Goal: Task Accomplishment & Management: Manage account settings

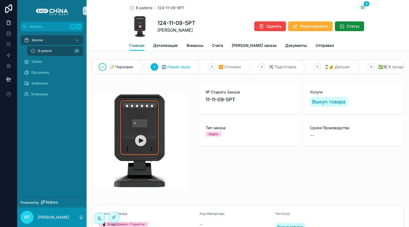
click at [138, 47] on span "Главная" at bounding box center [136, 45] width 15 height 5
click at [48, 41] on div "Заказы" at bounding box center [52, 40] width 56 height 9
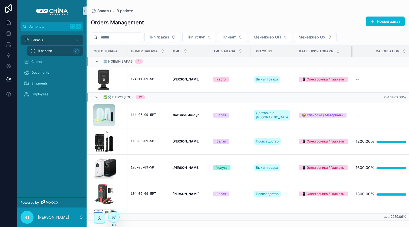
drag, startPoint x: 338, startPoint y: 51, endPoint x: 352, endPoint y: 53, distance: 14.2
click at [352, 53] on tr "Фото Товара Номер Заказа ФИО Тип Заказа Тип Услуг Категория Товара Calculation …" at bounding box center [269, 51] width 364 height 11
click at [166, 51] on th "Номер Заказа" at bounding box center [147, 51] width 41 height 11
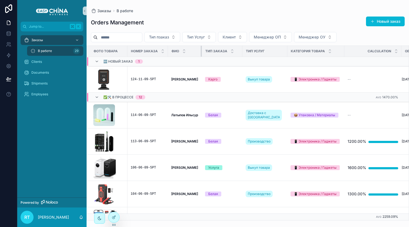
drag, startPoint x: 208, startPoint y: 51, endPoint x: 201, endPoint y: 51, distance: 6.8
click at [201, 51] on th "ФИО" at bounding box center [185, 51] width 34 height 11
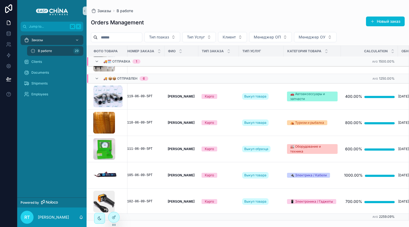
scroll to position [432, 4]
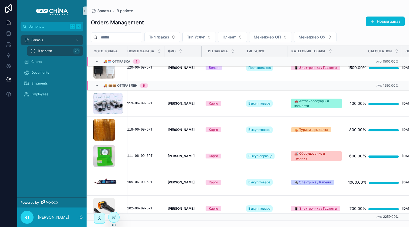
drag, startPoint x: 201, startPoint y: 52, endPoint x: 206, endPoint y: 52, distance: 4.1
click at [206, 52] on tr "Фото Товара Номер Заказа ФИО Тип Заказа Тип Услуг Категория Товара Calculation …" at bounding box center [263, 51] width 360 height 11
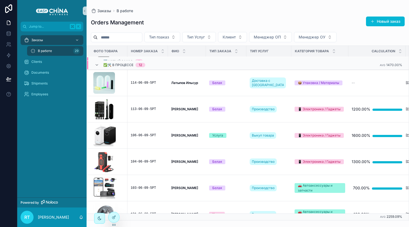
scroll to position [0, 0]
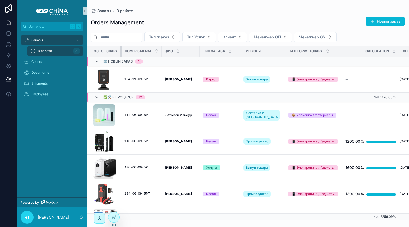
drag, startPoint x: 127, startPoint y: 51, endPoint x: 117, endPoint y: 51, distance: 10.0
click at [117, 51] on th "Фото Товара" at bounding box center [104, 51] width 34 height 11
click at [140, 80] on div "124-11-09-5РТ" at bounding box center [141, 79] width 34 height 4
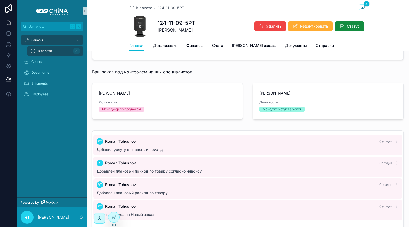
scroll to position [236, 0]
click at [339, 26] on icon "scrollable content" at bounding box center [341, 26] width 5 height 5
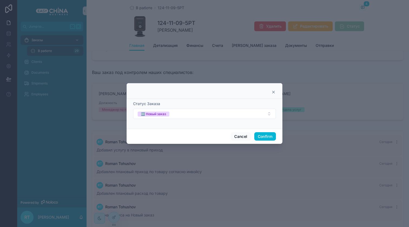
click at [275, 91] on icon at bounding box center [273, 92] width 4 height 4
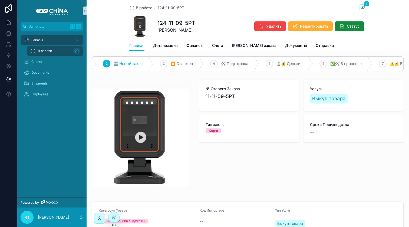
scroll to position [0, 49]
click at [335, 29] on button "Статус" at bounding box center [349, 26] width 29 height 10
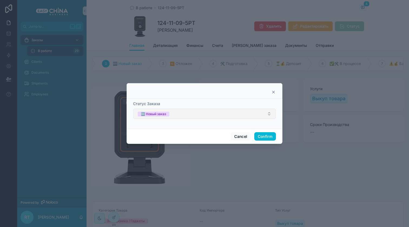
click at [211, 113] on button "🆕 Новый заказ" at bounding box center [204, 113] width 143 height 10
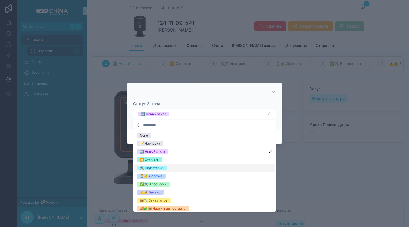
click at [171, 168] on div "🛠 Подготовка" at bounding box center [204, 168] width 140 height 8
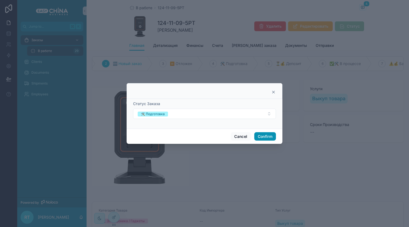
click at [257, 135] on button "Confirm" at bounding box center [265, 136] width 22 height 9
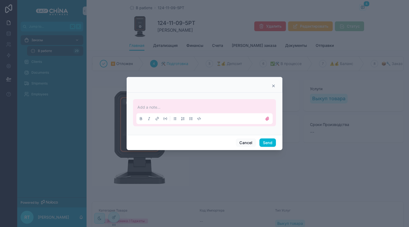
click at [167, 107] on p at bounding box center [205, 106] width 136 height 5
click at [268, 140] on button "Send" at bounding box center [267, 142] width 16 height 9
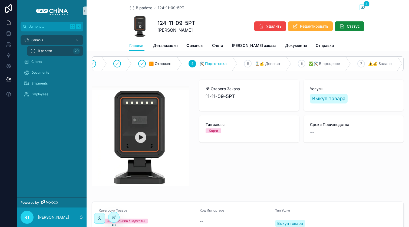
scroll to position [0, 0]
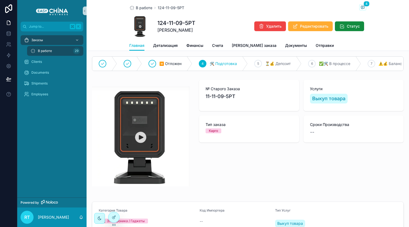
click at [137, 141] on img "scrollable content" at bounding box center [140, 136] width 97 height 100
click at [164, 43] on span "Детализация" at bounding box center [165, 45] width 25 height 5
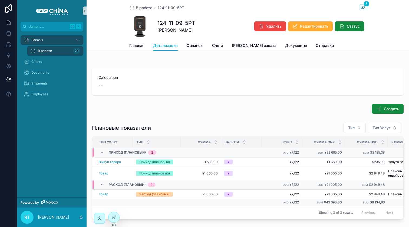
click at [44, 41] on div "Заказы" at bounding box center [52, 40] width 56 height 9
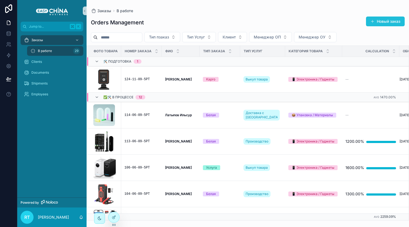
click at [378, 22] on button "Новый заказ" at bounding box center [385, 21] width 39 height 10
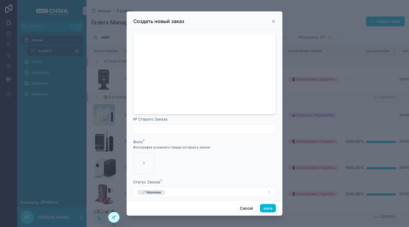
click at [167, 127] on input "scrollable content" at bounding box center [204, 129] width 142 height 8
click at [180, 128] on input "scrollable content" at bounding box center [204, 129] width 142 height 8
paste input "**********"
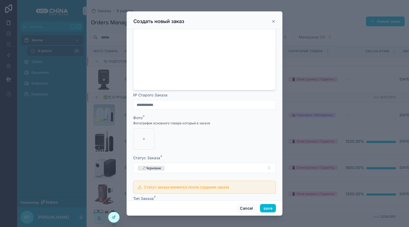
scroll to position [40, 0]
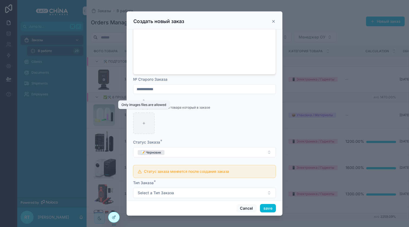
type input "**********"
click at [134, 117] on div "scrollable content" at bounding box center [144, 123] width 22 height 22
type input "**********"
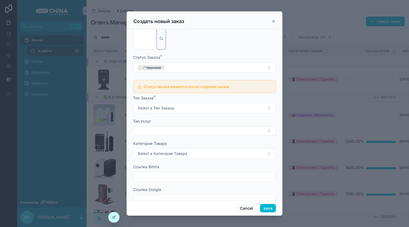
scroll to position [125, 0]
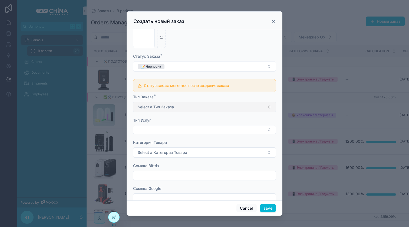
click at [212, 103] on button "Select a Тип Заказа" at bounding box center [204, 107] width 143 height 10
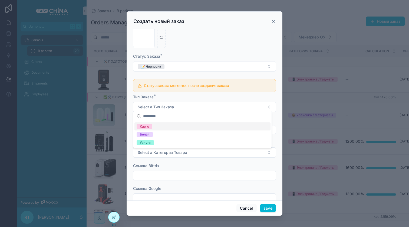
click at [169, 125] on div "Карго" at bounding box center [202, 126] width 136 height 8
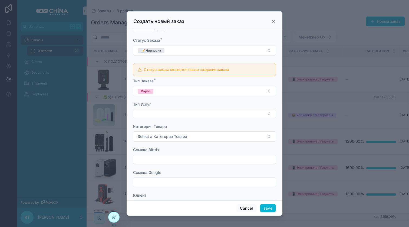
scroll to position [145, 0]
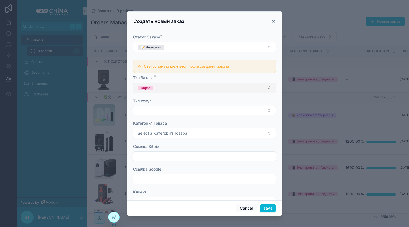
click at [172, 87] on button "Карго" at bounding box center [204, 87] width 143 height 10
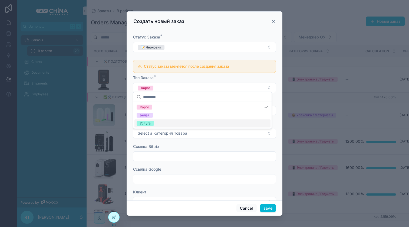
click at [164, 121] on div "Услуга" at bounding box center [202, 123] width 136 height 8
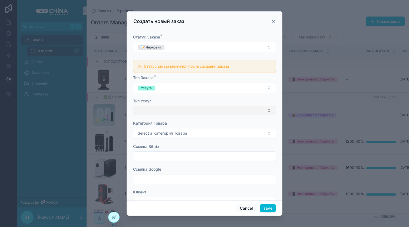
click at [171, 109] on button "Select Button" at bounding box center [204, 110] width 143 height 9
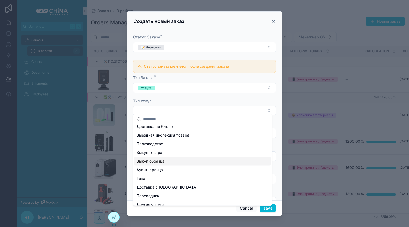
scroll to position [0, 0]
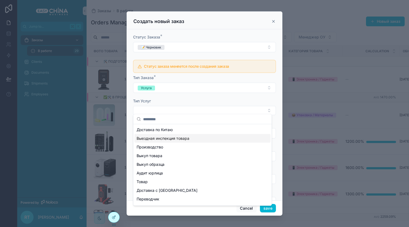
click at [185, 135] on span "Выездная инспекция товара" at bounding box center [163, 137] width 53 height 5
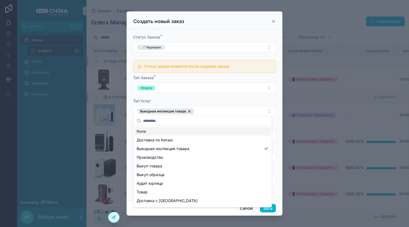
click at [208, 98] on div "Тип Услуг" at bounding box center [204, 100] width 143 height 5
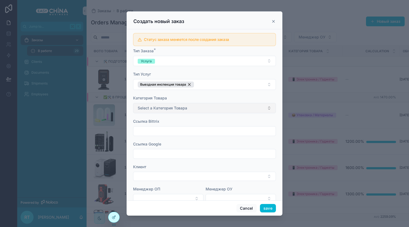
scroll to position [172, 0]
click at [194, 109] on button "Select a Категория Товара" at bounding box center [204, 107] width 143 height 10
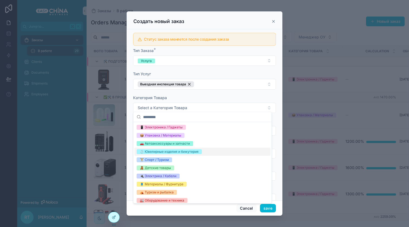
scroll to position [2, 0]
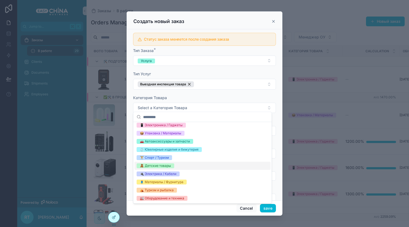
click at [175, 166] on div "🧸 Детские товары" at bounding box center [202, 165] width 136 height 8
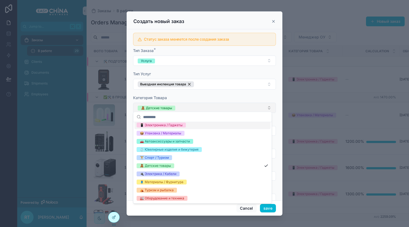
click at [196, 102] on button "🧸 Детские товары" at bounding box center [204, 107] width 143 height 10
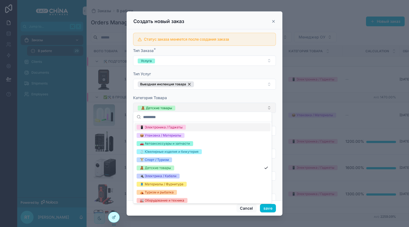
click at [196, 102] on button "🧸 Детские товары" at bounding box center [204, 107] width 143 height 10
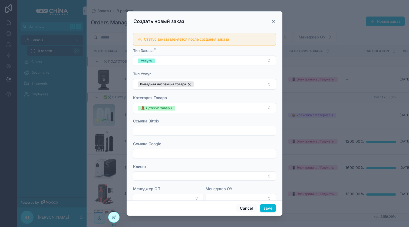
click at [196, 96] on div "Категория Товара" at bounding box center [204, 97] width 143 height 5
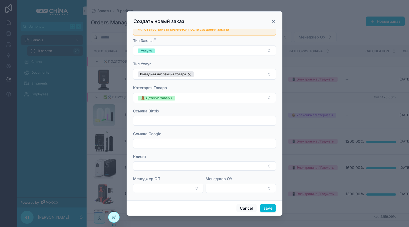
click at [169, 144] on input "scrollable content" at bounding box center [204, 144] width 142 height 8
paste input "**********"
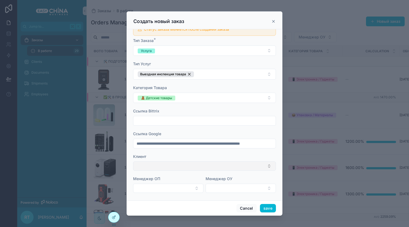
type input "**********"
click at [194, 166] on button "Select Button" at bounding box center [204, 165] width 143 height 9
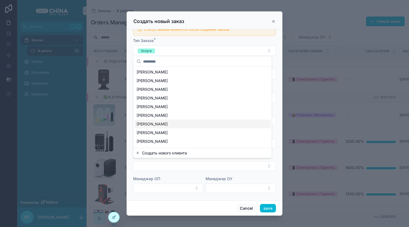
scroll to position [5, 0]
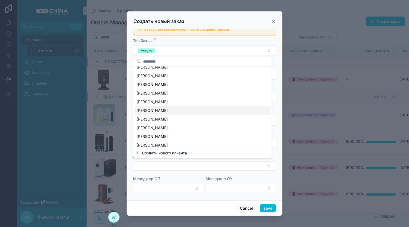
click at [194, 111] on div "[PERSON_NAME] [PERSON_NAME]" at bounding box center [202, 110] width 136 height 9
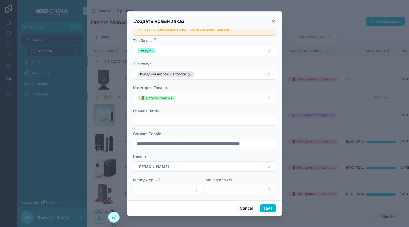
scroll to position [183, 0]
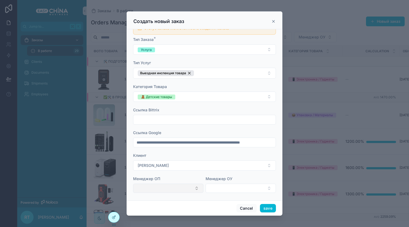
click at [186, 185] on button "Select Button" at bounding box center [168, 187] width 70 height 9
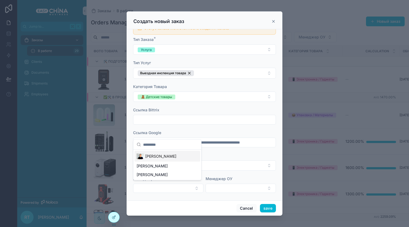
click at [177, 157] on div "[PERSON_NAME]" at bounding box center [167, 156] width 66 height 11
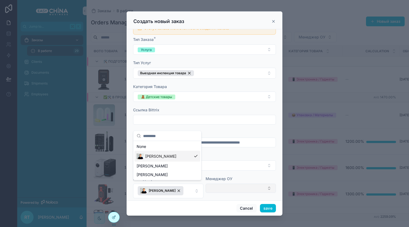
click at [219, 183] on button "Select Button" at bounding box center [241, 187] width 70 height 9
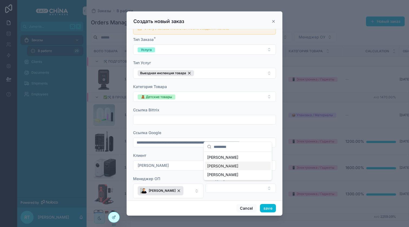
click at [223, 166] on span "Бердалиева Тамила" at bounding box center [222, 165] width 31 height 5
click at [188, 176] on div "Менеджер ОП" at bounding box center [168, 178] width 70 height 5
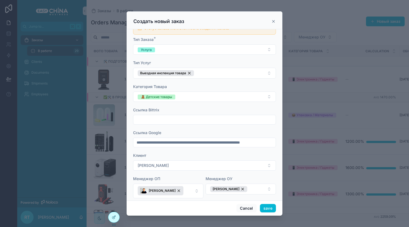
scroll to position [188, 0]
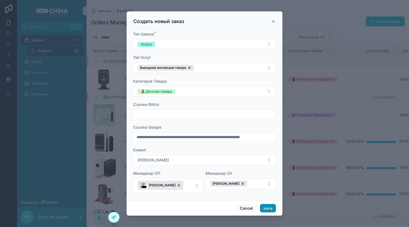
click at [264, 210] on button "save" at bounding box center [268, 208] width 16 height 9
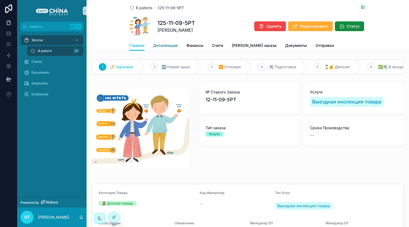
click at [169, 49] on link "Детализация" at bounding box center [165, 46] width 25 height 11
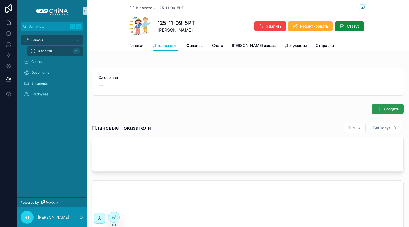
click at [380, 112] on button "Создать" at bounding box center [388, 109] width 32 height 10
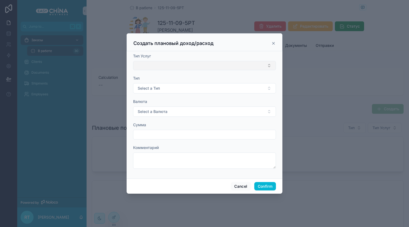
click at [176, 67] on button "Select Button" at bounding box center [204, 65] width 143 height 9
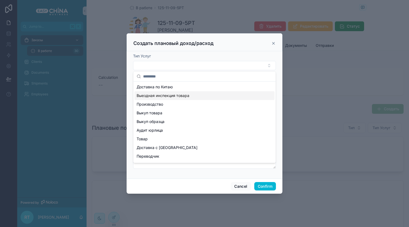
click at [181, 95] on span "Выездная инспекция товара" at bounding box center [163, 95] width 53 height 5
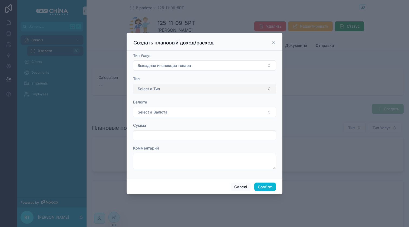
click at [154, 88] on span "Select a Тип" at bounding box center [149, 88] width 22 height 5
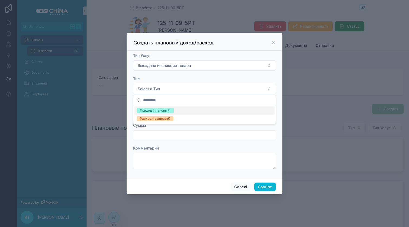
click at [168, 112] on div "Приход (плановый)" at bounding box center [155, 110] width 31 height 5
click at [165, 112] on span "Select a Валюта" at bounding box center [153, 111] width 30 height 5
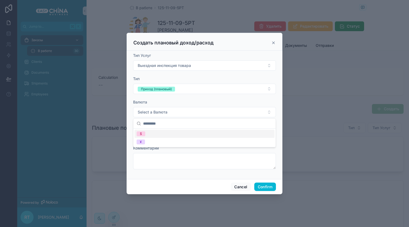
click at [155, 134] on div "$" at bounding box center [204, 134] width 140 height 8
click at [155, 135] on input "text" at bounding box center [204, 135] width 142 height 8
type input "********"
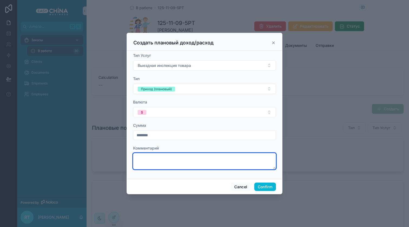
click at [173, 157] on textarea at bounding box center [204, 161] width 143 height 16
type textarea "*"
type textarea "**********"
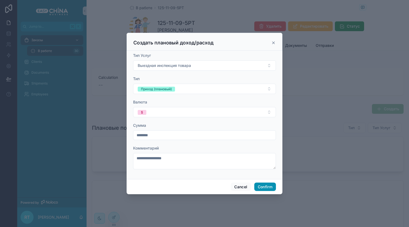
click at [267, 184] on button "Confirm" at bounding box center [265, 186] width 22 height 9
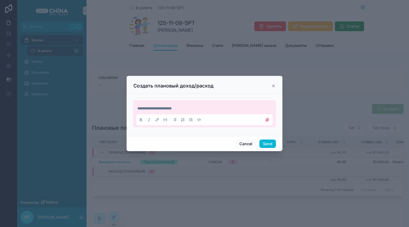
click at [157, 108] on span "**********" at bounding box center [154, 108] width 34 height 4
click at [265, 142] on button "Send" at bounding box center [267, 143] width 16 height 9
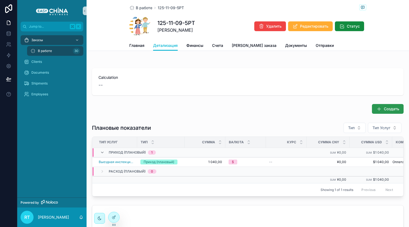
click at [381, 107] on button "Создать" at bounding box center [388, 109] width 32 height 10
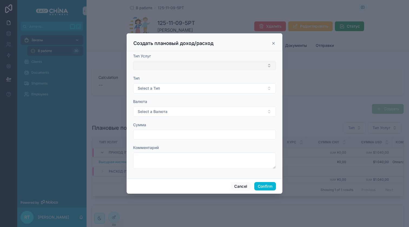
click at [185, 63] on button "Select Button" at bounding box center [204, 65] width 143 height 9
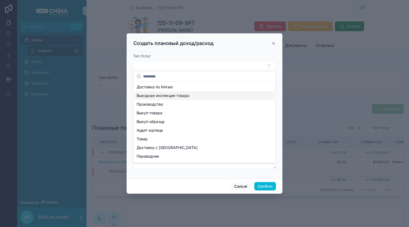
click at [179, 93] on span "Выездная инспекция товара" at bounding box center [163, 95] width 53 height 5
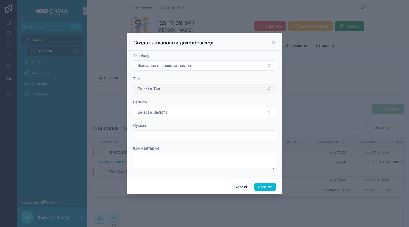
click at [160, 93] on button "Select a Тип" at bounding box center [204, 89] width 143 height 10
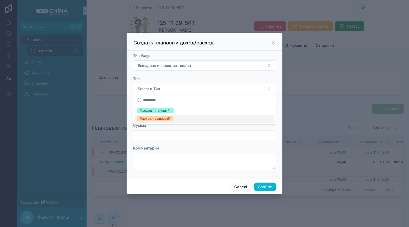
click at [164, 116] on div "Расход (плановый)" at bounding box center [155, 118] width 30 height 5
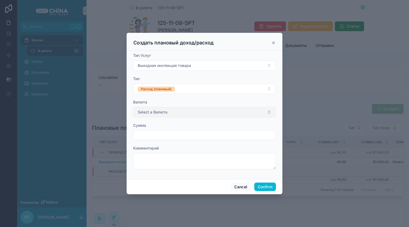
click at [160, 111] on span "Select a Валюта" at bounding box center [153, 111] width 30 height 5
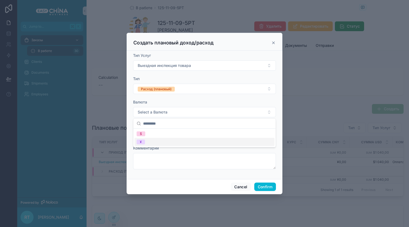
click at [167, 139] on div "¥" at bounding box center [204, 142] width 140 height 8
click at [157, 130] on div at bounding box center [204, 135] width 143 height 10
click at [157, 137] on input "text" at bounding box center [204, 135] width 142 height 8
click at [175, 137] on input "text" at bounding box center [204, 135] width 142 height 8
paste input "********"
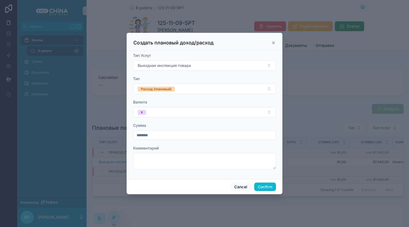
type input "********"
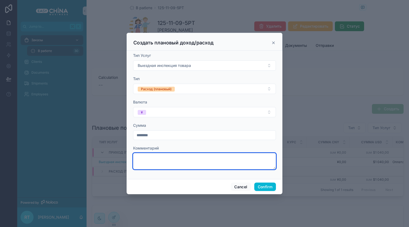
click at [175, 164] on textarea at bounding box center [204, 161] width 143 height 16
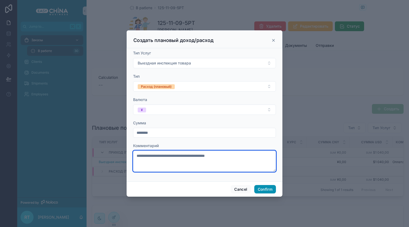
type textarea "**********"
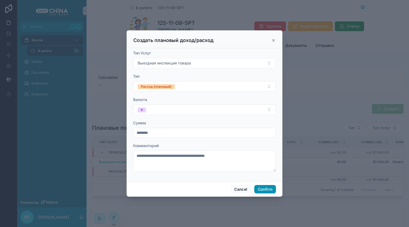
click at [272, 191] on button "Confirm" at bounding box center [265, 189] width 22 height 9
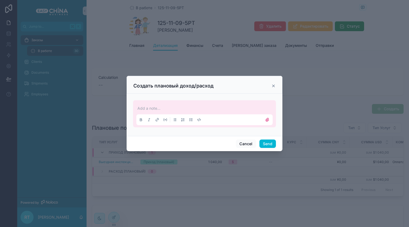
click at [211, 106] on p at bounding box center [205, 107] width 136 height 5
click at [266, 143] on button "Send" at bounding box center [267, 143] width 16 height 9
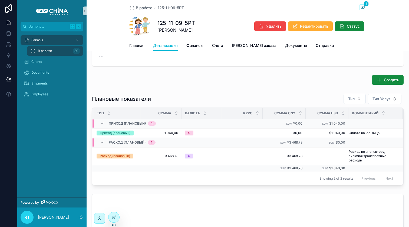
scroll to position [24, 0]
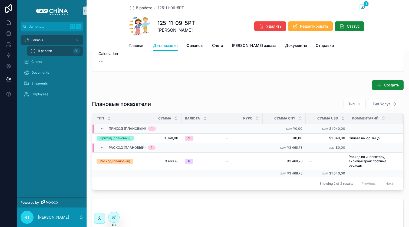
click at [44, 40] on div "Заказы" at bounding box center [52, 40] width 56 height 9
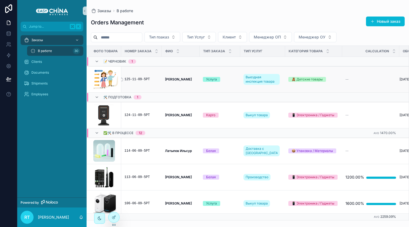
click at [148, 80] on div "125-11-09-5РТ" at bounding box center [141, 79] width 34 height 4
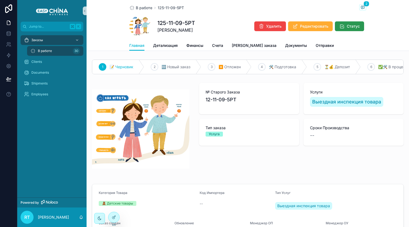
click at [347, 25] on span "Статус" at bounding box center [353, 26] width 13 height 5
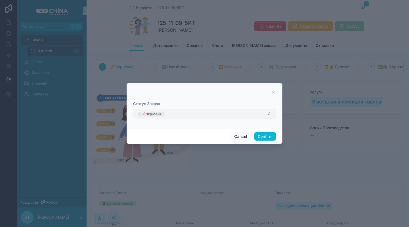
click at [182, 115] on button "📝 Черновик" at bounding box center [204, 113] width 143 height 10
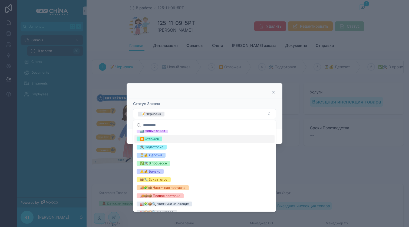
scroll to position [22, 0]
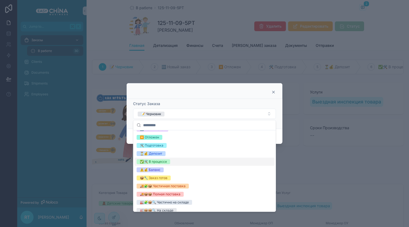
click at [175, 160] on div "✅🛠️ В процессе" at bounding box center [204, 161] width 140 height 8
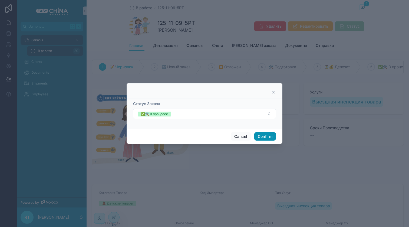
click at [262, 137] on button "Confirm" at bounding box center [265, 136] width 22 height 9
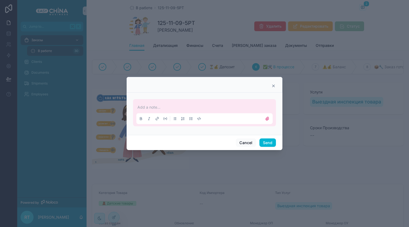
click at [180, 107] on p at bounding box center [205, 106] width 136 height 5
click at [272, 143] on button "Send" at bounding box center [267, 142] width 16 height 9
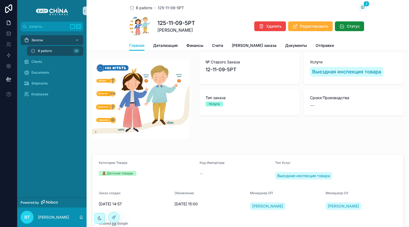
scroll to position [0, 0]
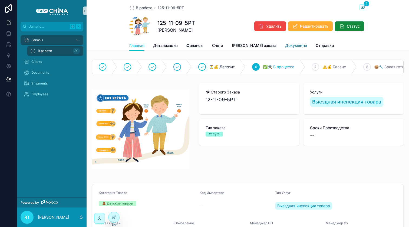
click at [285, 45] on span "Документы" at bounding box center [296, 45] width 22 height 5
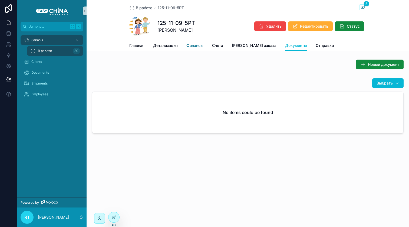
click at [191, 45] on span "Финансы" at bounding box center [194, 45] width 17 height 5
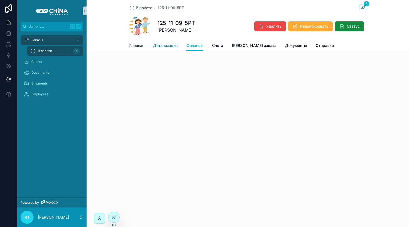
click at [161, 44] on span "Детализация" at bounding box center [165, 45] width 25 height 5
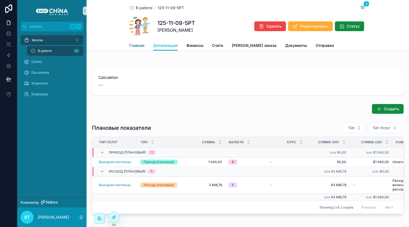
click at [140, 43] on span "Главная" at bounding box center [136, 45] width 15 height 5
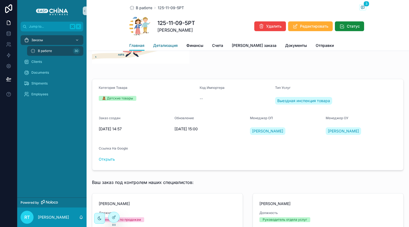
scroll to position [93, 0]
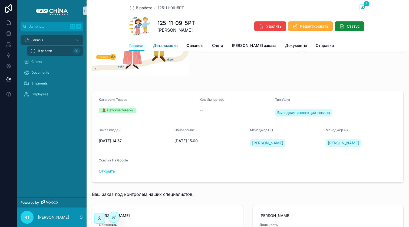
click at [168, 43] on span "Детализация" at bounding box center [165, 45] width 25 height 5
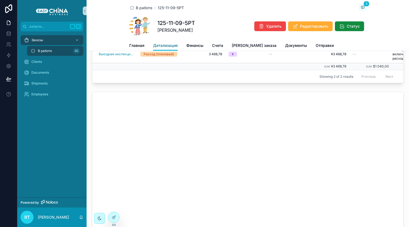
scroll to position [130, 0]
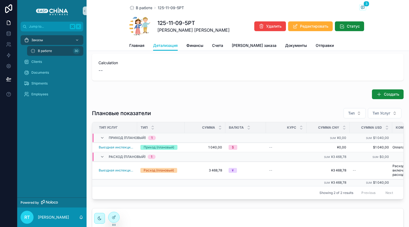
scroll to position [15, 0]
click at [48, 62] on div "Clients" at bounding box center [52, 61] width 56 height 9
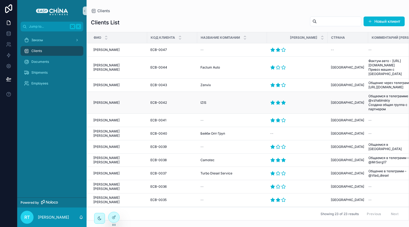
click at [112, 100] on span "Жабинский Иван" at bounding box center [106, 102] width 26 height 4
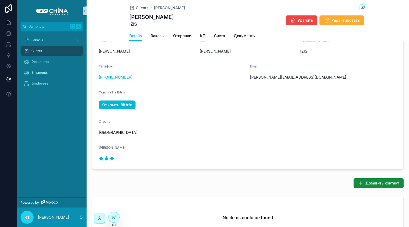
scroll to position [137, 0]
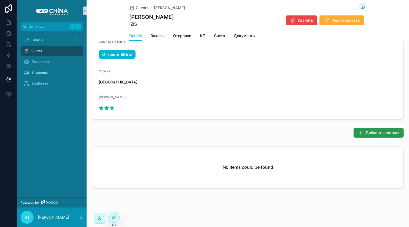
click at [373, 135] on button "Добавить контакт" at bounding box center [378, 133] width 50 height 10
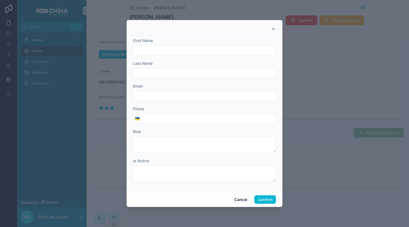
click at [162, 48] on input "text" at bounding box center [204, 51] width 142 height 8
type input "*********"
type input "****"
click at [170, 50] on input "*********" at bounding box center [204, 51] width 142 height 8
type input "****"
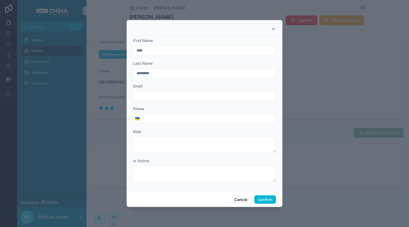
type input "*********"
click at [155, 116] on input "tel" at bounding box center [208, 119] width 134 height 8
paste input "**********"
click at [182, 117] on input "**********" at bounding box center [208, 119] width 134 height 8
click at [143, 118] on input "**********" at bounding box center [208, 119] width 134 height 8
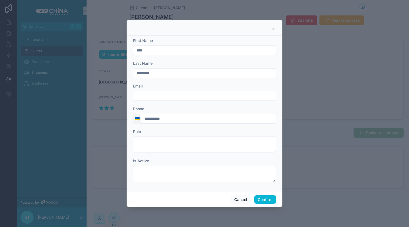
type input "**********"
click at [135, 118] on span "🇺🇦" at bounding box center [137, 118] width 5 height 5
type input "*"
type input "****"
click at [121, 143] on div "🇷🇺 Russia +7" at bounding box center [136, 140] width 65 height 9
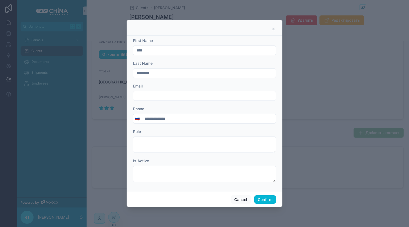
type input "**********"
click at [137, 120] on span "🇷🇺" at bounding box center [137, 118] width 5 height 5
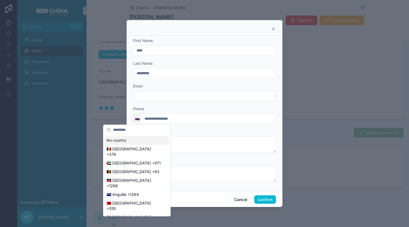
click at [137, 120] on span "🇷🇺" at bounding box center [137, 118] width 5 height 5
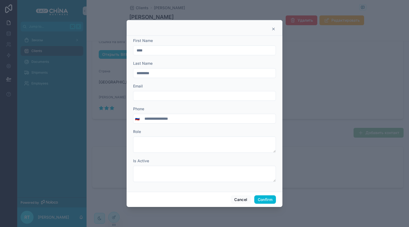
click at [145, 117] on input "**********" at bounding box center [208, 119] width 134 height 8
click at [185, 120] on input "**********" at bounding box center [208, 119] width 134 height 8
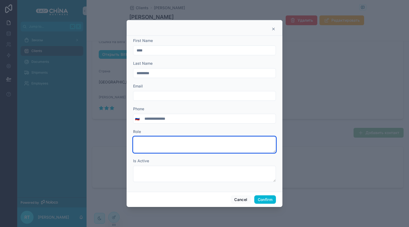
click at [177, 139] on textarea at bounding box center [204, 144] width 143 height 16
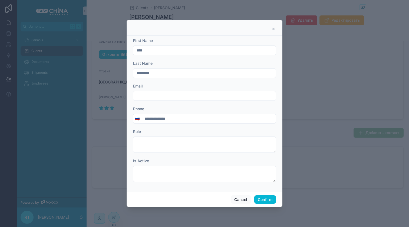
click at [175, 117] on input "**********" at bounding box center [208, 119] width 134 height 8
click at [172, 119] on input "**********" at bounding box center [208, 119] width 134 height 8
click at [152, 119] on input "**********" at bounding box center [208, 119] width 134 height 8
drag, startPoint x: 147, startPoint y: 118, endPoint x: 198, endPoint y: 119, distance: 50.6
click at [198, 119] on input "**********" at bounding box center [208, 119] width 134 height 8
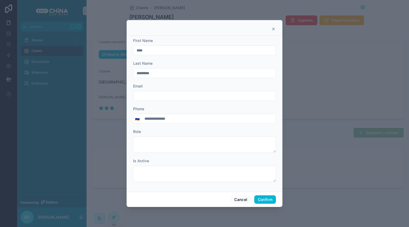
type input "*"
paste input "**********"
type input "**********"
click at [165, 130] on div "Role" at bounding box center [204, 131] width 143 height 5
click at [138, 119] on span "🇷🇺" at bounding box center [137, 118] width 5 height 5
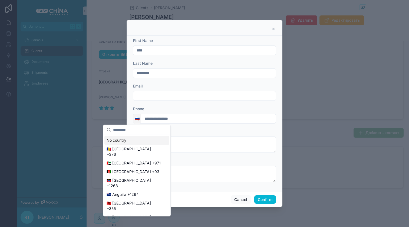
click at [138, 119] on span "🇷🇺" at bounding box center [137, 118] width 5 height 5
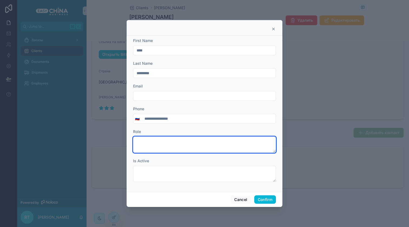
click at [164, 142] on textarea at bounding box center [204, 144] width 143 height 16
type textarea "*"
type textarea "*******"
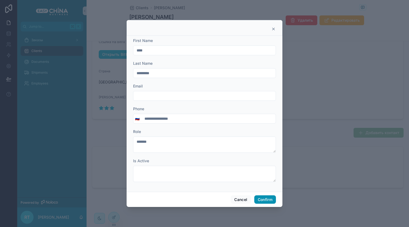
click at [270, 198] on button "Confirm" at bounding box center [265, 199] width 22 height 9
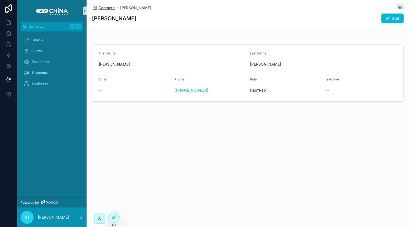
click at [109, 7] on span "Contacts" at bounding box center [106, 7] width 16 height 5
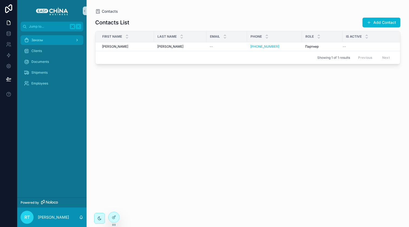
click at [47, 42] on div "Заказы" at bounding box center [52, 40] width 56 height 9
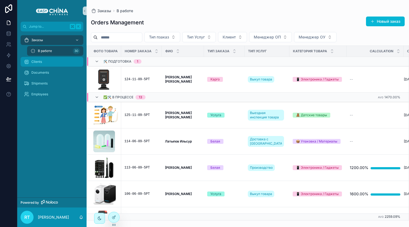
click at [44, 61] on div "Clients" at bounding box center [52, 61] width 56 height 9
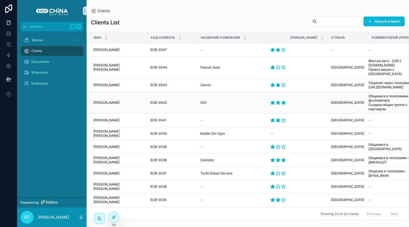
click at [113, 100] on span "[PERSON_NAME]" at bounding box center [106, 102] width 26 height 4
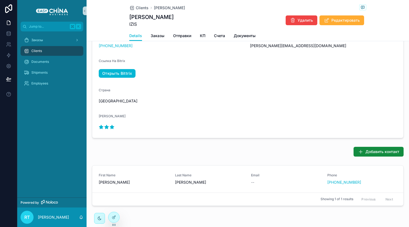
scroll to position [113, 0]
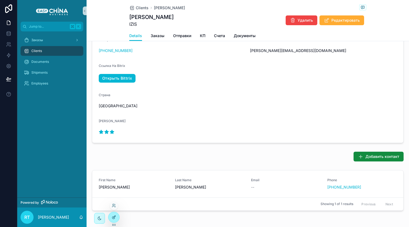
click at [115, 216] on icon at bounding box center [114, 216] width 2 height 2
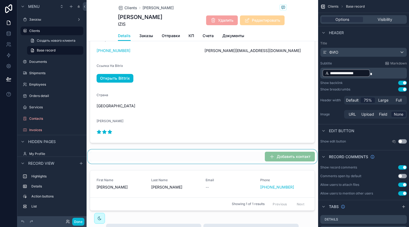
click at [269, 157] on div "scrollable content" at bounding box center [202, 156] width 231 height 14
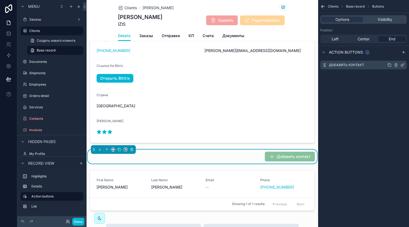
click at [401, 68] on div "Добавить контакт" at bounding box center [363, 65] width 87 height 9
click at [401, 66] on icon "scrollable content" at bounding box center [402, 65] width 4 height 4
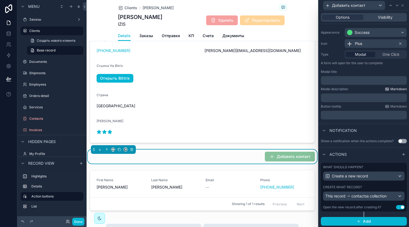
scroll to position [42, 0]
click at [396, 205] on button "Use setting" at bounding box center [400, 206] width 9 height 4
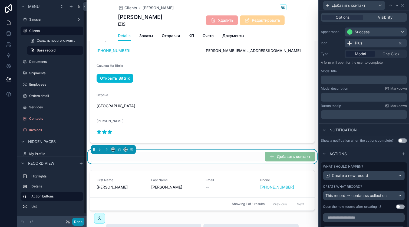
click at [79, 220] on button "Done" at bounding box center [78, 221] width 12 height 8
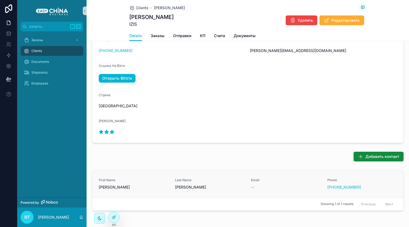
click at [248, 188] on div "First Name Иван Last Name Жабинский Email -- Phone +7 918 854-05-63" at bounding box center [248, 184] width 298 height 12
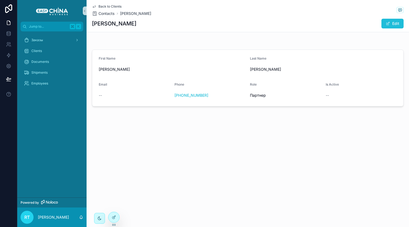
click at [390, 22] on span "scrollable content" at bounding box center [388, 23] width 4 height 4
click at [387, 24] on span "scrollable content" at bounding box center [385, 23] width 4 height 4
click at [100, 4] on div "Back to Clients Contacts Иван Иван Edit" at bounding box center [248, 16] width 312 height 32
click at [100, 6] on span "Back to Clients" at bounding box center [109, 6] width 23 height 4
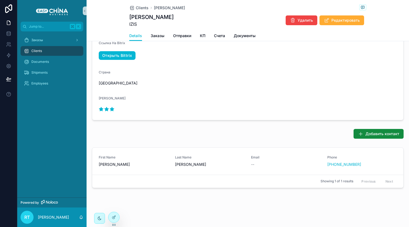
scroll to position [114, 0]
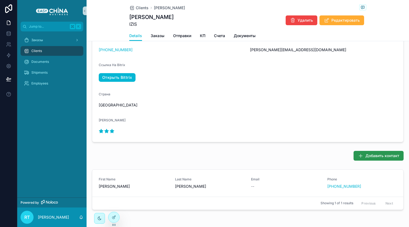
click at [367, 156] on span "Добавить контакт" at bounding box center [382, 155] width 34 height 5
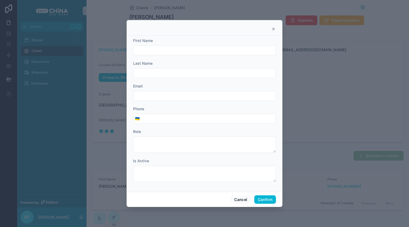
click at [165, 49] on input "text" at bounding box center [204, 51] width 142 height 8
type input "*****"
type input "*********"
click at [153, 95] on input "text" at bounding box center [204, 96] width 142 height 8
paste input "**********"
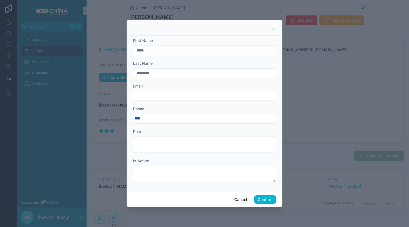
type input "**********"
click at [139, 121] on button "🇺🇦" at bounding box center [137, 119] width 8 height 10
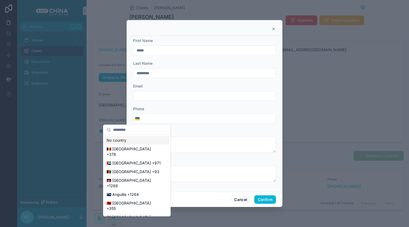
click at [134, 129] on input "text" at bounding box center [140, 130] width 54 height 10
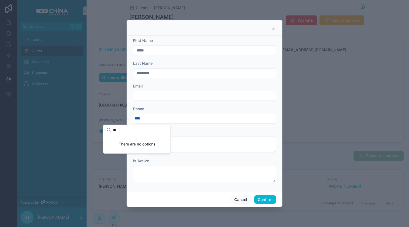
type input "*"
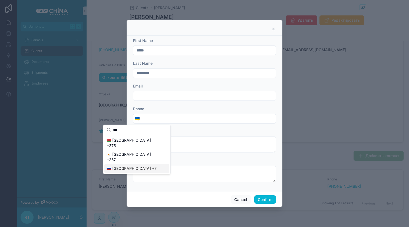
type input "***"
click at [125, 164] on div "🇷🇺 Russia +7" at bounding box center [136, 168] width 65 height 9
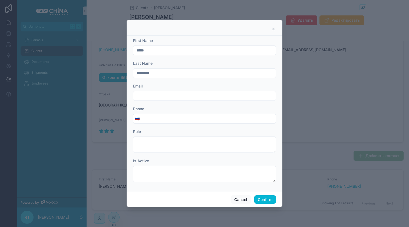
click at [151, 120] on input "tel" at bounding box center [208, 119] width 134 height 8
paste input "**********"
type input "**********"
click at [148, 93] on input "text" at bounding box center [204, 96] width 142 height 8
paste input "**********"
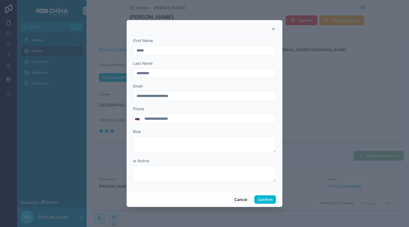
type input "**********"
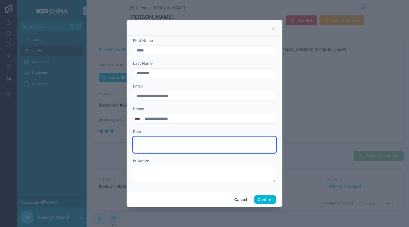
click at [156, 146] on textarea at bounding box center [204, 144] width 143 height 16
type textarea "*"
type textarea "*******"
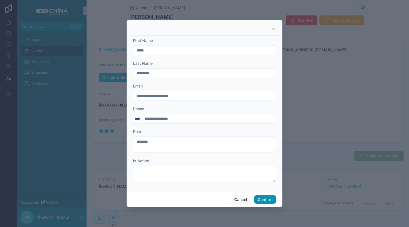
click at [263, 196] on button "Confirm" at bounding box center [265, 199] width 22 height 9
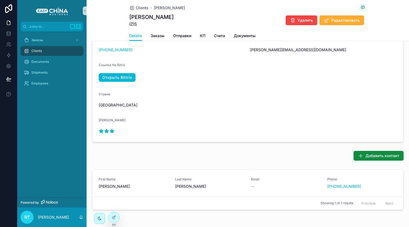
scroll to position [136, 0]
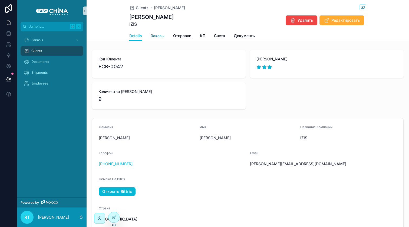
click at [157, 35] on span "Заказы" at bounding box center [158, 35] width 14 height 5
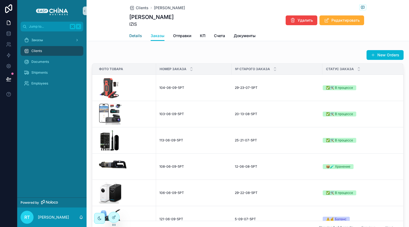
click at [134, 34] on span "Details" at bounding box center [135, 35] width 13 height 5
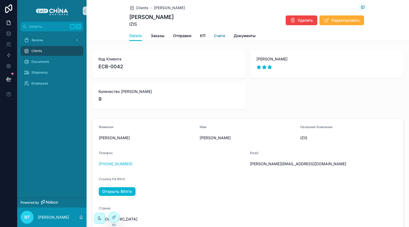
click at [221, 38] on span "Счета" at bounding box center [219, 35] width 11 height 5
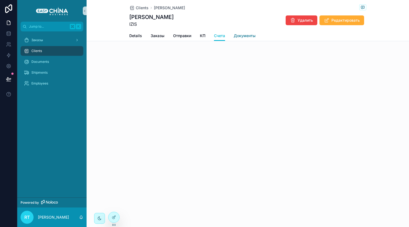
click at [243, 38] on span "Документы" at bounding box center [245, 35] width 22 height 5
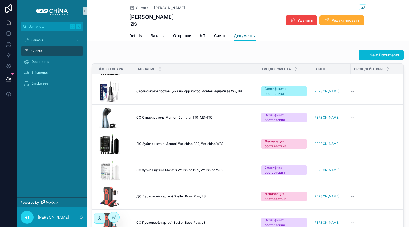
scroll to position [0, 1]
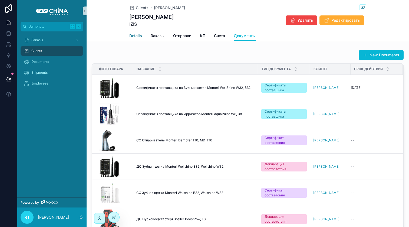
click at [137, 39] on link "Details" at bounding box center [135, 36] width 13 height 11
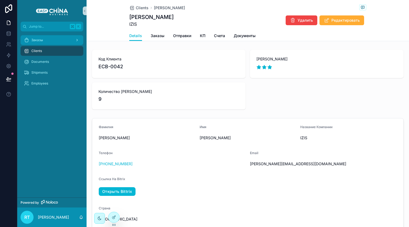
click at [59, 42] on div "Заказы" at bounding box center [52, 40] width 56 height 9
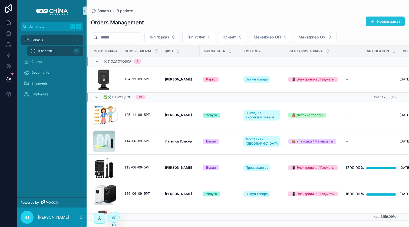
click at [377, 24] on button "Новый заказ" at bounding box center [385, 21] width 39 height 10
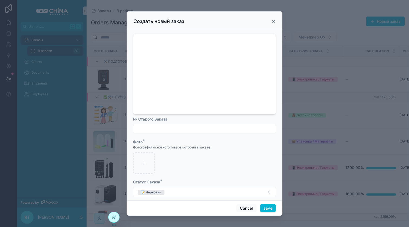
click at [272, 23] on icon "scrollable content" at bounding box center [273, 21] width 4 height 4
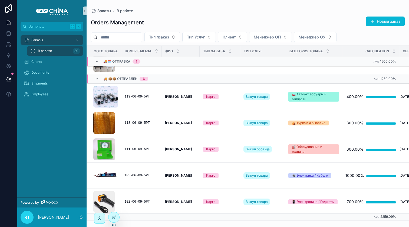
scroll to position [447, 0]
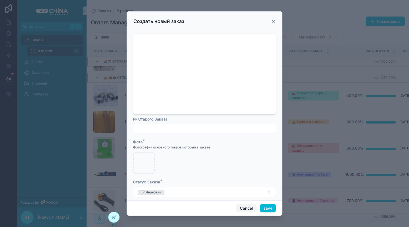
click at [244, 207] on button "Cancel" at bounding box center [246, 208] width 20 height 9
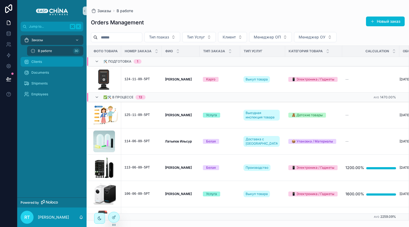
click at [54, 65] on div "Clients" at bounding box center [52, 61] width 56 height 9
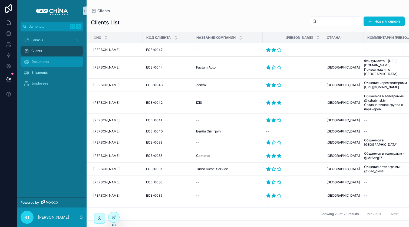
click at [54, 62] on div "Documents" at bounding box center [52, 61] width 56 height 9
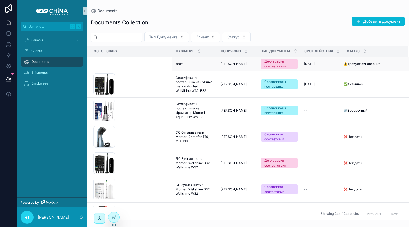
click at [191, 66] on td "тест тест" at bounding box center [194, 64] width 45 height 14
click at [178, 61] on td "тест тест" at bounding box center [194, 64] width 45 height 14
click at [178, 62] on span "тест" at bounding box center [178, 64] width 7 height 4
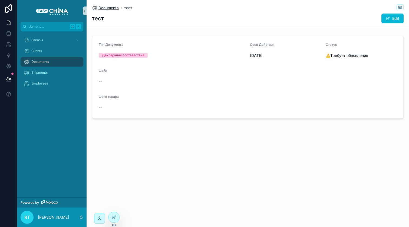
click at [115, 7] on span "Documents" at bounding box center [108, 7] width 20 height 5
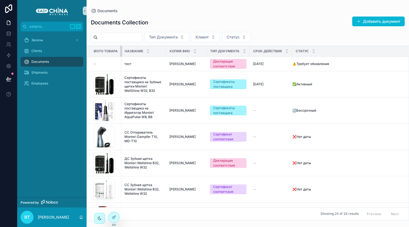
drag, startPoint x: 172, startPoint y: 48, endPoint x: 113, endPoint y: 49, distance: 58.4
click at [113, 49] on th "Фото товара" at bounding box center [104, 51] width 34 height 11
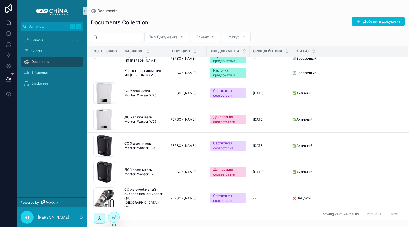
scroll to position [266, 0]
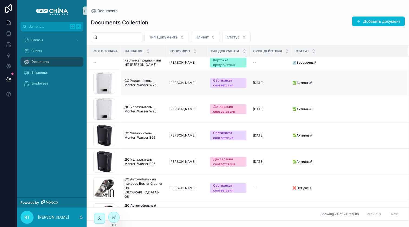
click at [142, 87] on span "CC Увлажнитель Monteri Wasser W25" at bounding box center [143, 82] width 38 height 9
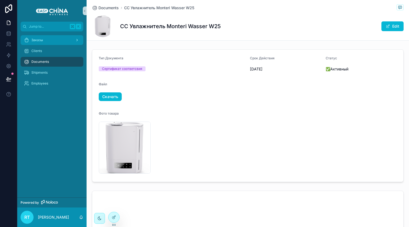
click at [60, 42] on div "Заказы" at bounding box center [52, 40] width 56 height 9
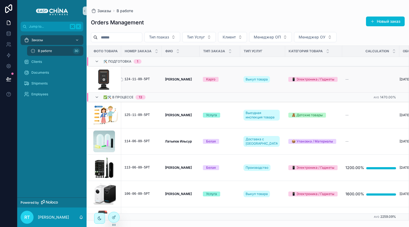
click at [141, 78] on div "124-11-09-5РТ" at bounding box center [141, 79] width 34 height 4
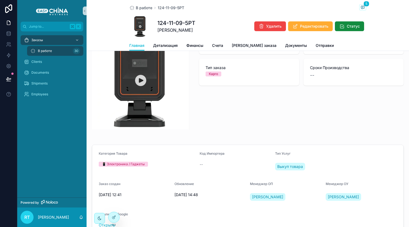
scroll to position [55, 0]
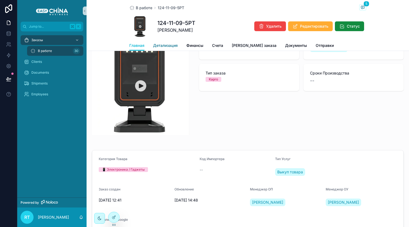
click at [163, 48] on span "Детализация" at bounding box center [165, 45] width 25 height 5
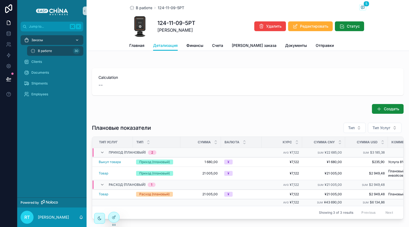
click at [55, 38] on div "Заказы" at bounding box center [52, 40] width 56 height 9
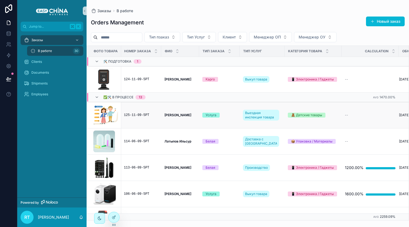
scroll to position [2, 0]
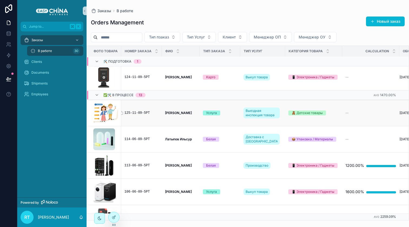
click at [142, 114] on div "125-11-09-5РТ" at bounding box center [141, 113] width 34 height 4
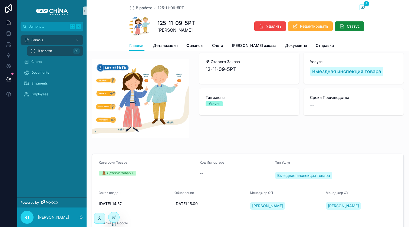
scroll to position [10, 0]
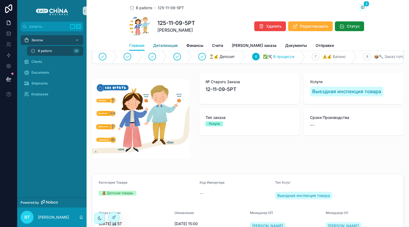
click at [170, 45] on span "Детализация" at bounding box center [165, 45] width 25 height 5
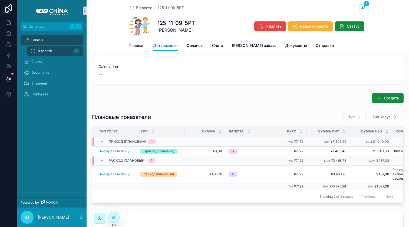
scroll to position [11, 0]
click at [194, 47] on span "Финансы" at bounding box center [194, 45] width 17 height 5
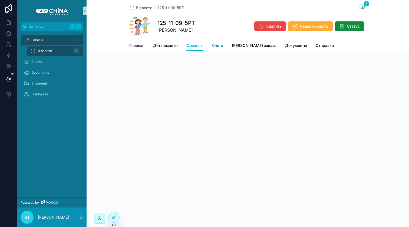
click at [217, 44] on span "Счета" at bounding box center [217, 45] width 11 height 5
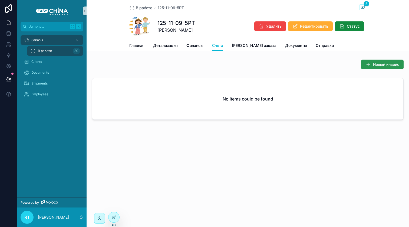
click at [383, 68] on button "Новый инвойс" at bounding box center [382, 64] width 42 height 10
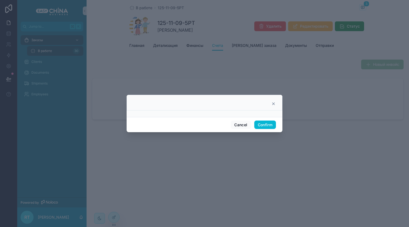
click at [275, 102] on icon at bounding box center [273, 103] width 4 height 4
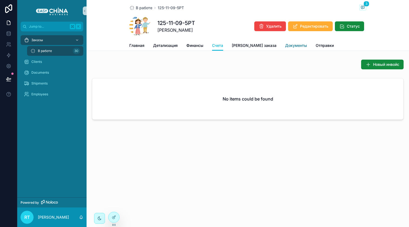
click at [285, 48] on span "Документы" at bounding box center [296, 45] width 22 height 5
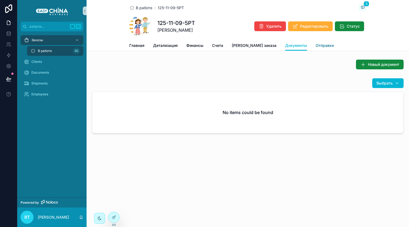
click at [316, 48] on span "Отправки" at bounding box center [325, 45] width 18 height 5
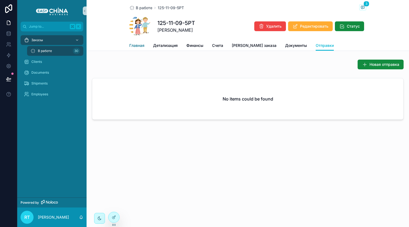
click at [138, 41] on link "Главная" at bounding box center [136, 46] width 15 height 11
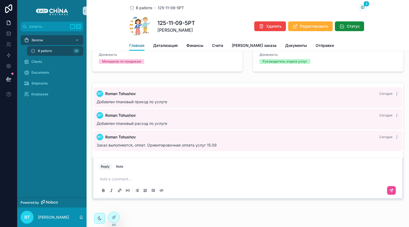
scroll to position [276, 0]
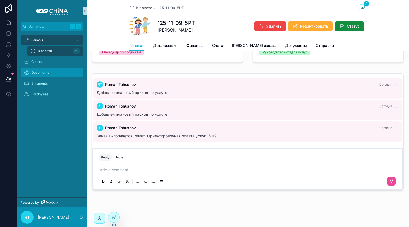
click at [42, 70] on span "Documents" at bounding box center [40, 72] width 18 height 4
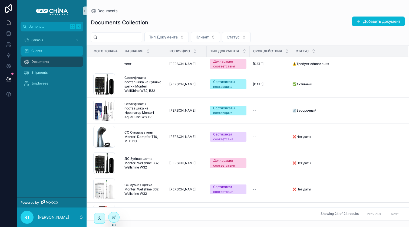
click at [49, 53] on div "Clients" at bounding box center [52, 51] width 56 height 9
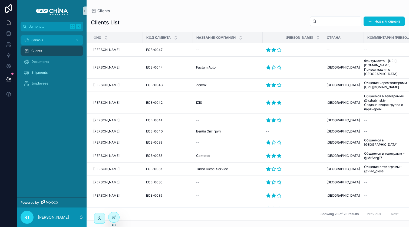
click at [46, 42] on div "Заказы" at bounding box center [52, 40] width 56 height 9
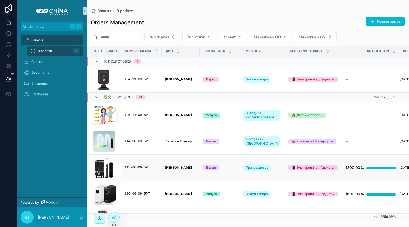
click at [137, 164] on td "113-06-09-5РТ" at bounding box center [141, 167] width 41 height 26
click at [136, 165] on td "113-06-09-5РТ" at bounding box center [141, 167] width 41 height 26
click at [140, 166] on div "113-06-09-5РТ" at bounding box center [141, 167] width 34 height 4
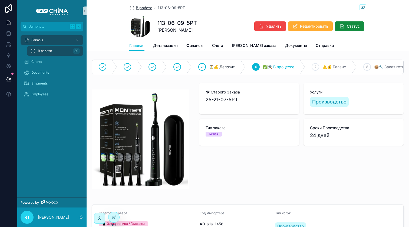
click at [144, 7] on span "В работе" at bounding box center [144, 7] width 16 height 5
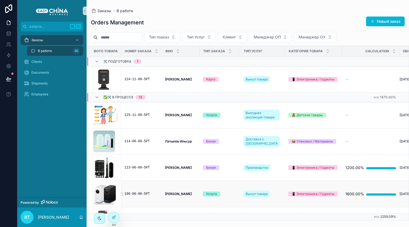
click at [132, 193] on div "106-06-09-5РТ" at bounding box center [141, 193] width 34 height 4
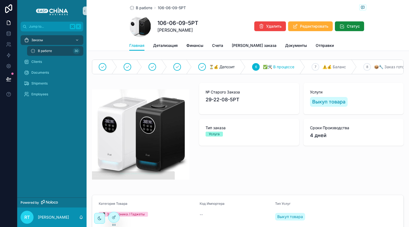
click at [144, 12] on div "В работе 106-06-09-5РТ 106-06-09-5РТ Жабинский Иван Удалить Редактировать Статус" at bounding box center [247, 20] width 237 height 40
click at [146, 6] on span "В работе" at bounding box center [144, 7] width 16 height 5
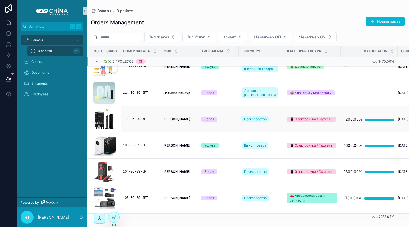
scroll to position [54, 1]
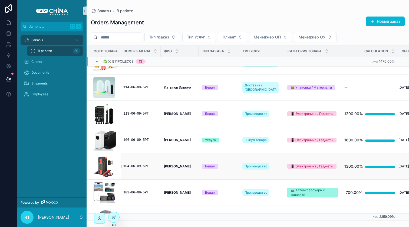
click at [145, 164] on div "104-06-09-5РТ" at bounding box center [140, 166] width 34 height 4
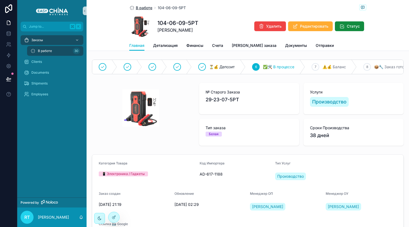
click at [145, 8] on span "В работе" at bounding box center [144, 7] width 16 height 5
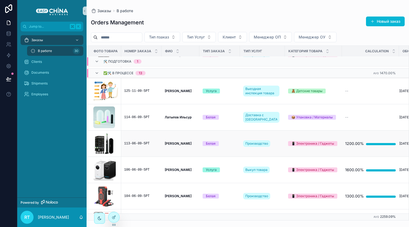
scroll to position [30, 2]
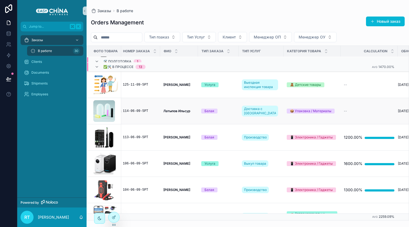
click at [145, 111] on div "114-06-09-5РТ" at bounding box center [140, 111] width 34 height 4
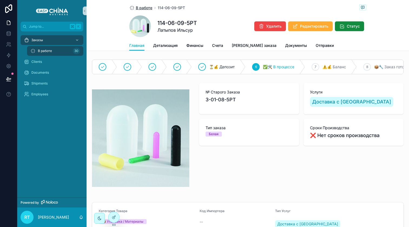
click at [144, 5] on span "В работе" at bounding box center [144, 7] width 16 height 5
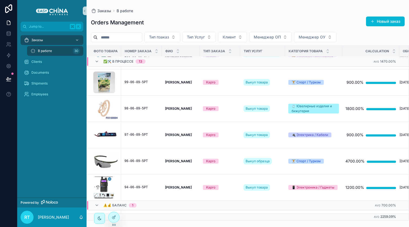
scroll to position [243, 0]
click at [138, 107] on div "98-06-09-5РТ" at bounding box center [141, 108] width 34 height 4
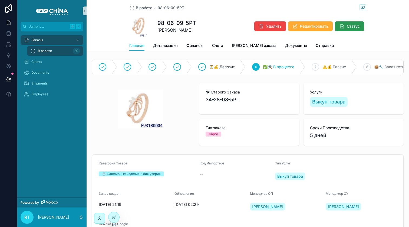
click at [347, 25] on span "Статус" at bounding box center [353, 26] width 13 height 5
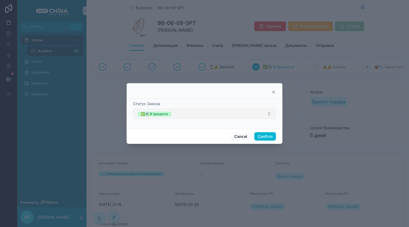
click at [237, 112] on button "✅🛠️ В процессе" at bounding box center [204, 113] width 143 height 10
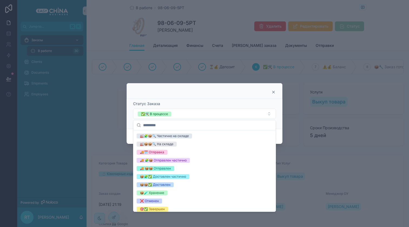
scroll to position [89, 0]
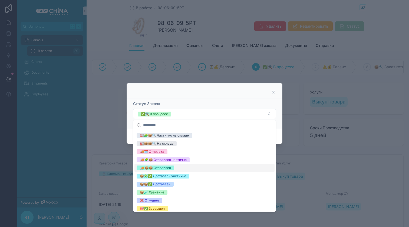
click at [177, 168] on div "🚚 📦📦 Отправлен" at bounding box center [204, 168] width 140 height 8
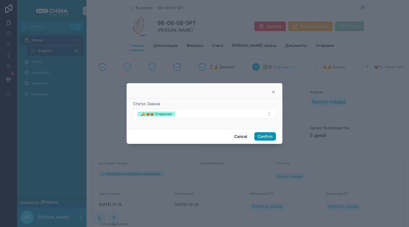
click at [264, 134] on button "Confirm" at bounding box center [265, 136] width 22 height 9
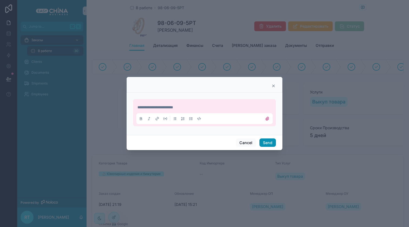
click at [267, 144] on button "Send" at bounding box center [267, 142] width 16 height 9
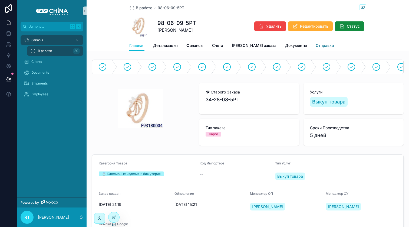
click at [316, 42] on link "Отправки" at bounding box center [325, 46] width 18 height 11
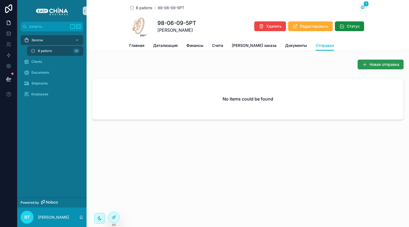
click at [379, 63] on span "Новая отправка" at bounding box center [384, 64] width 30 height 5
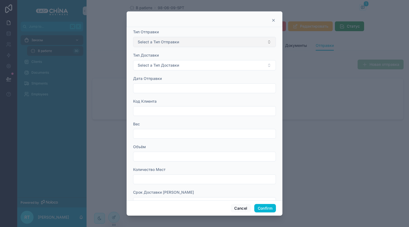
click at [208, 41] on button "Select a Тип Отправки" at bounding box center [204, 42] width 143 height 10
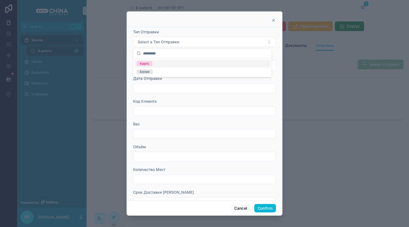
click at [160, 65] on div "Карго" at bounding box center [202, 63] width 136 height 8
click at [167, 64] on span "Select a Тип Доставки" at bounding box center [158, 64] width 41 height 5
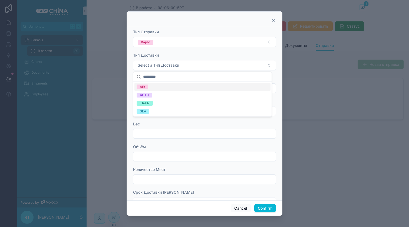
click at [163, 87] on div "AIR" at bounding box center [202, 87] width 136 height 8
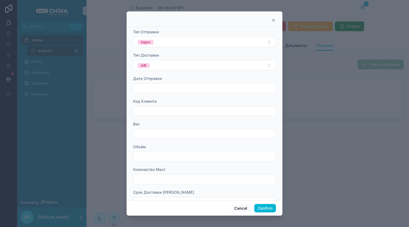
click at [166, 91] on input "text" at bounding box center [204, 88] width 142 height 8
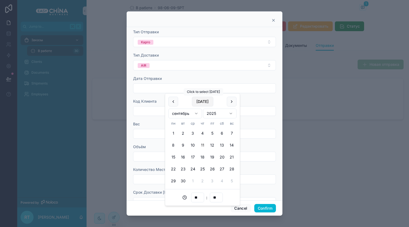
click at [203, 104] on button "Today" at bounding box center [202, 102] width 21 height 10
click at [200, 197] on input "**" at bounding box center [197, 197] width 12 height 8
click at [198, 154] on div "14" at bounding box center [197, 152] width 24 height 9
type input "**********"
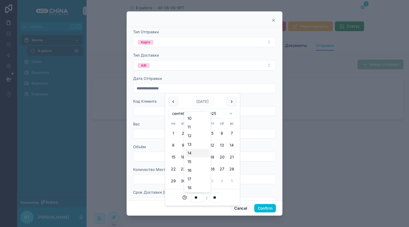
type input "**"
click at [264, 123] on div "Вес" at bounding box center [204, 123] width 143 height 5
click at [169, 109] on input "text" at bounding box center [204, 111] width 142 height 8
paste input "*******"
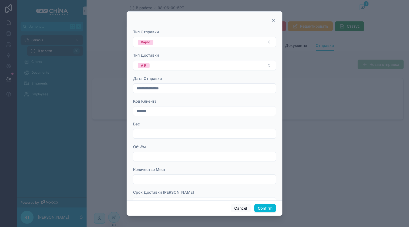
type input "*******"
click at [175, 130] on input "text" at bounding box center [204, 134] width 142 height 8
type input "*******"
click at [166, 148] on div "Объём" at bounding box center [204, 146] width 143 height 5
click at [165, 152] on div at bounding box center [204, 156] width 143 height 10
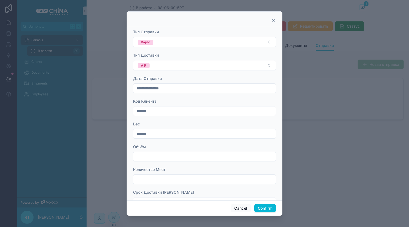
click at [163, 157] on input "text" at bounding box center [204, 157] width 142 height 8
type input "*******"
click at [157, 179] on input "text" at bounding box center [204, 179] width 142 height 8
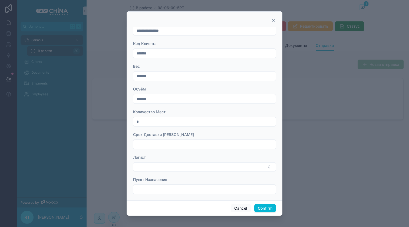
scroll to position [61, 0]
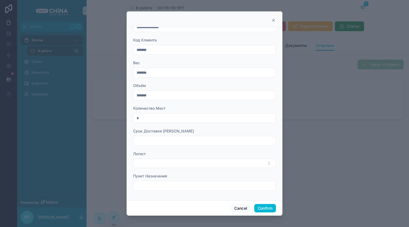
type input "*"
click at [184, 142] on input "text" at bounding box center [204, 141] width 142 height 8
type input "**"
click at [165, 162] on button "Select Button" at bounding box center [204, 162] width 143 height 9
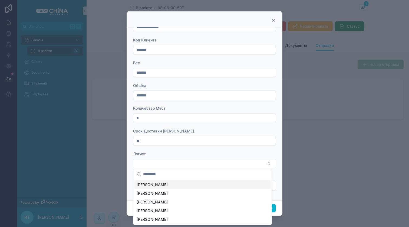
click at [165, 186] on div "Zhao Fang" at bounding box center [202, 184] width 136 height 9
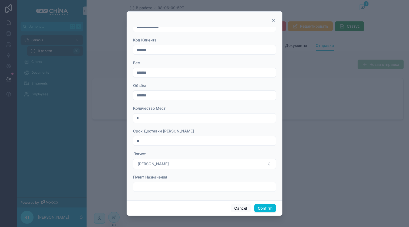
scroll to position [62, 0]
click at [180, 187] on input "text" at bounding box center [204, 186] width 142 height 8
type input "**********"
click at [266, 206] on button "Confirm" at bounding box center [265, 208] width 22 height 9
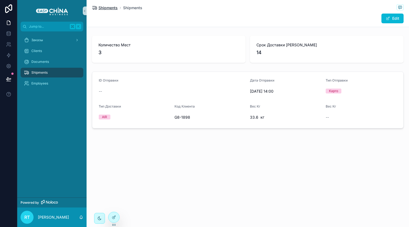
click at [111, 8] on span "Shipments" at bounding box center [107, 7] width 19 height 5
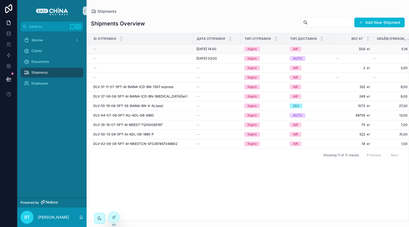
click at [144, 50] on div "--" at bounding box center [141, 49] width 97 height 4
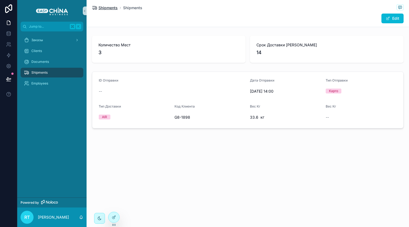
click at [104, 9] on span "Shipments" at bounding box center [107, 7] width 19 height 5
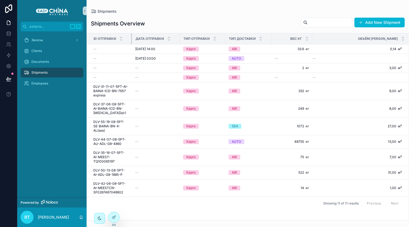
drag, startPoint x: 192, startPoint y: 37, endPoint x: 127, endPoint y: 37, distance: 65.2
click at [127, 37] on th "ID Отправки" at bounding box center [109, 38] width 45 height 11
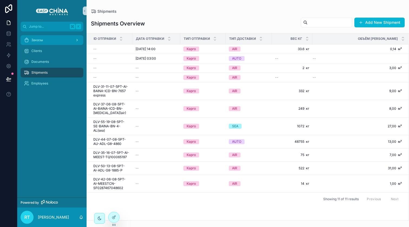
click at [47, 39] on div "Заказы" at bounding box center [52, 40] width 56 height 9
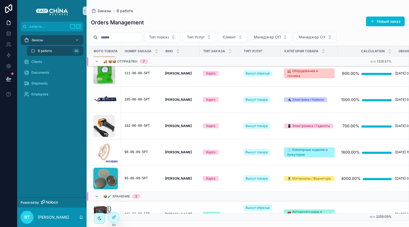
scroll to position [499, 0]
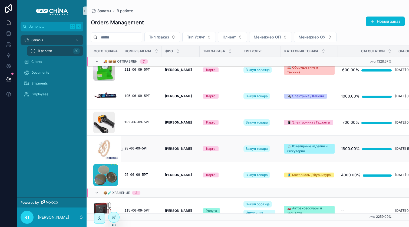
click at [132, 150] on div "98-06-09-5РТ" at bounding box center [141, 148] width 34 height 4
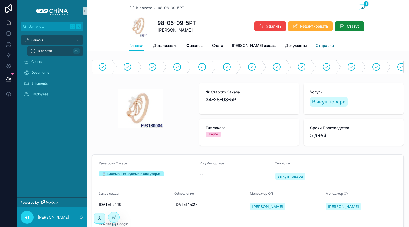
click at [316, 44] on span "Отправки" at bounding box center [325, 45] width 18 height 5
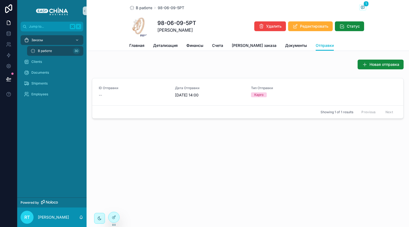
click at [184, 90] on span "Дата Отправки" at bounding box center [210, 88] width 70 height 4
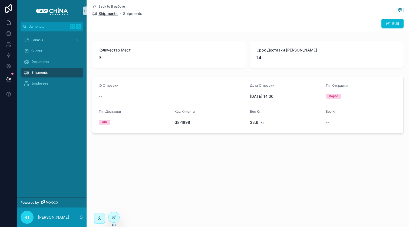
click at [105, 12] on span "Shipments" at bounding box center [107, 13] width 19 height 5
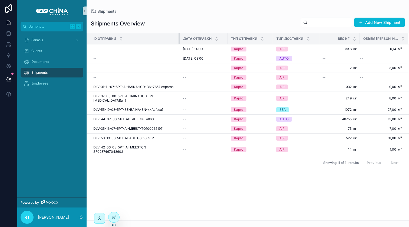
drag, startPoint x: 132, startPoint y: 38, endPoint x: 179, endPoint y: 42, distance: 47.3
click at [179, 42] on div "scrollable content" at bounding box center [179, 38] width 2 height 11
click at [369, 23] on button "Add New Shipment" at bounding box center [379, 23] width 50 height 10
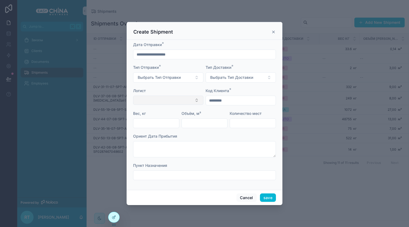
click at [188, 102] on button "Select Button" at bounding box center [168, 99] width 70 height 9
click at [109, 68] on div "scrollable content" at bounding box center [204, 113] width 409 height 227
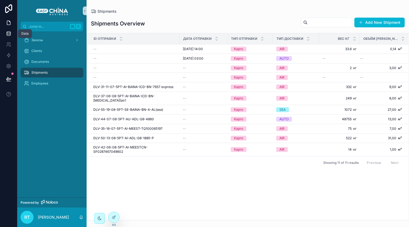
click at [10, 37] on link at bounding box center [8, 33] width 17 height 11
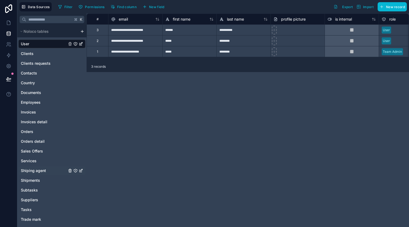
click at [35, 171] on span "Shiping agent" at bounding box center [33, 170] width 25 height 5
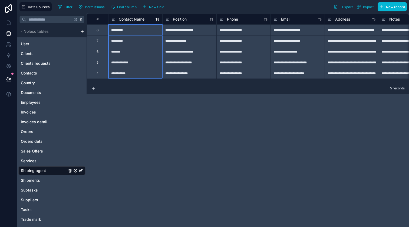
click at [132, 17] on span "Contact Name" at bounding box center [132, 18] width 26 height 5
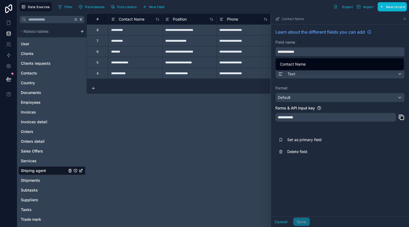
drag, startPoint x: 307, startPoint y: 52, endPoint x: 275, endPoint y: 50, distance: 32.5
click at [275, 50] on div "**********" at bounding box center [340, 92] width 138 height 137
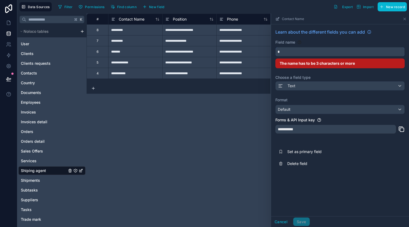
click at [275, 47] on button "*" at bounding box center [339, 51] width 129 height 9
type input "*"
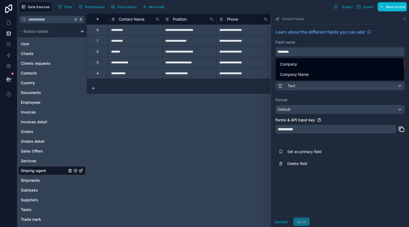
click at [275, 47] on button "*******" at bounding box center [339, 51] width 129 height 9
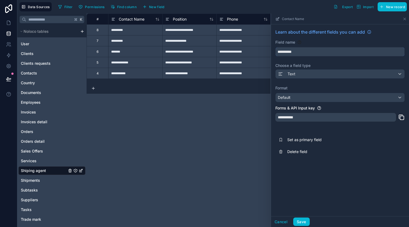
click at [307, 50] on input "**********" at bounding box center [340, 51] width 129 height 9
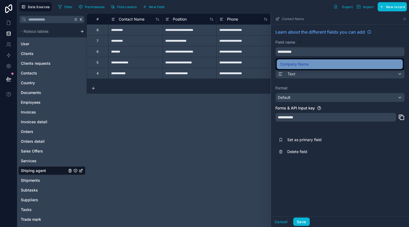
click at [307, 61] on span "Company Name" at bounding box center [294, 64] width 29 height 6
type input "**********"
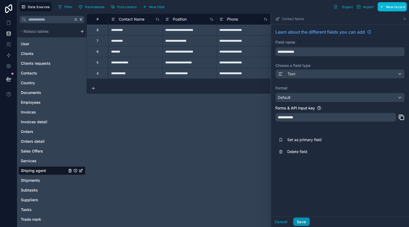
click at [297, 217] on button "Save" at bounding box center [301, 221] width 16 height 9
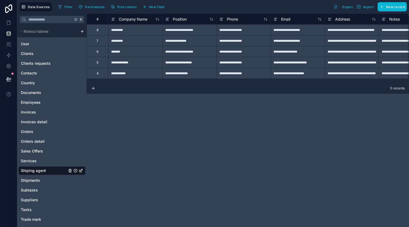
click at [128, 31] on div "*********" at bounding box center [135, 29] width 54 height 11
type input "**********"
click at [119, 29] on input "**********" at bounding box center [135, 30] width 54 height 11
click at [188, 28] on div "**********" at bounding box center [189, 29] width 54 height 11
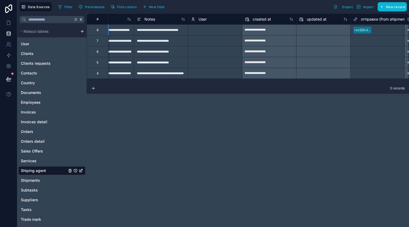
scroll to position [0, 294]
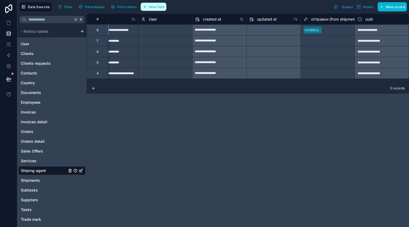
click at [149, 5] on span "New field" at bounding box center [156, 7] width 15 height 4
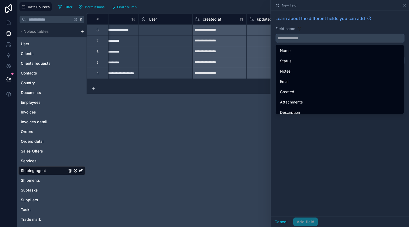
click at [308, 38] on input "text" at bounding box center [340, 38] width 129 height 9
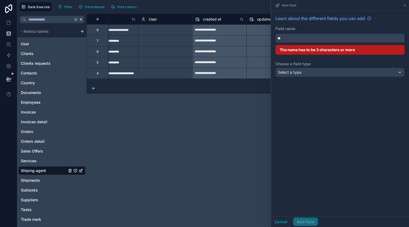
click at [275, 34] on button "**" at bounding box center [339, 38] width 129 height 9
type input "*"
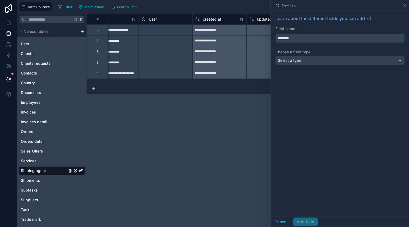
type input "********"
click at [336, 59] on div "Select a type" at bounding box center [340, 60] width 129 height 9
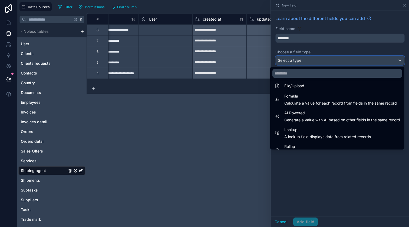
scroll to position [157, 0]
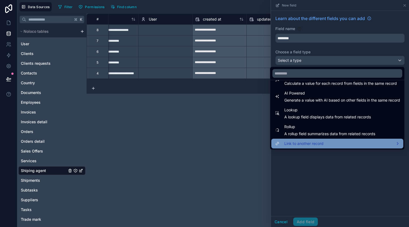
click at [304, 140] on span "Link to another record" at bounding box center [303, 143] width 39 height 6
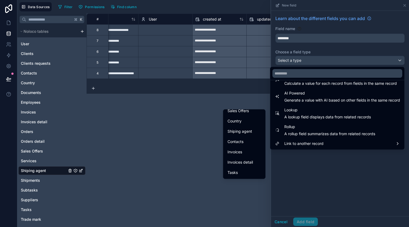
scroll to position [95, 0]
click at [244, 138] on div "Contacts" at bounding box center [244, 141] width 34 height 6
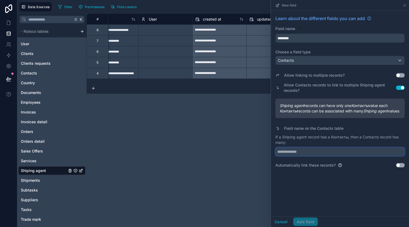
click at [312, 156] on input "text" at bounding box center [339, 151] width 129 height 9
type input "*"
type input "**********"
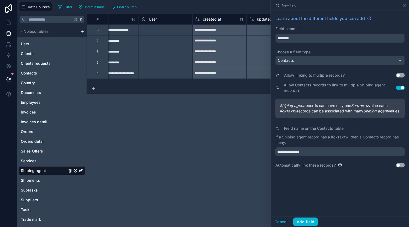
click at [401, 78] on div "Allow linking to multiple records? Use setting" at bounding box center [339, 75] width 129 height 8
click at [403, 74] on button "Use setting" at bounding box center [400, 75] width 9 height 4
click at [303, 218] on button "Add field" at bounding box center [305, 221] width 25 height 9
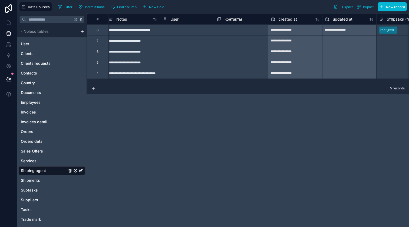
scroll to position [0, 269]
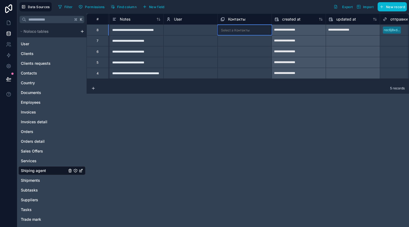
click at [239, 32] on div "Select a Контакты" at bounding box center [245, 29] width 54 height 9
click at [241, 30] on div "Select a Контакты" at bounding box center [235, 30] width 29 height 4
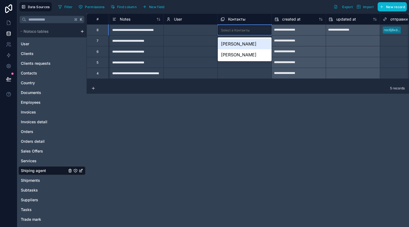
click at [241, 30] on div "Select a Контакты" at bounding box center [235, 30] width 29 height 4
click at [192, 33] on div "Select a User" at bounding box center [191, 30] width 54 height 8
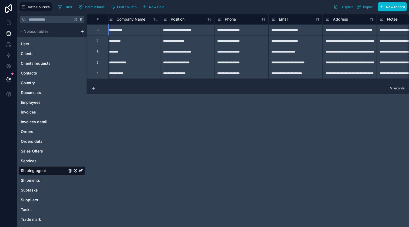
scroll to position [0, 0]
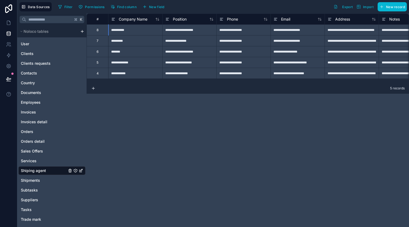
click at [245, 31] on div "**********" at bounding box center [243, 29] width 54 height 11
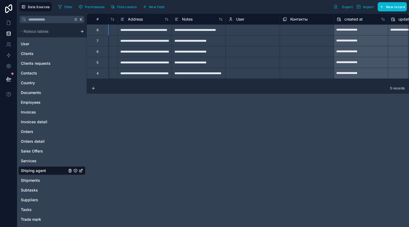
scroll to position [0, 209]
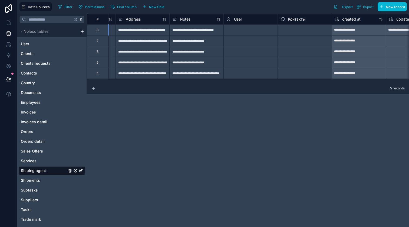
click at [241, 29] on div "Select a User" at bounding box center [236, 30] width 21 height 4
click at [241, 22] on div "User" at bounding box center [234, 19] width 16 height 6
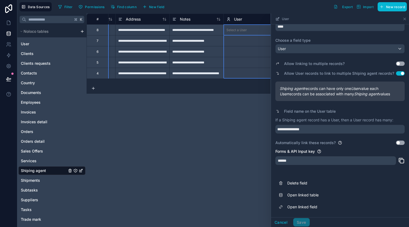
scroll to position [30, 0]
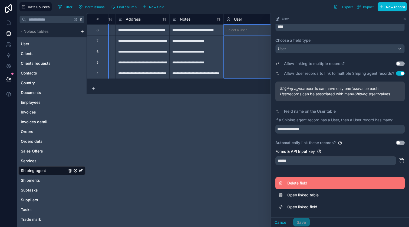
click at [300, 185] on span "Delete field" at bounding box center [326, 182] width 78 height 5
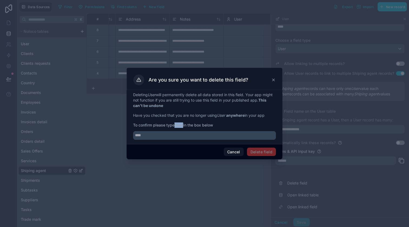
drag, startPoint x: 175, startPoint y: 125, endPoint x: 184, endPoint y: 124, distance: 8.4
click at [183, 124] on strong "User" at bounding box center [178, 124] width 9 height 5
copy strong "User"
click at [172, 132] on input "text" at bounding box center [204, 135] width 143 height 9
paste input "****"
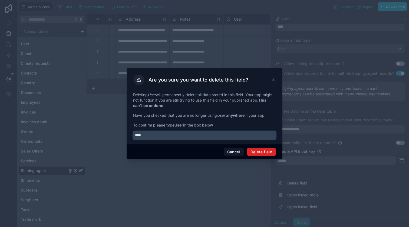
type input "****"
click at [262, 152] on button "Delete field" at bounding box center [261, 151] width 29 height 9
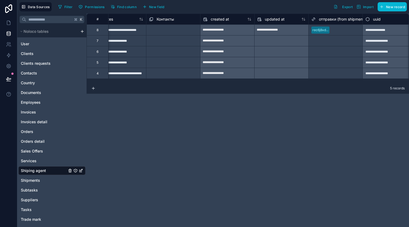
scroll to position [0, 294]
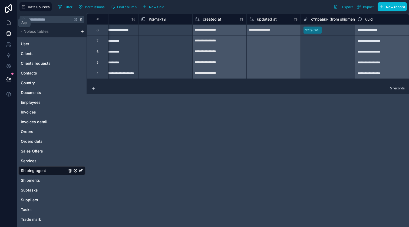
click at [6, 22] on icon at bounding box center [8, 22] width 5 height 5
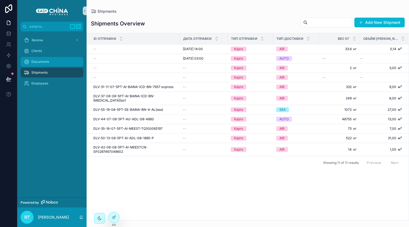
click at [47, 57] on div "Documents" at bounding box center [52, 61] width 56 height 9
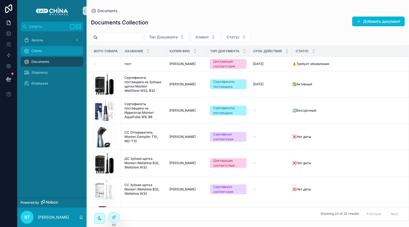
click at [55, 49] on div "Clients" at bounding box center [52, 51] width 56 height 9
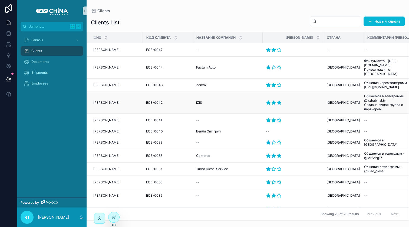
click at [108, 100] on span "[PERSON_NAME]" at bounding box center [106, 102] width 26 height 4
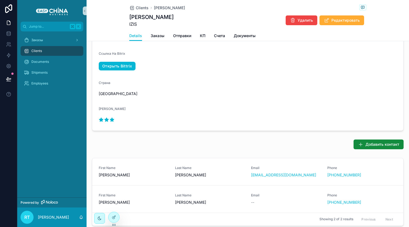
scroll to position [163, 0]
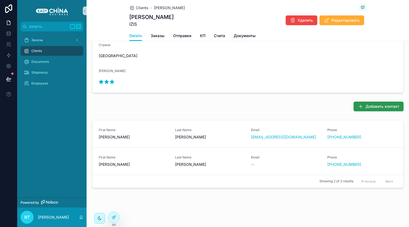
click at [378, 104] on span "Добавить контакт" at bounding box center [382, 106] width 34 height 5
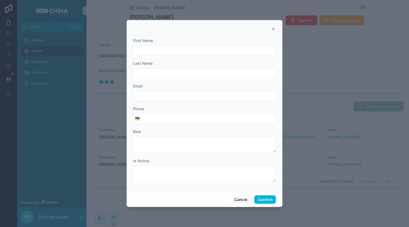
click at [274, 30] on icon at bounding box center [273, 29] width 4 height 4
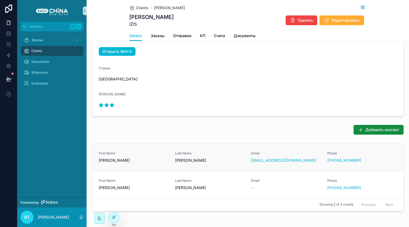
scroll to position [137, 0]
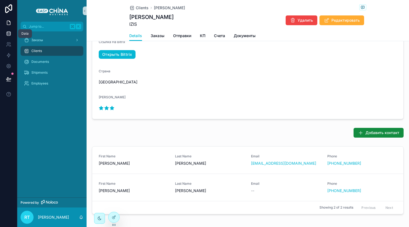
click at [9, 37] on link at bounding box center [8, 33] width 17 height 11
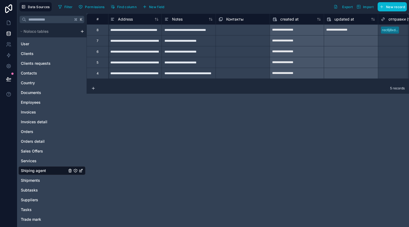
scroll to position [0, 294]
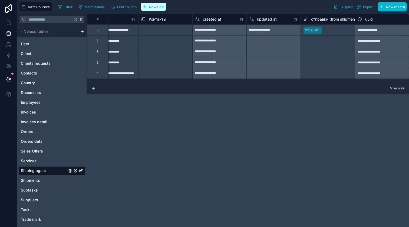
click at [156, 8] on span "New field" at bounding box center [156, 7] width 15 height 4
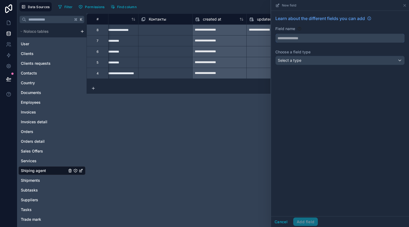
click at [287, 41] on input "text" at bounding box center [340, 38] width 129 height 9
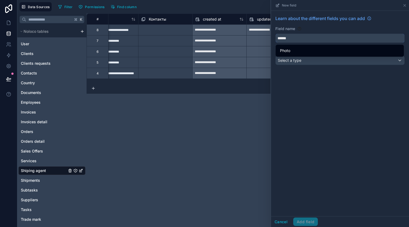
click at [275, 34] on button "*****" at bounding box center [339, 38] width 129 height 9
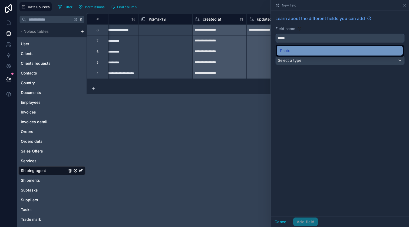
type input "*****"
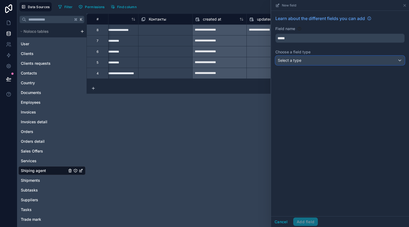
click at [305, 56] on div "Select a type" at bounding box center [340, 60] width 129 height 9
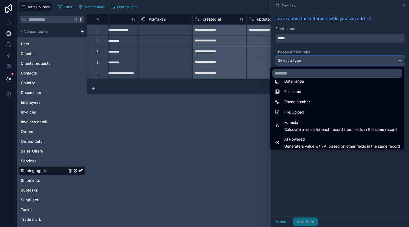
scroll to position [113, 0]
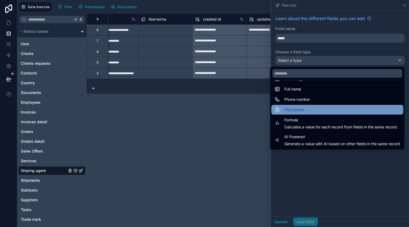
click at [304, 106] on div "File/Upload" at bounding box center [336, 109] width 125 height 6
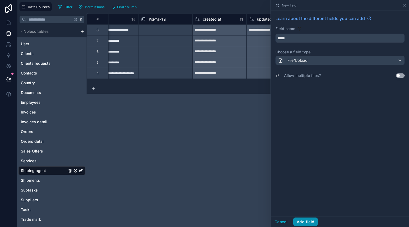
click at [315, 219] on button "Add field" at bounding box center [305, 221] width 25 height 9
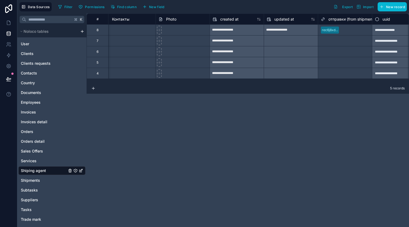
scroll to position [0, 327]
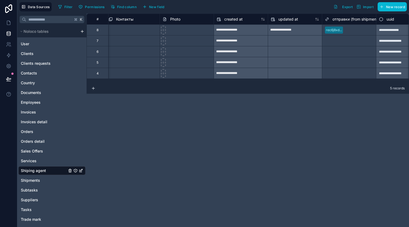
click at [181, 21] on div "Photo" at bounding box center [187, 19] width 48 height 6
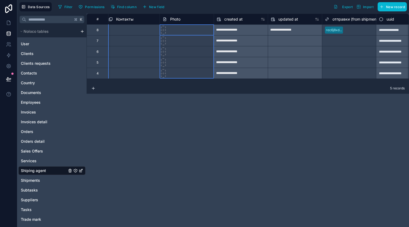
click at [178, 18] on span "Photo" at bounding box center [175, 18] width 10 height 5
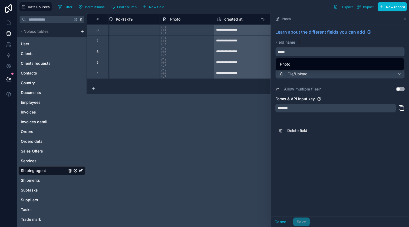
click at [301, 52] on input "*****" at bounding box center [340, 51] width 129 height 9
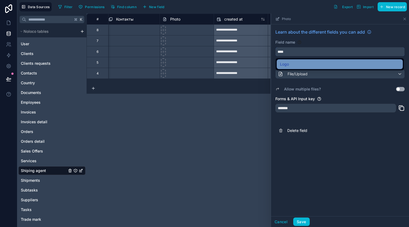
type input "****"
click at [302, 62] on div "Logo" at bounding box center [340, 64] width 120 height 6
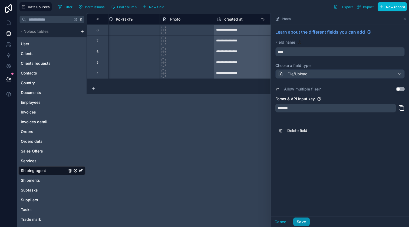
click at [302, 221] on button "Save" at bounding box center [301, 221] width 16 height 9
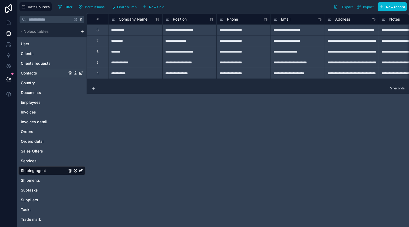
click at [36, 75] on span "Contacts" at bounding box center [29, 72] width 16 height 5
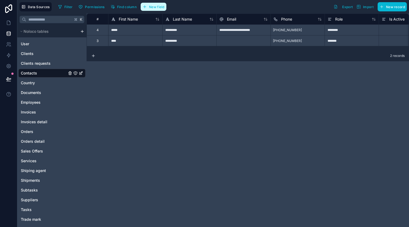
click at [160, 9] on button "New field" at bounding box center [154, 7] width 26 height 8
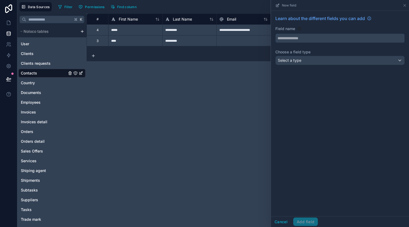
click at [294, 39] on input "text" at bounding box center [340, 38] width 129 height 9
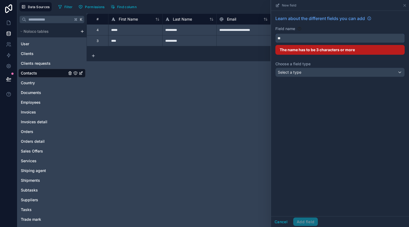
click at [275, 34] on button "**" at bounding box center [339, 38] width 129 height 9
type input "*"
click at [275, 34] on button "**" at bounding box center [339, 38] width 129 height 9
type input "*"
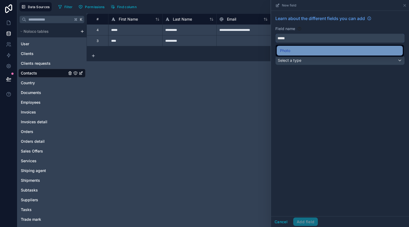
type input "*****"
click at [307, 49] on div "Photo" at bounding box center [340, 50] width 120 height 6
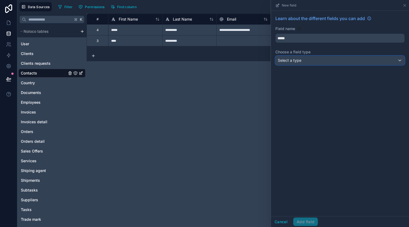
click at [304, 56] on button "Select a type" at bounding box center [339, 60] width 129 height 9
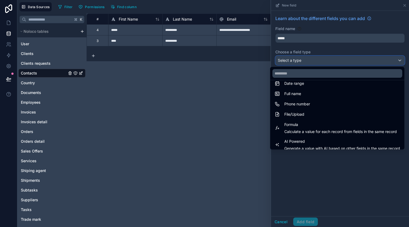
scroll to position [109, 0]
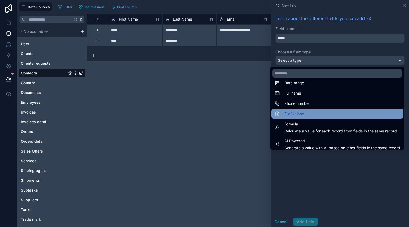
click at [304, 111] on div "File/Upload" at bounding box center [336, 113] width 125 height 6
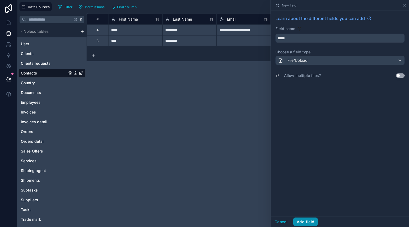
click at [309, 218] on button "Add field" at bounding box center [305, 221] width 25 height 9
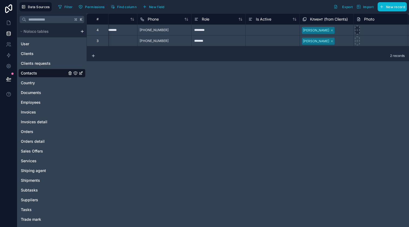
scroll to position [0, 122]
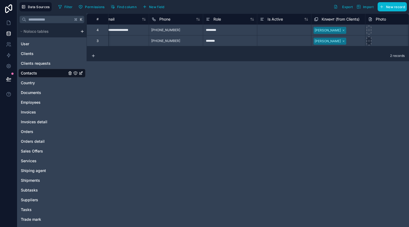
click at [368, 40] on div at bounding box center [392, 40] width 54 height 11
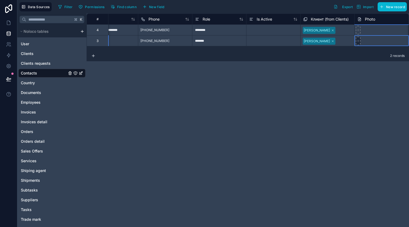
click at [359, 42] on icon at bounding box center [358, 41] width 4 height 4
type input "**********"
click at [10, 26] on link at bounding box center [8, 22] width 17 height 11
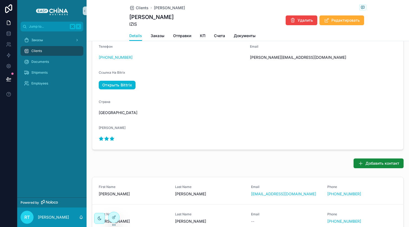
scroll to position [163, 0]
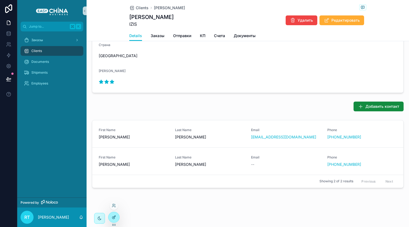
click at [114, 218] on icon at bounding box center [113, 217] width 2 height 2
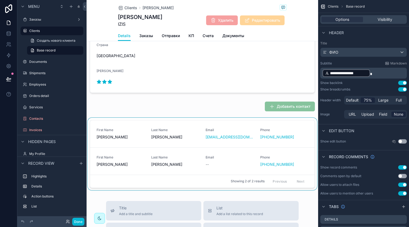
click at [195, 133] on div "scrollable content" at bounding box center [202, 155] width 231 height 74
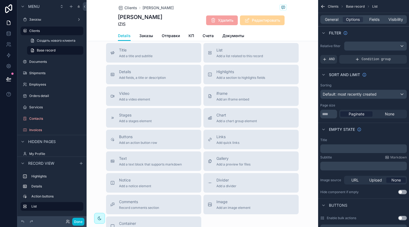
scroll to position [323, 0]
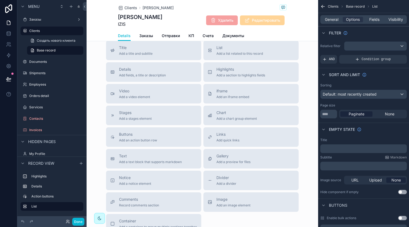
click at [376, 22] on div "General Options Fields Visibility" at bounding box center [363, 19] width 87 height 9
click at [376, 21] on span "Fields" at bounding box center [374, 19] width 10 height 5
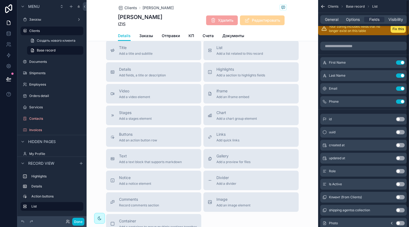
scroll to position [0, 0]
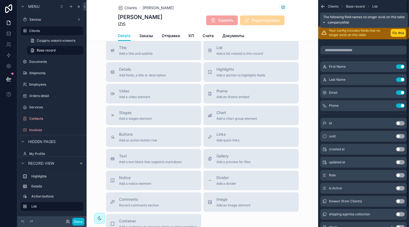
click at [399, 32] on button "Fix this" at bounding box center [397, 33] width 15 height 8
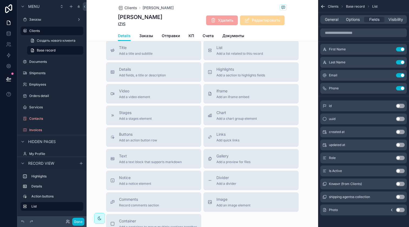
click at [325, 210] on icon "scrollable content" at bounding box center [324, 209] width 4 height 4
click at [332, 210] on span "Photo" at bounding box center [333, 209] width 9 height 4
click at [399, 209] on button "Use setting" at bounding box center [400, 209] width 9 height 4
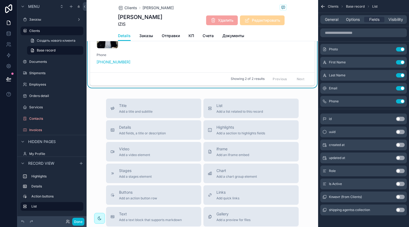
scroll to position [314, 0]
click at [398, 88] on button "Use setting" at bounding box center [400, 88] width 9 height 4
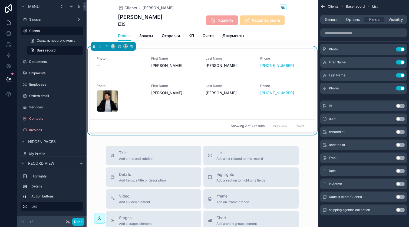
scroll to position [207, 0]
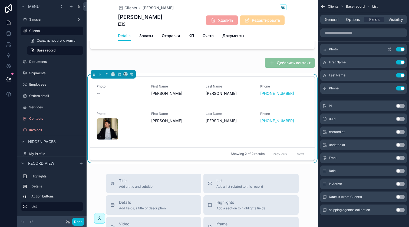
click at [389, 50] on icon "scrollable content" at bounding box center [389, 49] width 4 height 4
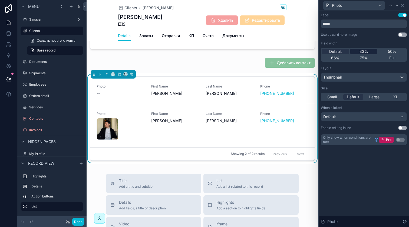
click at [366, 52] on span "33%" at bounding box center [363, 51] width 9 height 5
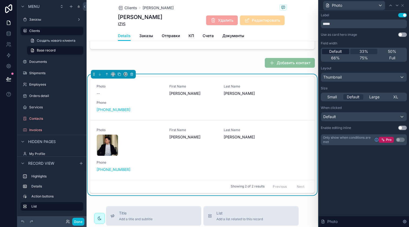
click at [342, 52] on div "Default" at bounding box center [335, 51] width 27 height 5
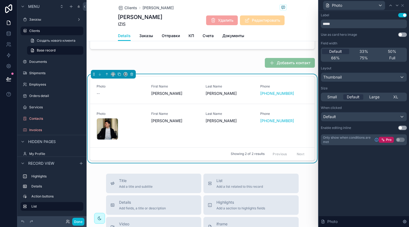
click at [334, 93] on div "Small Default Large XL" at bounding box center [364, 96] width 86 height 9
click at [334, 95] on span "Small" at bounding box center [331, 96] width 9 height 5
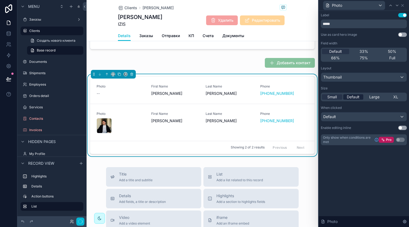
click at [347, 97] on span "Default" at bounding box center [353, 96] width 13 height 5
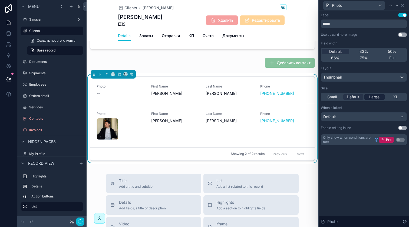
click at [372, 95] on span "Large" at bounding box center [374, 96] width 10 height 5
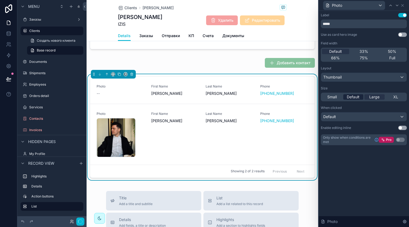
click at [359, 95] on span "Default" at bounding box center [353, 96] width 13 height 5
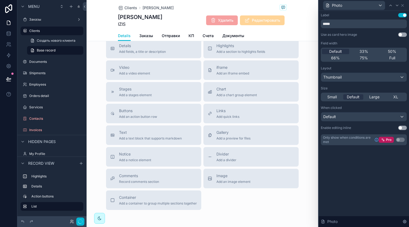
scroll to position [364, 0]
click at [344, 78] on div "Thumbnail" at bounding box center [363, 77] width 85 height 9
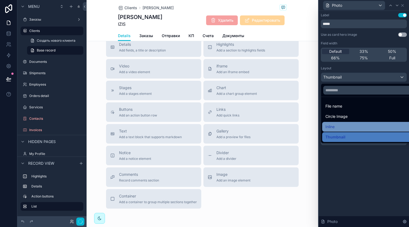
click at [341, 123] on div "Inline" at bounding box center [369, 126] width 89 height 6
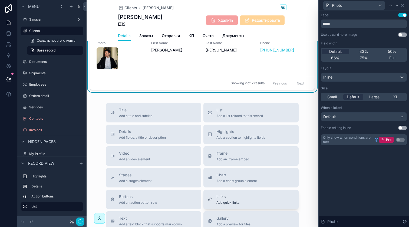
scroll to position [277, 0]
click at [349, 79] on div "Inline" at bounding box center [363, 77] width 85 height 9
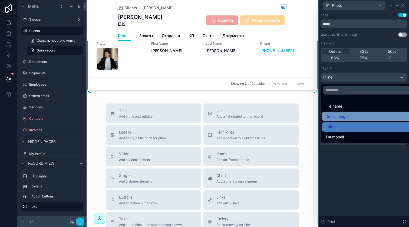
click at [343, 118] on span "Circle Image" at bounding box center [336, 116] width 22 height 6
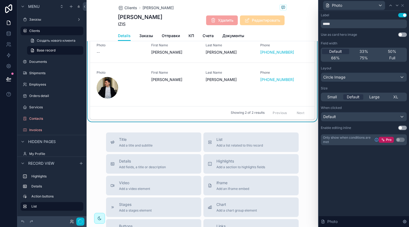
scroll to position [248, 0]
click at [376, 99] on span "Large" at bounding box center [374, 96] width 10 height 5
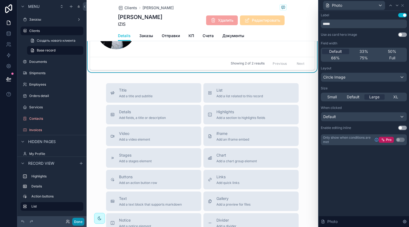
click at [81, 220] on button "Done" at bounding box center [78, 221] width 12 height 8
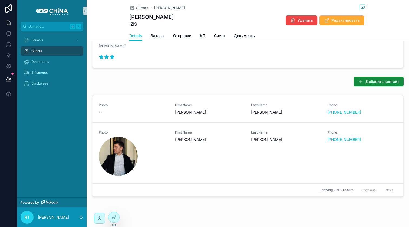
scroll to position [193, 0]
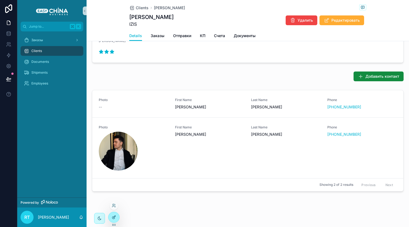
click at [112, 218] on icon at bounding box center [114, 217] width 4 height 4
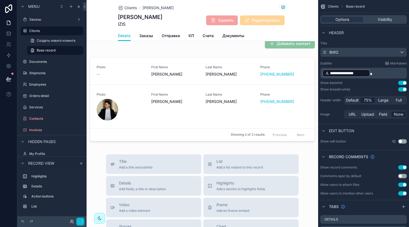
scroll to position [228, 0]
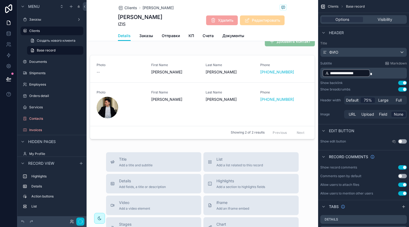
click at [196, 107] on div "scrollable content" at bounding box center [202, 98] width 231 height 91
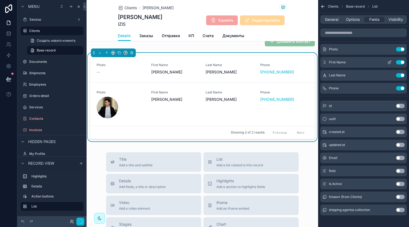
click at [390, 62] on icon "scrollable content" at bounding box center [390, 62] width 2 height 2
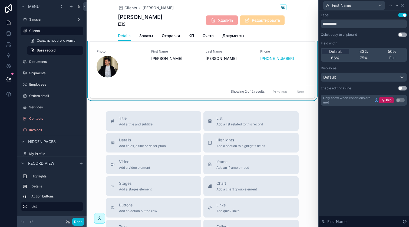
scroll to position [324, 0]
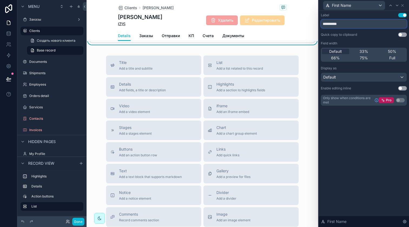
click at [342, 25] on input "**********" at bounding box center [364, 23] width 86 height 9
type input "**********"
click at [403, 7] on icon at bounding box center [402, 5] width 4 height 4
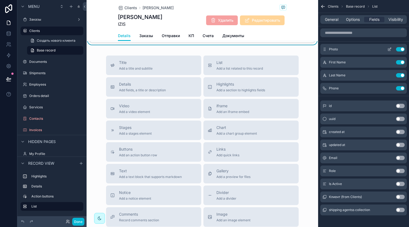
click at [387, 48] on icon "scrollable content" at bounding box center [389, 49] width 4 height 4
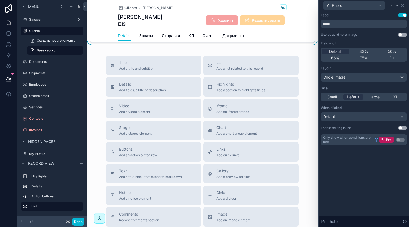
click at [402, 17] on button "Use setting" at bounding box center [402, 15] width 9 height 4
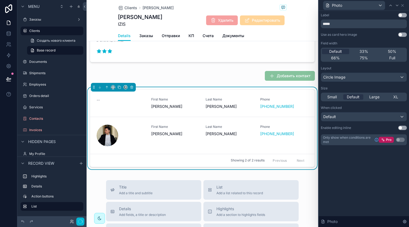
scroll to position [191, 0]
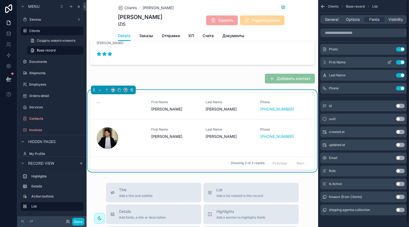
click at [391, 60] on icon "scrollable content" at bounding box center [389, 62] width 4 height 4
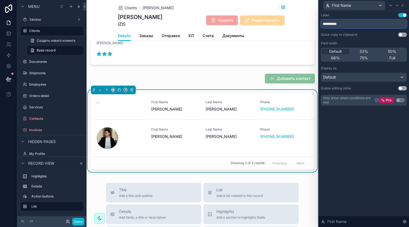
click at [367, 23] on input "**********" at bounding box center [364, 23] width 86 height 9
click at [400, 14] on button "Use setting" at bounding box center [402, 15] width 9 height 4
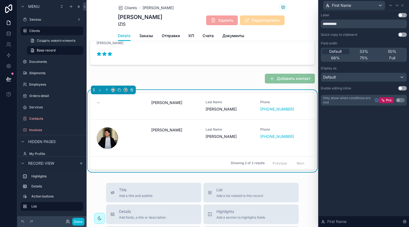
click at [402, 16] on button "Use setting" at bounding box center [402, 15] width 9 height 4
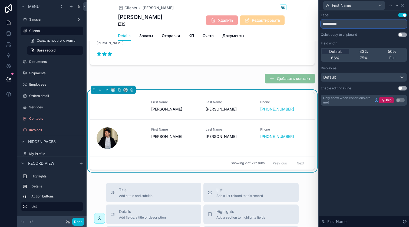
click at [365, 22] on input "**********" at bounding box center [364, 23] width 86 height 9
type input "*"
type input "***"
click at [403, 6] on icon at bounding box center [402, 5] width 4 height 4
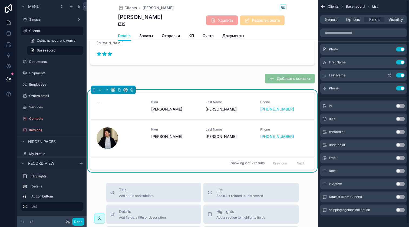
click at [388, 74] on icon "scrollable content" at bounding box center [389, 75] width 4 height 4
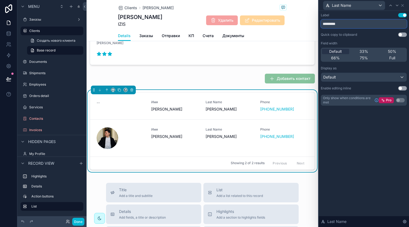
click at [351, 25] on input "*********" at bounding box center [364, 23] width 86 height 9
type input "*******"
click at [401, 2] on div "Last Name" at bounding box center [364, 5] width 86 height 11
click at [404, 5] on icon at bounding box center [402, 5] width 4 height 4
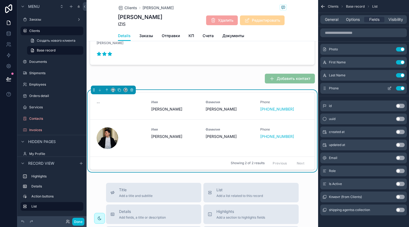
click at [389, 87] on icon "scrollable content" at bounding box center [389, 88] width 4 height 4
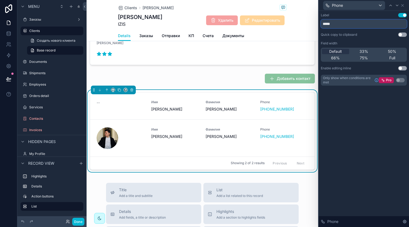
click at [342, 21] on input "*****" at bounding box center [364, 23] width 86 height 9
type input "**********"
click at [349, 111] on div "**********" at bounding box center [364, 119] width 90 height 216
click at [403, 5] on icon at bounding box center [402, 5] width 4 height 4
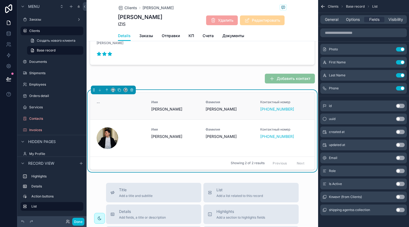
click at [213, 104] on span "Фамилия" at bounding box center [230, 102] width 48 height 4
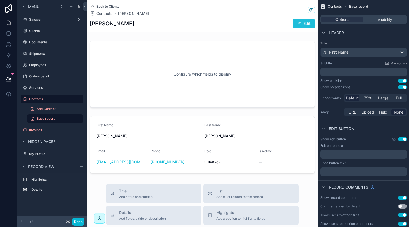
click at [301, 26] on button "Edit" at bounding box center [304, 24] width 22 height 10
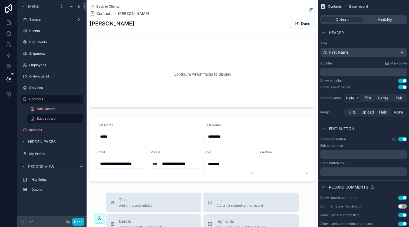
click at [301, 26] on button "Done" at bounding box center [302, 24] width 25 height 10
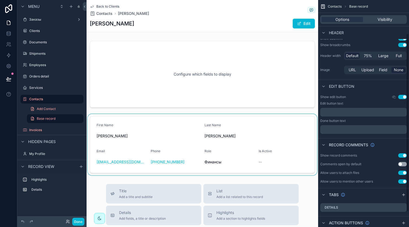
click at [237, 135] on div "scrollable content" at bounding box center [202, 144] width 231 height 61
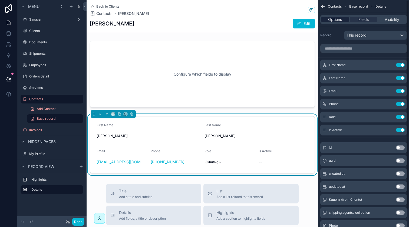
click at [339, 21] on span "Options" at bounding box center [335, 19] width 14 height 5
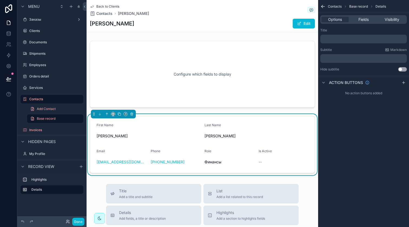
click at [204, 33] on div "Back to Clients Contacts Ирина Ирина Edit Configure which fields to display Fir…" at bounding box center [202, 209] width 231 height 419
click at [207, 24] on div "Ирина Edit" at bounding box center [202, 23] width 225 height 10
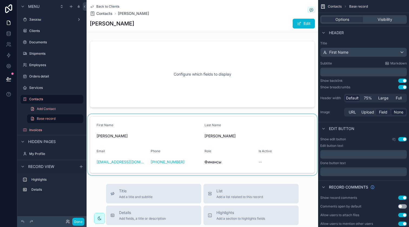
click at [382, 111] on span "Field" at bounding box center [383, 111] width 8 height 5
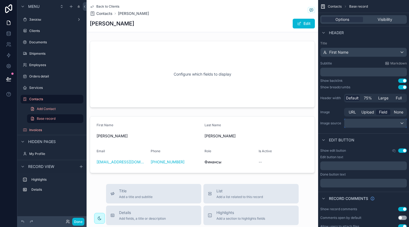
click at [356, 124] on div "scrollable content" at bounding box center [375, 123] width 62 height 9
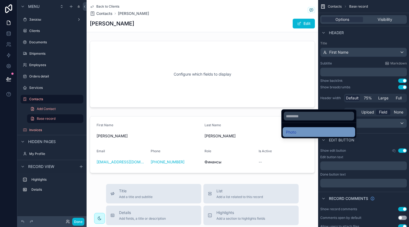
click at [322, 130] on div "Photo" at bounding box center [319, 132] width 66 height 6
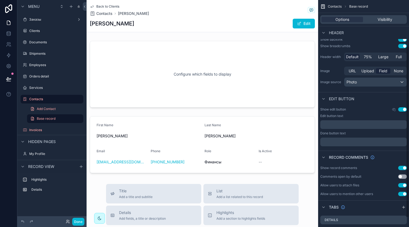
scroll to position [11, 0]
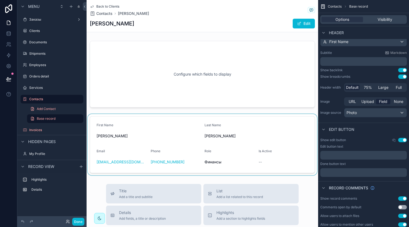
click at [231, 134] on div "scrollable content" at bounding box center [202, 144] width 231 height 61
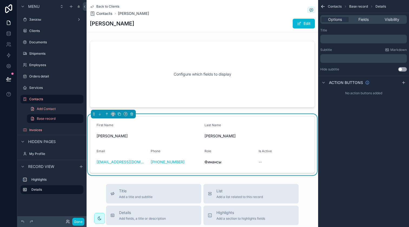
scroll to position [0, 0]
click at [8, 38] on link at bounding box center [8, 33] width 17 height 11
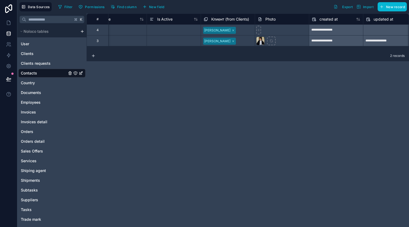
scroll to position [0, 279]
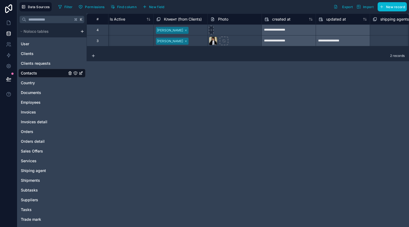
click at [213, 30] on icon at bounding box center [211, 30] width 4 height 4
type input "**********"
click at [9, 25] on icon at bounding box center [8, 22] width 5 height 5
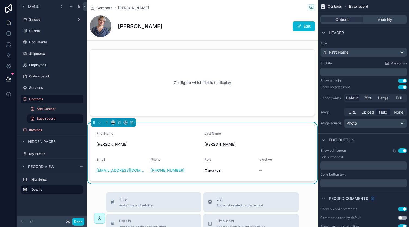
click at [145, 28] on div "Ирина Edit" at bounding box center [202, 26] width 225 height 22
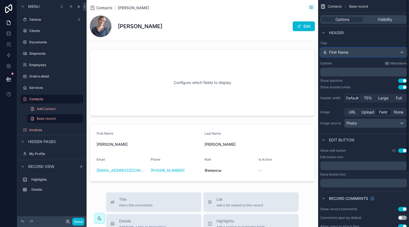
click at [347, 52] on span "First Name" at bounding box center [338, 51] width 19 height 5
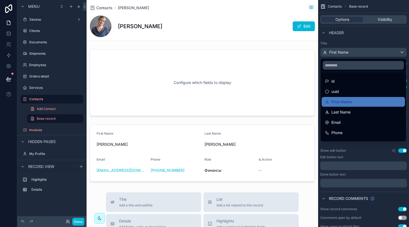
click at [347, 52] on div "scrollable content" at bounding box center [204, 113] width 409 height 227
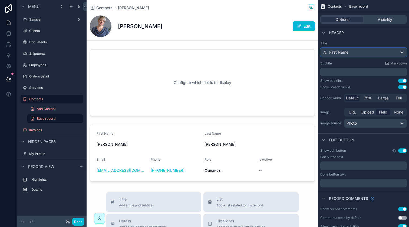
click at [347, 52] on span "First Name" at bounding box center [338, 51] width 19 height 5
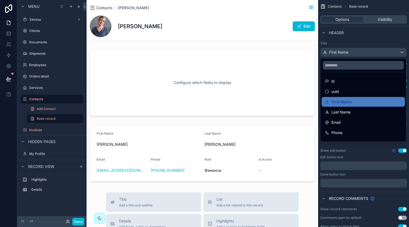
click at [347, 52] on div "scrollable content" at bounding box center [204, 113] width 409 height 227
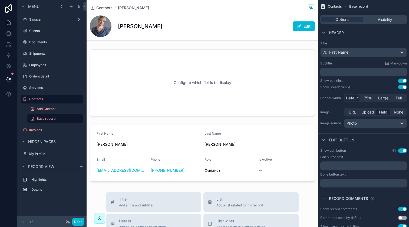
click at [357, 72] on p "﻿" at bounding box center [363, 71] width 83 height 5
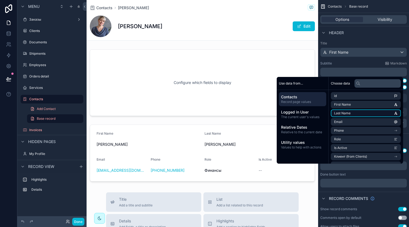
click at [344, 111] on span "Last Name" at bounding box center [342, 113] width 16 height 4
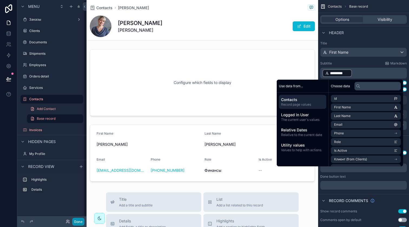
click at [76, 220] on button "Done" at bounding box center [78, 221] width 12 height 8
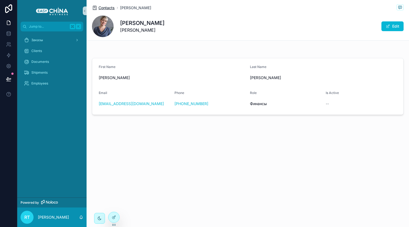
click at [107, 7] on span "Contacts" at bounding box center [106, 7] width 16 height 5
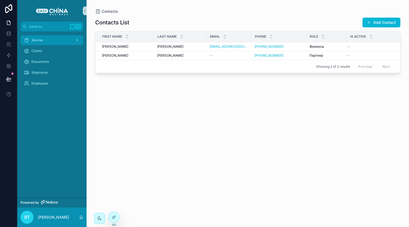
click at [61, 36] on div "Заказы" at bounding box center [52, 40] width 56 height 9
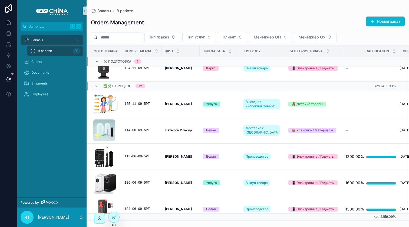
scroll to position [2, 0]
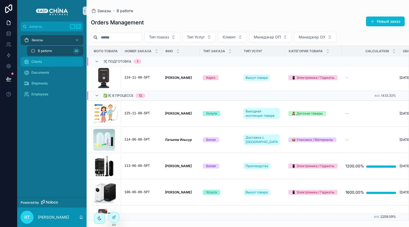
click at [47, 65] on div "Clients" at bounding box center [52, 61] width 56 height 9
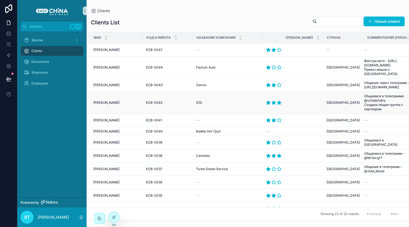
click at [117, 100] on span "[PERSON_NAME]" at bounding box center [106, 102] width 26 height 4
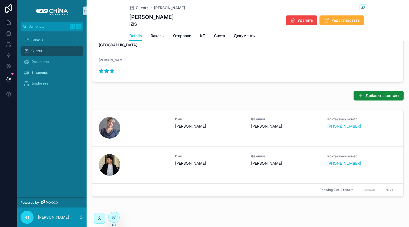
scroll to position [183, 0]
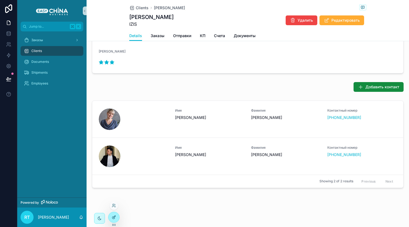
click at [115, 216] on icon at bounding box center [114, 217] width 4 height 4
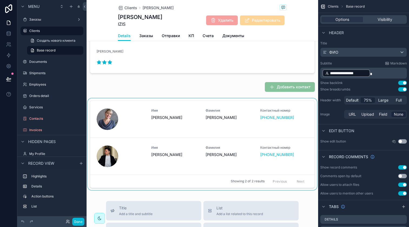
click at [157, 115] on div "scrollable content" at bounding box center [202, 145] width 231 height 94
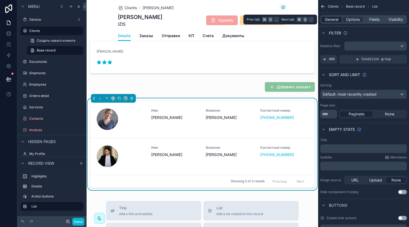
click at [337, 19] on span "General" at bounding box center [332, 19] width 14 height 5
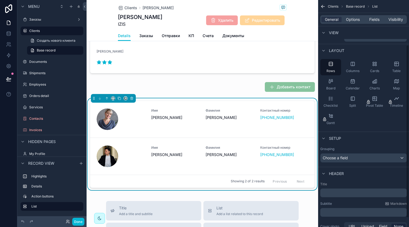
scroll to position [0, 0]
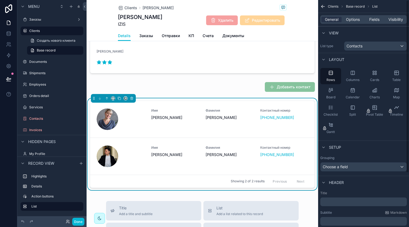
click at [354, 23] on div "General Options Fields Visibility" at bounding box center [363, 19] width 87 height 9
click at [354, 20] on span "Options" at bounding box center [353, 19] width 14 height 5
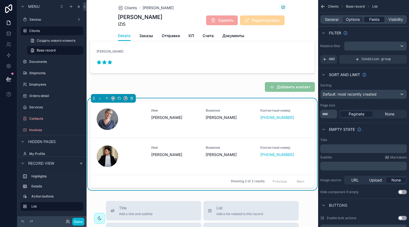
click at [378, 21] on span "Fields" at bounding box center [374, 19] width 10 height 5
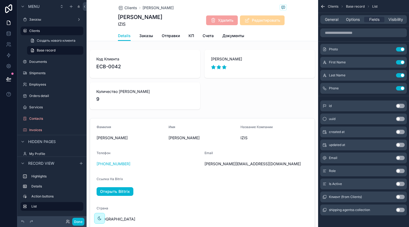
click at [202, 20] on div "Удалить Редактировать" at bounding box center [244, 20] width 85 height 10
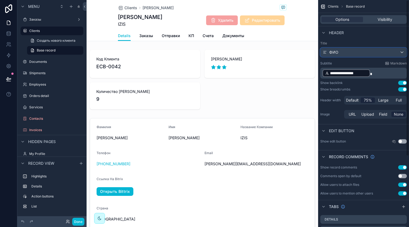
click at [336, 49] on div "ФИО" at bounding box center [363, 52] width 86 height 9
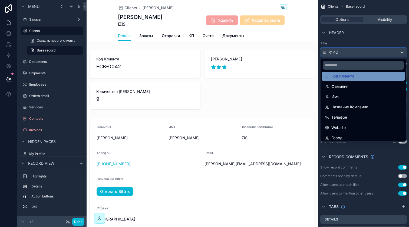
scroll to position [36, 0]
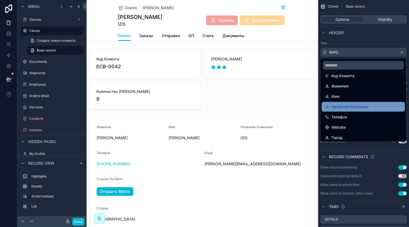
click at [343, 108] on span "Название Компании" at bounding box center [349, 106] width 37 height 6
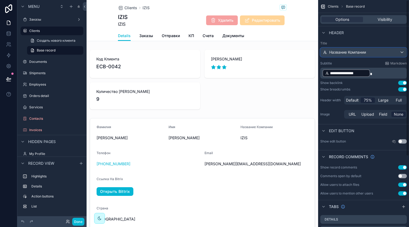
click at [370, 55] on div "Название Компании" at bounding box center [363, 52] width 86 height 9
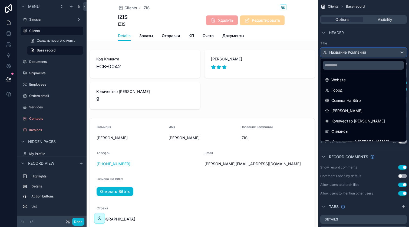
scroll to position [85, 0]
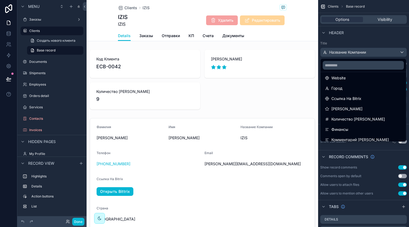
click at [361, 110] on span "Рейтинг Клиента" at bounding box center [346, 108] width 31 height 6
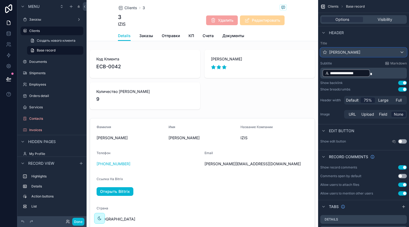
click at [363, 54] on div "Рейтинг Клиента" at bounding box center [363, 52] width 86 height 9
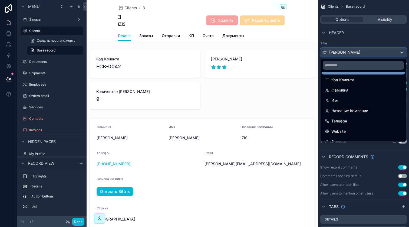
scroll to position [37, 0]
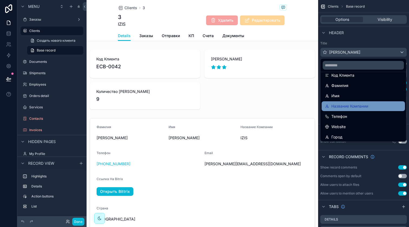
click at [363, 107] on span "Название Компании" at bounding box center [349, 106] width 37 height 6
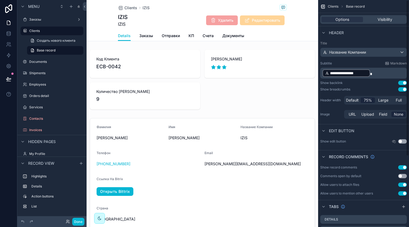
click at [365, 74] on span "**********" at bounding box center [348, 72] width 37 height 5
click at [372, 74] on p "**********" at bounding box center [363, 73] width 83 height 9
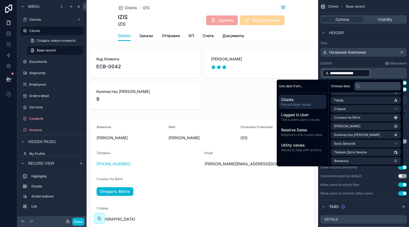
scroll to position [73, 0]
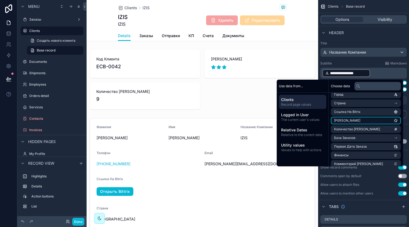
click at [357, 122] on span "Рейтинг Клиента" at bounding box center [347, 120] width 26 height 4
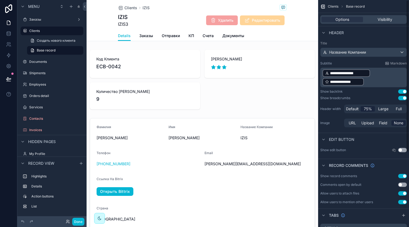
click at [374, 74] on p "**********" at bounding box center [363, 77] width 83 height 17
click at [374, 78] on p "**********" at bounding box center [363, 77] width 83 height 17
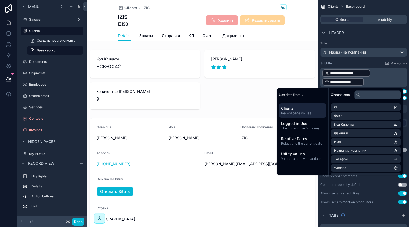
click at [374, 81] on p "**********" at bounding box center [363, 77] width 83 height 17
click at [363, 82] on div "**********" at bounding box center [342, 82] width 41 height 8
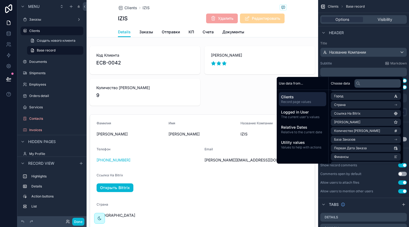
scroll to position [0, 0]
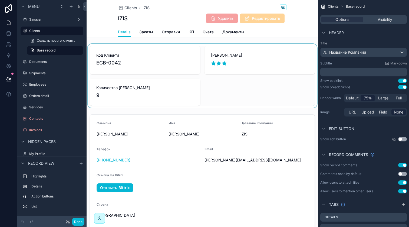
click at [263, 94] on div "scrollable content" at bounding box center [202, 76] width 231 height 64
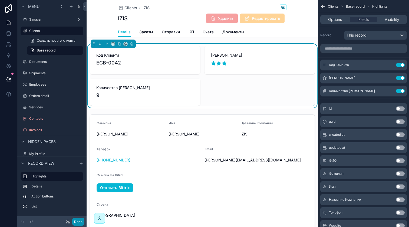
click at [78, 220] on button "Done" at bounding box center [78, 221] width 12 height 8
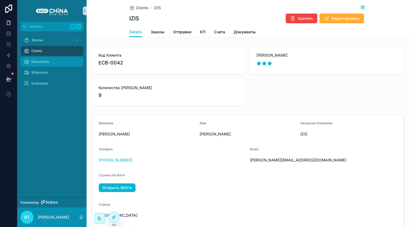
click at [44, 63] on span "Documents" at bounding box center [40, 61] width 18 height 4
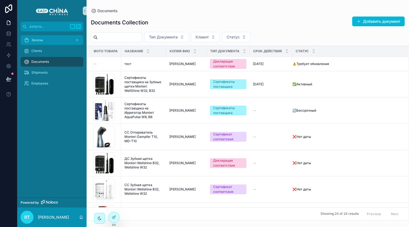
click at [45, 38] on div "Заказы" at bounding box center [52, 40] width 56 height 9
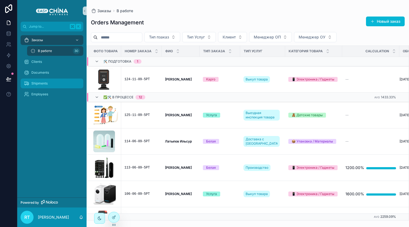
click at [44, 85] on div "Shipments" at bounding box center [52, 83] width 56 height 9
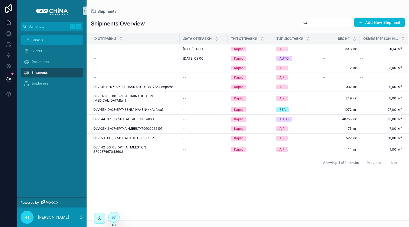
click at [55, 41] on div "Заказы" at bounding box center [52, 40] width 56 height 9
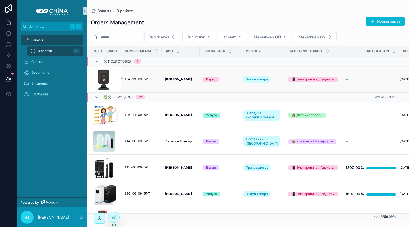
click at [135, 80] on div "124-11-09-5РТ" at bounding box center [141, 79] width 34 height 4
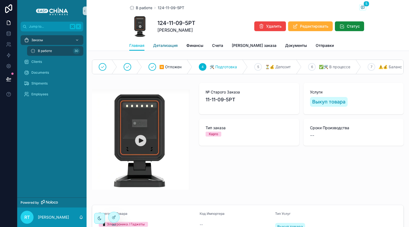
click at [165, 48] on span "Детализация" at bounding box center [165, 45] width 25 height 5
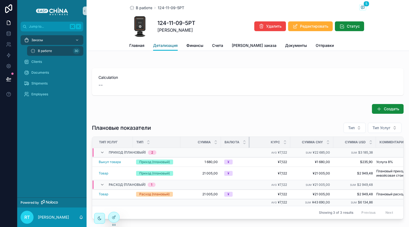
drag, startPoint x: 259, startPoint y: 141, endPoint x: 237, endPoint y: 145, distance: 22.0
click at [237, 145] on th "Валюта" at bounding box center [235, 142] width 29 height 11
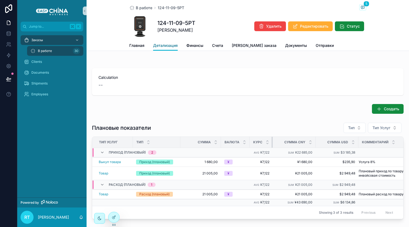
drag, startPoint x: 287, startPoint y: 140, endPoint x: 267, endPoint y: 144, distance: 19.8
click at [267, 144] on th "Курс" at bounding box center [261, 142] width 23 height 11
drag, startPoint x: 355, startPoint y: 138, endPoint x: 340, endPoint y: 140, distance: 15.0
click at [341, 140] on th "Сумма USD" at bounding box center [333, 142] width 35 height 11
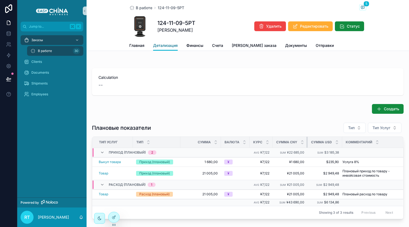
drag, startPoint x: 313, startPoint y: 141, endPoint x: 298, endPoint y: 143, distance: 15.2
click at [298, 143] on th "Сумма CNY" at bounding box center [290, 142] width 35 height 11
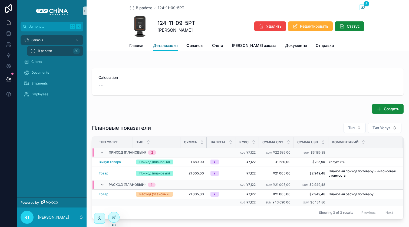
drag, startPoint x: 218, startPoint y: 140, endPoint x: 204, endPoint y: 141, distance: 14.9
click at [203, 141] on th "Сумма" at bounding box center [193, 142] width 27 height 11
click at [348, 132] on button "Тип" at bounding box center [354, 127] width 22 height 10
click at [373, 132] on button "Тип Услуг" at bounding box center [385, 127] width 34 height 10
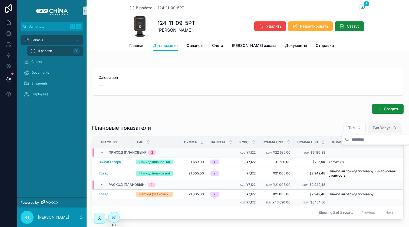
click at [375, 129] on span "Тип Услуг" at bounding box center [381, 127] width 18 height 5
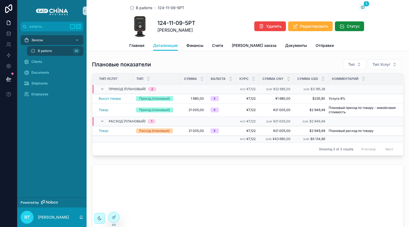
scroll to position [64, 0]
click at [316, 49] on link "Отправки" at bounding box center [325, 46] width 18 height 11
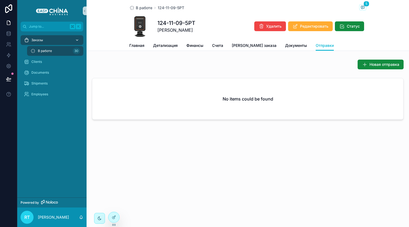
click at [42, 41] on span "Заказы" at bounding box center [37, 40] width 12 height 4
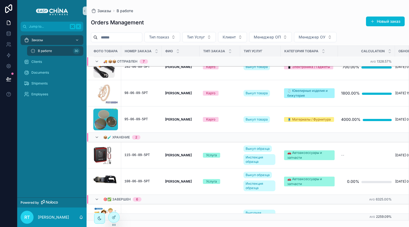
scroll to position [546, 0]
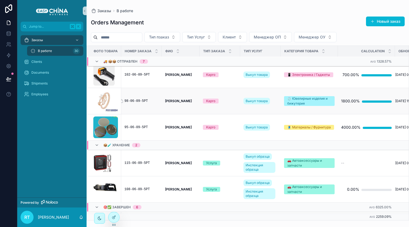
click at [148, 102] on div "98-06-09-5РТ" at bounding box center [141, 101] width 34 height 4
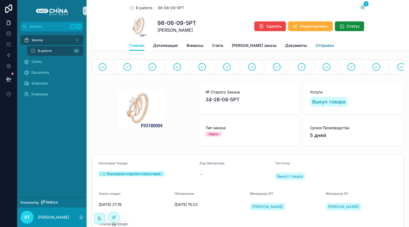
click at [316, 47] on span "Отправки" at bounding box center [325, 45] width 18 height 5
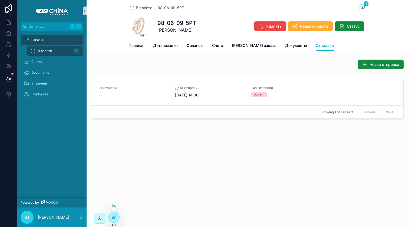
click at [114, 217] on icon at bounding box center [114, 216] width 2 height 2
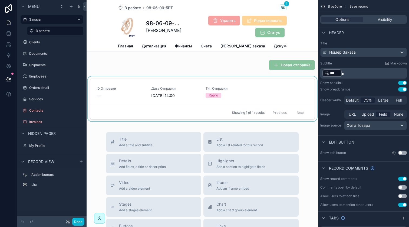
click at [233, 83] on div "scrollable content" at bounding box center [202, 99] width 231 height 47
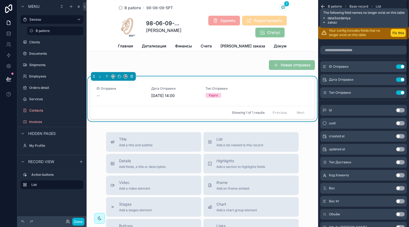
click at [397, 30] on button "Fix this" at bounding box center [397, 33] width 15 height 8
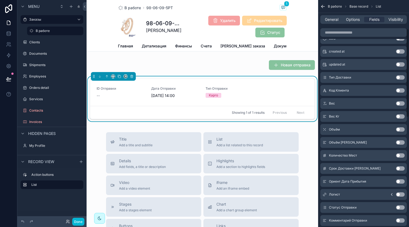
scroll to position [58, 0]
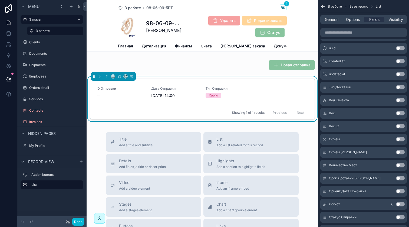
click at [398, 87] on button "Use setting" at bounding box center [400, 87] width 9 height 4
click at [398, 99] on button "Use setting" at bounding box center [400, 100] width 9 height 4
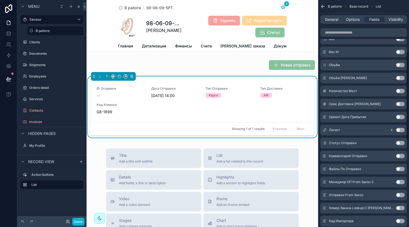
scroll to position [136, 0]
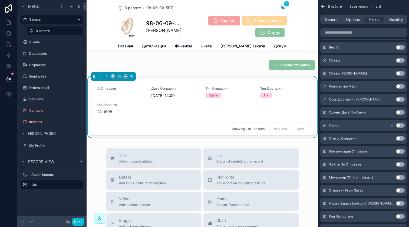
click at [400, 112] on button "Use setting" at bounding box center [400, 112] width 9 height 4
click at [399, 99] on button "Use setting" at bounding box center [400, 99] width 9 height 4
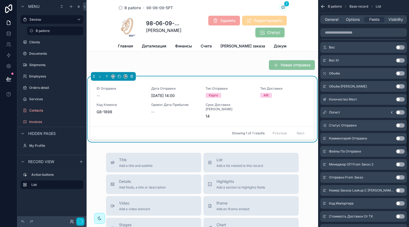
scroll to position [162, 0]
click at [399, 112] on button "Use setting" at bounding box center [400, 112] width 9 height 4
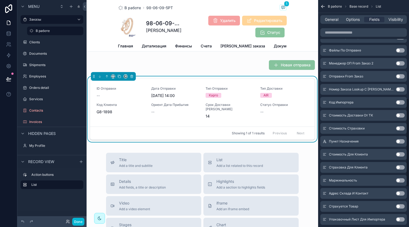
scroll to position [254, 0]
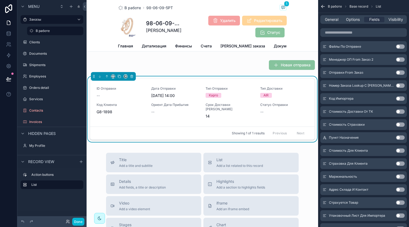
click at [399, 137] on button "Use setting" at bounding box center [400, 137] width 9 height 4
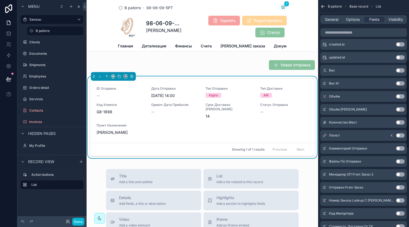
scroll to position [144, 0]
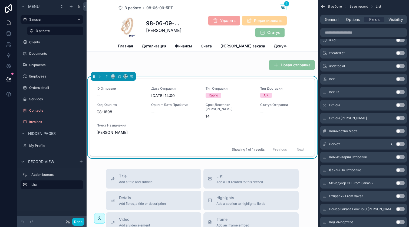
click at [398, 79] on button "Use setting" at bounding box center [400, 79] width 9 height 4
click at [403, 104] on button "Use setting" at bounding box center [400, 105] width 9 height 4
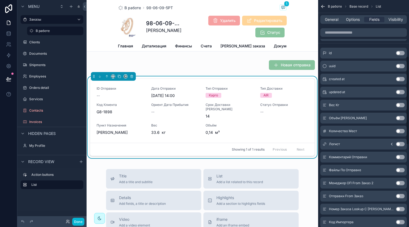
click at [402, 130] on button "Use setting" at bounding box center [400, 131] width 9 height 4
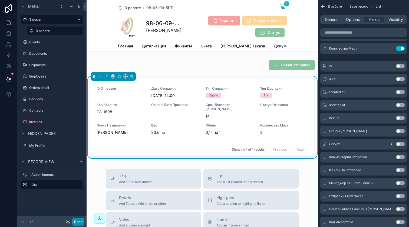
click at [80, 223] on button "Done" at bounding box center [78, 221] width 12 height 8
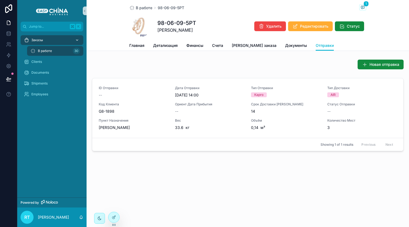
click at [47, 40] on div "Заказы" at bounding box center [52, 40] width 56 height 9
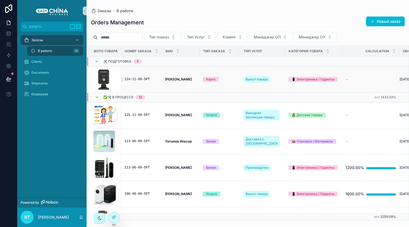
click at [135, 77] on div "124-11-09-5РТ" at bounding box center [141, 79] width 34 height 4
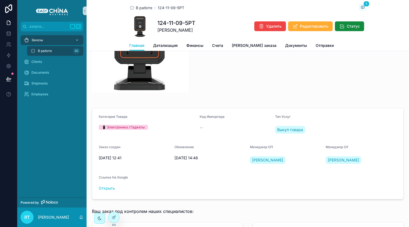
scroll to position [91, 0]
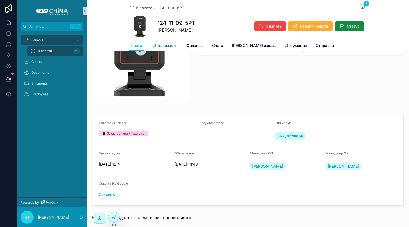
click at [165, 47] on span "Детализация" at bounding box center [165, 45] width 25 height 5
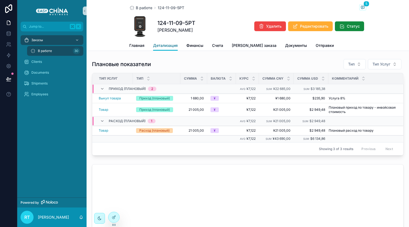
scroll to position [60, 0]
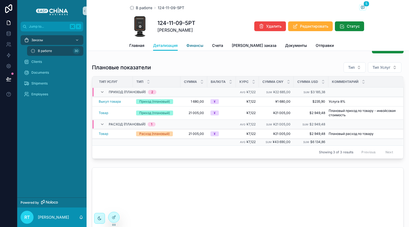
click at [191, 46] on span "Финансы" at bounding box center [194, 45] width 17 height 5
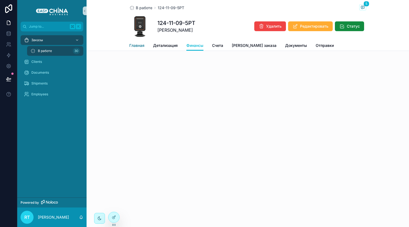
click at [135, 47] on span "Главная" at bounding box center [136, 45] width 15 height 5
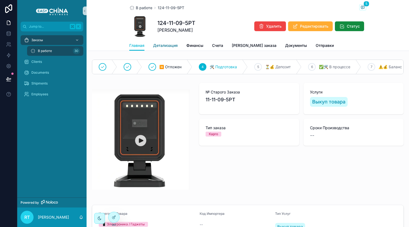
click at [171, 43] on span "Детализация" at bounding box center [165, 45] width 25 height 5
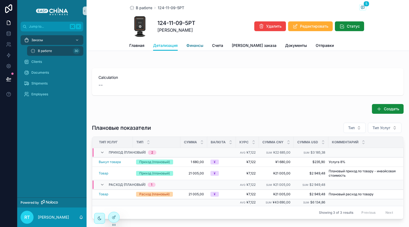
click at [197, 43] on span "Финансы" at bounding box center [194, 45] width 17 height 5
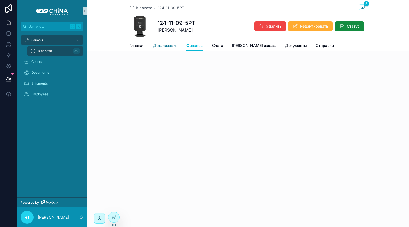
click at [177, 43] on span "Детализация" at bounding box center [165, 45] width 25 height 5
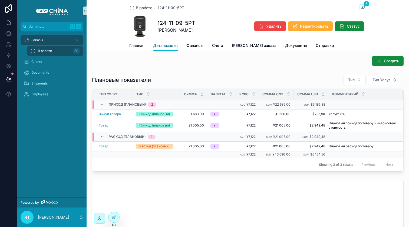
scroll to position [52, 0]
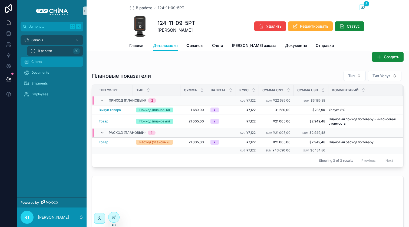
click at [57, 58] on div "Clients" at bounding box center [52, 61] width 56 height 9
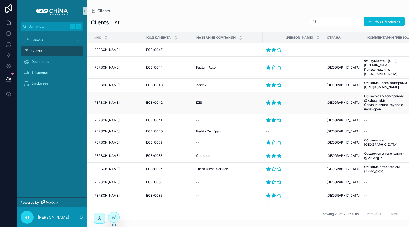
click at [116, 100] on span "[PERSON_NAME]" at bounding box center [106, 102] width 26 height 4
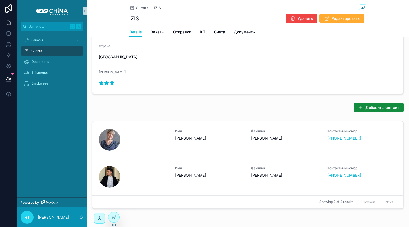
scroll to position [179, 0]
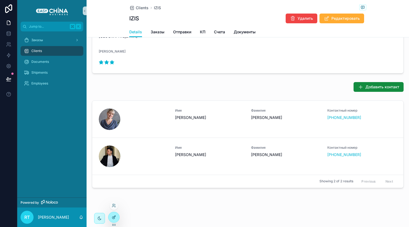
click at [113, 217] on icon at bounding box center [114, 217] width 4 height 4
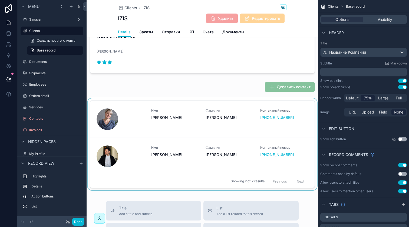
click at [168, 113] on div "scrollable content" at bounding box center [202, 145] width 231 height 94
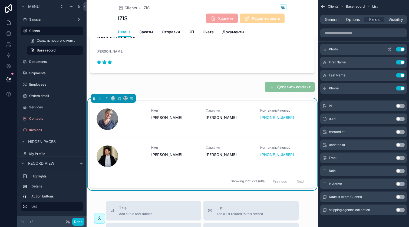
click at [390, 48] on icon "scrollable content" at bounding box center [390, 48] width 1 height 1
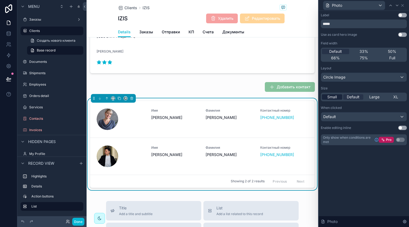
click at [332, 99] on span "Small" at bounding box center [331, 96] width 9 height 5
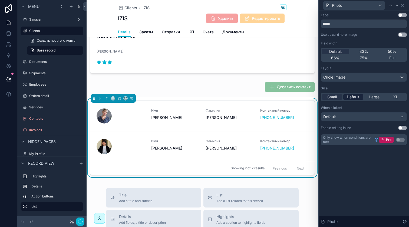
click at [350, 99] on span "Default" at bounding box center [353, 96] width 13 height 5
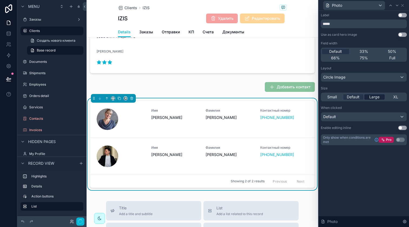
click at [372, 99] on span "Large" at bounding box center [374, 96] width 10 height 5
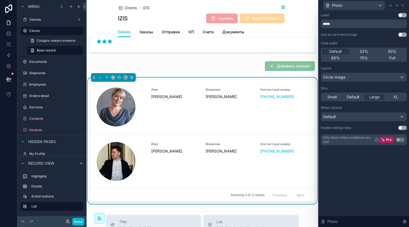
scroll to position [203, 0]
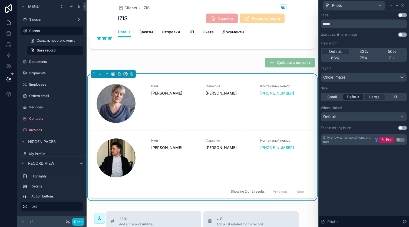
click at [355, 96] on span "Default" at bounding box center [353, 96] width 13 height 5
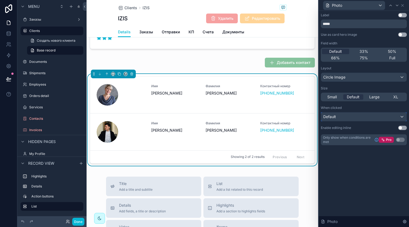
click at [355, 117] on div "Default" at bounding box center [363, 116] width 85 height 9
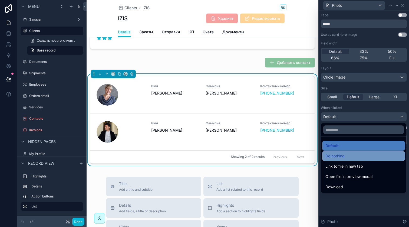
click at [342, 156] on span "Do nothing" at bounding box center [334, 156] width 19 height 6
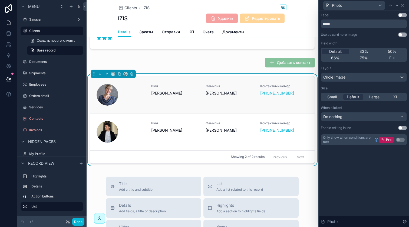
click at [113, 93] on div "scrollable content" at bounding box center [108, 95] width 22 height 22
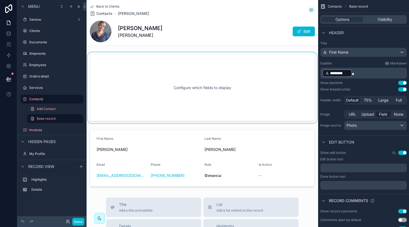
click at [165, 69] on div "scrollable content" at bounding box center [202, 87] width 231 height 71
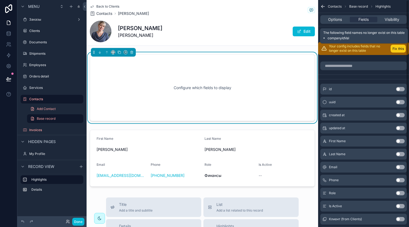
click at [397, 47] on button "Fix this" at bounding box center [397, 49] width 15 height 8
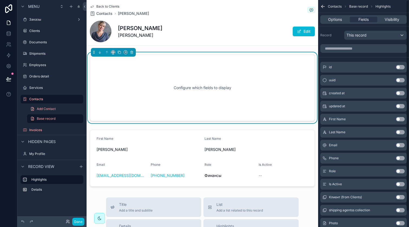
scroll to position [17, 0]
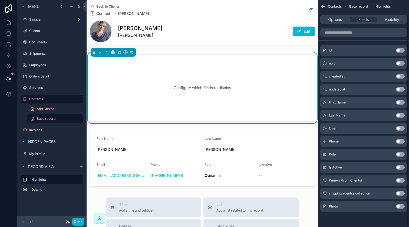
click at [339, 22] on div "Options Fields Visibility" at bounding box center [363, 19] width 87 height 9
click at [338, 22] on span "Options" at bounding box center [335, 19] width 14 height 5
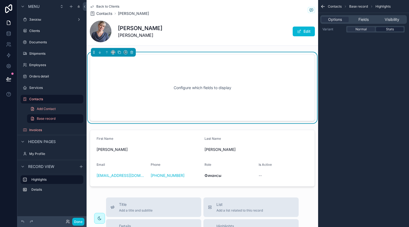
click at [379, 29] on div "Stats" at bounding box center [390, 29] width 28 height 4
click at [366, 29] on span "Normal" at bounding box center [360, 29] width 11 height 4
click at [366, 18] on span "Fields" at bounding box center [363, 19] width 10 height 5
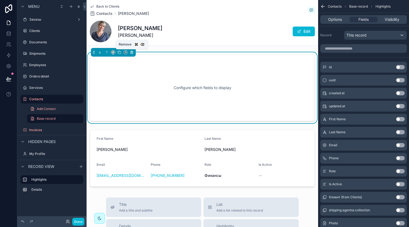
click at [133, 53] on icon "scrollable content" at bounding box center [132, 52] width 4 height 4
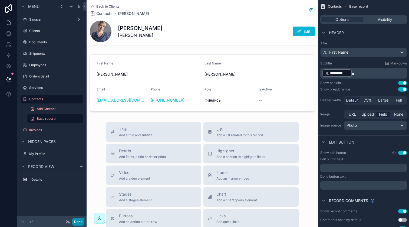
click at [81, 220] on button "Done" at bounding box center [78, 221] width 12 height 8
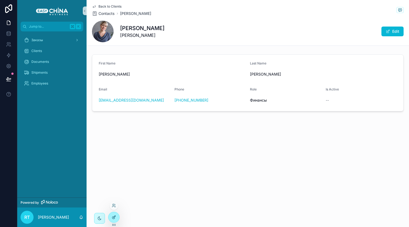
click at [112, 216] on icon at bounding box center [113, 217] width 2 height 2
click at [108, 5] on span "Back to Clients" at bounding box center [109, 6] width 23 height 4
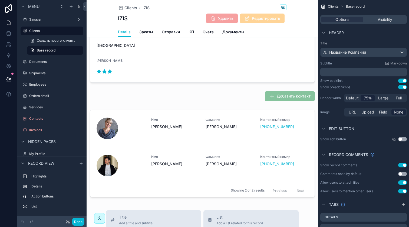
scroll to position [174, 0]
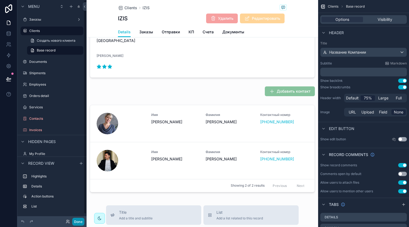
click at [79, 221] on button "Done" at bounding box center [78, 221] width 12 height 8
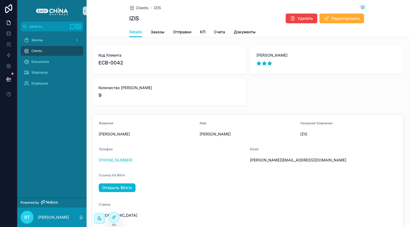
scroll to position [179, 0]
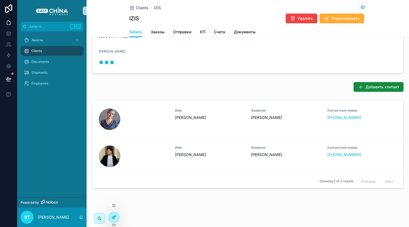
click at [115, 217] on icon at bounding box center [114, 217] width 4 height 4
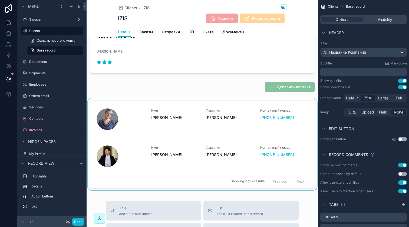
click at [140, 117] on div "scrollable content" at bounding box center [202, 145] width 231 height 94
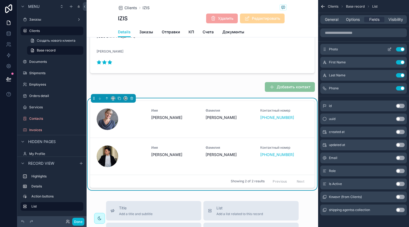
click at [387, 49] on icon "scrollable content" at bounding box center [389, 49] width 4 height 4
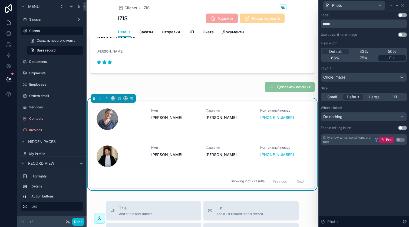
click at [387, 57] on div "Full" at bounding box center [391, 57] width 27 height 5
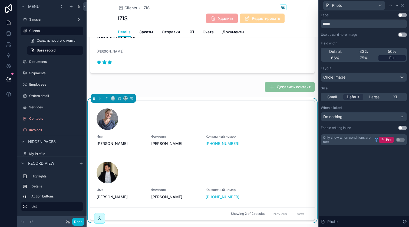
click at [387, 57] on div "Full" at bounding box center [391, 57] width 27 height 5
click at [342, 49] on span "Default" at bounding box center [335, 51] width 13 height 5
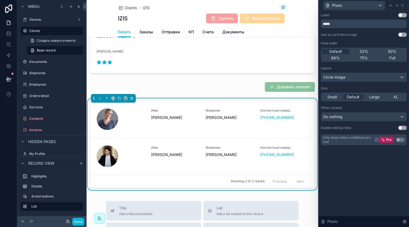
click at [365, 78] on div "Circle Image" at bounding box center [363, 77] width 85 height 9
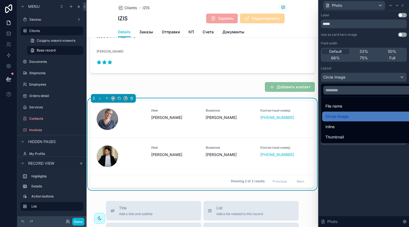
click at [365, 78] on div at bounding box center [364, 113] width 90 height 227
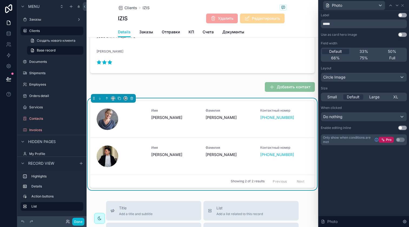
click at [395, 100] on div "Small Default Large XL" at bounding box center [364, 96] width 86 height 9
click at [396, 98] on span "XL" at bounding box center [395, 96] width 5 height 5
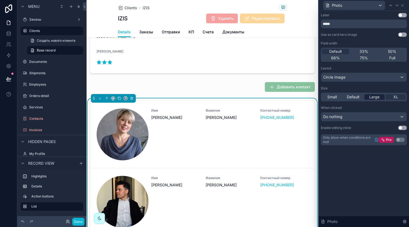
click at [377, 95] on span "Large" at bounding box center [374, 96] width 10 height 5
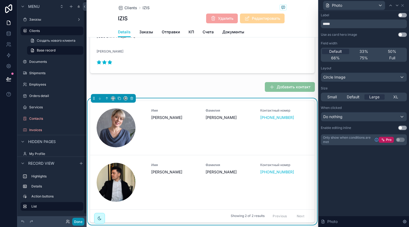
click at [81, 221] on button "Done" at bounding box center [78, 221] width 12 height 8
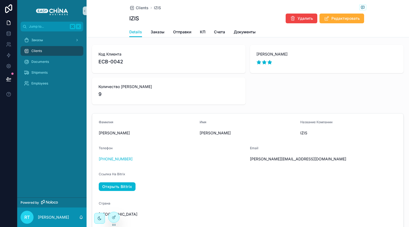
scroll to position [0, 0]
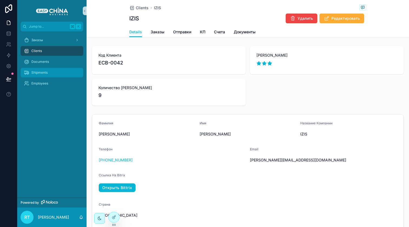
click at [45, 75] on div "Shipments" at bounding box center [52, 72] width 56 height 9
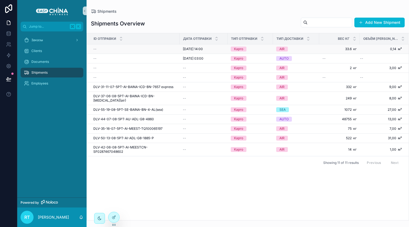
click at [147, 49] on div "--" at bounding box center [134, 49] width 83 height 4
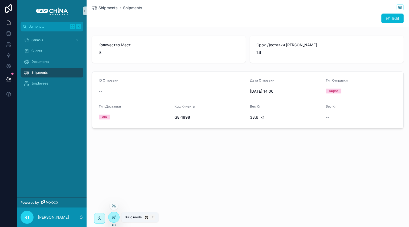
click at [116, 215] on icon at bounding box center [114, 217] width 4 height 4
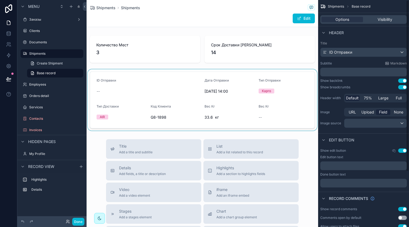
click at [224, 82] on div "scrollable content" at bounding box center [202, 99] width 231 height 61
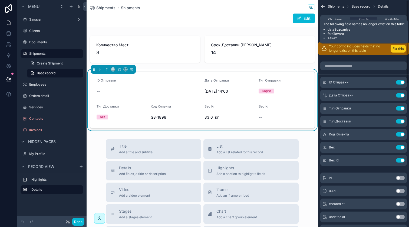
click at [402, 51] on button "Fix this" at bounding box center [397, 49] width 15 height 8
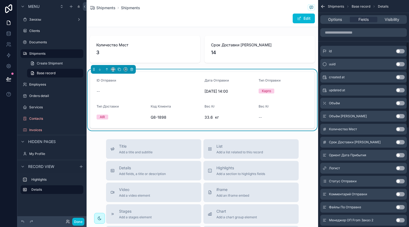
scroll to position [110, 0]
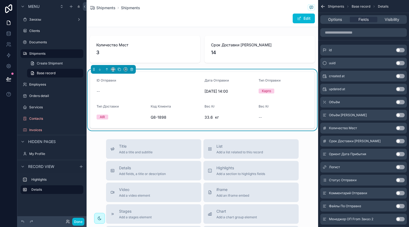
click at [398, 167] on button "Use setting" at bounding box center [400, 167] width 9 height 4
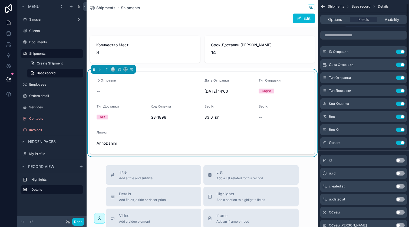
scroll to position [8, 0]
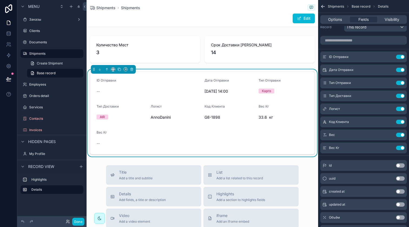
click at [160, 123] on form "ID Отправки -- Дата Отправки 11.09.2025 14:00 Тип Отправки Карго Тип Доставки A…" at bounding box center [202, 113] width 224 height 82
click at [162, 116] on span "AnnoDanini" at bounding box center [161, 116] width 20 height 5
click at [390, 110] on icon "scrollable content" at bounding box center [389, 109] width 4 height 4
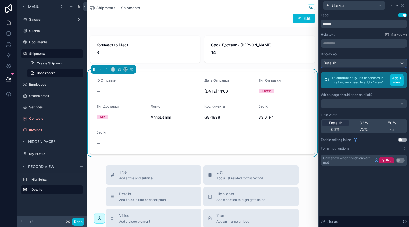
click at [353, 62] on div "Default" at bounding box center [363, 63] width 85 height 9
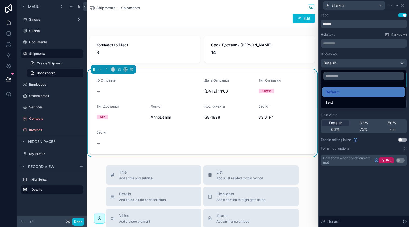
click at [353, 62] on div at bounding box center [364, 113] width 90 height 227
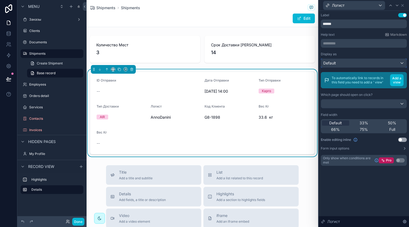
click at [365, 63] on div "Default" at bounding box center [363, 63] width 85 height 9
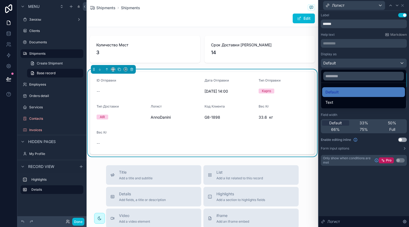
click at [365, 63] on div at bounding box center [364, 113] width 90 height 227
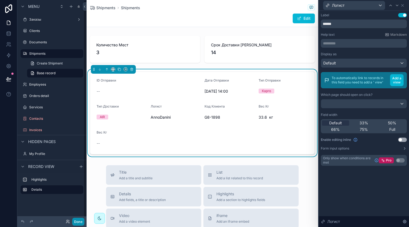
click at [74, 219] on button "Done" at bounding box center [78, 221] width 12 height 8
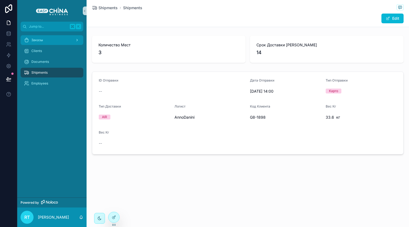
click at [65, 39] on div "Заказы" at bounding box center [52, 40] width 56 height 9
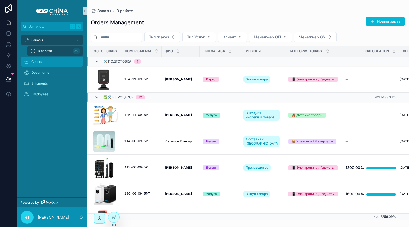
click at [59, 62] on div "Clients" at bounding box center [52, 61] width 56 height 9
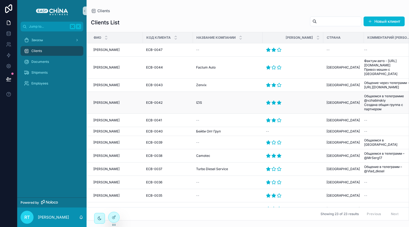
click at [104, 100] on span "[PERSON_NAME]" at bounding box center [106, 102] width 26 height 4
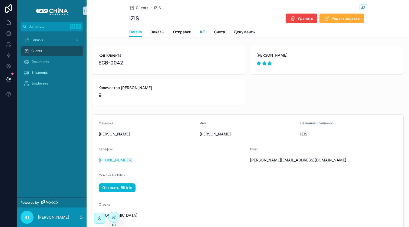
click at [200, 31] on span "КП" at bounding box center [202, 31] width 5 height 5
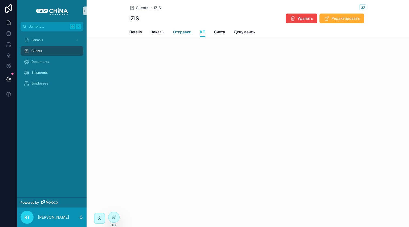
click at [174, 31] on span "Отправки" at bounding box center [182, 31] width 18 height 5
click at [43, 41] on div "Заказы" at bounding box center [52, 40] width 56 height 9
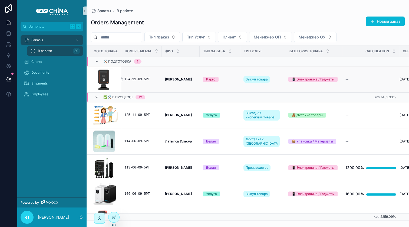
click at [150, 81] on div "124-11-09-5РТ" at bounding box center [141, 79] width 34 height 4
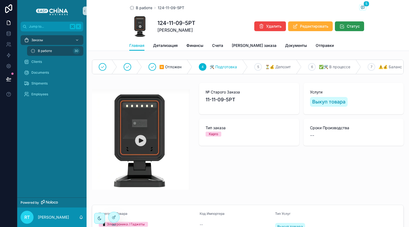
click at [340, 26] on icon "scrollable content" at bounding box center [341, 26] width 5 height 5
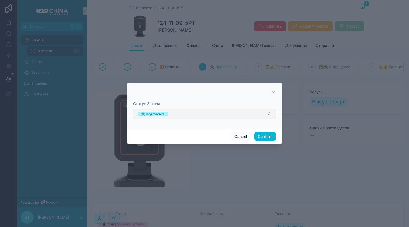
click at [244, 111] on button "🛠 Подготовка" at bounding box center [204, 113] width 143 height 10
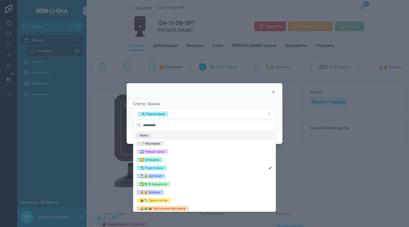
click at [218, 100] on div "Статус Заказа 🛠 Подготовка" at bounding box center [205, 114] width 156 height 30
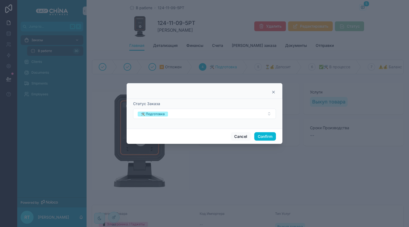
click at [274, 92] on icon at bounding box center [273, 92] width 4 height 4
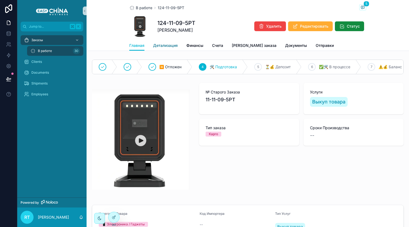
click at [167, 48] on span "Детализация" at bounding box center [165, 45] width 25 height 5
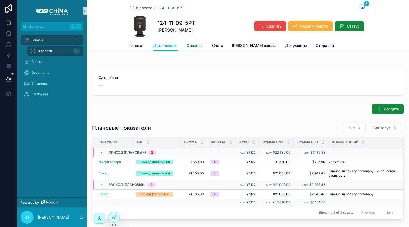
click at [196, 48] on span "Финансы" at bounding box center [194, 45] width 17 height 5
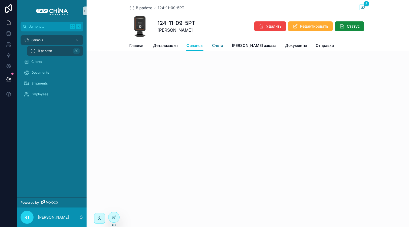
click at [219, 48] on span "Счета" at bounding box center [217, 45] width 11 height 5
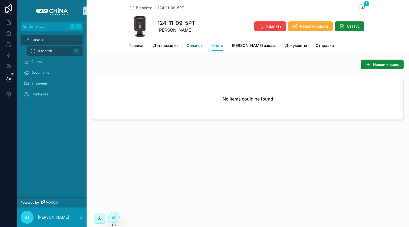
click at [197, 45] on span "Финансы" at bounding box center [194, 45] width 17 height 5
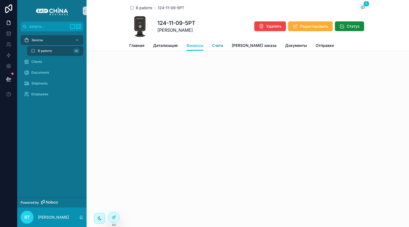
click at [220, 47] on span "Счета" at bounding box center [217, 45] width 11 height 5
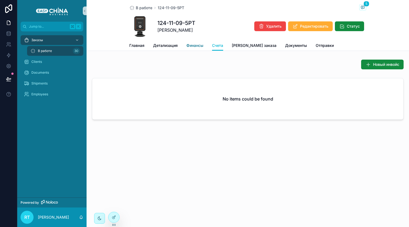
click at [192, 47] on span "Финансы" at bounding box center [194, 45] width 17 height 5
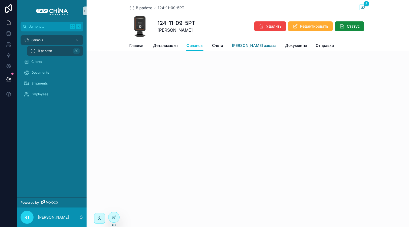
click at [237, 45] on span "[PERSON_NAME] заказа" at bounding box center [254, 45] width 45 height 5
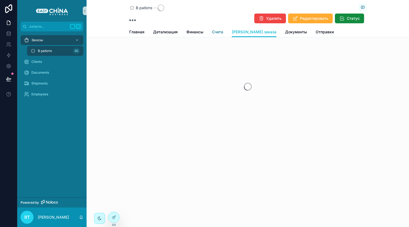
click at [217, 31] on span "Счета" at bounding box center [217, 31] width 11 height 5
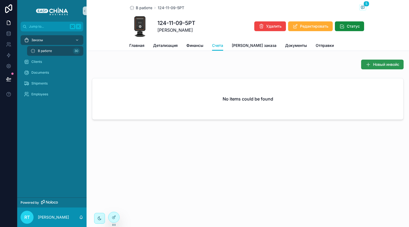
click at [375, 66] on span "Новый инвойс" at bounding box center [386, 64] width 26 height 5
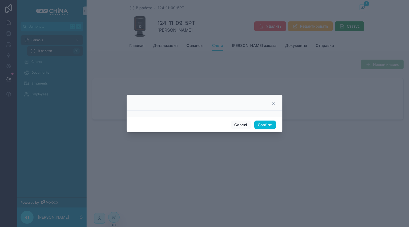
click at [273, 102] on icon at bounding box center [273, 103] width 4 height 4
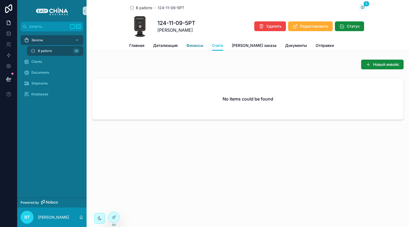
click at [197, 49] on link "Финансы" at bounding box center [194, 46] width 17 height 11
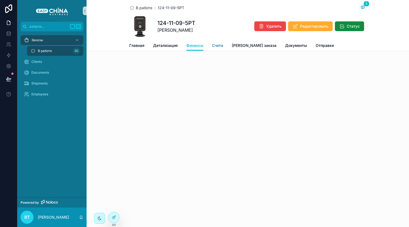
click at [217, 46] on span "Счета" at bounding box center [217, 45] width 11 height 5
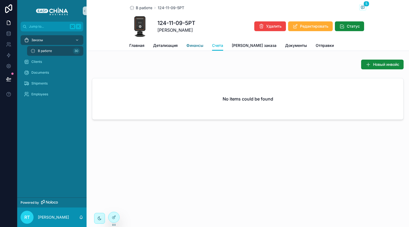
click at [192, 43] on span "Финансы" at bounding box center [194, 45] width 17 height 5
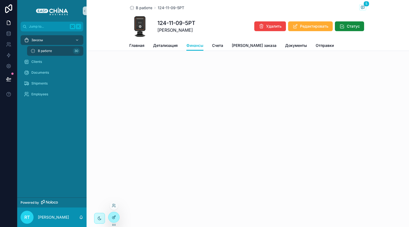
click at [115, 218] on icon at bounding box center [114, 217] width 4 height 4
click at [112, 215] on icon at bounding box center [114, 217] width 4 height 4
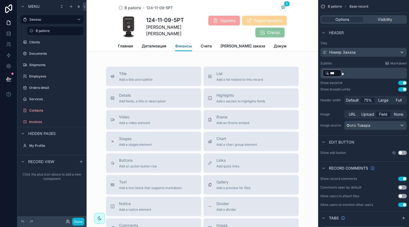
click at [184, 48] on span "Финансы" at bounding box center [183, 45] width 17 height 5
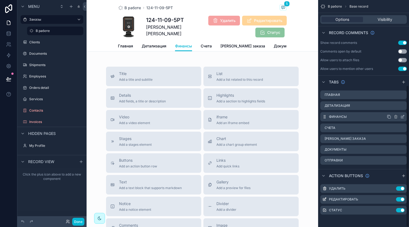
scroll to position [136, 0]
click at [401, 115] on icon "scrollable content" at bounding box center [402, 116] width 2 height 2
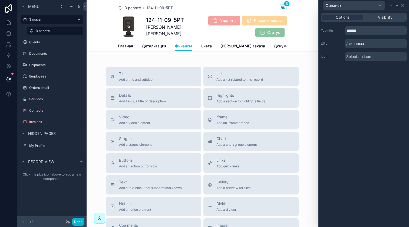
scroll to position [136, 0]
click at [361, 31] on input "*******" at bounding box center [375, 30] width 62 height 9
type input "*******"
click at [366, 97] on div "Options Visibility Tab title ******* URL /финансы Icon Select an icon" at bounding box center [364, 119] width 90 height 216
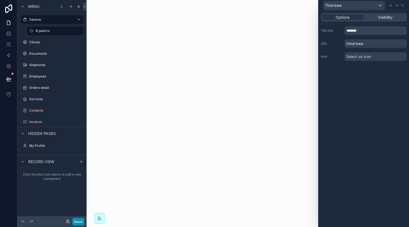
click at [73, 221] on button "Done" at bounding box center [78, 221] width 12 height 8
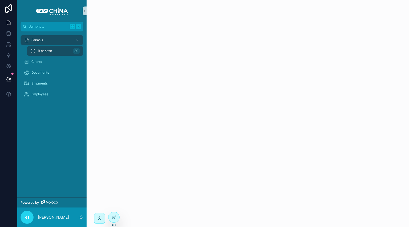
click at [62, 49] on div "В работе 30" at bounding box center [55, 51] width 50 height 9
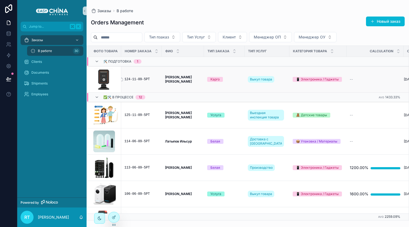
click at [141, 79] on div "124-11-09-5РТ" at bounding box center [141, 79] width 34 height 4
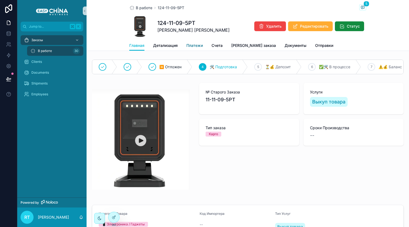
click at [192, 49] on link "Платежи" at bounding box center [194, 46] width 16 height 11
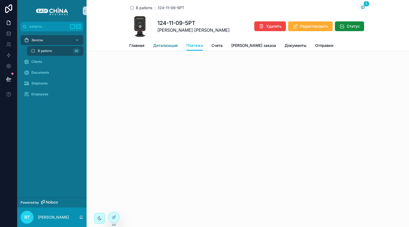
click at [171, 42] on link "Детализация" at bounding box center [165, 46] width 25 height 11
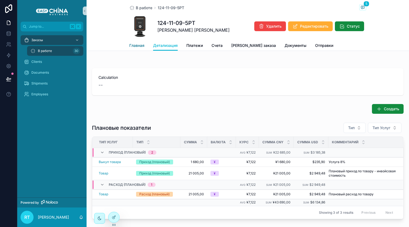
click at [138, 44] on span "Главная" at bounding box center [136, 45] width 15 height 5
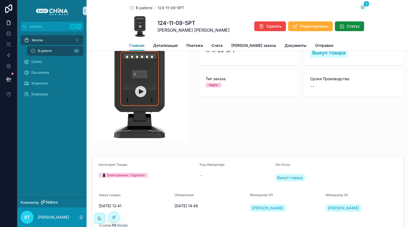
scroll to position [31, 0]
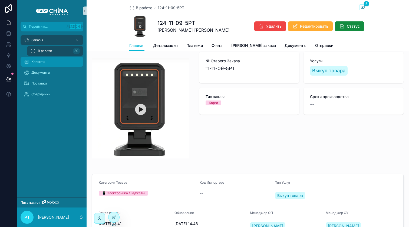
click at [47, 64] on div "Клиенты" at bounding box center [52, 61] width 56 height 9
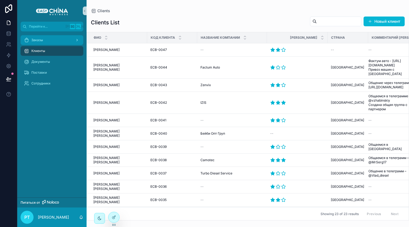
click at [55, 42] on div "Заказы" at bounding box center [52, 40] width 56 height 9
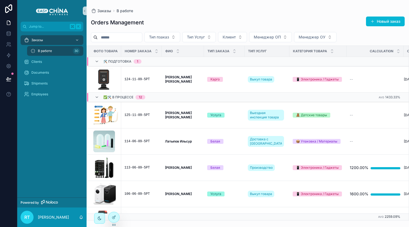
click at [216, 18] on div "Orders Management Новый заказ" at bounding box center [248, 22] width 314 height 12
click at [140, 77] on div "124-11-09-5РТ" at bounding box center [141, 79] width 34 height 4
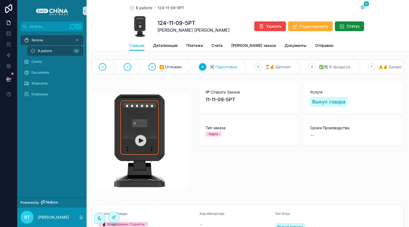
click at [54, 42] on div "Заказы" at bounding box center [52, 40] width 56 height 9
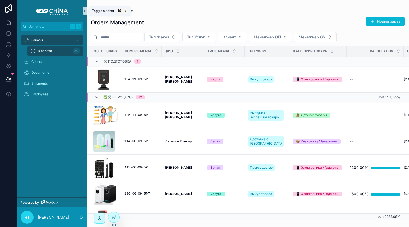
click at [85, 14] on button "scrollable content" at bounding box center [85, 10] width 4 height 9
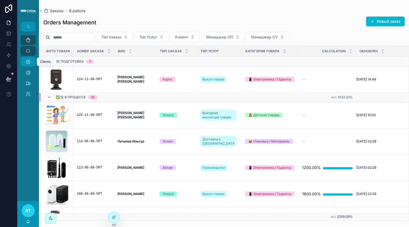
click at [28, 61] on icon "scrollable content" at bounding box center [27, 61] width 5 height 5
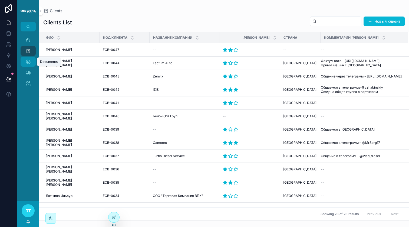
click at [28, 62] on icon "scrollable content" at bounding box center [27, 61] width 5 height 5
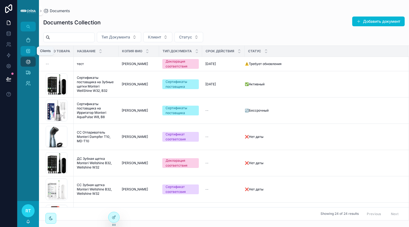
click at [30, 52] on icon "scrollable content" at bounding box center [27, 50] width 5 height 5
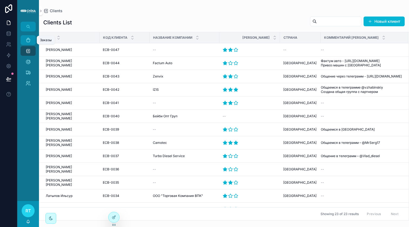
click at [25, 43] on div "Заказы" at bounding box center [28, 40] width 9 height 9
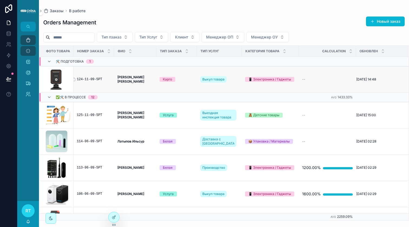
click at [85, 79] on div "124-11-09-5РТ" at bounding box center [94, 79] width 34 height 4
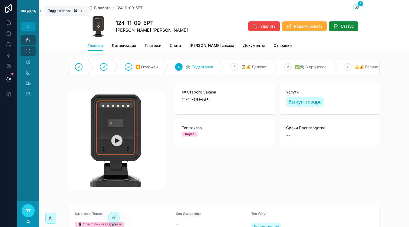
click at [42, 9] on icon "scrollable content" at bounding box center [41, 11] width 4 height 4
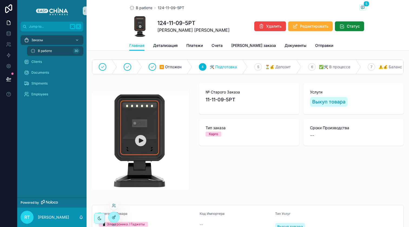
click at [112, 213] on div at bounding box center [113, 217] width 11 height 10
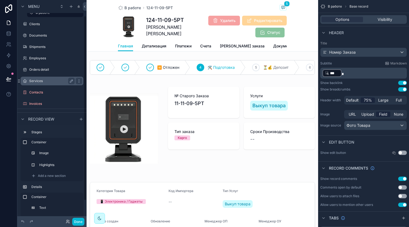
scroll to position [19, 0]
click at [51, 102] on label "Invoices" at bounding box center [55, 103] width 53 height 4
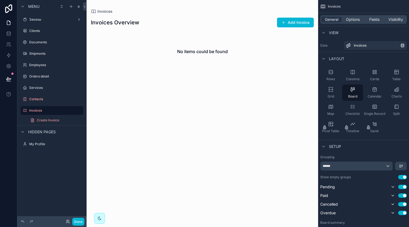
click at [291, 22] on div "scrollable content" at bounding box center [202, 113] width 231 height 227
click at [291, 22] on button "Add Invoice" at bounding box center [295, 23] width 37 height 10
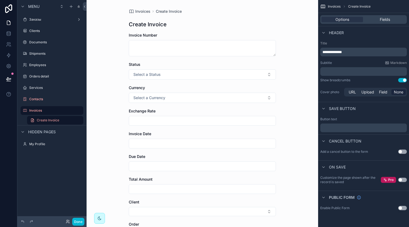
click at [136, 8] on div "Invoices Create Invoice Create Invoice Invoice Number Status Select a Status Cu…" at bounding box center [202, 156] width 156 height 313
click at [136, 12] on span "Invoices" at bounding box center [142, 11] width 15 height 5
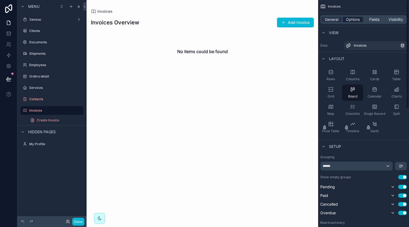
click at [356, 21] on span "Options" at bounding box center [353, 19] width 14 height 5
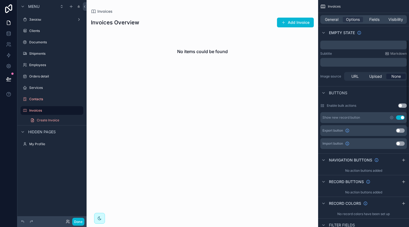
scroll to position [99, 0]
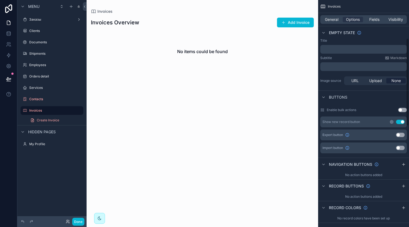
click at [392, 122] on icon "scrollable content" at bounding box center [391, 122] width 4 height 4
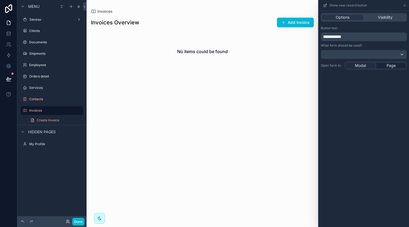
click at [363, 68] on span "Modal" at bounding box center [360, 65] width 11 height 5
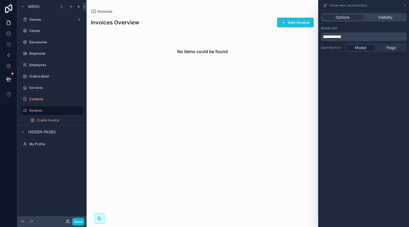
click at [291, 25] on button "Add Invoice" at bounding box center [295, 23] width 37 height 10
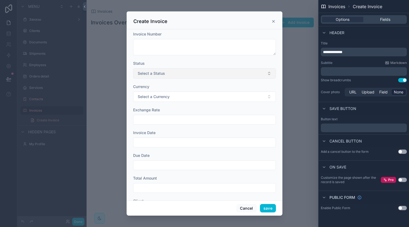
click at [208, 72] on button "Select a Status" at bounding box center [204, 73] width 143 height 10
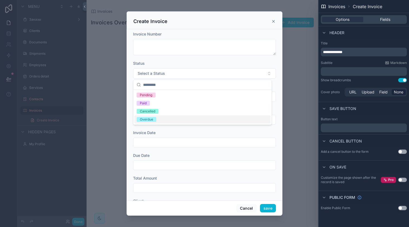
click at [200, 128] on form "Invoice Number Status Select a Status Currency Select a Currency Exchange Rate …" at bounding box center [204, 147] width 143 height 233
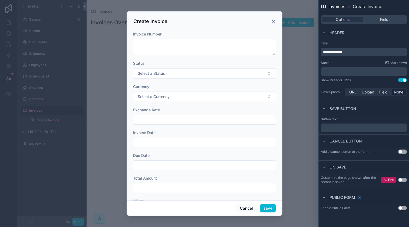
click at [195, 116] on input "scrollable content" at bounding box center [204, 120] width 142 height 8
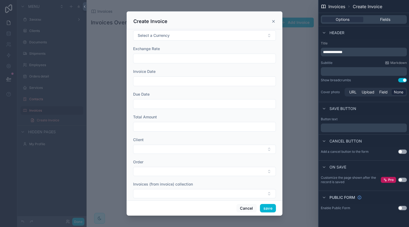
scroll to position [61, 0]
click at [198, 151] on button "Select Button" at bounding box center [204, 148] width 143 height 9
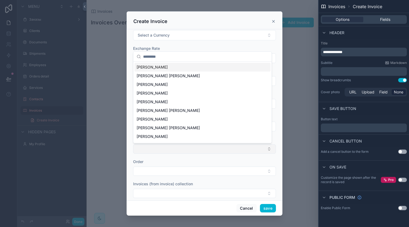
click at [198, 151] on button "Select Button" at bounding box center [204, 148] width 143 height 9
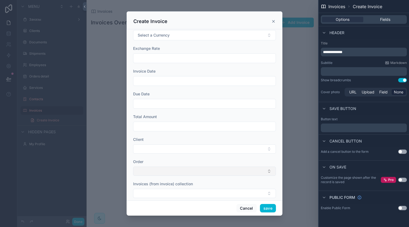
click at [195, 170] on button "Select Button" at bounding box center [204, 170] width 143 height 9
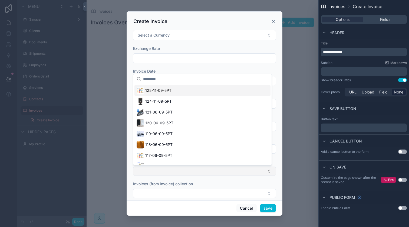
click at [195, 170] on button "Select Button" at bounding box center [204, 170] width 143 height 9
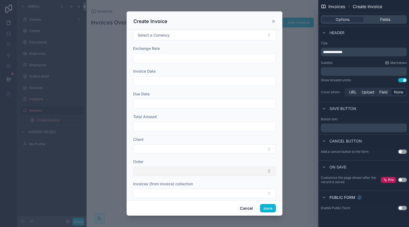
click at [195, 170] on button "Select Button" at bounding box center [204, 170] width 143 height 9
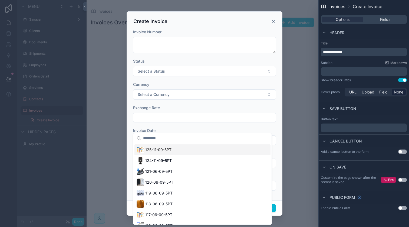
scroll to position [1, 0]
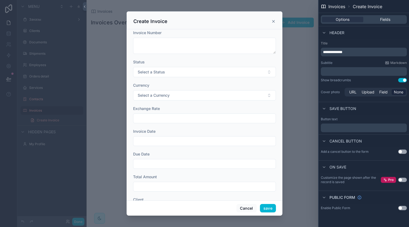
click at [230, 107] on div "Exchange Rate" at bounding box center [204, 108] width 143 height 5
click at [273, 21] on icon "scrollable content" at bounding box center [273, 21] width 4 height 4
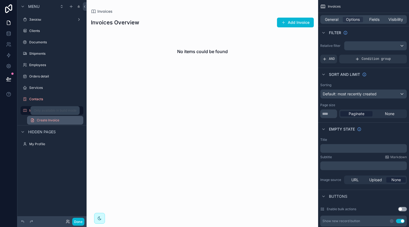
click at [72, 120] on link "Create Invoice" at bounding box center [55, 120] width 56 height 9
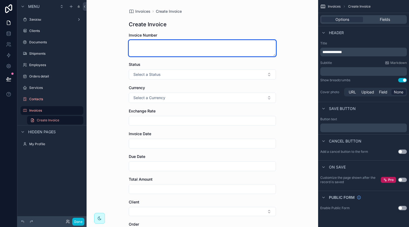
click at [213, 51] on textarea "scrollable content" at bounding box center [202, 48] width 147 height 16
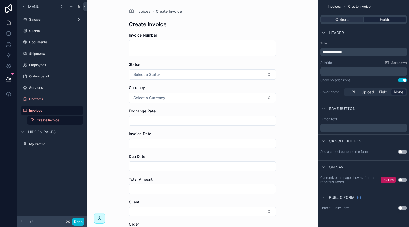
click at [384, 20] on span "Fields" at bounding box center [385, 19] width 10 height 5
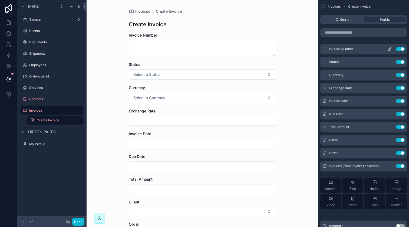
click at [401, 50] on button "Use setting" at bounding box center [400, 49] width 9 height 4
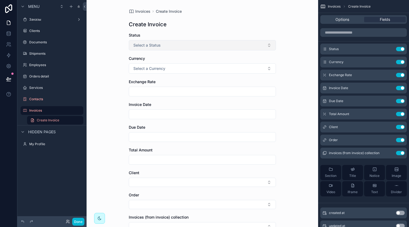
click at [177, 42] on button "Select a Status" at bounding box center [202, 45] width 147 height 10
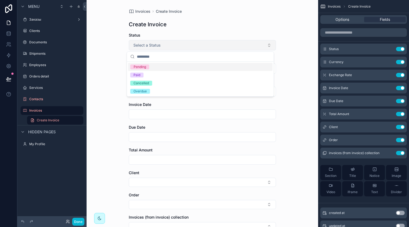
click at [177, 42] on button "Select a Status" at bounding box center [202, 45] width 147 height 10
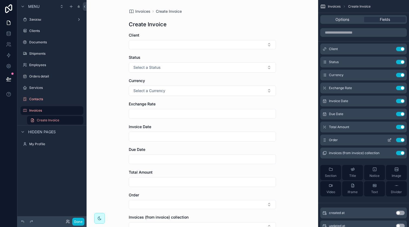
click at [400, 140] on button "Use setting" at bounding box center [400, 140] width 9 height 4
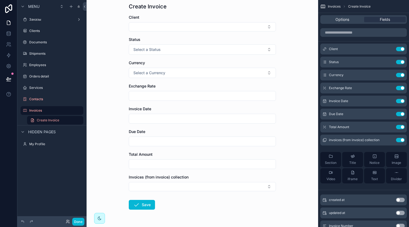
scroll to position [20, 0]
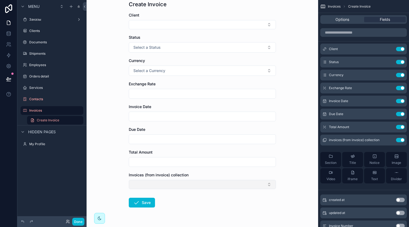
click at [226, 181] on button "Select Button" at bounding box center [202, 184] width 147 height 9
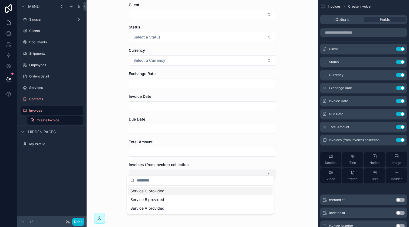
scroll to position [35, 0]
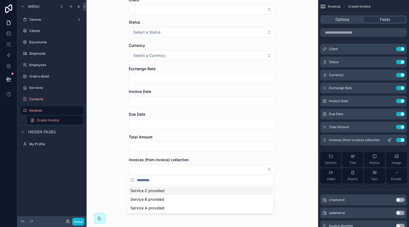
click at [389, 141] on icon "scrollable content" at bounding box center [389, 140] width 4 height 4
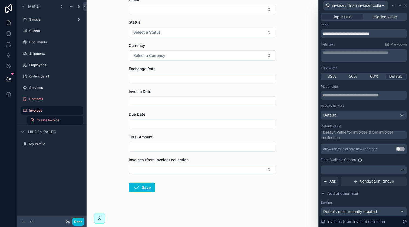
scroll to position [10, 0]
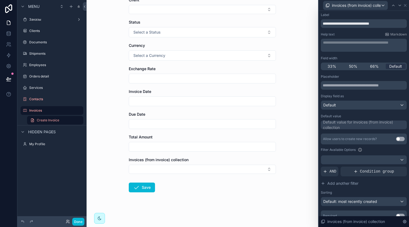
click at [396, 140] on button "Use setting" at bounding box center [400, 139] width 9 height 4
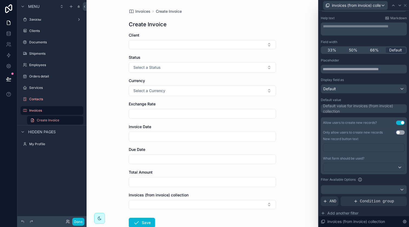
scroll to position [35, 0]
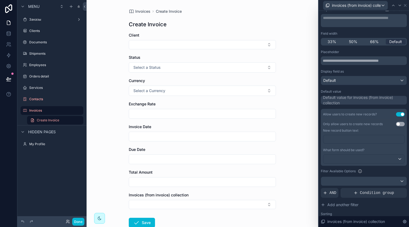
click at [396, 124] on button "Use setting" at bounding box center [400, 124] width 9 height 4
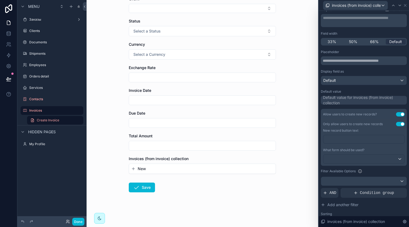
click at [141, 168] on span "New" at bounding box center [142, 168] width 8 height 5
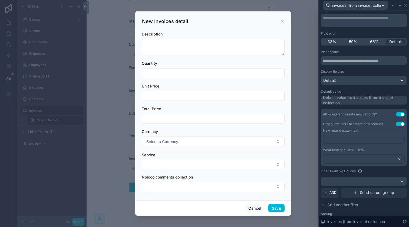
scroll to position [1, 0]
click at [171, 140] on span "Select a Currency" at bounding box center [162, 140] width 32 height 5
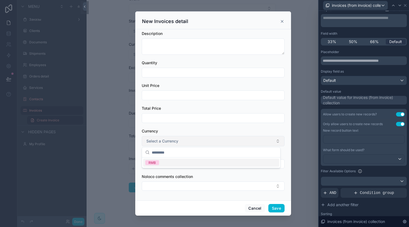
click at [171, 140] on span "Select a Currency" at bounding box center [162, 140] width 32 height 5
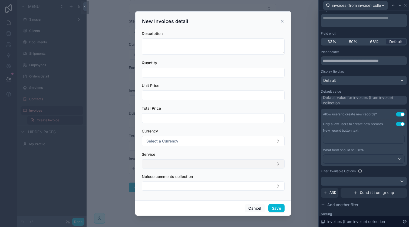
click at [168, 163] on button "Select Button" at bounding box center [213, 163] width 143 height 9
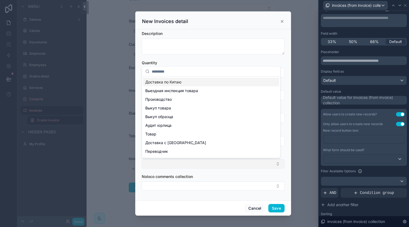
click at [168, 163] on button "Select Button" at bounding box center [213, 163] width 143 height 9
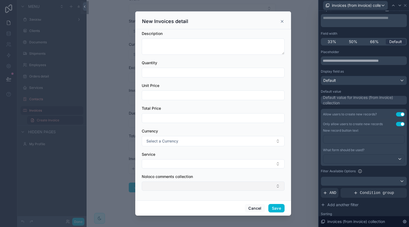
click at [178, 181] on button "Select Button" at bounding box center [213, 185] width 143 height 9
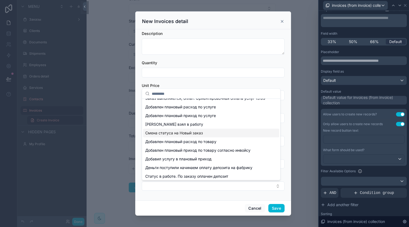
scroll to position [0, 0]
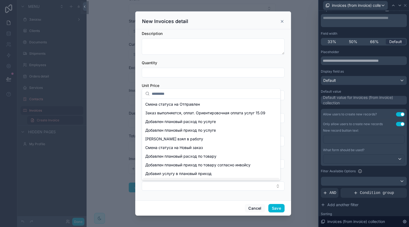
click at [198, 196] on div "Jump to... K Заказы Clients Documents Shipments Employees My Profile Powered by…" at bounding box center [202, 113] width 231 height 227
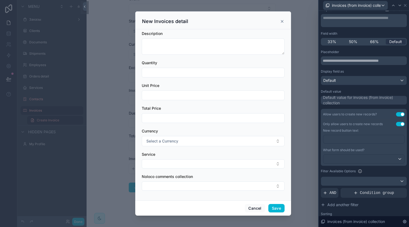
click at [365, 34] on div "Field width" at bounding box center [364, 33] width 86 height 4
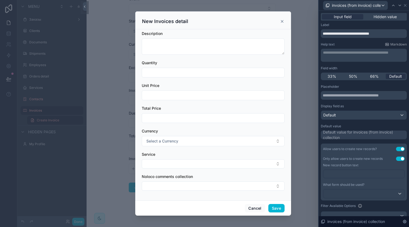
click at [403, 8] on div "invoices (from invoice) collection" at bounding box center [364, 5] width 86 height 11
click at [405, 5] on icon at bounding box center [405, 5] width 4 height 4
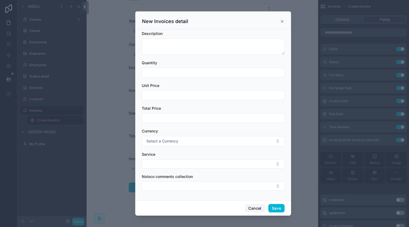
click at [260, 207] on button "Cancel" at bounding box center [255, 208] width 20 height 9
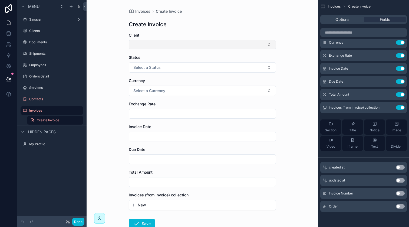
click at [161, 43] on button "Select Button" at bounding box center [202, 44] width 147 height 9
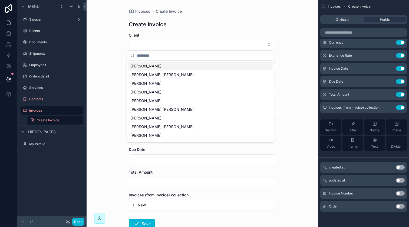
click at [153, 65] on span "[PERSON_NAME]" at bounding box center [145, 65] width 31 height 5
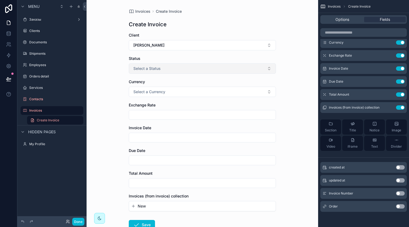
click at [153, 67] on span "Select a Status" at bounding box center [146, 68] width 27 height 5
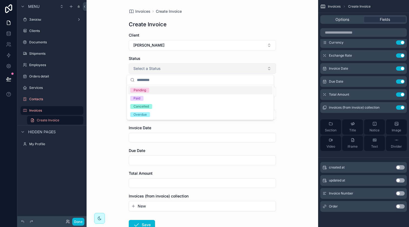
click at [153, 67] on span "Select a Status" at bounding box center [146, 68] width 27 height 5
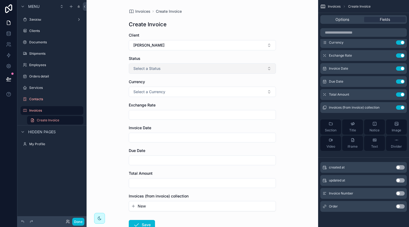
click at [192, 67] on button "Select a Status" at bounding box center [202, 68] width 147 height 10
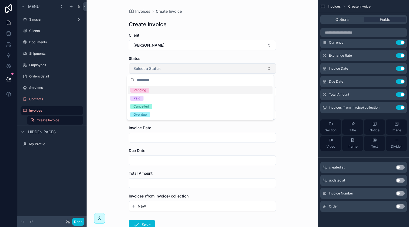
click at [198, 67] on button "Select a Status" at bounding box center [202, 68] width 147 height 10
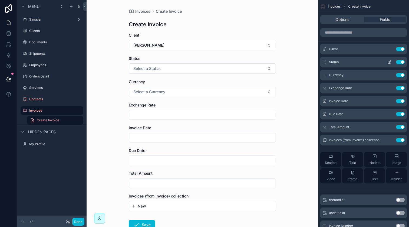
click at [389, 62] on icon "scrollable content" at bounding box center [389, 62] width 4 height 4
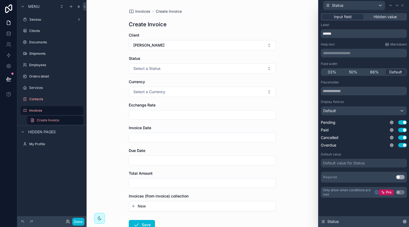
click at [402, 219] on icon at bounding box center [404, 221] width 4 height 4
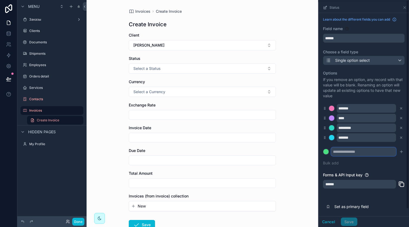
click at [343, 148] on input "scrollable content" at bounding box center [363, 151] width 65 height 9
click at [326, 150] on div "scrollable content" at bounding box center [325, 151] width 5 height 5
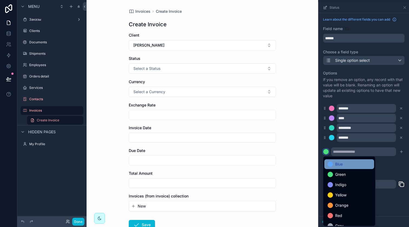
scroll to position [45, 0]
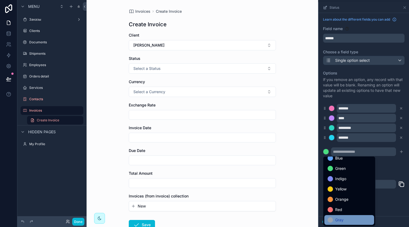
click at [340, 218] on span "Gray" at bounding box center [339, 219] width 8 height 6
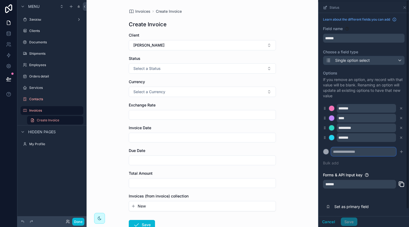
click at [340, 149] on input "scrollable content" at bounding box center [363, 151] width 65 height 9
type input "********"
click at [398, 154] on button "scrollable content" at bounding box center [401, 151] width 6 height 6
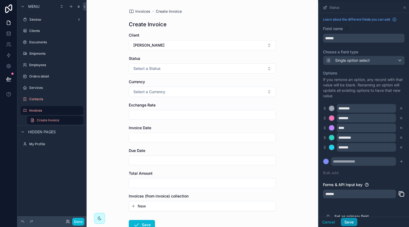
click at [346, 219] on button "Save" at bounding box center [349, 221] width 16 height 9
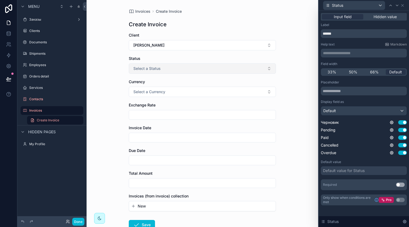
click at [215, 65] on button "Select a Status" at bounding box center [202, 68] width 147 height 10
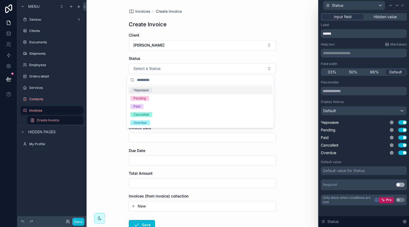
click at [176, 91] on div "Черновик" at bounding box center [200, 90] width 144 height 8
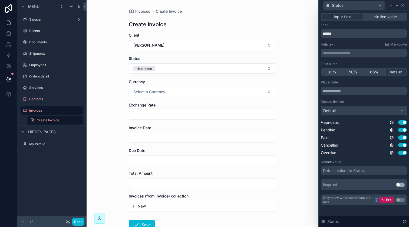
click at [368, 110] on div "Default" at bounding box center [363, 110] width 85 height 9
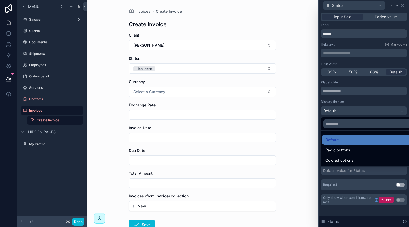
click at [356, 114] on div at bounding box center [364, 113] width 90 height 227
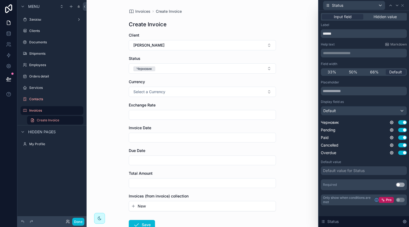
click at [362, 171] on div "Default value for Status" at bounding box center [344, 170] width 42 height 5
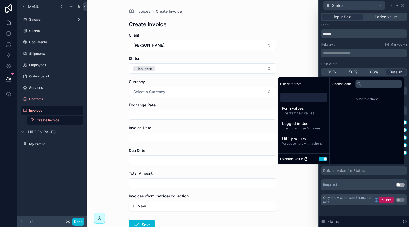
click at [361, 181] on div "Required Use setting" at bounding box center [364, 184] width 86 height 11
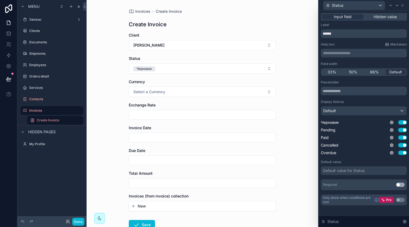
click at [367, 172] on div "Default value for Status" at bounding box center [364, 170] width 86 height 9
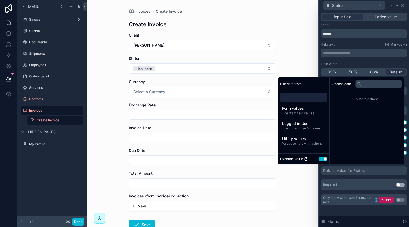
click at [321, 159] on button "Use setting" at bounding box center [323, 159] width 9 height 4
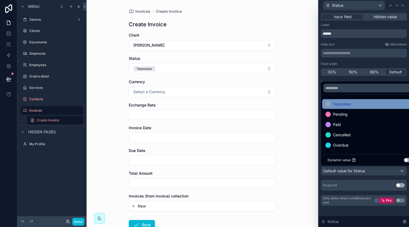
click at [342, 107] on div "Черновик" at bounding box center [370, 104] width 96 height 10
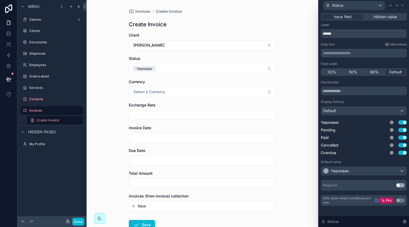
click at [365, 177] on div "Placeholder Display field as Default Черновик Use setting Pending Use setting P…" at bounding box center [364, 135] width 86 height 110
click at [399, 123] on button "Use setting" at bounding box center [402, 122] width 9 height 4
click at [400, 122] on button "Use setting" at bounding box center [402, 122] width 9 height 4
click at [401, 129] on button "Use setting" at bounding box center [402, 130] width 9 height 4
click at [401, 136] on button "Use setting" at bounding box center [402, 137] width 9 height 4
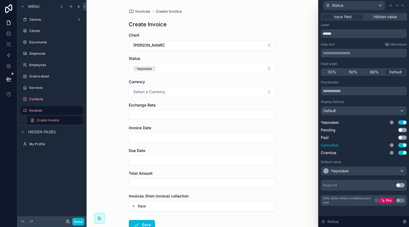
click at [401, 144] on button "Use setting" at bounding box center [402, 145] width 9 height 4
click at [401, 149] on div "Черновик Use setting Pending Use setting Paid Use setting Cancelled Use setting…" at bounding box center [364, 138] width 86 height 36
click at [401, 151] on button "Use setting" at bounding box center [402, 152] width 9 height 4
click at [232, 95] on button "Select a Currency" at bounding box center [202, 92] width 147 height 10
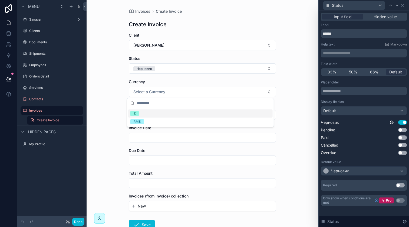
click at [229, 81] on div "Currency" at bounding box center [202, 81] width 147 height 5
click at [223, 116] on input "scrollable content" at bounding box center [202, 115] width 147 height 8
click at [138, 204] on span "New" at bounding box center [142, 205] width 8 height 5
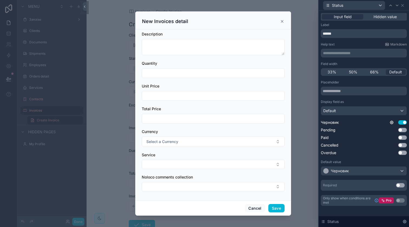
scroll to position [1, 0]
click at [219, 140] on button "Select a Currency" at bounding box center [213, 141] width 143 height 10
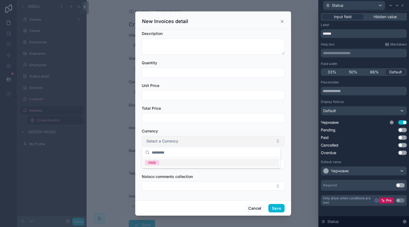
click at [219, 140] on button "Select a Currency" at bounding box center [213, 141] width 143 height 10
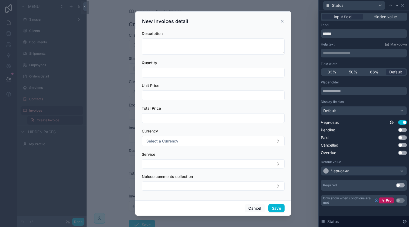
click at [281, 21] on icon "scrollable content" at bounding box center [282, 21] width 2 height 2
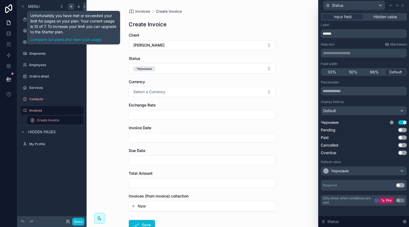
click at [70, 7] on icon "scrollable content" at bounding box center [71, 6] width 4 height 4
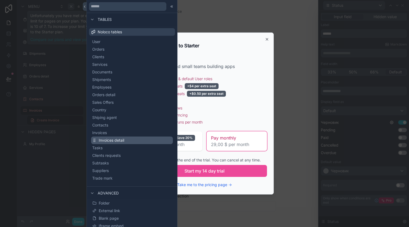
click at [123, 139] on span "Invoices detail" at bounding box center [111, 139] width 25 height 5
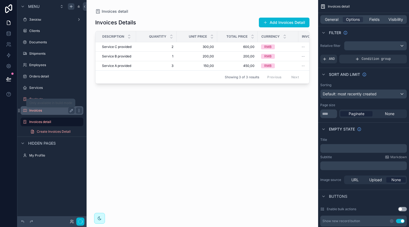
click at [52, 108] on label "Invoices" at bounding box center [50, 110] width 43 height 4
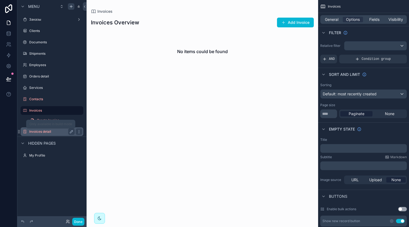
click at [54, 130] on label "Invoices detail" at bounding box center [50, 131] width 43 height 4
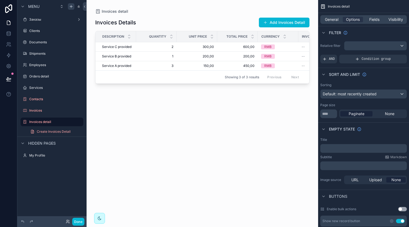
click at [276, 21] on div "scrollable content" at bounding box center [202, 110] width 231 height 220
click at [275, 23] on button "Add Invoices Detail" at bounding box center [284, 23] width 51 height 10
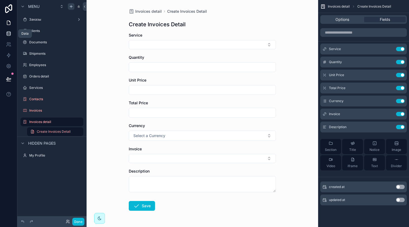
click at [9, 33] on icon at bounding box center [8, 33] width 5 height 5
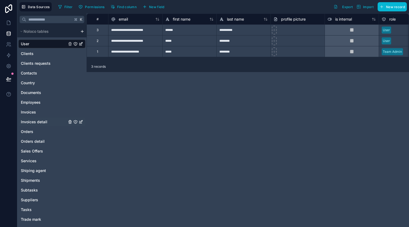
click at [44, 123] on span "Invoices detail" at bounding box center [34, 121] width 26 height 5
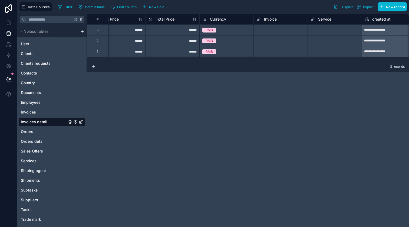
scroll to position [0, 126]
click at [159, 7] on span "New field" at bounding box center [156, 7] width 15 height 4
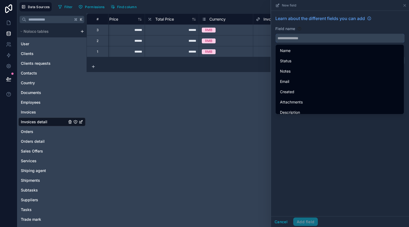
click at [301, 38] on input "text" at bounding box center [340, 38] width 129 height 9
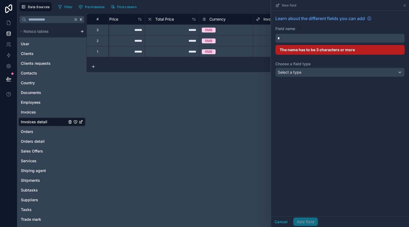
click at [275, 34] on button "*" at bounding box center [339, 38] width 129 height 9
type input "*"
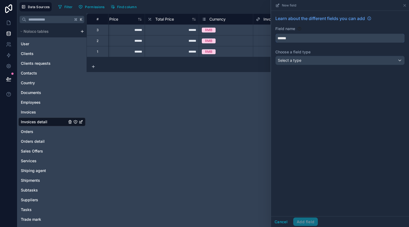
type input "******"
click at [317, 59] on div "Select a type" at bounding box center [340, 60] width 129 height 9
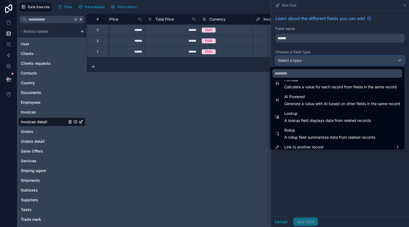
scroll to position [157, 0]
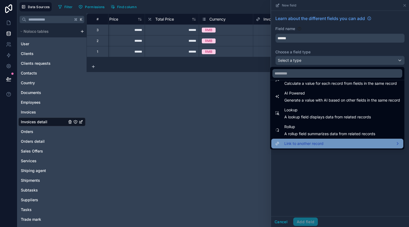
click at [307, 142] on span "Link to another record" at bounding box center [303, 143] width 39 height 6
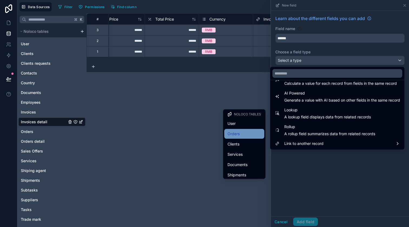
click at [247, 135] on div "Orders" at bounding box center [244, 133] width 34 height 6
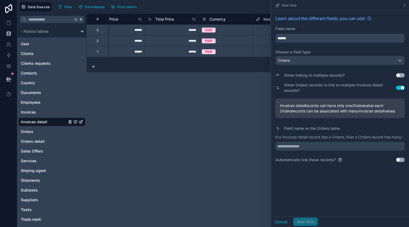
click at [399, 75] on button "Use setting" at bounding box center [400, 75] width 9 height 4
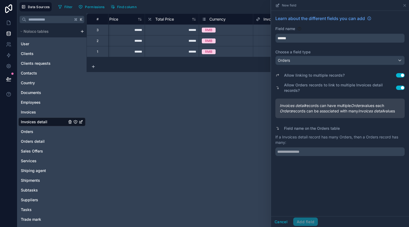
click at [309, 220] on div "Cancel Add field" at bounding box center [294, 221] width 47 height 9
click at [307, 155] on input "text" at bounding box center [339, 151] width 129 height 9
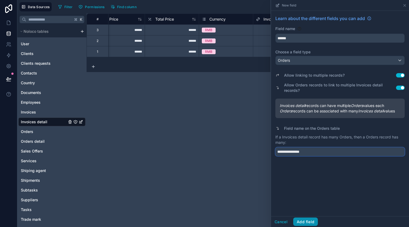
type input "**********"
click at [302, 220] on button "Add field" at bounding box center [305, 221] width 25 height 9
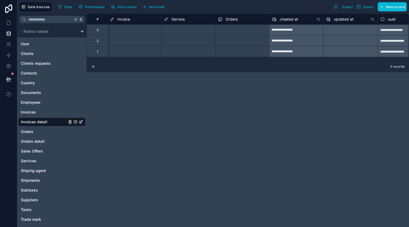
scroll to position [0, 273]
click at [9, 21] on icon at bounding box center [9, 21] width 1 height 1
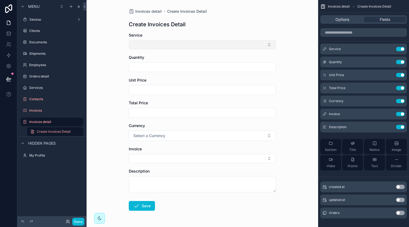
click at [168, 44] on button "Select Button" at bounding box center [202, 44] width 147 height 9
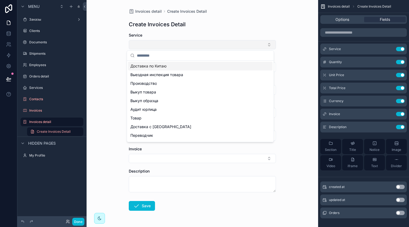
click at [168, 44] on button "Select Button" at bounding box center [202, 44] width 147 height 9
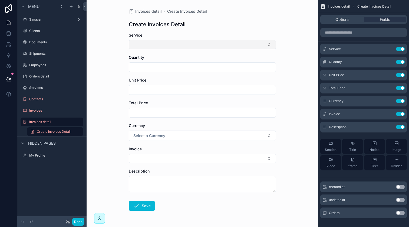
click at [168, 44] on button "Select Button" at bounding box center [202, 44] width 147 height 9
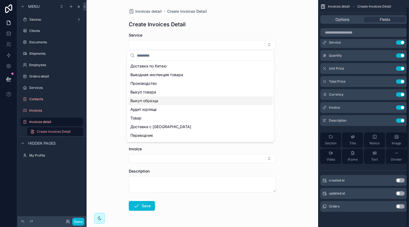
click at [399, 204] on button "Use setting" at bounding box center [400, 206] width 9 height 4
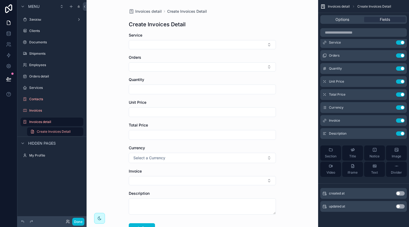
click at [182, 112] on input "scrollable content" at bounding box center [202, 112] width 147 height 8
click at [389, 68] on icon "scrollable content" at bounding box center [389, 68] width 4 height 4
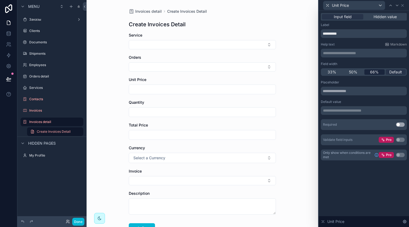
click at [377, 72] on span "66%" at bounding box center [374, 71] width 9 height 5
click at [403, 6] on icon at bounding box center [402, 5] width 4 height 4
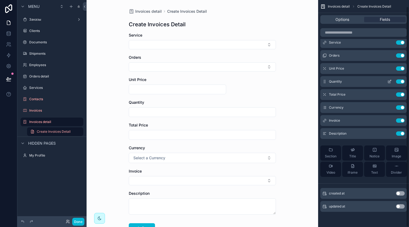
click at [390, 82] on icon "scrollable content" at bounding box center [389, 81] width 4 height 4
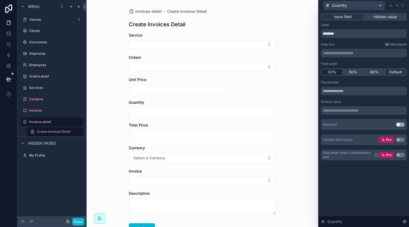
click at [336, 71] on span "33%" at bounding box center [331, 71] width 9 height 5
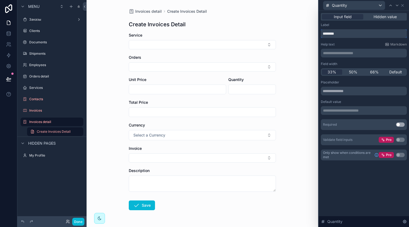
drag, startPoint x: 342, startPoint y: 33, endPoint x: 327, endPoint y: 33, distance: 15.1
click at [327, 33] on input "********" at bounding box center [364, 33] width 86 height 9
type input "*"
type input "**********"
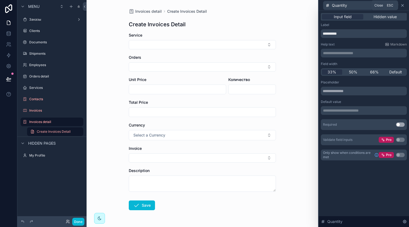
click at [402, 6] on icon at bounding box center [402, 5] width 4 height 4
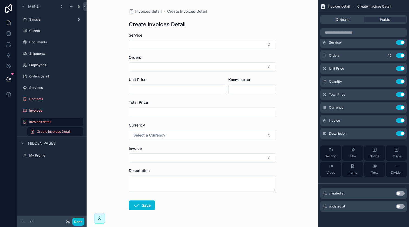
click at [390, 55] on icon "scrollable content" at bounding box center [389, 55] width 4 height 4
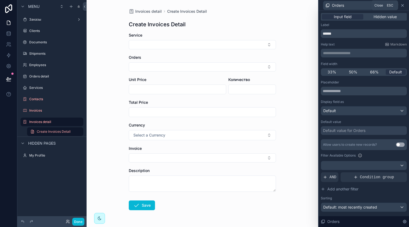
click at [404, 6] on icon at bounding box center [402, 5] width 4 height 4
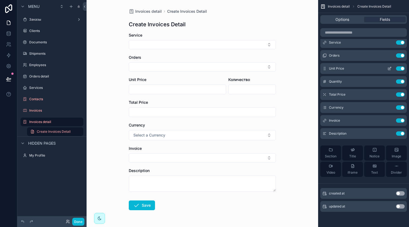
click at [390, 66] on icon "scrollable content" at bounding box center [389, 68] width 4 height 4
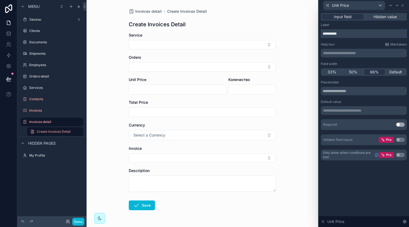
click at [347, 35] on input "**********" at bounding box center [364, 33] width 86 height 9
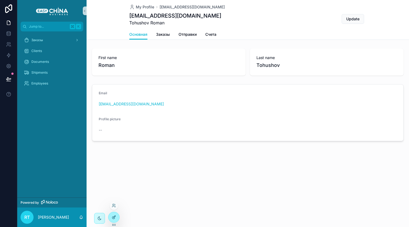
click at [115, 215] on icon at bounding box center [114, 217] width 4 height 4
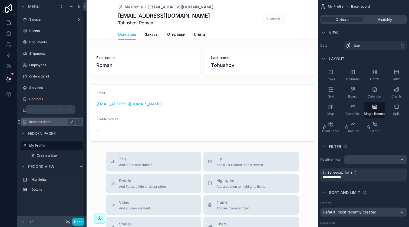
scroll to position [5, 0]
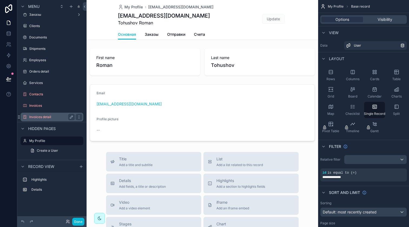
click at [56, 119] on div "Invoices detail" at bounding box center [51, 117] width 45 height 6
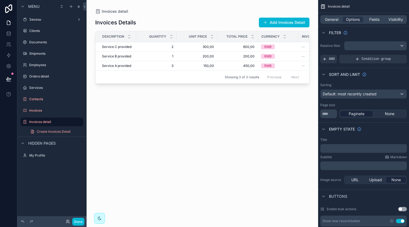
click at [286, 21] on div "scrollable content" at bounding box center [202, 110] width 231 height 220
click at [285, 21] on button "Add Invoices Detail" at bounding box center [284, 23] width 51 height 10
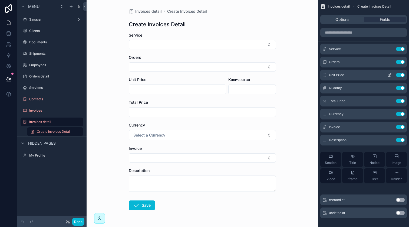
click at [389, 76] on icon "scrollable content" at bounding box center [389, 75] width 4 height 4
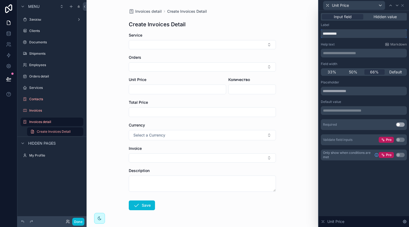
click at [346, 35] on input "**********" at bounding box center [364, 33] width 86 height 9
type input "*"
type input "****"
click at [355, 45] on div "Help text Markdown" at bounding box center [364, 44] width 86 height 4
click at [403, 4] on icon at bounding box center [402, 5] width 4 height 4
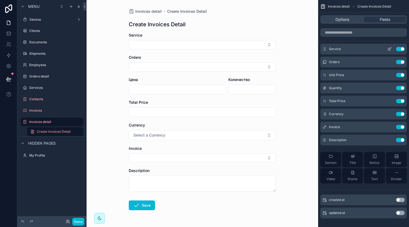
click at [387, 50] on icon "scrollable content" at bounding box center [389, 49] width 4 height 4
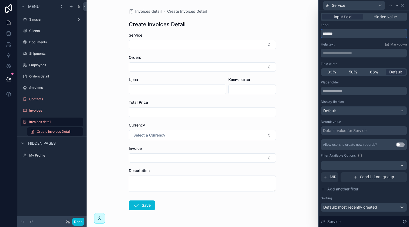
drag, startPoint x: 342, startPoint y: 34, endPoint x: 317, endPoint y: 34, distance: 24.3
click at [317, 34] on div "**********" at bounding box center [204, 113] width 409 height 227
type input "******"
click at [354, 65] on div "Field width" at bounding box center [364, 64] width 86 height 4
click at [147, 110] on input "scrollable content" at bounding box center [202, 112] width 147 height 8
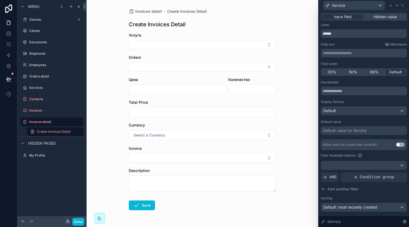
click at [405, 6] on div "Service" at bounding box center [364, 5] width 86 height 11
click at [404, 6] on icon at bounding box center [402, 5] width 4 height 4
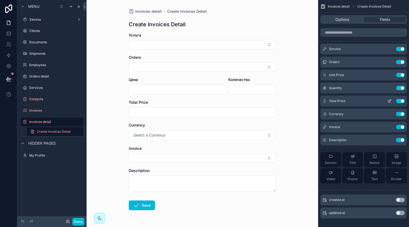
click at [398, 101] on button "Use setting" at bounding box center [400, 101] width 9 height 4
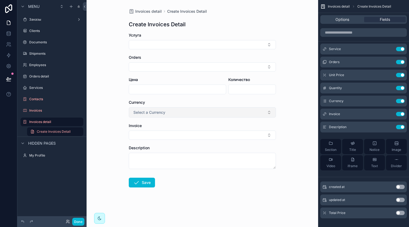
click at [235, 111] on button "Select a Currency" at bounding box center [202, 112] width 147 height 10
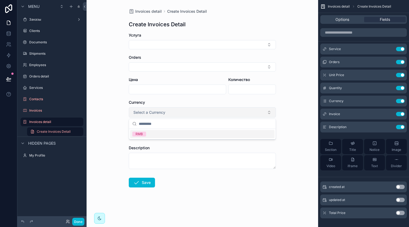
click at [235, 111] on button "Select a Currency" at bounding box center [202, 112] width 147 height 10
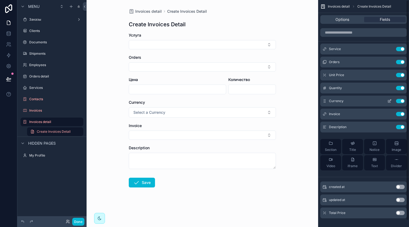
click at [391, 102] on icon "scrollable content" at bounding box center [389, 101] width 4 height 4
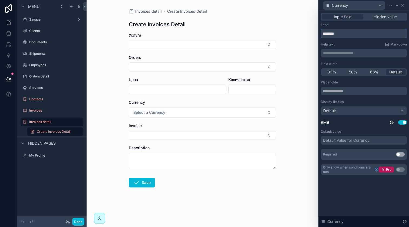
drag, startPoint x: 347, startPoint y: 34, endPoint x: 316, endPoint y: 33, distance: 31.1
click at [316, 33] on div "**********" at bounding box center [204, 113] width 409 height 227
type input "******"
click at [339, 42] on div "**********" at bounding box center [364, 99] width 86 height 152
click at [191, 134] on button "Select Button" at bounding box center [202, 134] width 147 height 9
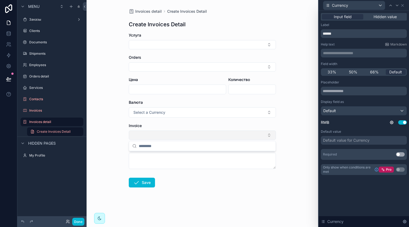
click at [191, 134] on button "Select Button" at bounding box center [202, 134] width 147 height 9
click at [183, 48] on button "Select Button" at bounding box center [202, 44] width 147 height 9
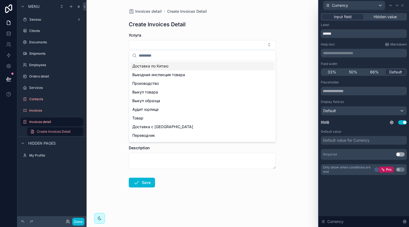
click at [169, 65] on div "Доставка по Китаю" at bounding box center [202, 66] width 144 height 9
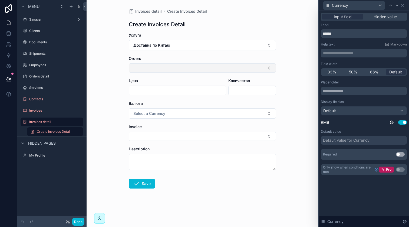
click at [171, 64] on button "Select Button" at bounding box center [202, 67] width 147 height 9
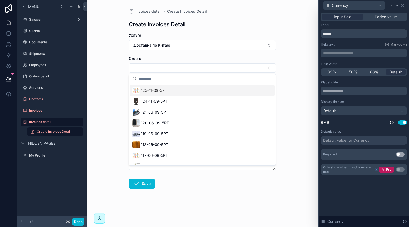
click at [161, 90] on span "125-11-09-5РТ" at bounding box center [154, 90] width 26 height 5
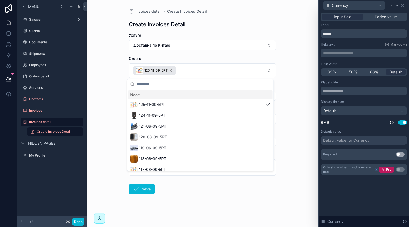
click at [278, 79] on div "Invoices detail Create Invoices Detail Create Invoices Detail Услуга Доставка п…" at bounding box center [202, 114] width 156 height 228
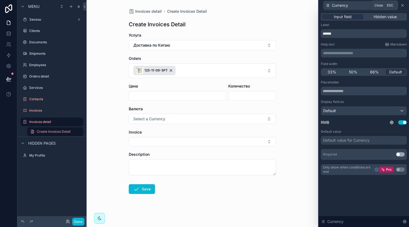
click at [402, 7] on icon at bounding box center [402, 5] width 4 height 4
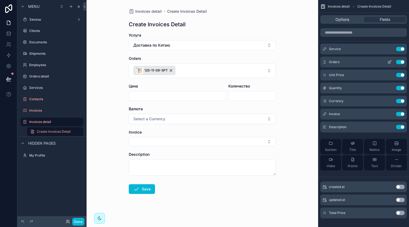
click at [389, 63] on icon "scrollable content" at bounding box center [389, 62] width 2 height 2
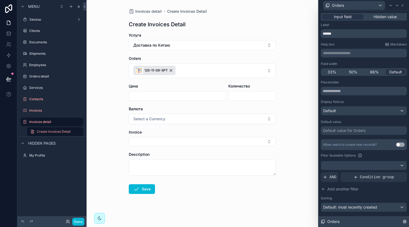
click at [401, 220] on div "Orders" at bounding box center [364, 221] width 90 height 11
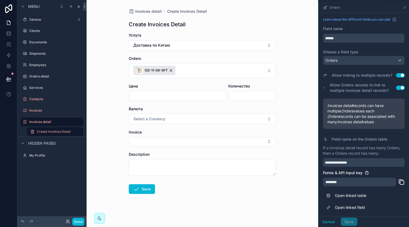
click at [396, 75] on button "Use setting" at bounding box center [400, 75] width 9 height 4
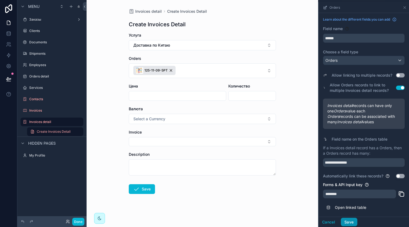
click at [346, 217] on button "Save" at bounding box center [349, 221] width 16 height 9
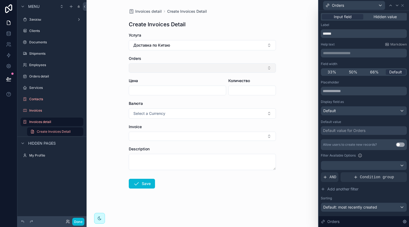
click at [197, 70] on button "Select Button" at bounding box center [202, 67] width 147 height 9
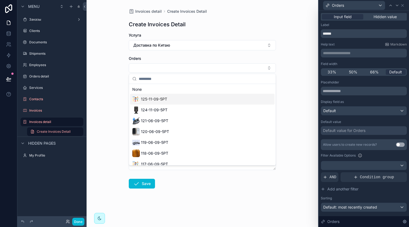
click at [176, 100] on div "125-11-09-5РТ" at bounding box center [202, 99] width 144 height 11
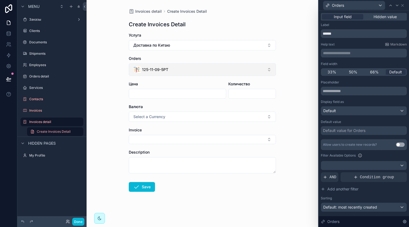
click at [188, 72] on button "125-11-09-5РТ" at bounding box center [202, 69] width 147 height 12
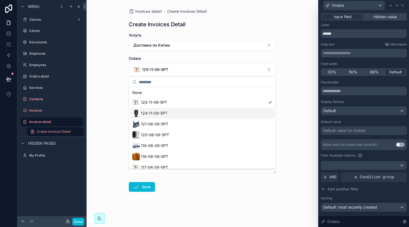
click at [178, 111] on div "124-11-09-5РТ" at bounding box center [202, 113] width 144 height 11
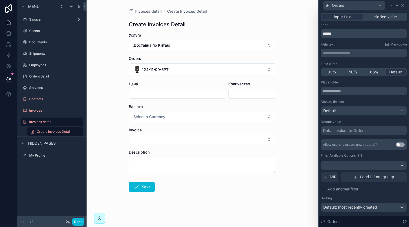
click at [177, 95] on input "scrollable content" at bounding box center [177, 94] width 97 height 8
type input "***"
type input "*"
click at [163, 82] on div "Цена" at bounding box center [177, 83] width 97 height 5
click at [192, 115] on button "Select a Currency" at bounding box center [202, 116] width 147 height 10
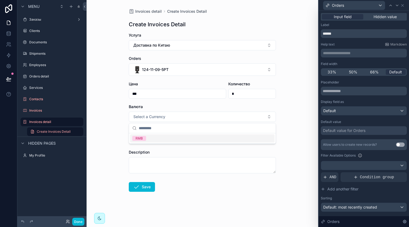
click at [163, 136] on div "RMB" at bounding box center [202, 138] width 144 height 8
click at [156, 138] on button "Select Button" at bounding box center [202, 139] width 147 height 9
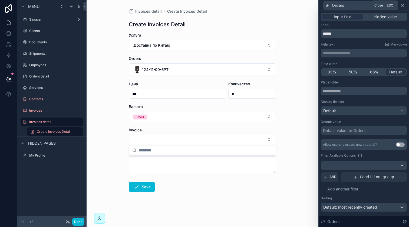
click at [404, 6] on icon at bounding box center [402, 5] width 4 height 4
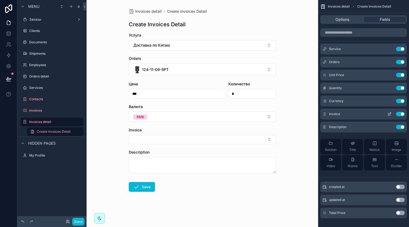
click at [391, 114] on icon "scrollable content" at bounding box center [389, 114] width 4 height 4
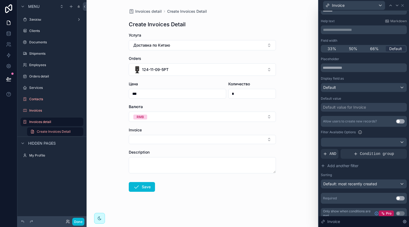
scroll to position [28, 0]
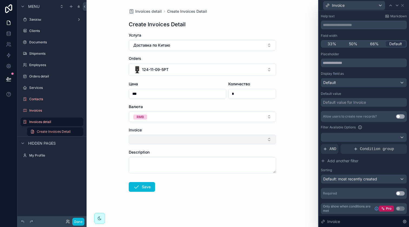
click at [141, 141] on button "Select Button" at bounding box center [202, 139] width 147 height 9
click at [47, 111] on div "Only available in build mode" at bounding box center [50, 114] width 49 height 9
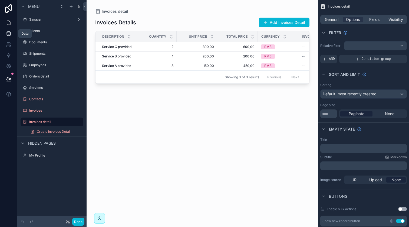
click at [9, 36] on icon at bounding box center [8, 33] width 5 height 5
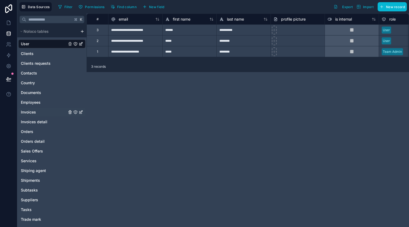
click at [34, 111] on span "Invoices" at bounding box center [28, 111] width 15 height 5
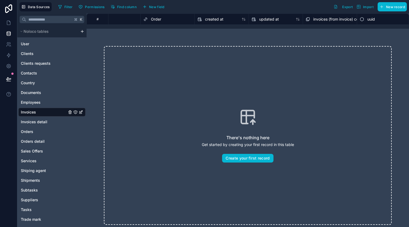
scroll to position [0, 403]
click at [312, 19] on span "invoices (from invoice) collection" at bounding box center [340, 18] width 58 height 5
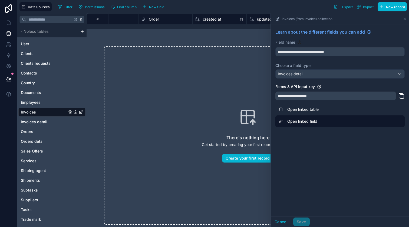
click at [296, 120] on link "Open linked field" at bounding box center [339, 121] width 129 height 12
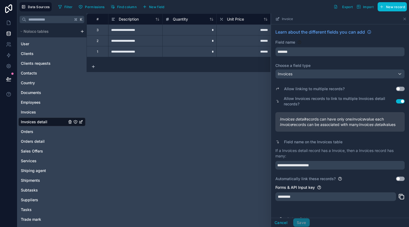
click at [396, 90] on button "Use setting" at bounding box center [400, 89] width 9 height 4
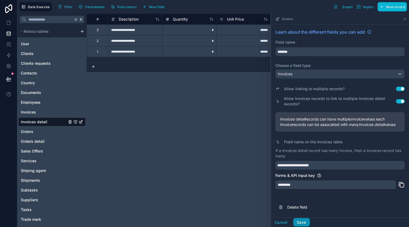
click at [306, 218] on button "Save" at bounding box center [301, 222] width 16 height 9
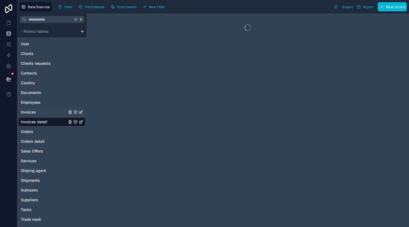
click at [41, 110] on link "Invoices" at bounding box center [44, 111] width 46 height 5
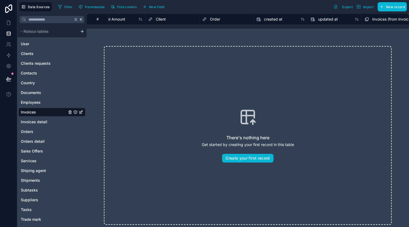
scroll to position [0, 403]
click at [320, 19] on span "invoices (from invoice) collection" at bounding box center [340, 18] width 58 height 5
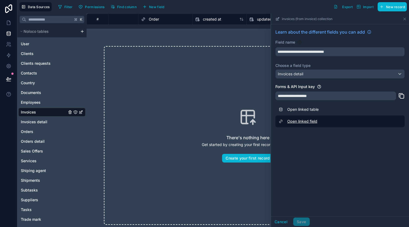
click at [301, 122] on link "Open linked field" at bounding box center [339, 121] width 129 height 12
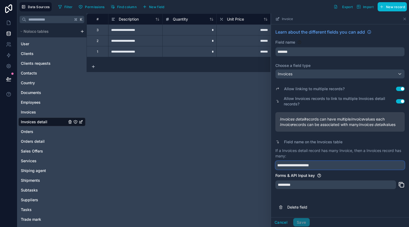
drag, startPoint x: 322, startPoint y: 172, endPoint x: 293, endPoint y: 170, distance: 28.2
click at [293, 169] on input "**********" at bounding box center [339, 165] width 129 height 9
type input "**********"
click at [300, 222] on button "Save" at bounding box center [301, 222] width 16 height 9
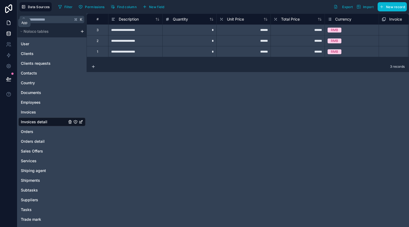
click at [9, 28] on link at bounding box center [8, 22] width 17 height 11
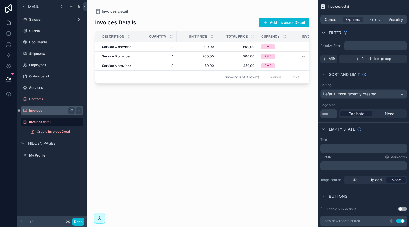
click at [39, 108] on div "Invoices" at bounding box center [51, 110] width 45 height 6
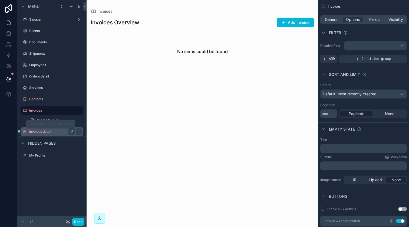
click at [45, 129] on label "Invoices detail" at bounding box center [50, 131] width 43 height 4
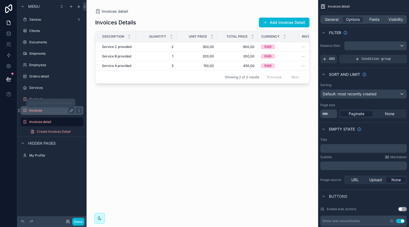
click at [52, 112] on label "Invoices" at bounding box center [50, 110] width 43 height 4
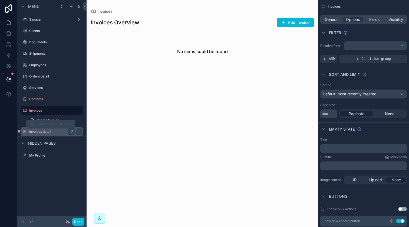
click at [52, 131] on label "Invoices detail" at bounding box center [50, 131] width 43 height 4
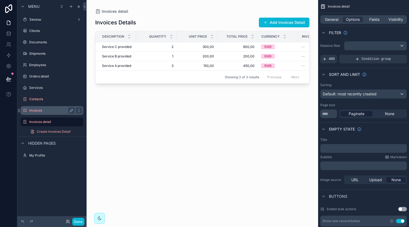
click at [47, 113] on div "Invoices" at bounding box center [51, 110] width 45 height 6
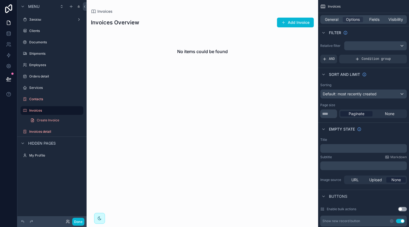
click at [299, 25] on div "scrollable content" at bounding box center [202, 113] width 231 height 227
click at [294, 24] on button "Add Invoice" at bounding box center [295, 23] width 37 height 10
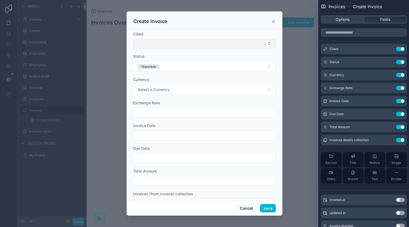
click at [173, 44] on button "Select Button" at bounding box center [204, 43] width 143 height 9
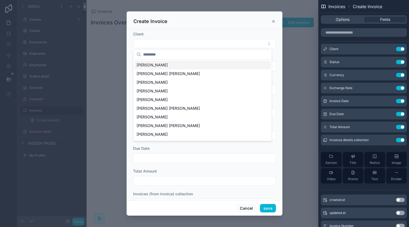
click at [163, 67] on span "[PERSON_NAME]" at bounding box center [152, 64] width 31 height 5
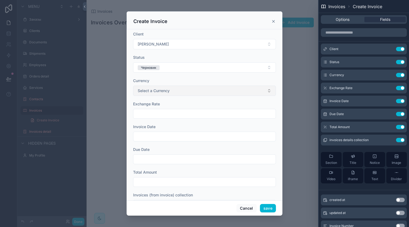
click at [161, 91] on span "Select a Currency" at bounding box center [154, 90] width 32 height 5
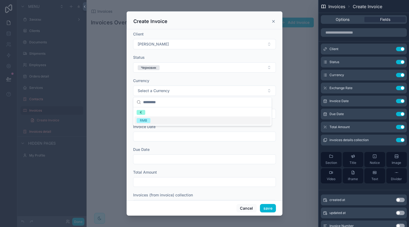
click at [155, 120] on div "RMB" at bounding box center [202, 120] width 136 height 8
click at [159, 114] on input "scrollable content" at bounding box center [204, 114] width 142 height 8
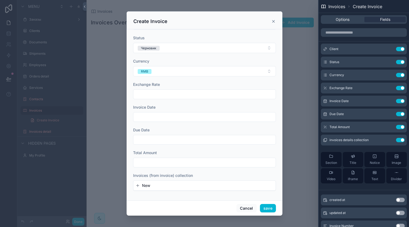
click at [150, 184] on span "New" at bounding box center [146, 185] width 8 height 5
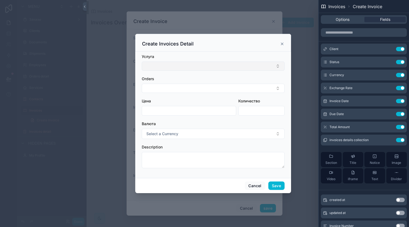
click at [172, 66] on button "Select Button" at bounding box center [213, 65] width 143 height 9
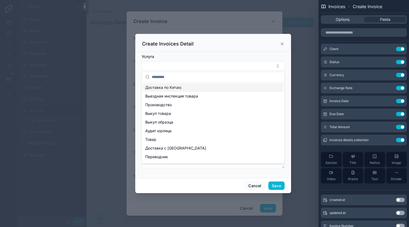
click at [168, 87] on span "Доставка по Китаю" at bounding box center [163, 87] width 36 height 5
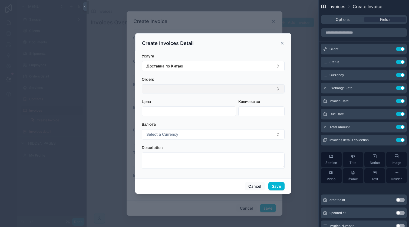
click at [165, 86] on button "Select Button" at bounding box center [213, 88] width 143 height 9
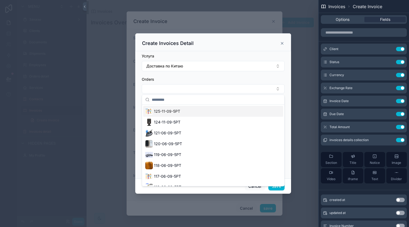
click at [168, 112] on span "125-11-09-5РТ" at bounding box center [167, 110] width 26 height 5
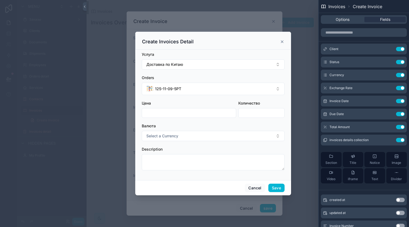
click at [173, 115] on input "scrollable content" at bounding box center [189, 113] width 94 height 8
type input "*****"
click at [250, 112] on input "scrollable content" at bounding box center [261, 113] width 46 height 8
type input "*"
click at [213, 138] on button "Select a Currency" at bounding box center [213, 136] width 143 height 10
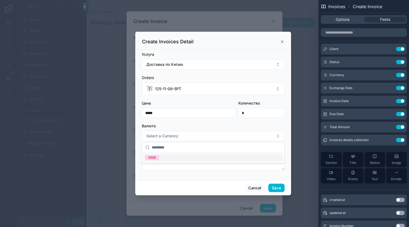
click at [176, 157] on div "RMB" at bounding box center [213, 157] width 140 height 8
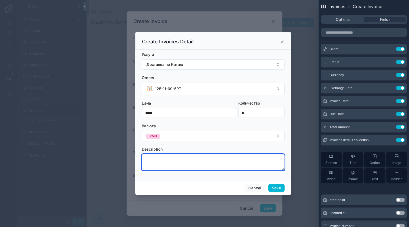
click at [165, 162] on textarea "scrollable content" at bounding box center [213, 162] width 143 height 16
type textarea "*"
type textarea "**********"
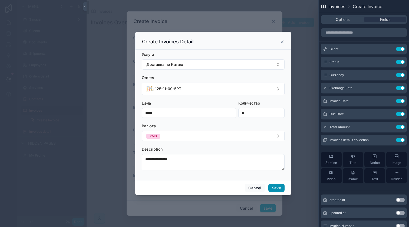
click at [277, 187] on button "Save" at bounding box center [276, 187] width 16 height 9
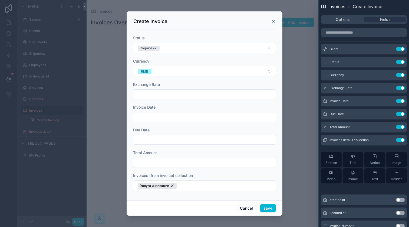
scroll to position [20, 0]
click at [263, 208] on button "save" at bounding box center [268, 208] width 16 height 9
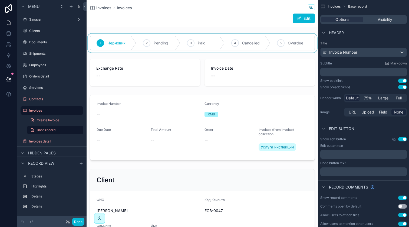
click at [155, 42] on div "scrollable content" at bounding box center [202, 43] width 231 height 19
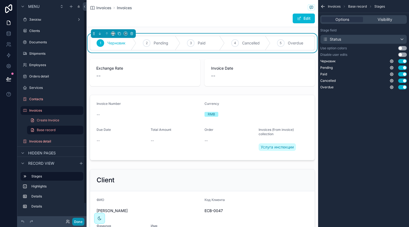
click at [80, 220] on button "Done" at bounding box center [78, 221] width 12 height 8
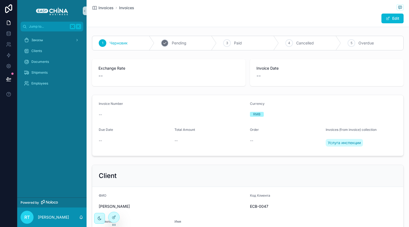
click at [184, 41] on div "2 Pending" at bounding box center [185, 43] width 62 height 14
click at [241, 40] on div "3 Paid" at bounding box center [248, 43] width 62 height 14
click at [275, 41] on div "4 Cancelled" at bounding box center [296, 43] width 72 height 14
click at [329, 47] on div "5 Overdue" at bounding box center [359, 43] width 87 height 14
click at [131, 37] on div "scrollable content" at bounding box center [129, 43] width 25 height 14
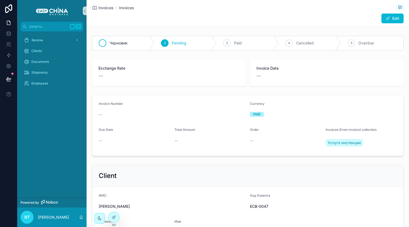
click at [104, 44] on div "scrollable content" at bounding box center [103, 43] width 8 height 8
click at [112, 215] on icon at bounding box center [114, 217] width 4 height 4
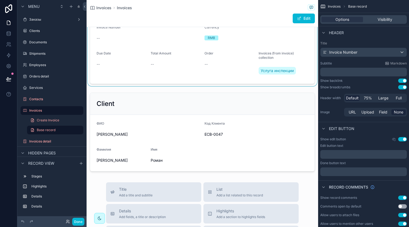
scroll to position [80, 0]
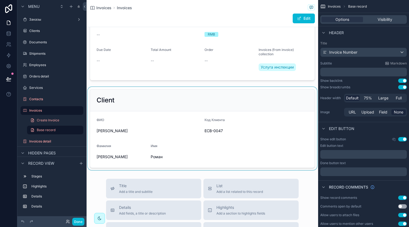
click at [169, 99] on div "scrollable content" at bounding box center [202, 128] width 231 height 83
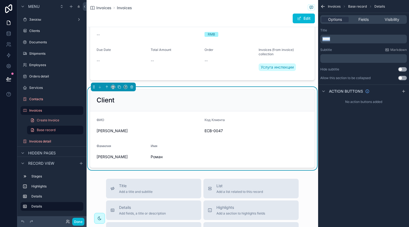
drag, startPoint x: 339, startPoint y: 39, endPoint x: 318, endPoint y: 39, distance: 21.6
click at [318, 39] on div "Jump to... K Заказы Clients Documents Shipments Employees My Profile Powered by…" at bounding box center [248, 113] width 322 height 227
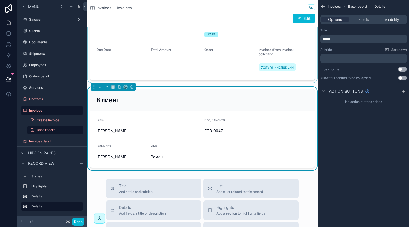
click at [244, 77] on div "scrollable content" at bounding box center [202, 48] width 231 height 70
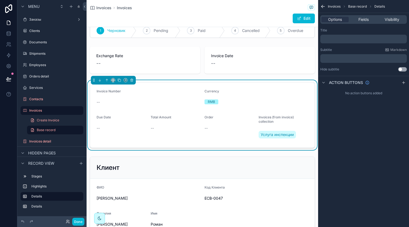
scroll to position [9, 0]
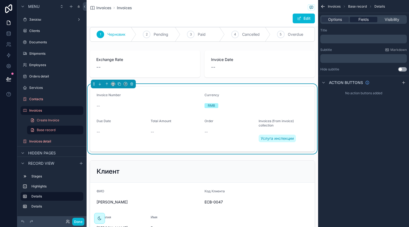
click at [352, 19] on div "Fields" at bounding box center [363, 19] width 27 height 5
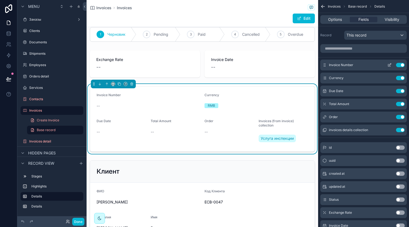
click at [389, 63] on icon "scrollable content" at bounding box center [389, 65] width 4 height 4
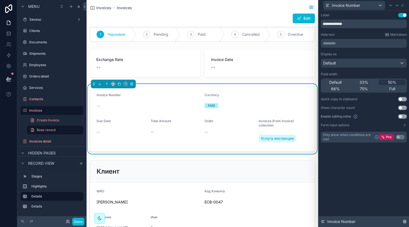
click at [406, 220] on icon at bounding box center [404, 221] width 4 height 4
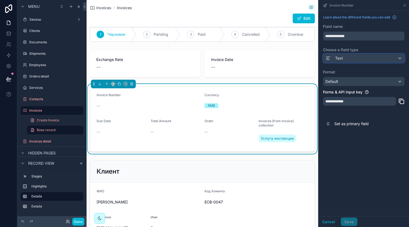
click at [344, 56] on div "Text" at bounding box center [363, 58] width 81 height 9
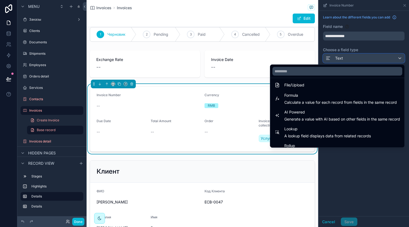
scroll to position [157, 0]
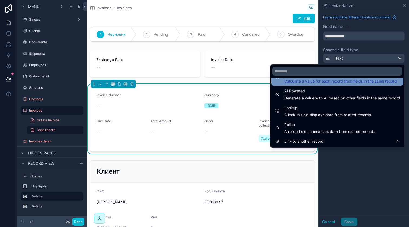
click at [328, 84] on span "Calculate a value for each record from fields in the same record" at bounding box center [340, 80] width 112 height 5
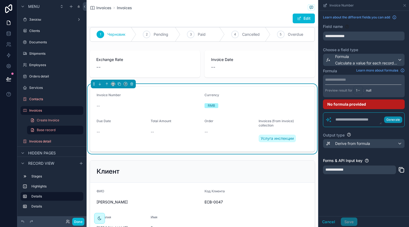
click at [357, 120] on textarea "scrollable content" at bounding box center [357, 120] width 50 height 10
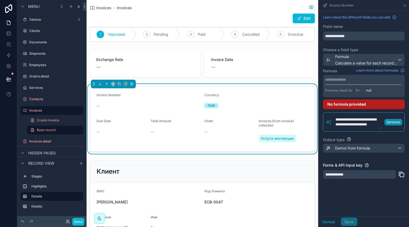
scroll to position [7, 0]
type textarea "**********"
click at [395, 122] on p "Generate" at bounding box center [393, 122] width 14 height 4
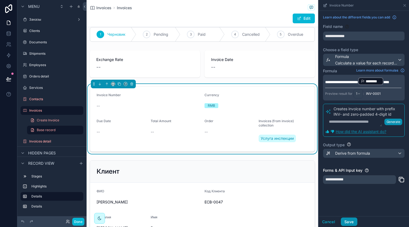
click at [350, 220] on button "Save" at bounding box center [349, 221] width 16 height 9
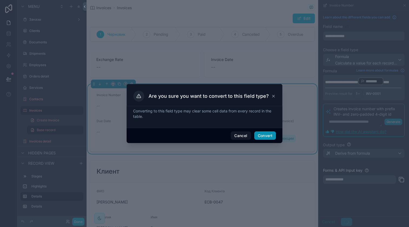
click at [269, 135] on button "Convert" at bounding box center [265, 135] width 22 height 9
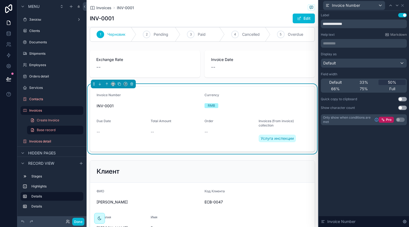
scroll to position [0, 0]
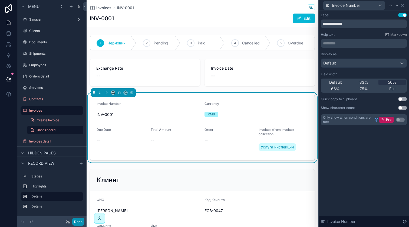
click at [82, 222] on button "Done" at bounding box center [78, 221] width 12 height 8
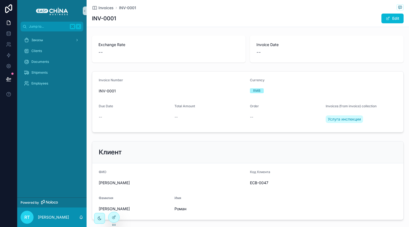
scroll to position [53, 0]
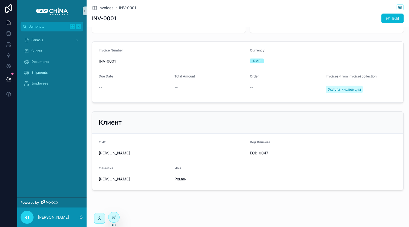
click at [118, 211] on div "Invoices INV-0001 INV-0001 Edit 1 Черновик 2 Pending 3 Paid 4 Cancelled 5 Overd…" at bounding box center [248, 87] width 322 height 280
click at [117, 213] on div at bounding box center [113, 217] width 11 height 10
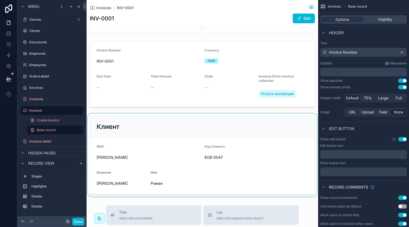
click at [173, 140] on div "scrollable content" at bounding box center [202, 154] width 231 height 83
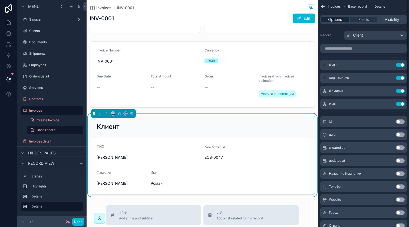
click at [336, 20] on span "Options" at bounding box center [335, 19] width 14 height 5
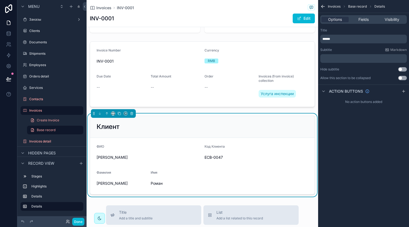
click at [211, 126] on div "Клиент" at bounding box center [202, 126] width 211 height 9
click at [361, 20] on span "Fields" at bounding box center [363, 19] width 10 height 5
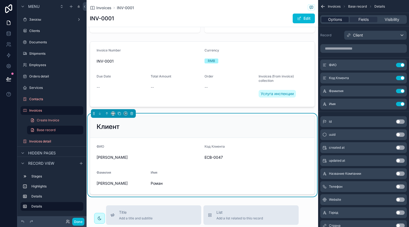
click at [341, 18] on span "Options" at bounding box center [335, 19] width 14 height 5
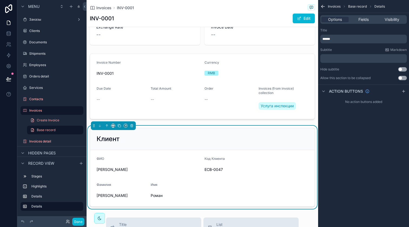
scroll to position [42, 0]
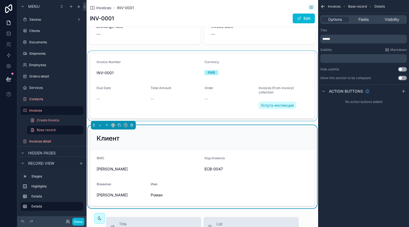
click at [225, 114] on div "scrollable content" at bounding box center [202, 86] width 231 height 70
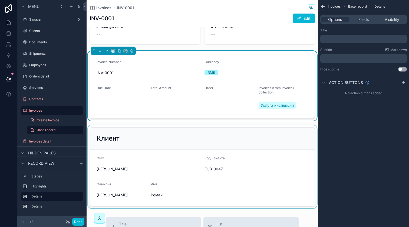
click at [228, 152] on div "scrollable content" at bounding box center [202, 166] width 231 height 83
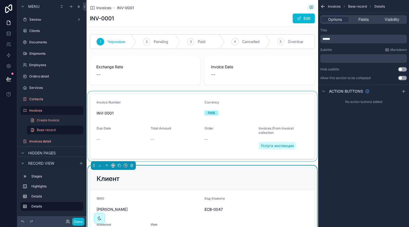
scroll to position [0, 0]
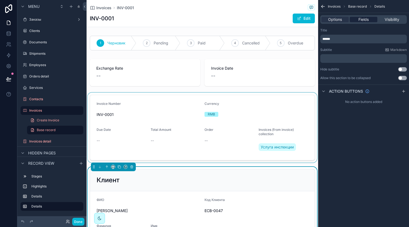
click at [362, 21] on span "Fields" at bounding box center [363, 19] width 10 height 5
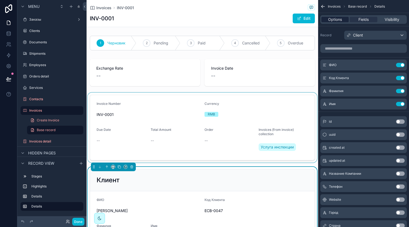
click at [340, 19] on span "Options" at bounding box center [335, 19] width 14 height 5
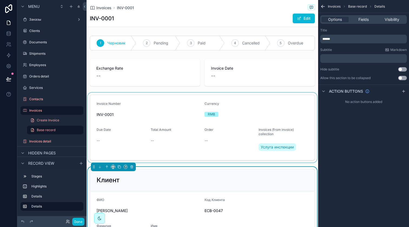
scroll to position [14, 0]
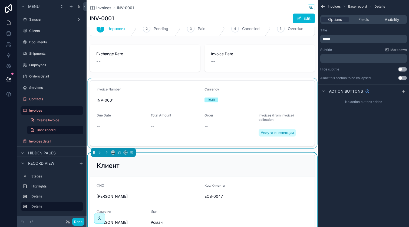
click at [180, 92] on div "scrollable content" at bounding box center [202, 113] width 231 height 70
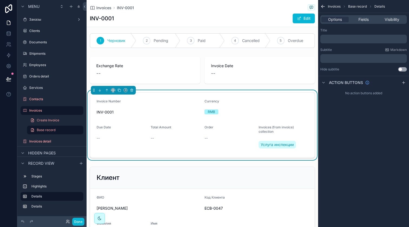
scroll to position [0, 0]
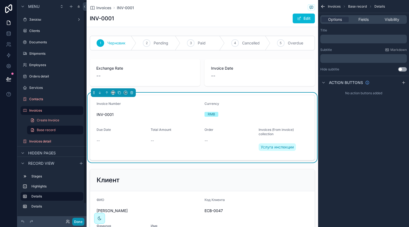
click at [80, 221] on button "Done" at bounding box center [78, 221] width 12 height 8
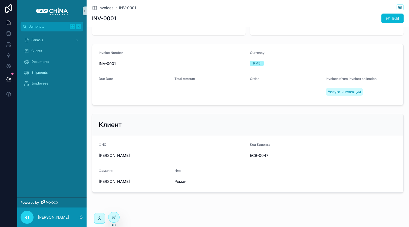
scroll to position [53, 0]
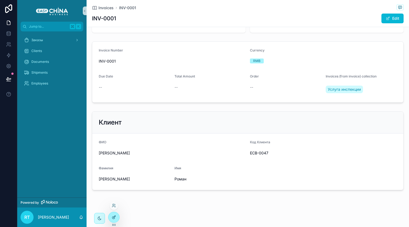
click at [115, 216] on icon at bounding box center [114, 217] width 4 height 4
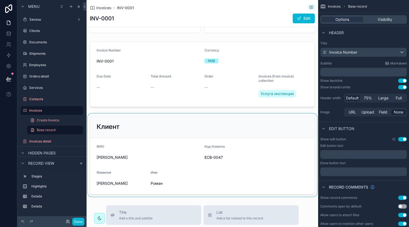
click at [180, 168] on div "scrollable content" at bounding box center [202, 154] width 231 height 83
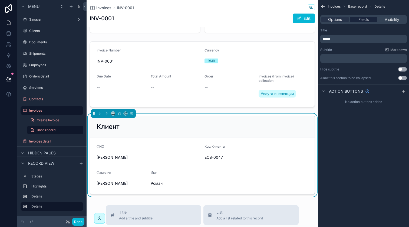
click at [364, 19] on span "Fields" at bounding box center [363, 19] width 10 height 5
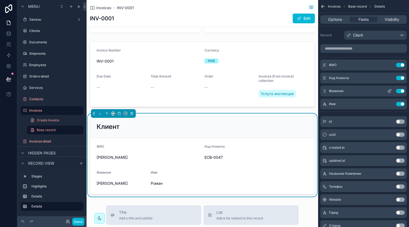
click at [398, 92] on button "Use setting" at bounding box center [400, 91] width 9 height 4
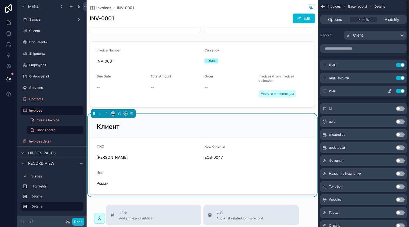
click at [399, 90] on button "Use setting" at bounding box center [400, 91] width 9 height 4
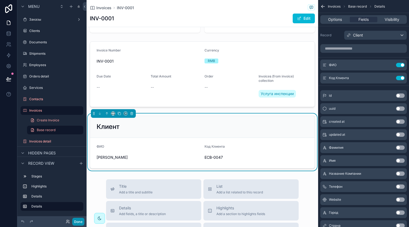
click at [82, 220] on button "Done" at bounding box center [78, 221] width 12 height 8
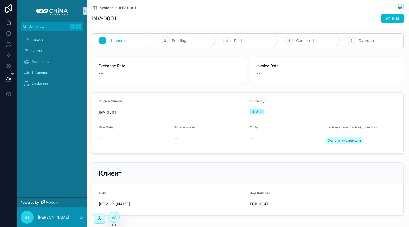
scroll to position [0, 0]
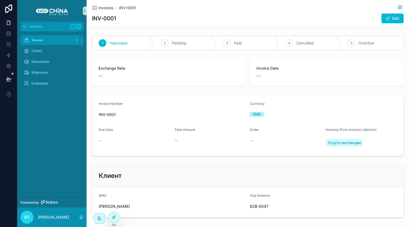
click at [51, 39] on div "Заказы" at bounding box center [52, 40] width 56 height 9
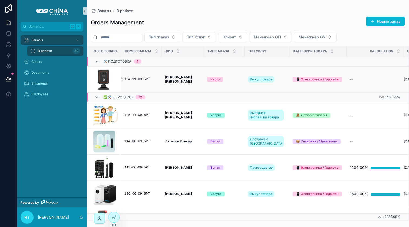
click at [134, 78] on div "124-11-09-5РТ" at bounding box center [141, 79] width 34 height 4
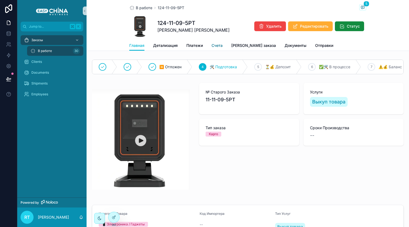
click at [222, 43] on span "Счета" at bounding box center [216, 45] width 11 height 5
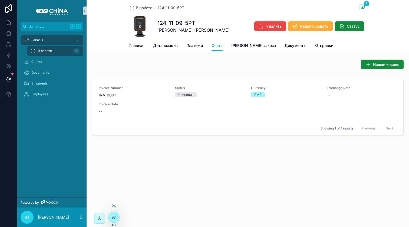
click at [117, 214] on div at bounding box center [113, 217] width 11 height 10
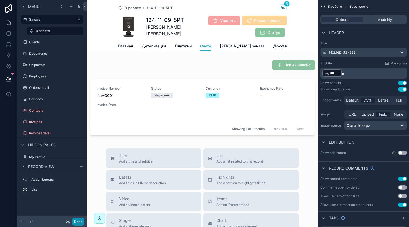
click at [81, 222] on button "Done" at bounding box center [78, 221] width 12 height 8
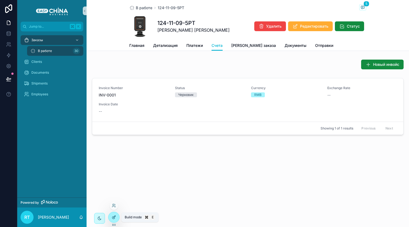
click at [114, 217] on icon at bounding box center [114, 217] width 4 height 4
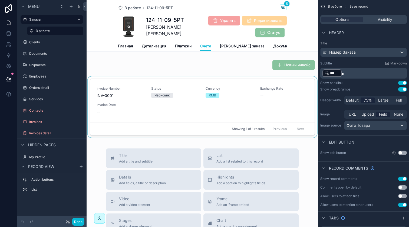
click at [196, 85] on div "scrollable content" at bounding box center [202, 107] width 231 height 63
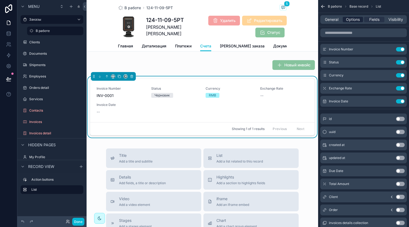
click at [352, 19] on span "Options" at bounding box center [353, 19] width 14 height 5
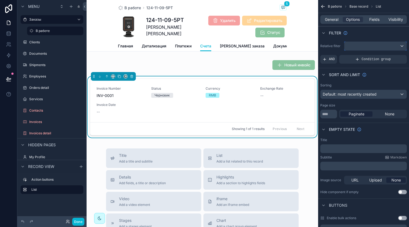
click at [356, 44] on div "scrollable content" at bounding box center [375, 46] width 62 height 9
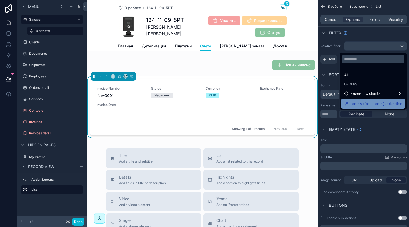
click at [362, 101] on span "orders (from order) collection" at bounding box center [376, 103] width 52 height 6
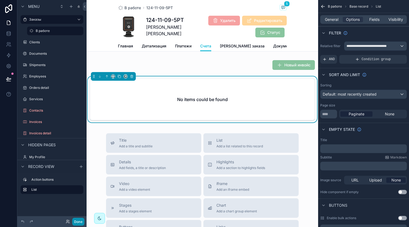
click at [81, 220] on button "Done" at bounding box center [78, 221] width 12 height 8
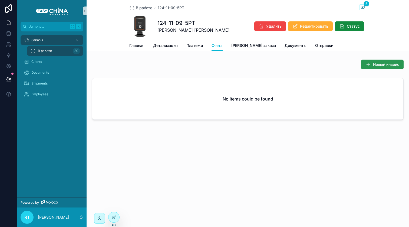
click at [371, 60] on button "Новый инвойс" at bounding box center [382, 64] width 42 height 10
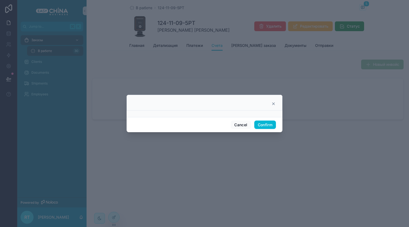
click at [273, 103] on icon at bounding box center [273, 103] width 2 height 2
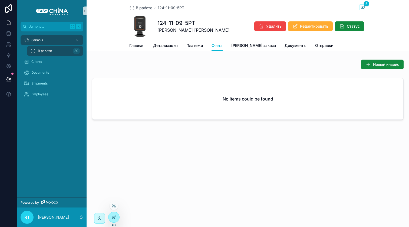
click at [117, 214] on div at bounding box center [113, 217] width 11 height 10
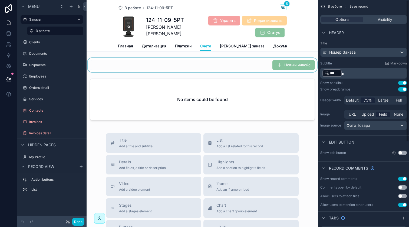
click at [293, 69] on div "scrollable content" at bounding box center [202, 65] width 231 height 14
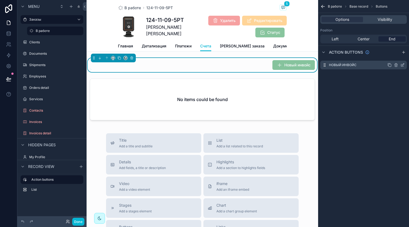
click at [402, 66] on icon "scrollable content" at bounding box center [402, 65] width 4 height 4
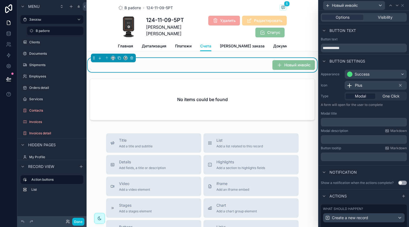
scroll to position [42, 0]
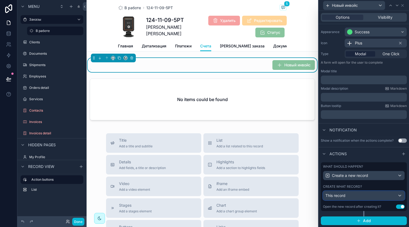
click at [358, 191] on div "This record" at bounding box center [363, 195] width 81 height 9
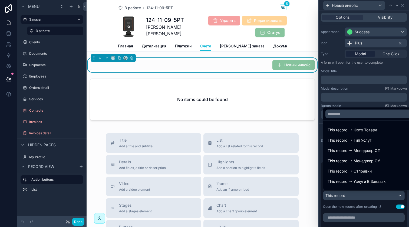
click at [358, 191] on div at bounding box center [364, 113] width 90 height 227
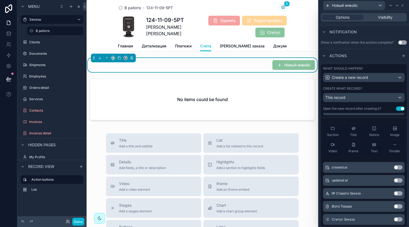
scroll to position [0, 0]
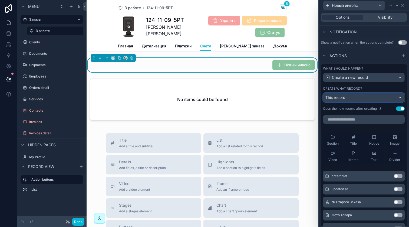
click at [349, 97] on div "This record" at bounding box center [363, 97] width 81 height 9
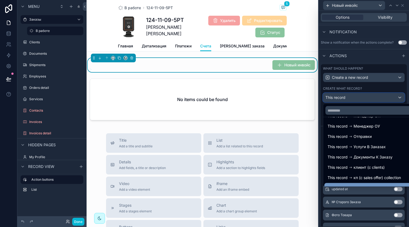
scroll to position [49, 0]
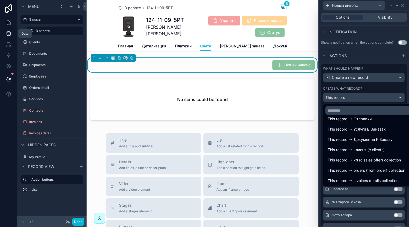
click at [10, 36] on icon at bounding box center [8, 33] width 5 height 5
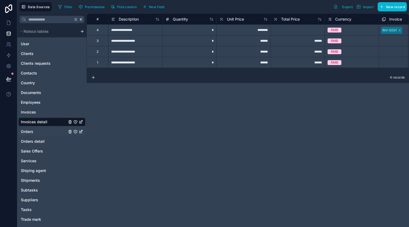
click at [34, 130] on link "Orders" at bounding box center [44, 131] width 46 height 5
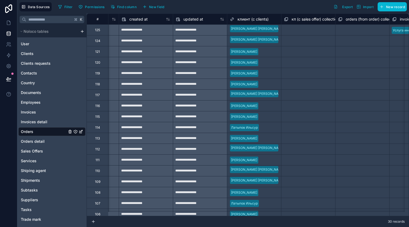
scroll to position [0, 2206]
click at [155, 8] on span "New field" at bounding box center [156, 7] width 15 height 4
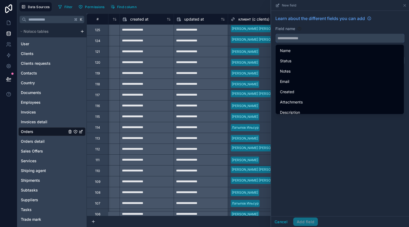
click at [309, 38] on input "text" at bounding box center [340, 38] width 129 height 9
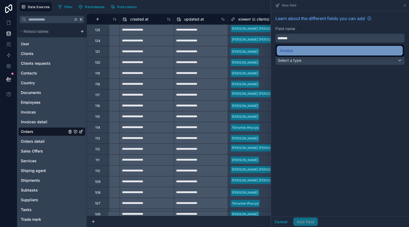
type input "*******"
click at [317, 48] on div "Invoice" at bounding box center [340, 50] width 120 height 6
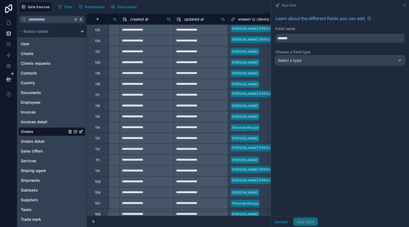
click at [312, 58] on div "Select a type" at bounding box center [340, 60] width 129 height 9
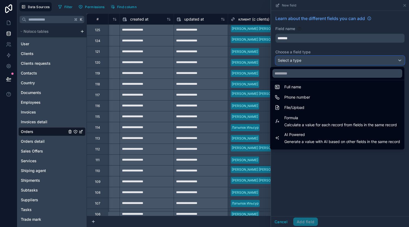
scroll to position [157, 0]
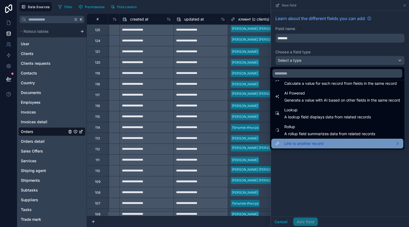
click at [302, 140] on span "Link to another record" at bounding box center [303, 143] width 39 height 6
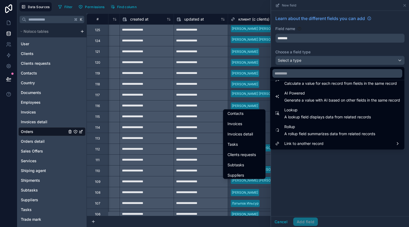
scroll to position [136, 0]
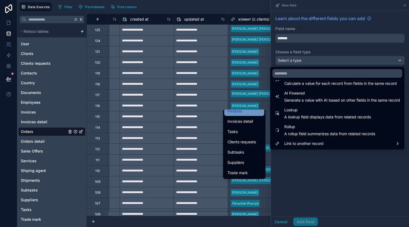
click at [244, 113] on div "Invoices" at bounding box center [244, 111] width 34 height 6
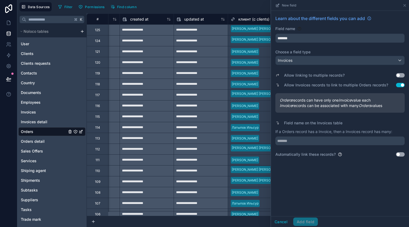
click at [401, 75] on button "Use setting" at bounding box center [400, 75] width 9 height 4
click at [301, 140] on input "text" at bounding box center [339, 140] width 129 height 9
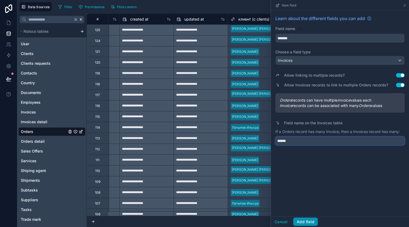
type input "******"
click at [303, 219] on button "Add field" at bounding box center [305, 221] width 25 height 9
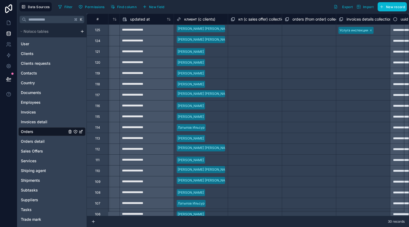
scroll to position [0, 2354]
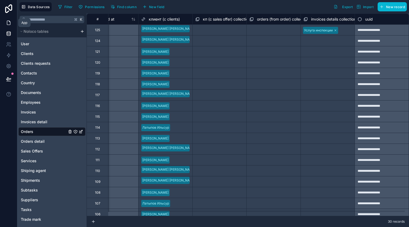
click at [8, 22] on icon at bounding box center [8, 22] width 5 height 5
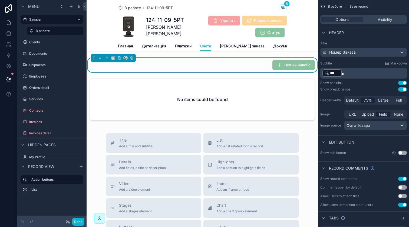
click at [287, 68] on div "Jump to... K Заказы В работе 30 Clients Documents Shipments Employees My Profil…" at bounding box center [202, 113] width 231 height 227
click at [350, 50] on span "Номер Заказа" at bounding box center [342, 51] width 26 height 5
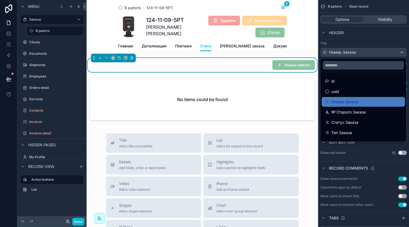
click at [350, 50] on div "scrollable content" at bounding box center [204, 113] width 409 height 227
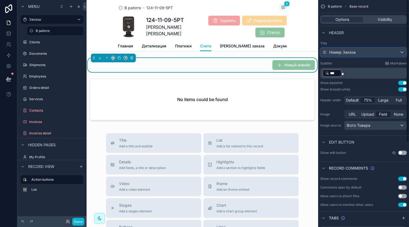
click at [350, 50] on span "Номер Заказа" at bounding box center [342, 51] width 26 height 5
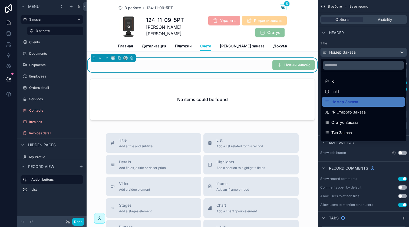
click at [350, 50] on div "scrollable content" at bounding box center [204, 113] width 409 height 227
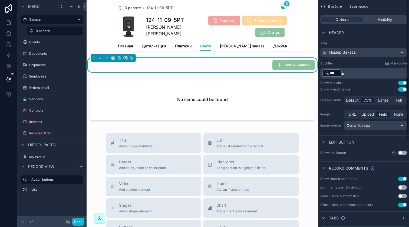
click at [264, 77] on div "Новый инвойс No items could be found" at bounding box center [202, 91] width 231 height 67
click at [263, 98] on div "scrollable content" at bounding box center [202, 100] width 231 height 48
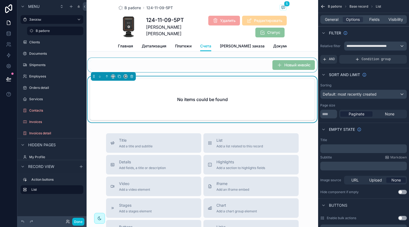
click at [262, 65] on div "scrollable content" at bounding box center [202, 65] width 231 height 14
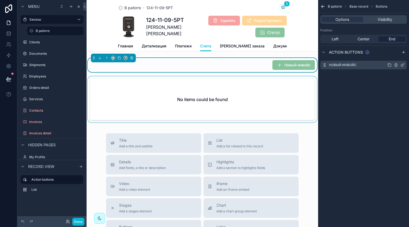
click at [401, 65] on icon "scrollable content" at bounding box center [402, 65] width 4 height 4
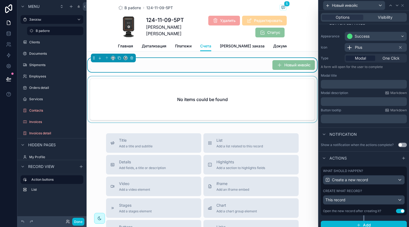
scroll to position [42, 0]
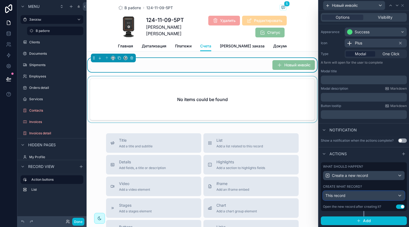
click at [346, 198] on div "This record" at bounding box center [363, 195] width 81 height 9
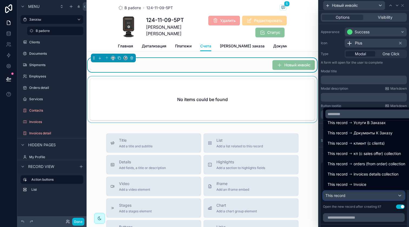
scroll to position [59, 0]
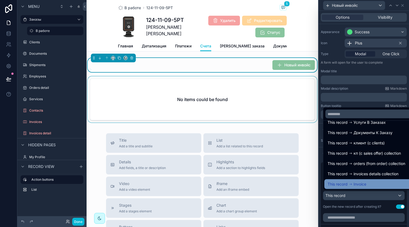
click at [348, 182] on div "This record Invoice" at bounding box center [346, 184] width 39 height 6
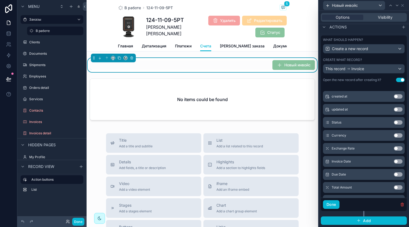
scroll to position [51, 0]
click at [394, 122] on button "Use setting" at bounding box center [398, 122] width 9 height 4
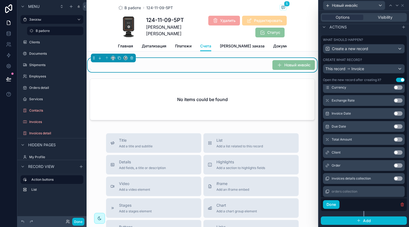
scroll to position [109, 0]
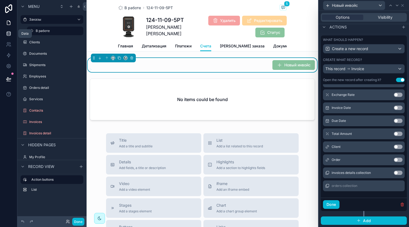
click at [11, 35] on link at bounding box center [8, 33] width 17 height 11
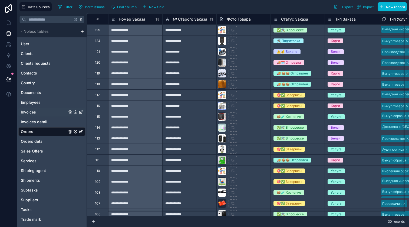
click at [38, 113] on link "Invoices" at bounding box center [44, 111] width 46 height 5
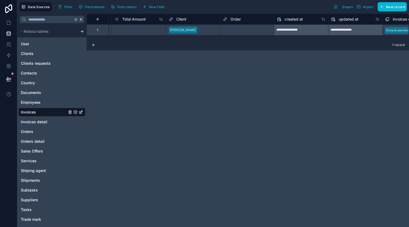
scroll to position [0, 321]
click at [245, 21] on div "Order" at bounding box center [247, 19] width 48 height 6
click at [236, 19] on span "Order" at bounding box center [236, 18] width 10 height 5
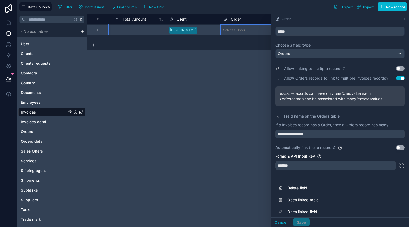
scroll to position [25, 0]
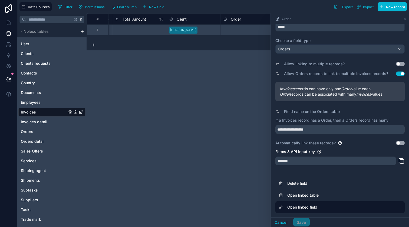
click at [306, 204] on link "Open linked field" at bounding box center [339, 207] width 129 height 12
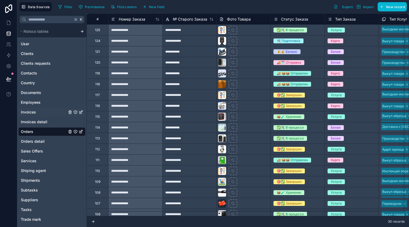
click at [40, 114] on link "Invoices" at bounding box center [44, 111] width 46 height 5
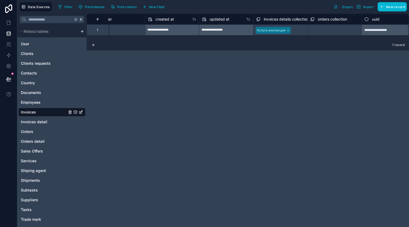
scroll to position [0, 457]
click at [320, 22] on div "orders collection" at bounding box center [327, 19] width 54 height 11
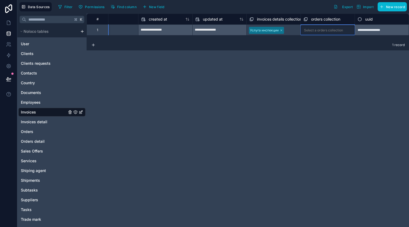
click at [321, 20] on span "orders collection" at bounding box center [325, 18] width 29 height 5
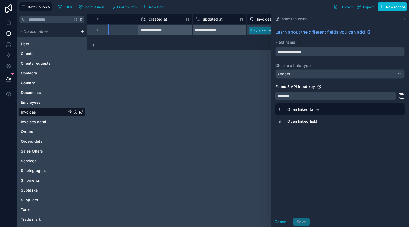
click at [301, 110] on link "Open linked table" at bounding box center [339, 109] width 129 height 12
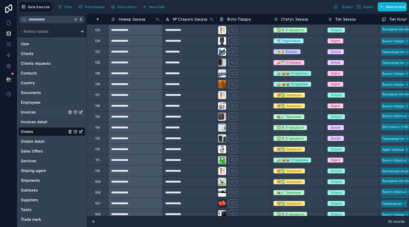
click at [35, 113] on span "Invoices" at bounding box center [28, 111] width 15 height 5
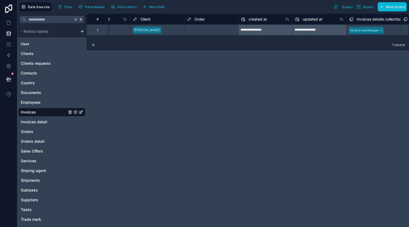
scroll to position [0, 379]
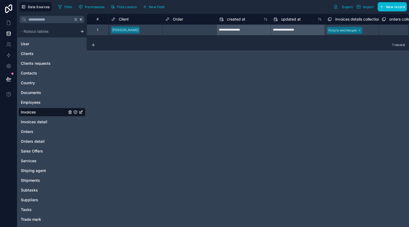
click at [177, 18] on span "Order" at bounding box center [178, 18] width 10 height 5
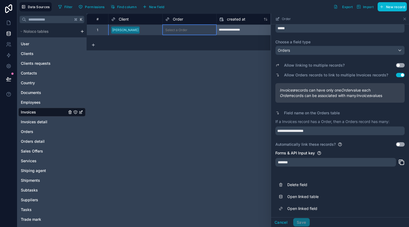
scroll to position [25, 0]
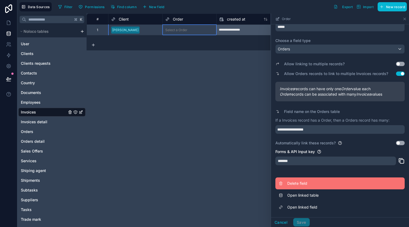
click at [296, 180] on button "Delete field" at bounding box center [339, 183] width 129 height 12
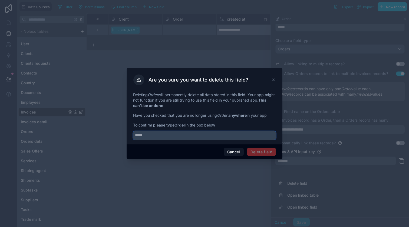
click at [167, 134] on input "text" at bounding box center [204, 135] width 143 height 9
type input "*****"
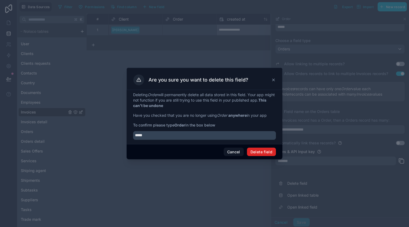
click at [262, 148] on button "Delete field" at bounding box center [261, 151] width 29 height 9
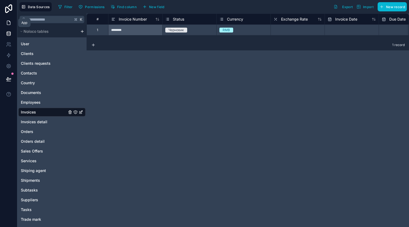
click at [9, 24] on icon at bounding box center [8, 22] width 5 height 5
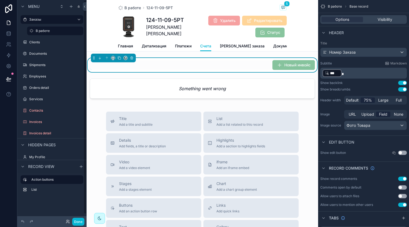
click at [279, 68] on span "Новый инвойс" at bounding box center [293, 65] width 42 height 5
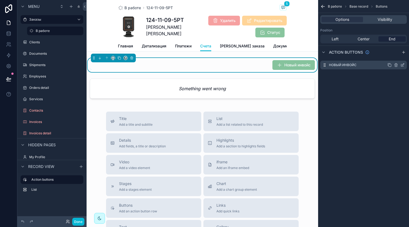
click at [404, 64] on icon "scrollable content" at bounding box center [402, 65] width 4 height 4
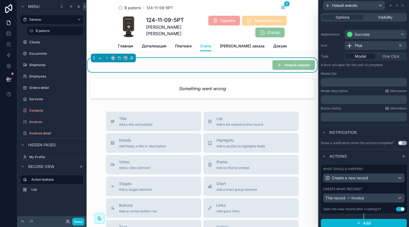
scroll to position [42, 0]
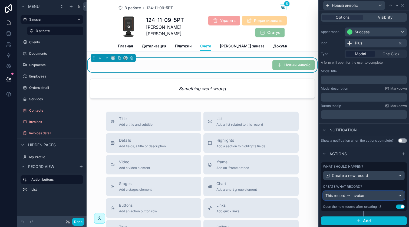
click at [359, 196] on span "Invoice" at bounding box center [357, 195] width 13 height 5
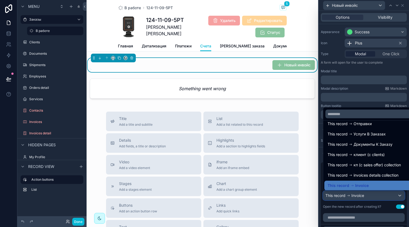
scroll to position [49, 0]
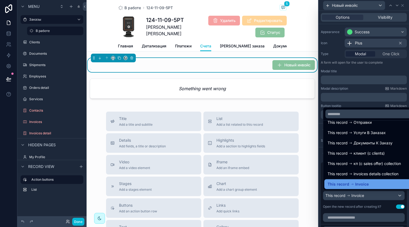
click at [355, 184] on span "Invoice" at bounding box center [362, 184] width 14 height 6
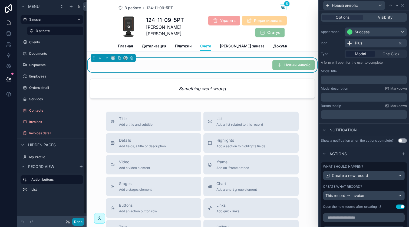
click at [79, 221] on button "Done" at bounding box center [78, 221] width 12 height 8
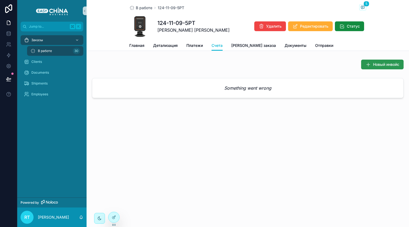
click at [380, 67] on span "Новый инвойс" at bounding box center [386, 64] width 26 height 5
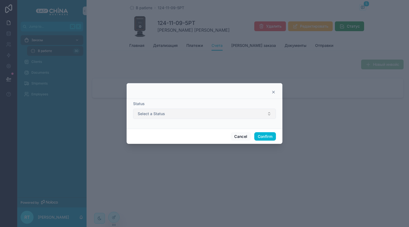
click at [209, 111] on button "Select a Status" at bounding box center [204, 113] width 143 height 10
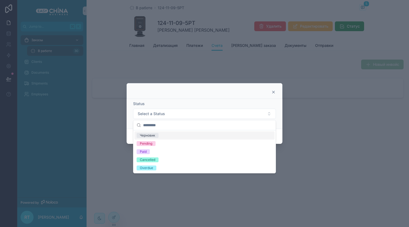
click at [195, 137] on div "Черновик" at bounding box center [204, 135] width 140 height 8
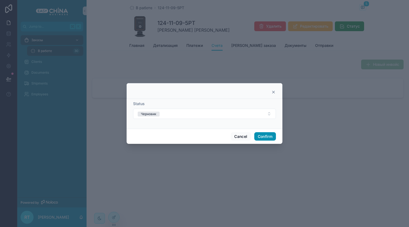
click at [258, 133] on button "Confirm" at bounding box center [265, 136] width 22 height 9
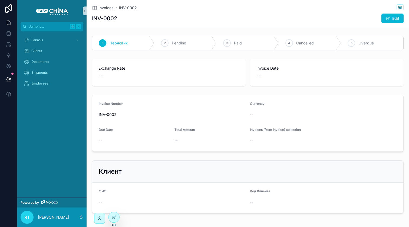
scroll to position [2, 0]
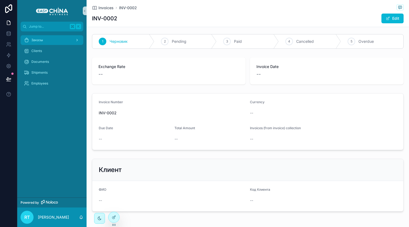
click at [61, 42] on div "Заказы" at bounding box center [52, 40] width 56 height 9
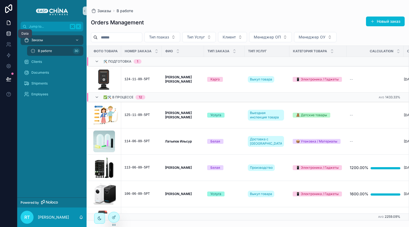
click at [10, 36] on link at bounding box center [8, 33] width 17 height 11
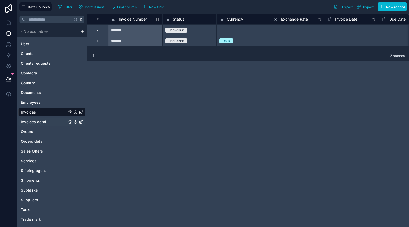
click at [32, 123] on span "Invoices detail" at bounding box center [34, 121] width 26 height 5
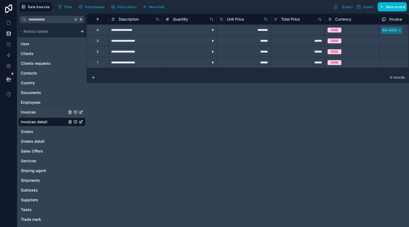
click at [46, 112] on link "Invoices" at bounding box center [44, 111] width 46 height 5
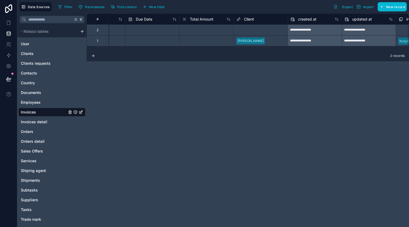
scroll to position [0, 403]
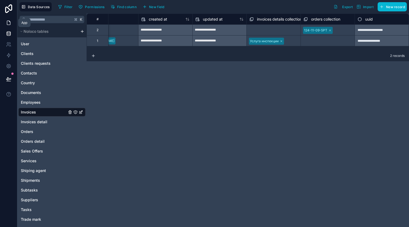
click at [9, 25] on icon at bounding box center [8, 22] width 5 height 5
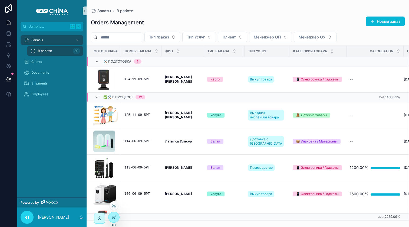
click at [112, 218] on icon at bounding box center [113, 217] width 2 height 2
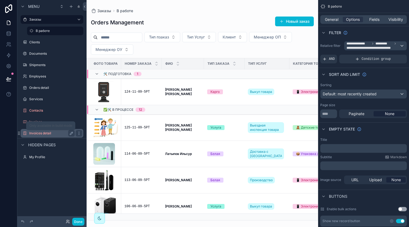
click at [49, 132] on label "Invoices detail" at bounding box center [50, 133] width 43 height 4
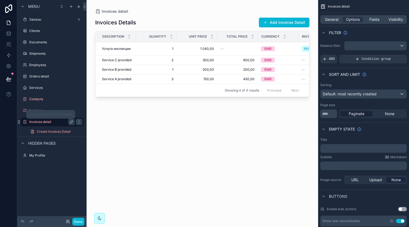
click at [49, 124] on label "Invoices detail" at bounding box center [50, 122] width 43 height 4
click at [60, 114] on div "Invoices" at bounding box center [52, 110] width 61 height 9
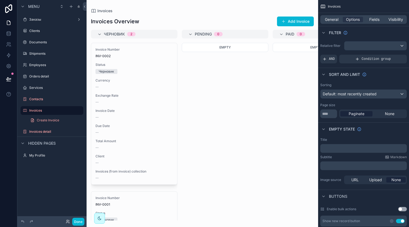
click at [122, 70] on div "scrollable content" at bounding box center [202, 113] width 231 height 227
click at [46, 23] on div "Заказы" at bounding box center [52, 19] width 61 height 9
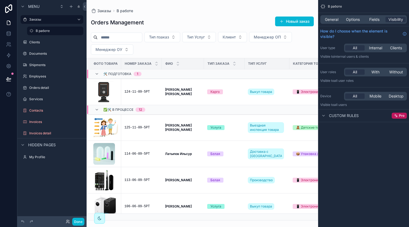
click at [139, 90] on div "scrollable content" at bounding box center [202, 113] width 231 height 227
click at [139, 90] on div "124-11-09-5РТ" at bounding box center [141, 92] width 34 height 4
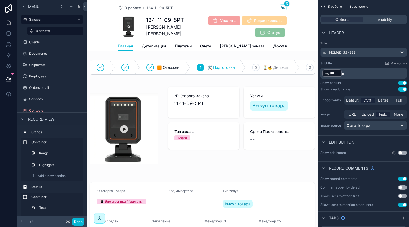
click at [193, 49] on div "Главная Детализация Платежи Счета Файл заказа Документы Отправки" at bounding box center [202, 46] width 169 height 10
click at [206, 49] on link "Счета" at bounding box center [205, 46] width 11 height 11
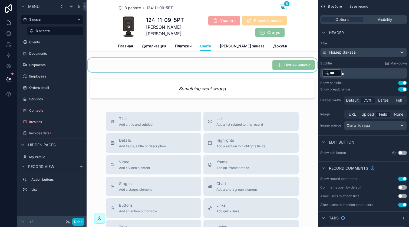
click at [289, 68] on div "scrollable content" at bounding box center [202, 65] width 231 height 14
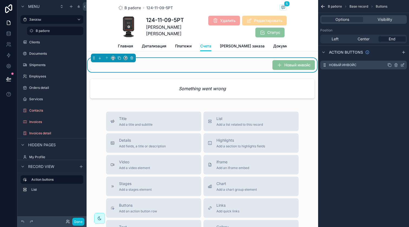
click at [403, 65] on icon "scrollable content" at bounding box center [402, 65] width 4 height 4
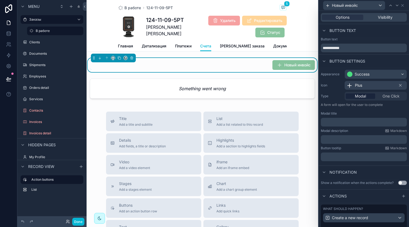
scroll to position [42, 0]
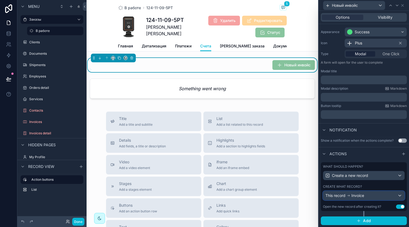
click at [359, 196] on span "Invoice" at bounding box center [357, 195] width 13 height 5
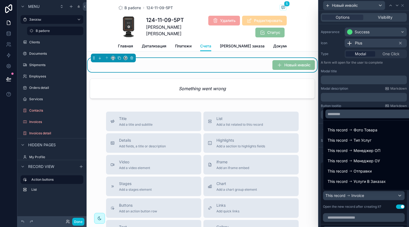
click at [359, 196] on div at bounding box center [364, 113] width 90 height 227
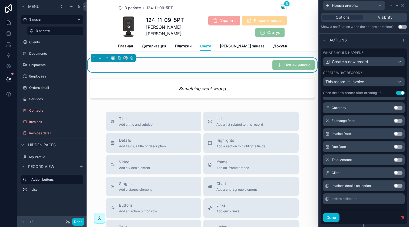
scroll to position [157, 0]
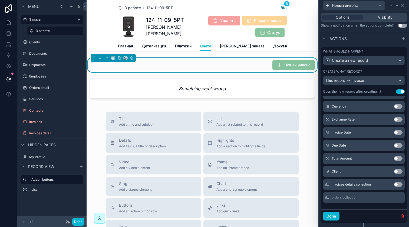
click at [394, 172] on button "Use setting" at bounding box center [398, 171] width 9 height 4
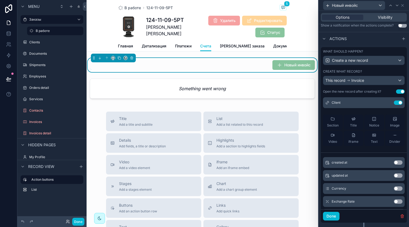
scroll to position [0, 0]
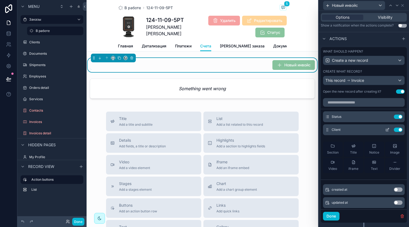
click at [385, 130] on icon at bounding box center [387, 129] width 4 height 4
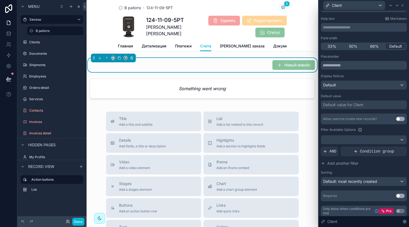
scroll to position [26, 0]
click at [342, 141] on div at bounding box center [363, 139] width 85 height 9
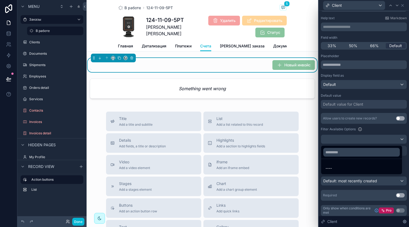
click at [342, 141] on div at bounding box center [364, 113] width 90 height 227
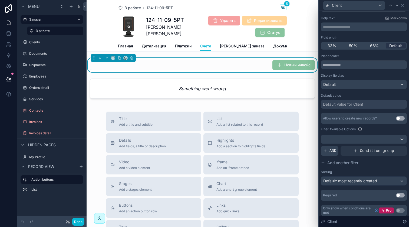
click at [336, 151] on span "AND" at bounding box center [332, 150] width 7 height 5
click at [392, 147] on icon at bounding box center [393, 146] width 3 height 3
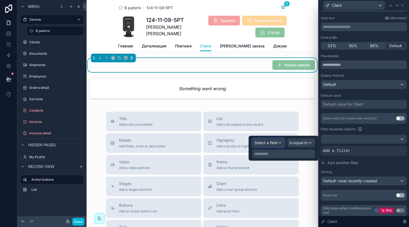
click at [268, 141] on span "Select a field" at bounding box center [265, 142] width 23 height 5
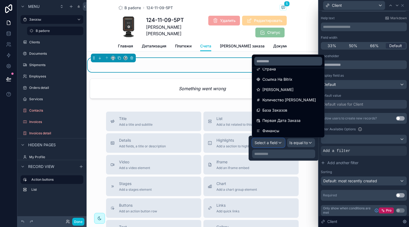
scroll to position [141, 0]
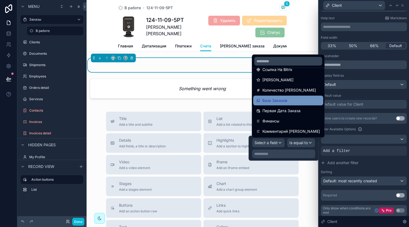
click at [276, 98] on span "База Заказов" at bounding box center [274, 100] width 25 height 6
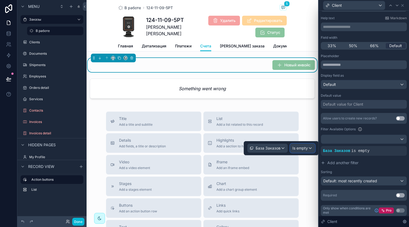
click at [300, 150] on span "Is empty" at bounding box center [299, 147] width 15 height 5
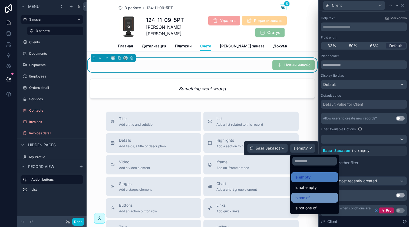
click at [310, 196] on div "Is one of" at bounding box center [314, 197] width 40 height 6
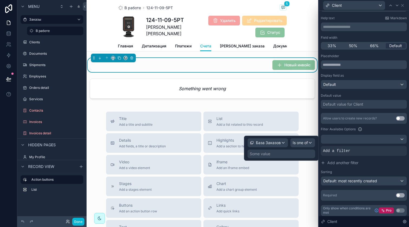
click at [271, 153] on div "Some value" at bounding box center [281, 153] width 68 height 9
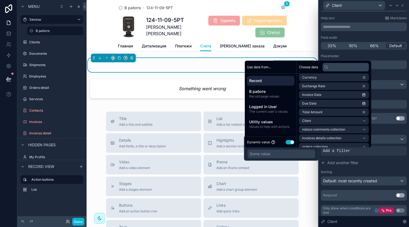
scroll to position [59, 0]
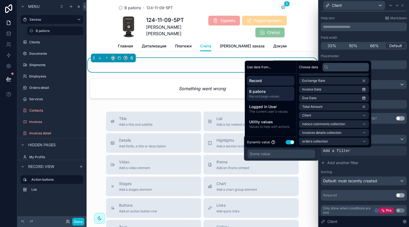
click at [278, 94] on span "Record page values" at bounding box center [270, 96] width 43 height 4
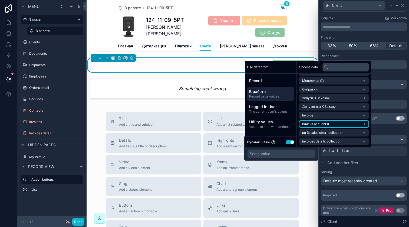
click at [326, 124] on span "клиент (с clients)" at bounding box center [315, 124] width 27 height 4
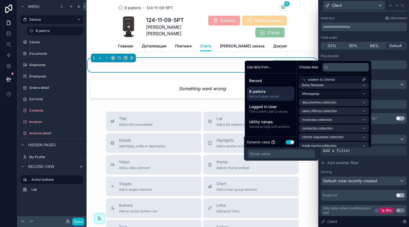
scroll to position [26, 0]
click at [279, 93] on span "В работе" at bounding box center [270, 91] width 43 height 5
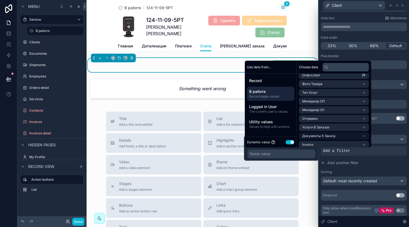
scroll to position [0, 0]
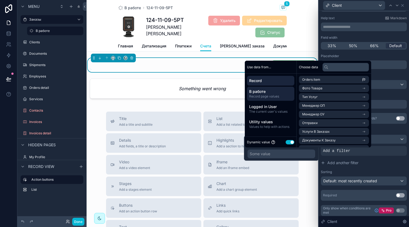
click at [284, 81] on span "Record" at bounding box center [270, 80] width 43 height 5
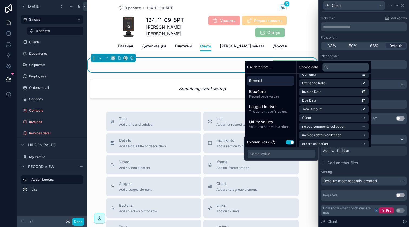
scroll to position [59, 0]
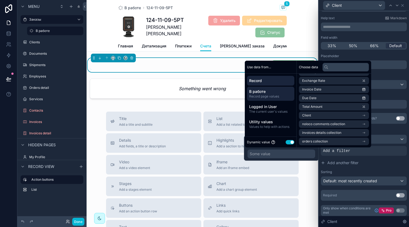
click at [285, 97] on span "Record page values" at bounding box center [270, 96] width 43 height 4
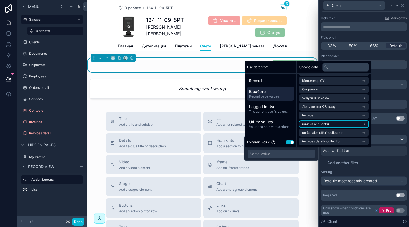
click at [329, 124] on li "клиент (с clients)" at bounding box center [334, 124] width 70 height 8
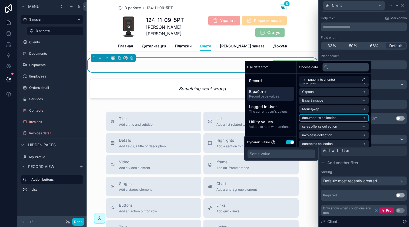
scroll to position [0, 0]
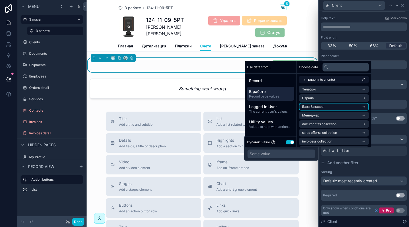
click at [332, 106] on li "База Заказов" at bounding box center [334, 107] width 70 height 8
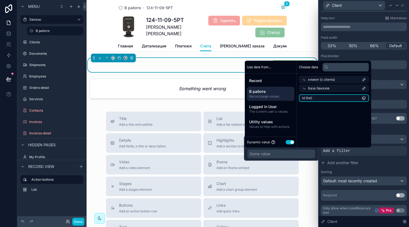
click at [323, 99] on li "id (list)" at bounding box center [334, 98] width 70 height 8
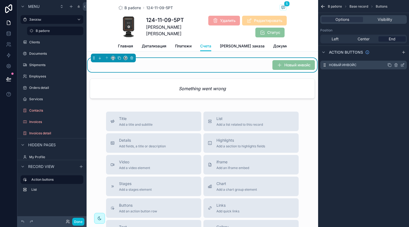
click at [402, 65] on icon "scrollable content" at bounding box center [402, 65] width 4 height 4
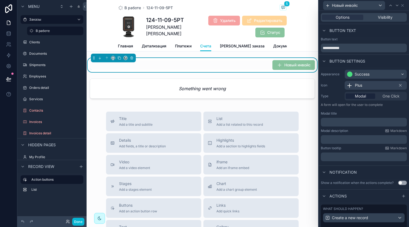
scroll to position [42, 0]
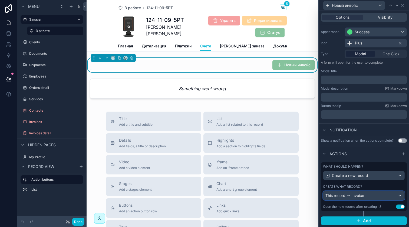
click at [364, 193] on span "Invoice" at bounding box center [357, 195] width 13 height 5
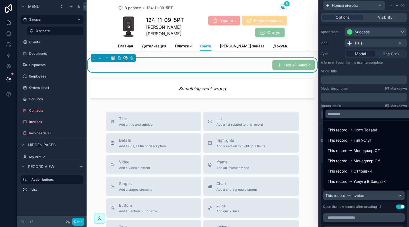
click at [364, 193] on div at bounding box center [364, 113] width 90 height 227
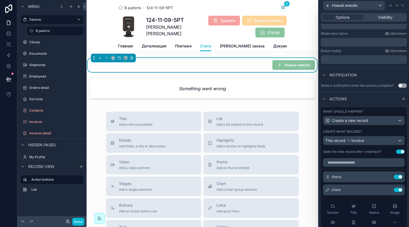
scroll to position [135, 0]
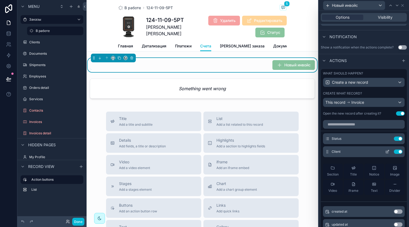
click at [385, 151] on icon at bounding box center [387, 151] width 4 height 4
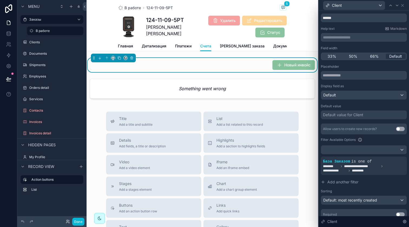
scroll to position [21, 0]
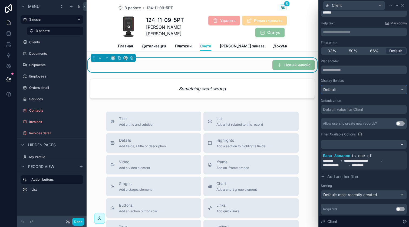
click at [356, 88] on div "Default" at bounding box center [363, 89] width 85 height 9
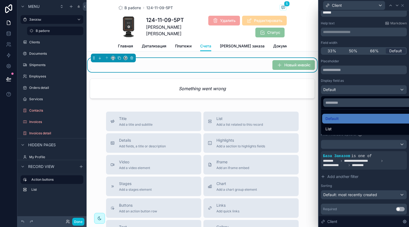
click at [356, 88] on div at bounding box center [364, 113] width 90 height 227
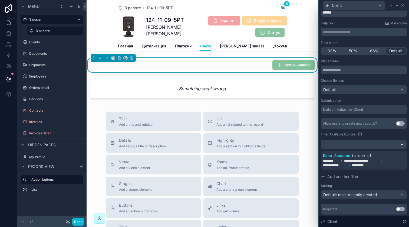
click at [349, 107] on div "Default value for Client" at bounding box center [343, 109] width 40 height 5
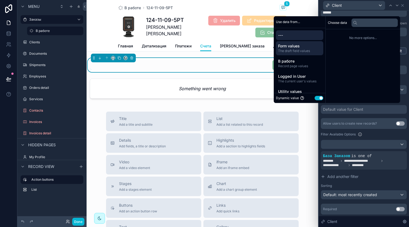
click at [295, 52] on span "The draft field values" at bounding box center [299, 51] width 43 height 4
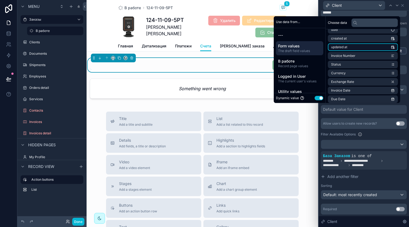
scroll to position [15, 0]
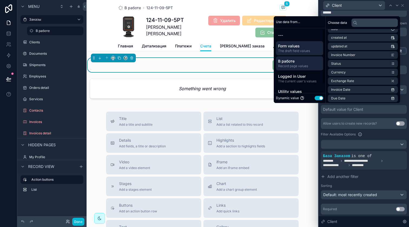
click at [306, 65] on span "Record page values" at bounding box center [299, 66] width 43 height 4
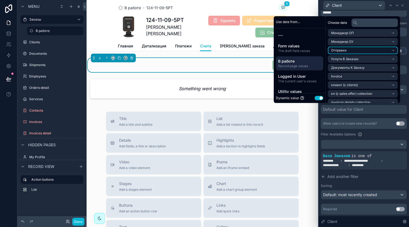
scroll to position [25, 0]
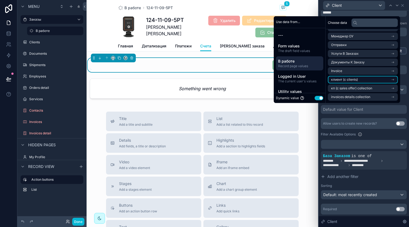
click at [357, 77] on li "клиент (с clients)" at bounding box center [363, 80] width 70 height 8
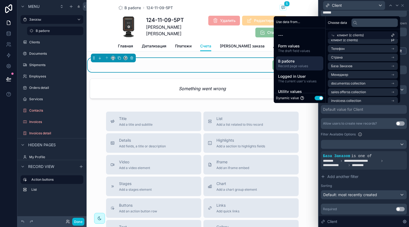
scroll to position [0, 0]
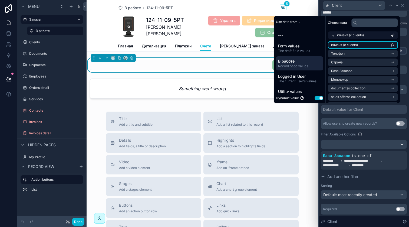
click at [356, 43] on li "клиент (с clients)" at bounding box center [363, 45] width 70 height 8
click at [367, 114] on div "**********" at bounding box center [364, 136] width 86 height 155
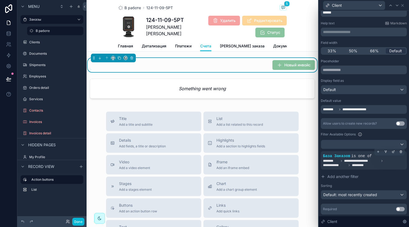
click at [370, 162] on span "**********" at bounding box center [361, 160] width 35 height 4
click at [79, 219] on button "Done" at bounding box center [78, 221] width 12 height 8
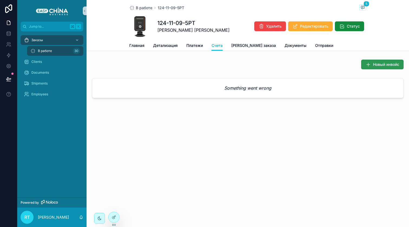
click at [379, 60] on button "Новый инвойс" at bounding box center [382, 64] width 42 height 10
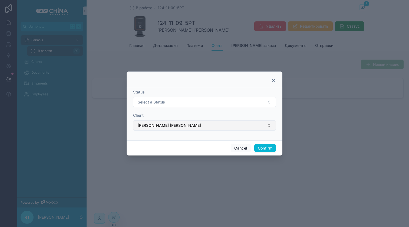
click at [213, 128] on button "[PERSON_NAME] [PERSON_NAME]" at bounding box center [204, 125] width 143 height 10
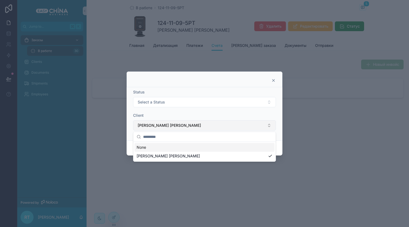
click at [213, 128] on button "[PERSON_NAME] [PERSON_NAME]" at bounding box center [204, 125] width 143 height 10
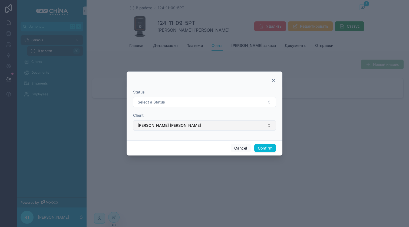
click at [213, 128] on button "[PERSON_NAME] [PERSON_NAME]" at bounding box center [204, 125] width 143 height 10
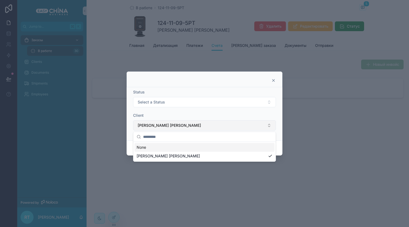
click at [213, 128] on button "[PERSON_NAME] [PERSON_NAME]" at bounding box center [204, 125] width 143 height 10
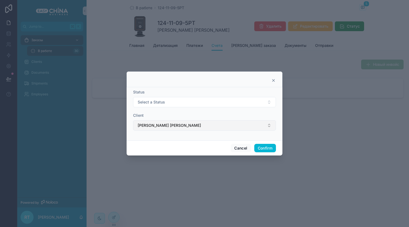
click at [215, 121] on button "[PERSON_NAME] [PERSON_NAME]" at bounding box center [204, 125] width 143 height 10
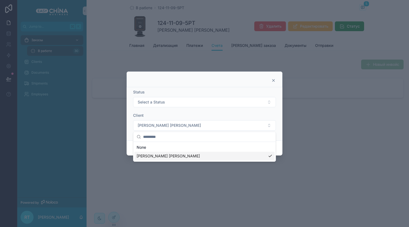
click at [207, 157] on div "[PERSON_NAME] [PERSON_NAME]" at bounding box center [204, 155] width 140 height 9
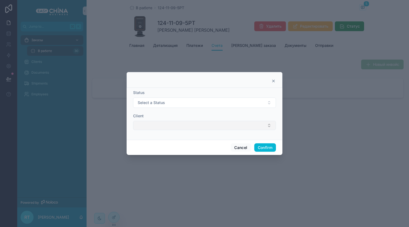
click at [216, 125] on button "Select Button" at bounding box center [204, 125] width 143 height 9
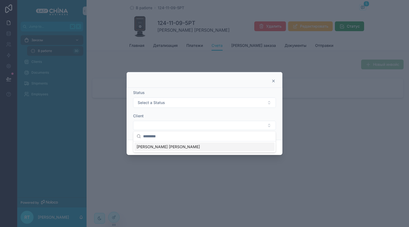
click at [214, 149] on div "[PERSON_NAME] [PERSON_NAME]" at bounding box center [204, 146] width 140 height 9
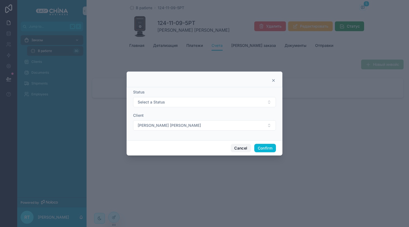
click at [236, 148] on button "Cancel" at bounding box center [241, 148] width 20 height 9
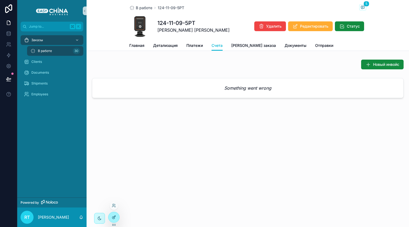
click at [114, 217] on icon at bounding box center [114, 216] width 2 height 2
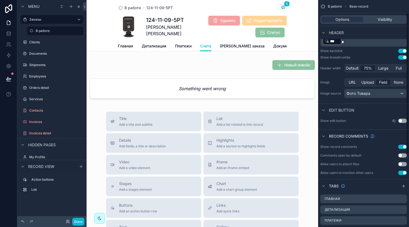
scroll to position [37, 0]
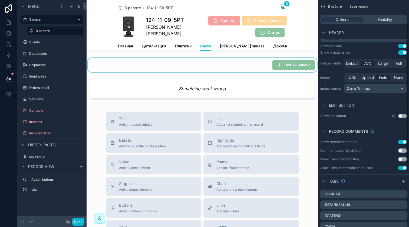
click at [295, 68] on div "scrollable content" at bounding box center [202, 65] width 231 height 14
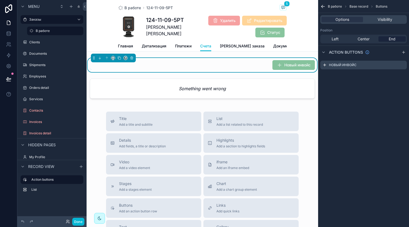
scroll to position [0, 0]
click at [402, 65] on icon "scrollable content" at bounding box center [402, 65] width 4 height 4
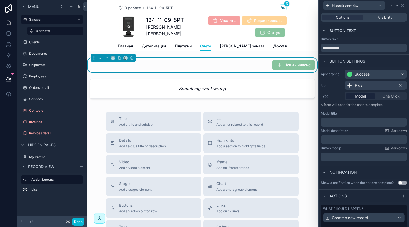
scroll to position [42, 0]
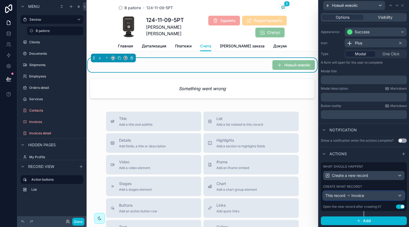
click at [371, 196] on div "This record Invoice" at bounding box center [363, 195] width 81 height 9
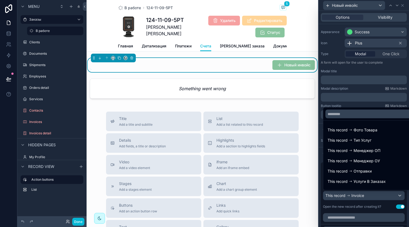
click at [371, 196] on div at bounding box center [364, 113] width 90 height 227
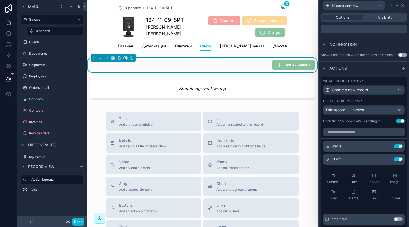
scroll to position [131, 0]
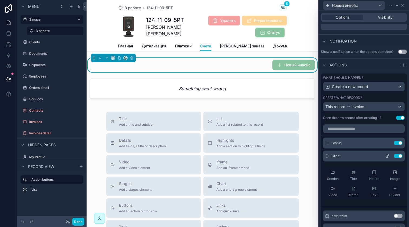
click at [373, 158] on div "Client Use setting" at bounding box center [364, 155] width 82 height 11
click at [378, 158] on div "Client Use setting" at bounding box center [364, 155] width 82 height 11
click at [385, 155] on icon at bounding box center [387, 156] width 4 height 4
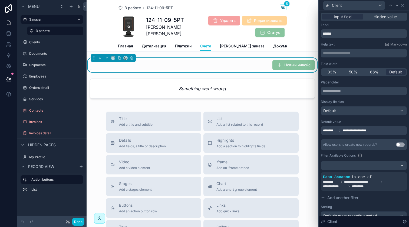
scroll to position [37, 0]
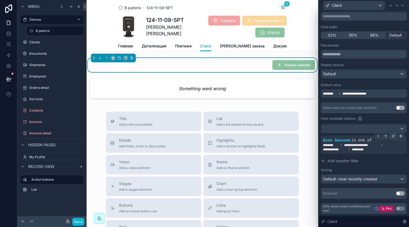
click at [392, 137] on icon at bounding box center [393, 135] width 3 height 3
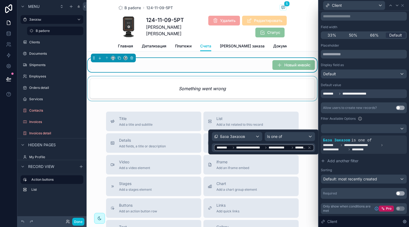
click at [256, 93] on div "scrollable content" at bounding box center [202, 89] width 231 height 26
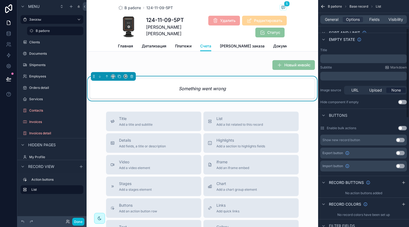
scroll to position [63, 0]
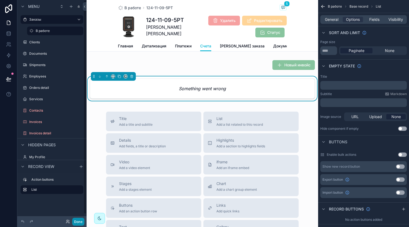
click at [76, 221] on button "Done" at bounding box center [78, 221] width 12 height 8
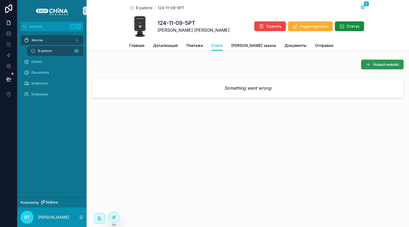
click at [377, 61] on button "Новый инвойс" at bounding box center [382, 64] width 42 height 10
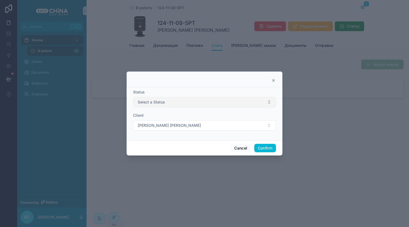
click at [186, 103] on button "Select a Status" at bounding box center [204, 102] width 143 height 10
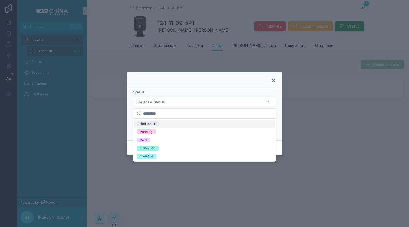
click at [170, 124] on div "Черновик" at bounding box center [204, 124] width 140 height 8
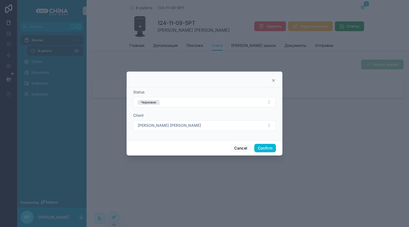
click at [170, 124] on button "[PERSON_NAME] [PERSON_NAME]" at bounding box center [204, 125] width 143 height 10
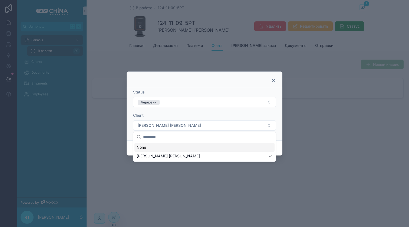
click at [170, 124] on button "[PERSON_NAME] [PERSON_NAME]" at bounding box center [204, 125] width 143 height 10
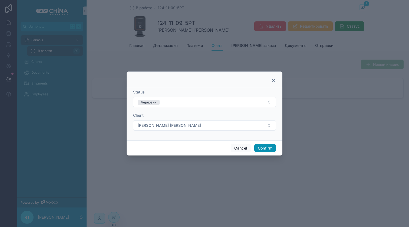
click at [257, 147] on button "Confirm" at bounding box center [265, 148] width 22 height 9
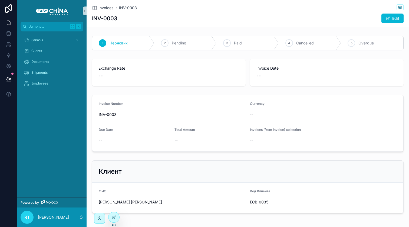
scroll to position [23, 0]
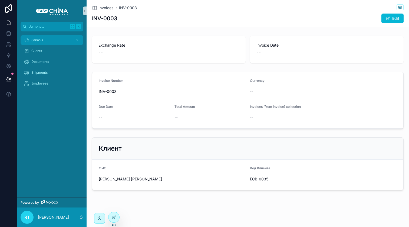
click at [51, 41] on div "Заказы" at bounding box center [52, 40] width 56 height 9
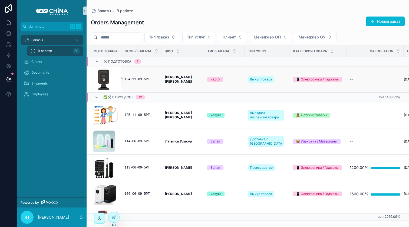
click at [148, 81] on div "124-11-09-5РТ" at bounding box center [141, 79] width 34 height 4
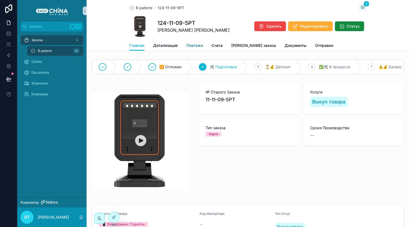
click at [195, 47] on span "Платежи" at bounding box center [194, 45] width 16 height 5
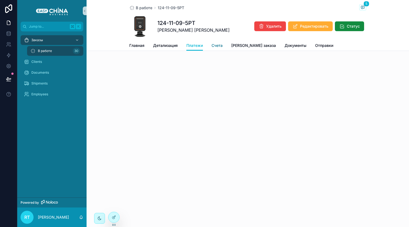
click at [222, 49] on link "Счета" at bounding box center [216, 46] width 11 height 11
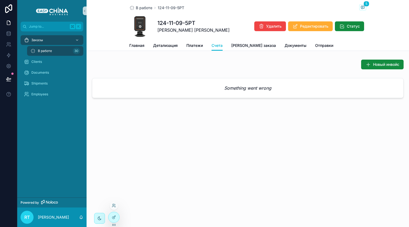
click at [119, 214] on div at bounding box center [113, 218] width 11 height 15
click at [113, 214] on div at bounding box center [113, 217] width 11 height 10
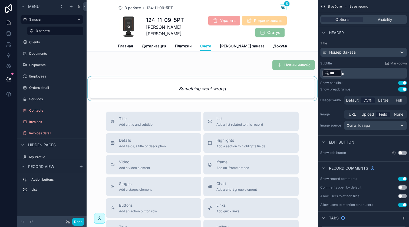
click at [260, 95] on div "scrollable content" at bounding box center [202, 89] width 231 height 26
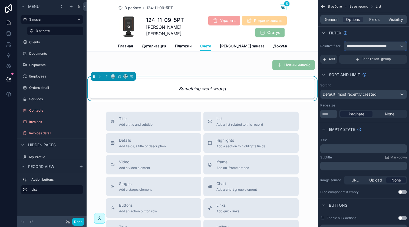
click at [362, 44] on span "**********" at bounding box center [368, 46] width 45 height 4
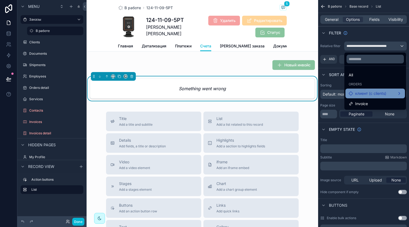
click at [376, 95] on span "клиент (с clients)" at bounding box center [370, 93] width 31 height 6
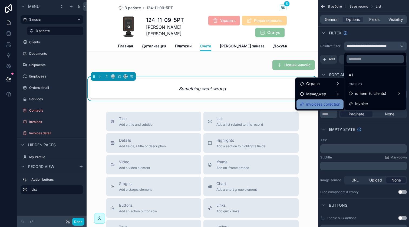
click at [325, 102] on span "invoicess collection" at bounding box center [323, 104] width 34 height 6
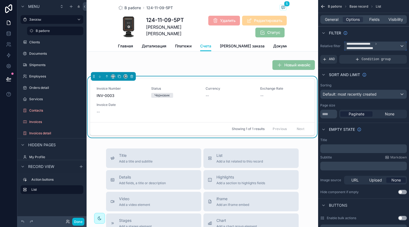
click at [380, 48] on span "**********" at bounding box center [372, 46] width 53 height 9
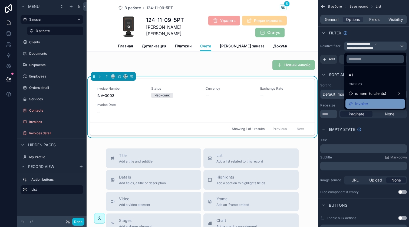
click at [374, 102] on div "Invoice" at bounding box center [375, 103] width 53 height 6
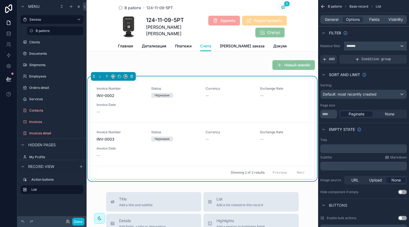
click at [359, 47] on div "*******" at bounding box center [375, 46] width 62 height 9
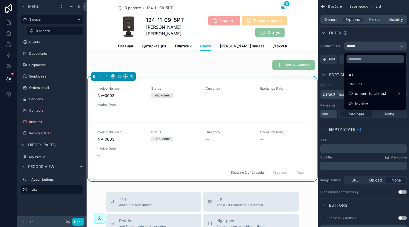
click at [360, 48] on div "scrollable content" at bounding box center [204, 113] width 409 height 227
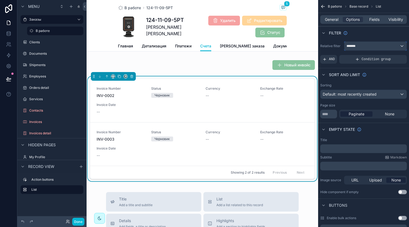
click at [360, 48] on div "*******" at bounding box center [375, 46] width 62 height 9
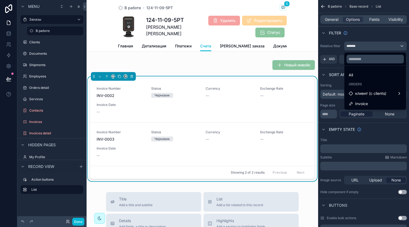
click at [360, 48] on div "scrollable content" at bounding box center [204, 113] width 409 height 227
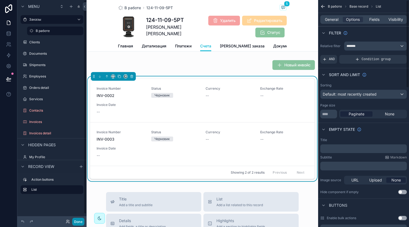
click at [75, 220] on button "Done" at bounding box center [78, 221] width 12 height 8
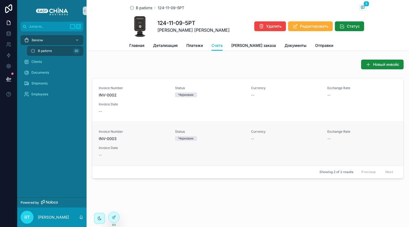
click at [122, 143] on div "Invoice Number INV-0003 Status Черновик Currency -- Exchange Rate -- Invoice Da…" at bounding box center [248, 143] width 298 height 28
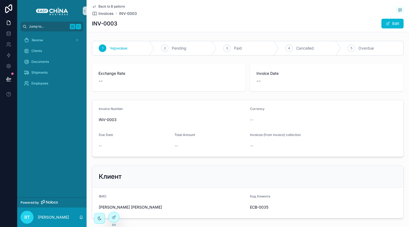
click at [56, 29] on button "Jump to... K" at bounding box center [52, 27] width 63 height 10
click at [56, 39] on div "Заказы Заказы В работе Заказы В работе Создать новый заказ Clients Clients Созд…" at bounding box center [204, 113] width 409 height 227
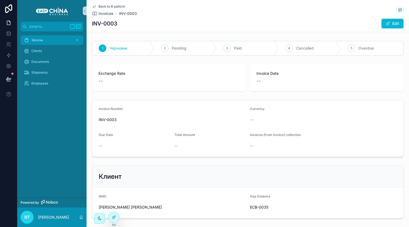
click at [56, 41] on div "Заказы" at bounding box center [52, 40] width 56 height 9
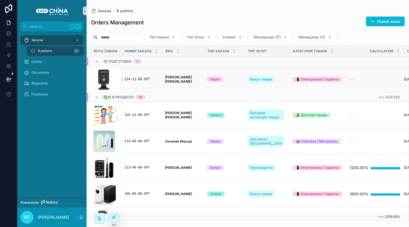
click at [134, 79] on div "124-11-09-5РТ" at bounding box center [141, 79] width 34 height 4
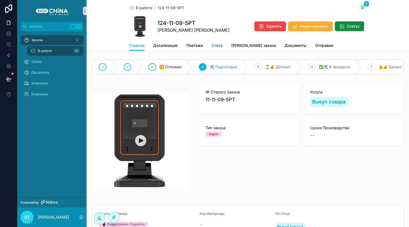
click at [216, 47] on span "Счета" at bounding box center [216, 45] width 11 height 5
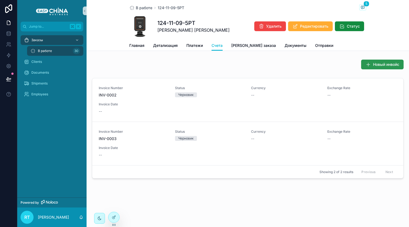
click at [376, 66] on span "Новый инвойс" at bounding box center [386, 64] width 26 height 5
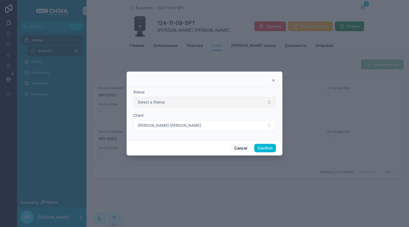
click at [183, 101] on button "Select a Status" at bounding box center [204, 102] width 143 height 10
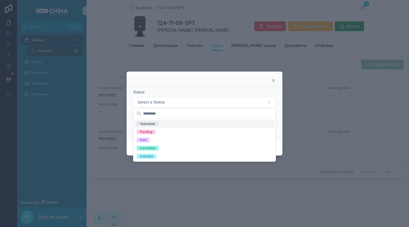
click at [154, 122] on div "Черновик" at bounding box center [147, 123] width 15 height 5
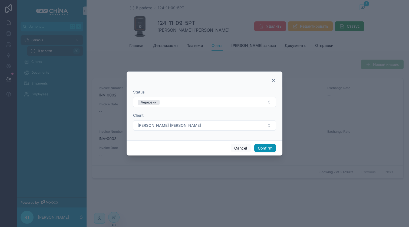
click at [260, 150] on button "Confirm" at bounding box center [265, 148] width 22 height 9
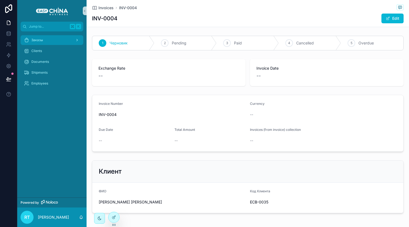
click at [43, 40] on div "Заказы" at bounding box center [52, 40] width 56 height 9
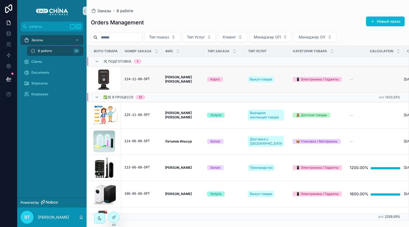
click at [159, 79] on td "124-11-09-5РТ" at bounding box center [141, 79] width 41 height 26
click at [134, 79] on div "124-11-09-5РТ" at bounding box center [141, 79] width 34 height 4
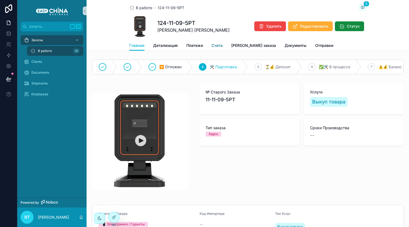
click at [218, 48] on span "Счета" at bounding box center [216, 45] width 11 height 5
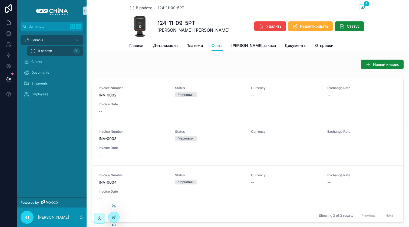
click at [116, 215] on icon at bounding box center [114, 217] width 4 height 4
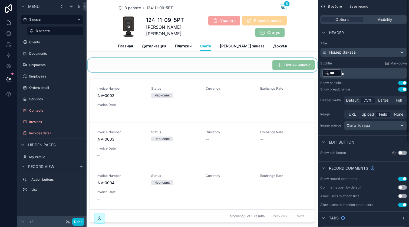
click at [294, 71] on div "scrollable content" at bounding box center [202, 65] width 231 height 14
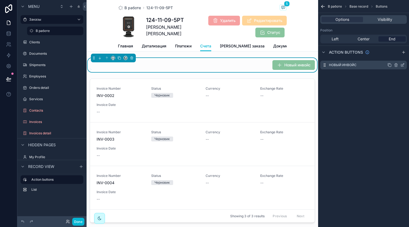
click at [402, 65] on icon "scrollable content" at bounding box center [403, 64] width 2 height 2
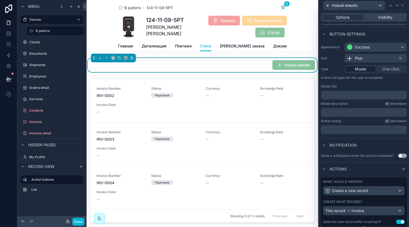
scroll to position [42, 0]
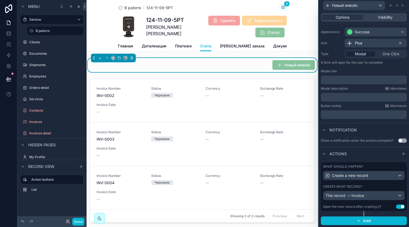
click at [396, 204] on button "Use setting" at bounding box center [400, 206] width 9 height 4
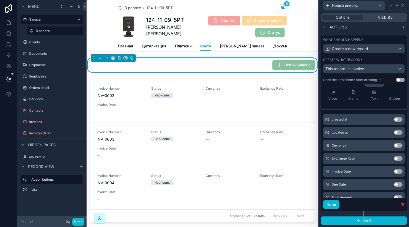
scroll to position [79, 0]
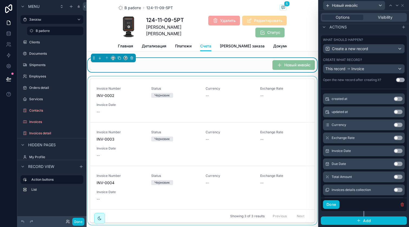
click at [224, 90] on div "scrollable content" at bounding box center [202, 151] width 231 height 150
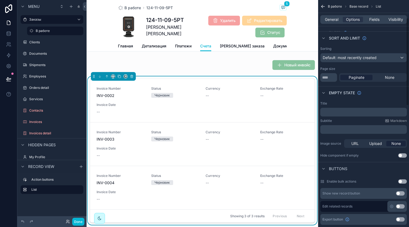
scroll to position [0, 0]
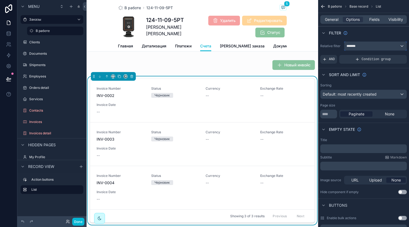
click at [370, 47] on div "*******" at bounding box center [375, 46] width 62 height 9
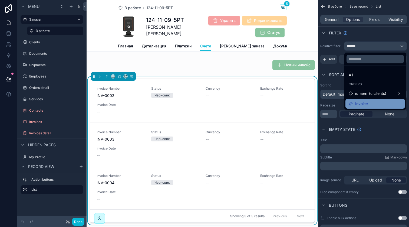
click at [370, 105] on div "Invoice" at bounding box center [375, 103] width 53 height 6
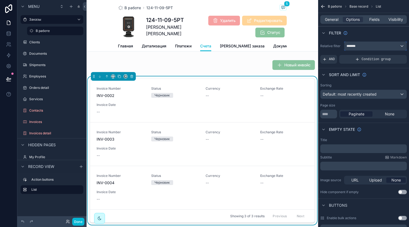
click at [361, 45] on div "*******" at bounding box center [375, 46] width 62 height 9
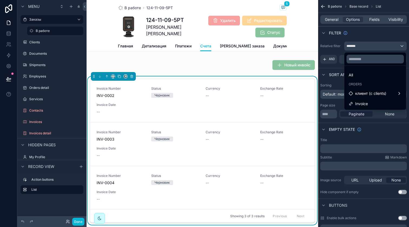
click at [361, 45] on div "scrollable content" at bounding box center [204, 113] width 409 height 227
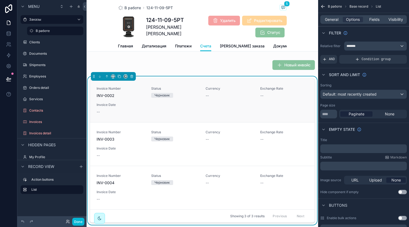
click at [161, 108] on div "Invoice Number INV-0002 Status Черновик Currency -- Exchange Rate -- Invoice Da…" at bounding box center [202, 100] width 211 height 28
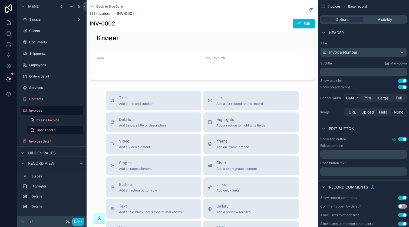
scroll to position [168, 0]
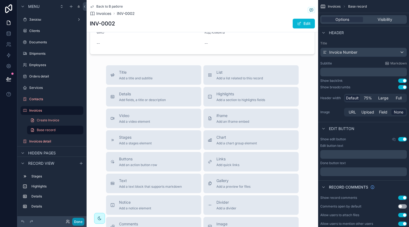
click at [78, 223] on button "Done" at bounding box center [78, 221] width 12 height 8
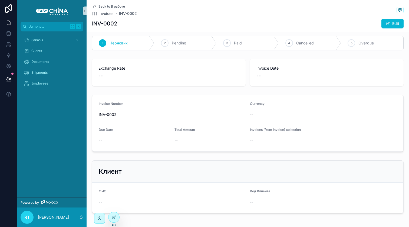
scroll to position [0, 0]
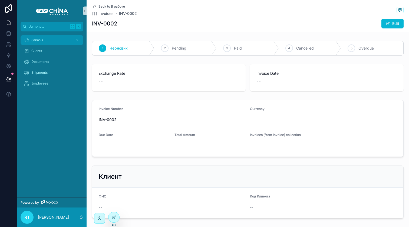
click at [40, 40] on span "Заказы" at bounding box center [37, 40] width 12 height 4
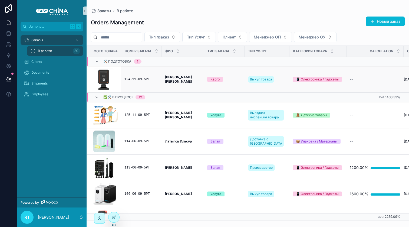
click at [143, 83] on td "124-11-09-5РТ" at bounding box center [141, 79] width 41 height 26
click at [139, 79] on div "124-11-09-5РТ" at bounding box center [141, 79] width 34 height 4
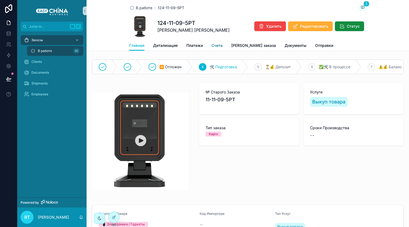
click at [216, 45] on span "Счета" at bounding box center [216, 45] width 11 height 5
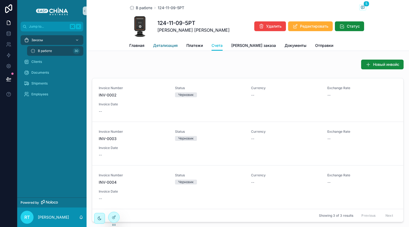
click at [166, 44] on span "Детализация" at bounding box center [165, 45] width 25 height 5
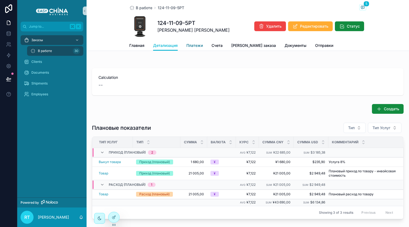
click at [192, 45] on span "Платежи" at bounding box center [194, 45] width 16 height 5
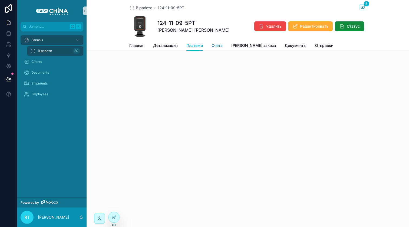
click at [214, 44] on span "Счета" at bounding box center [216, 45] width 11 height 5
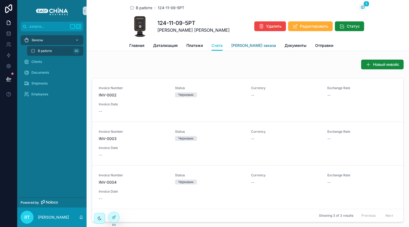
click at [241, 44] on span "[PERSON_NAME] заказа" at bounding box center [253, 45] width 45 height 5
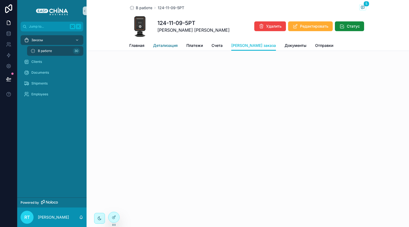
click at [173, 47] on span "Детализация" at bounding box center [165, 45] width 25 height 5
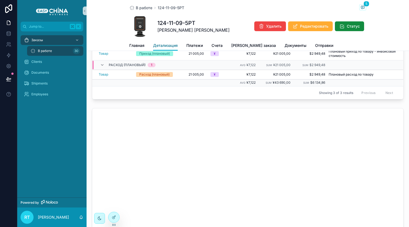
scroll to position [120, 0]
click at [118, 213] on div at bounding box center [113, 216] width 11 height 11
click at [114, 216] on icon at bounding box center [114, 216] width 2 height 2
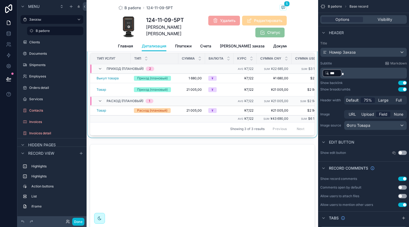
scroll to position [151, 0]
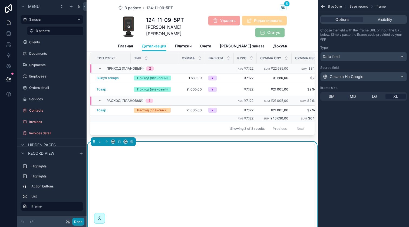
click at [79, 223] on button "Done" at bounding box center [78, 221] width 12 height 8
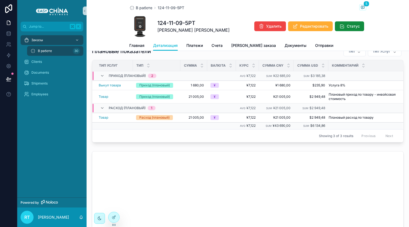
scroll to position [83, 0]
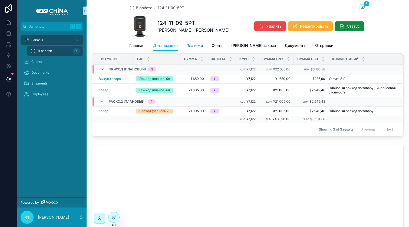
click at [197, 42] on link "Платежи" at bounding box center [194, 46] width 16 height 11
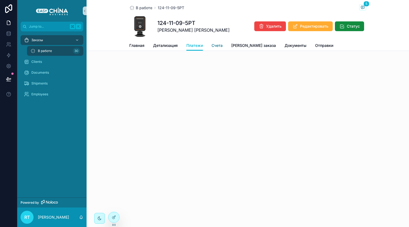
click at [218, 42] on link "Счета" at bounding box center [216, 46] width 11 height 11
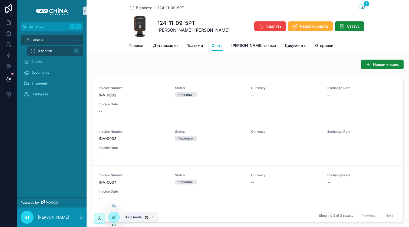
click at [114, 216] on icon at bounding box center [114, 216] width 2 height 2
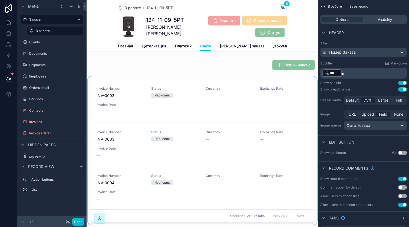
click at [216, 113] on div "scrollable content" at bounding box center [202, 151] width 231 height 150
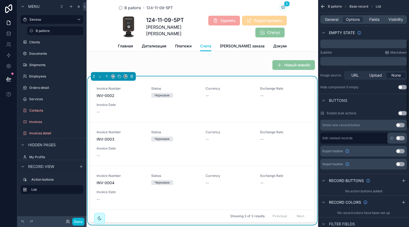
scroll to position [106, 0]
click at [403, 124] on button "Use setting" at bounding box center [400, 124] width 9 height 4
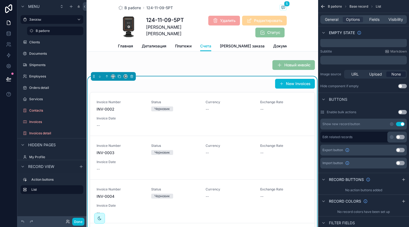
click at [398, 125] on button "Use setting" at bounding box center [400, 124] width 9 height 4
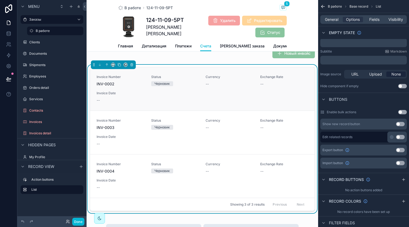
scroll to position [0, 0]
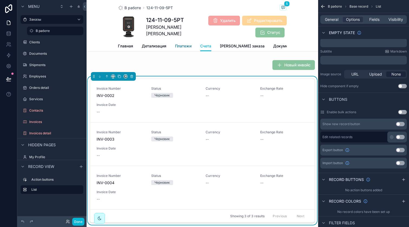
click at [182, 44] on span "Платежи" at bounding box center [183, 45] width 16 height 5
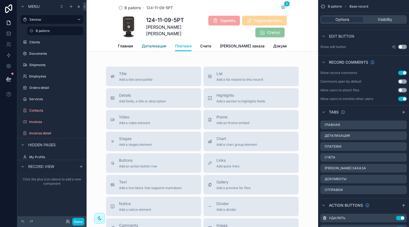
click at [162, 48] on span "Детализация" at bounding box center [154, 45] width 25 height 5
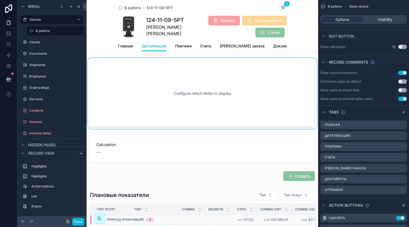
click at [184, 97] on div "scrollable content" at bounding box center [202, 93] width 231 height 71
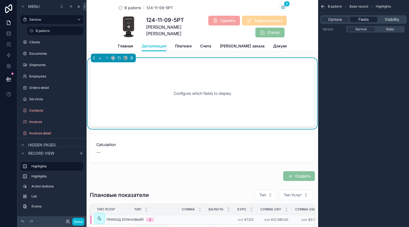
click at [364, 17] on span "Fields" at bounding box center [363, 19] width 10 height 5
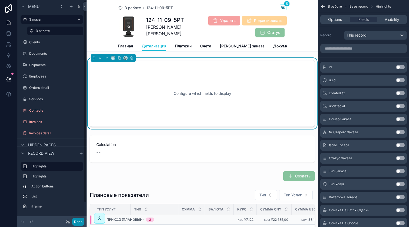
click at [78, 223] on button "Done" at bounding box center [78, 221] width 12 height 8
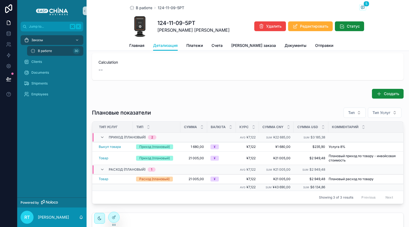
scroll to position [15, 0]
click at [384, 97] on button "Создать" at bounding box center [388, 94] width 32 height 10
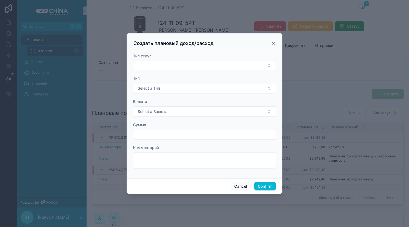
click at [273, 43] on icon at bounding box center [273, 43] width 2 height 2
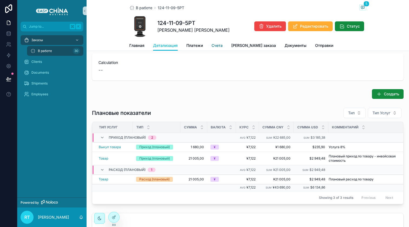
click at [217, 43] on span "Счета" at bounding box center [216, 45] width 11 height 5
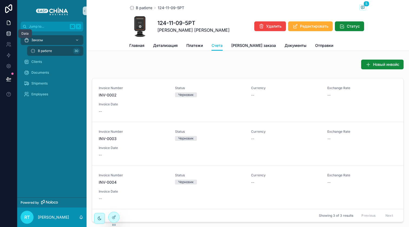
click at [7, 31] on icon at bounding box center [8, 33] width 5 height 5
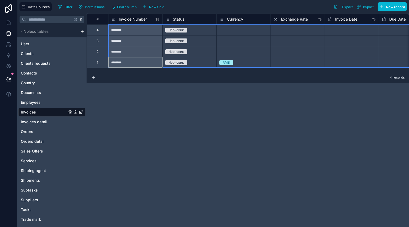
drag, startPoint x: 100, startPoint y: 61, endPoint x: 99, endPoint y: 32, distance: 29.5
click at [113, 54] on div "Delete rows 1 to 4" at bounding box center [117, 56] width 36 height 6
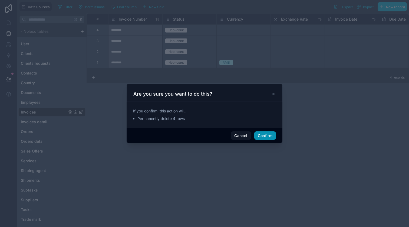
click at [261, 135] on button "Confirm" at bounding box center [265, 135] width 22 height 9
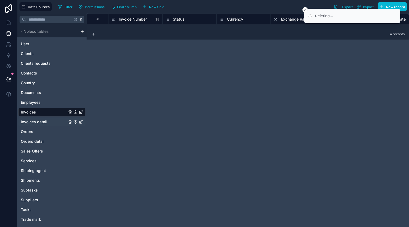
click at [46, 123] on span "Invoices detail" at bounding box center [34, 121] width 26 height 5
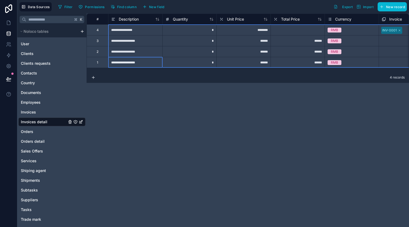
drag, startPoint x: 95, startPoint y: 61, endPoint x: 95, endPoint y: 33, distance: 27.6
click at [95, 33] on div "**********" at bounding box center [395, 41] width 617 height 54
click at [113, 54] on div "Delete rows 1 to 4" at bounding box center [113, 55] width 36 height 6
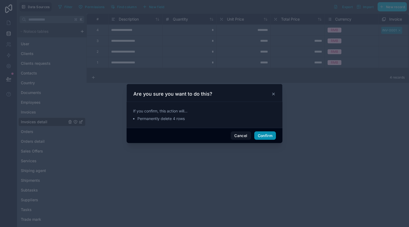
click at [272, 138] on button "Confirm" at bounding box center [265, 135] width 22 height 9
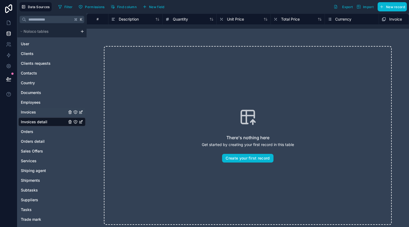
click at [44, 110] on link "Invoices" at bounding box center [44, 111] width 46 height 5
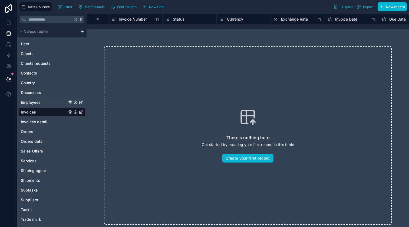
click at [38, 105] on span "Employees" at bounding box center [31, 102] width 20 height 5
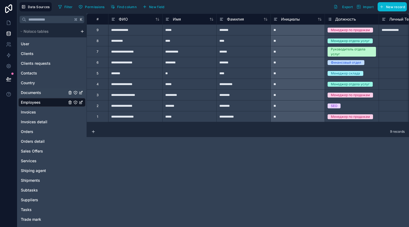
click at [39, 91] on span "Documents" at bounding box center [31, 92] width 20 height 5
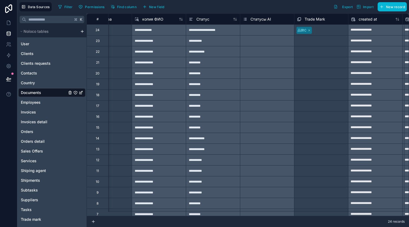
scroll to position [0, 414]
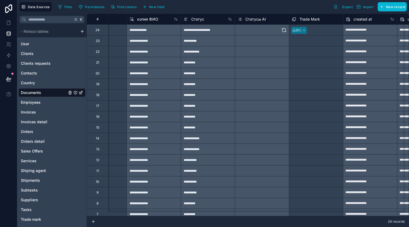
click at [256, 33] on div "Select a Статусы AI" at bounding box center [262, 30] width 54 height 11
click at [257, 20] on span "Статусы AI" at bounding box center [255, 18] width 21 height 5
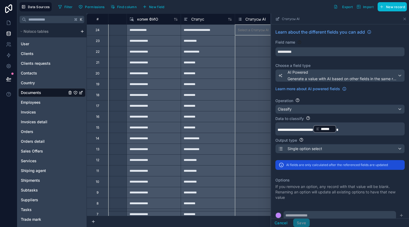
click at [245, 41] on div "Select a Статусы AI" at bounding box center [262, 40] width 54 height 11
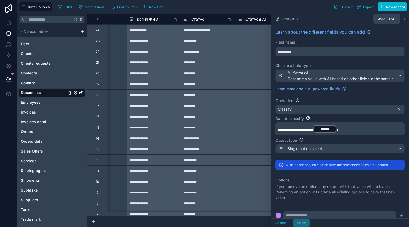
click at [403, 18] on icon at bounding box center [404, 19] width 4 height 4
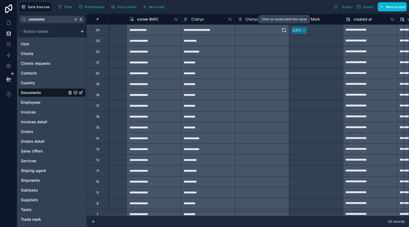
click at [283, 28] on icon at bounding box center [283, 29] width 5 height 5
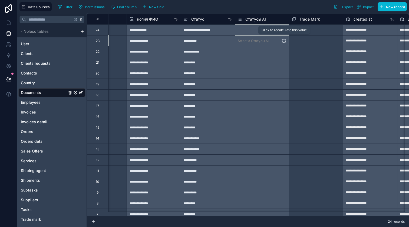
click at [284, 38] on icon at bounding box center [283, 40] width 5 height 5
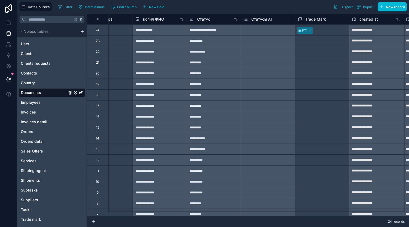
scroll to position [0, 416]
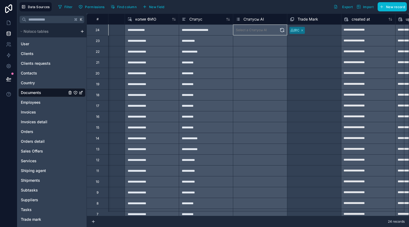
click at [266, 30] on div "Select a Статусы AI" at bounding box center [260, 30] width 54 height 11
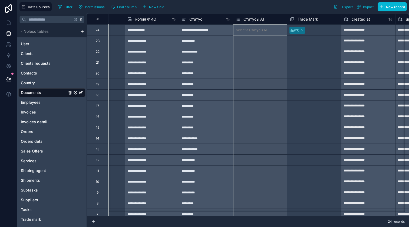
click at [264, 20] on div "Статусы AI" at bounding box center [260, 19] width 48 height 6
click at [247, 20] on span "Статусы AI" at bounding box center [253, 18] width 21 height 5
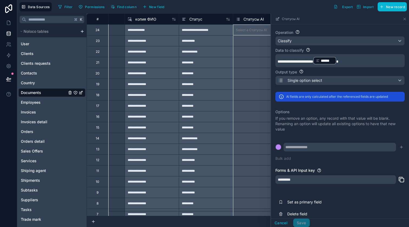
scroll to position [67, 0]
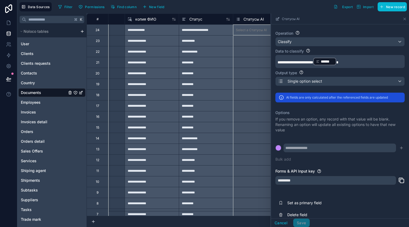
click at [281, 147] on form at bounding box center [339, 147] width 129 height 9
click at [279, 148] on div at bounding box center [278, 147] width 5 height 5
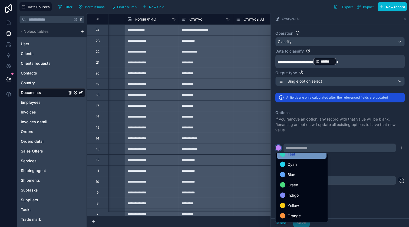
scroll to position [45, 0]
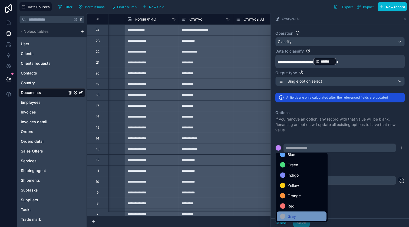
click at [297, 213] on div "Gray" at bounding box center [301, 216] width 43 height 6
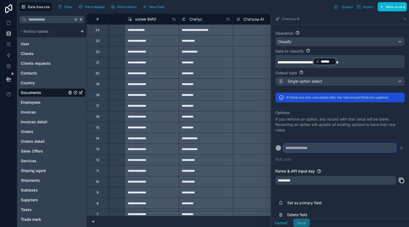
click at [294, 147] on input "text" at bounding box center [339, 147] width 112 height 9
type input "**********"
click at [399, 148] on icon "submit" at bounding box center [401, 147] width 4 height 4
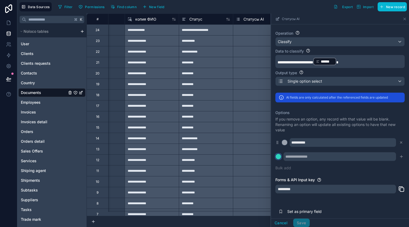
click at [279, 156] on div at bounding box center [278, 156] width 5 height 5
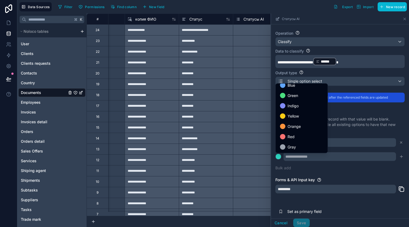
click at [300, 120] on div "Yellow" at bounding box center [302, 116] width 50 height 10
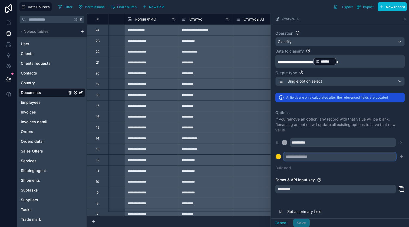
click at [296, 156] on input "text" at bounding box center [339, 156] width 112 height 9
type input "**********"
click at [399, 158] on icon "submit" at bounding box center [401, 156] width 4 height 4
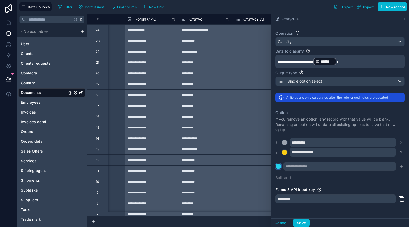
click at [279, 167] on div at bounding box center [278, 165] width 5 height 5
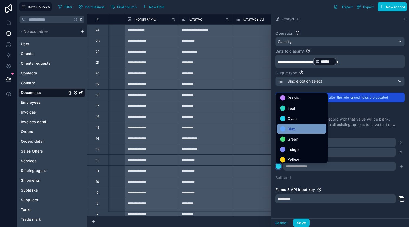
scroll to position [16, 0]
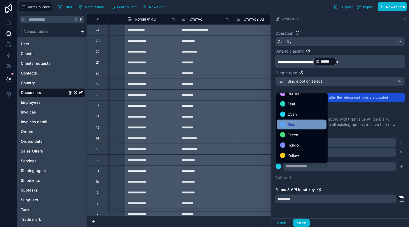
click at [296, 137] on span "Green" at bounding box center [292, 134] width 11 height 6
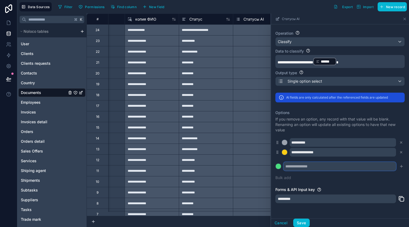
click at [293, 167] on input "text" at bounding box center [339, 166] width 112 height 9
type input "********"
click at [399, 165] on icon "submit" at bounding box center [401, 166] width 4 height 4
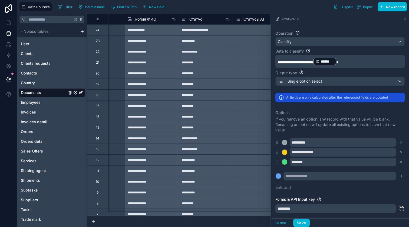
click at [293, 180] on div "**********" at bounding box center [339, 150] width 129 height 87
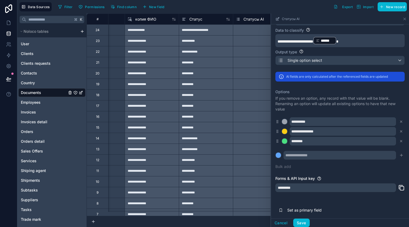
scroll to position [102, 0]
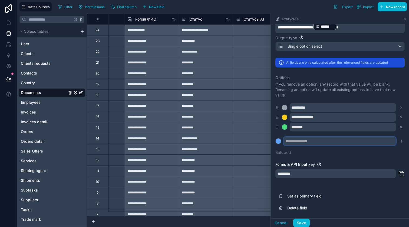
click at [308, 142] on input "text" at bounding box center [339, 141] width 112 height 9
type input "********"
click at [280, 144] on form "********" at bounding box center [339, 141] width 129 height 9
click at [280, 143] on button at bounding box center [278, 141] width 6 height 6
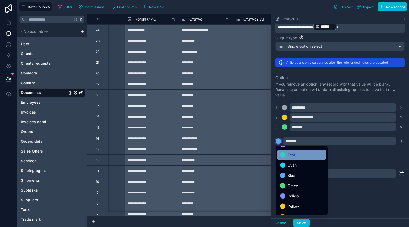
scroll to position [45, 0]
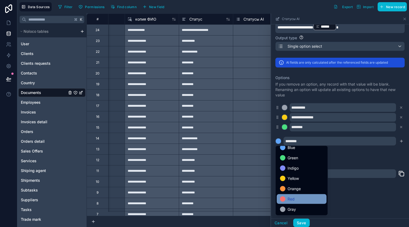
click at [296, 197] on div "Red" at bounding box center [301, 199] width 43 height 6
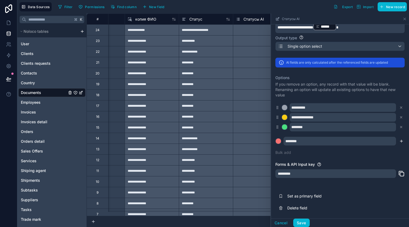
click at [400, 139] on button "submit" at bounding box center [401, 141] width 6 height 6
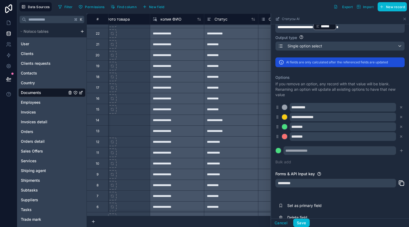
scroll to position [0, 388]
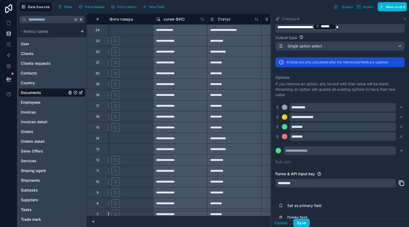
click at [287, 135] on div "********" at bounding box center [339, 136] width 129 height 9
click at [284, 138] on div at bounding box center [284, 136] width 5 height 5
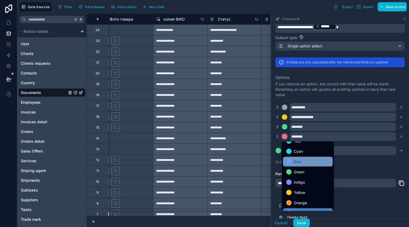
scroll to position [45, 0]
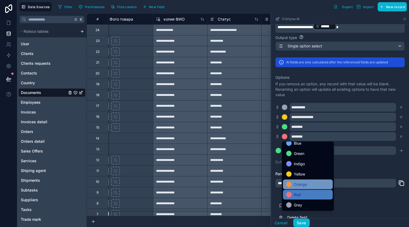
click at [303, 184] on span "Orange" at bounding box center [300, 184] width 13 height 6
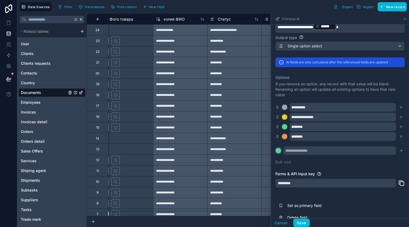
click at [279, 152] on div at bounding box center [278, 150] width 5 height 5
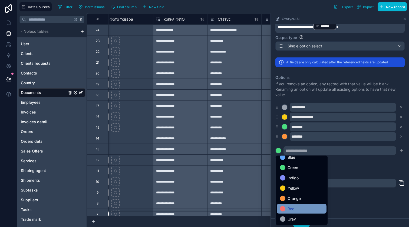
click at [297, 208] on div "Red" at bounding box center [301, 208] width 43 height 6
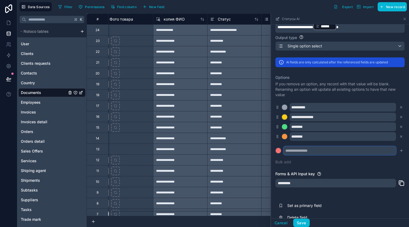
click at [304, 153] on input "text" at bounding box center [339, 150] width 112 height 9
type input "*********"
click at [399, 150] on icon "submit" at bounding box center [401, 150] width 4 height 4
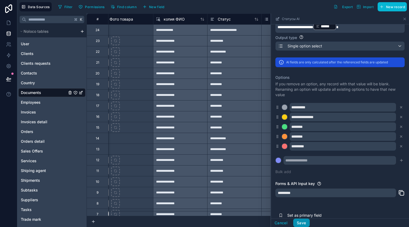
click at [303, 224] on button "Save" at bounding box center [301, 222] width 16 height 9
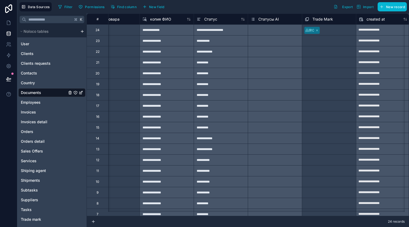
scroll to position [0, 405]
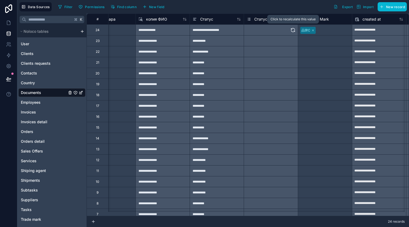
click at [293, 30] on icon at bounding box center [292, 29] width 5 height 5
click at [294, 41] on icon at bounding box center [292, 40] width 5 height 5
click at [295, 51] on icon at bounding box center [292, 51] width 5 height 5
click at [295, 59] on button at bounding box center [292, 62] width 5 height 11
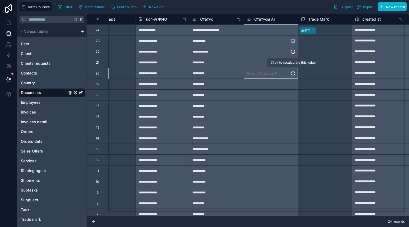
click at [294, 72] on icon at bounding box center [292, 73] width 5 height 5
click at [294, 83] on icon at bounding box center [293, 83] width 4 height 2
click at [293, 93] on icon at bounding box center [292, 94] width 5 height 5
click at [293, 106] on icon at bounding box center [292, 105] width 5 height 5
click at [293, 117] on icon at bounding box center [292, 116] width 5 height 5
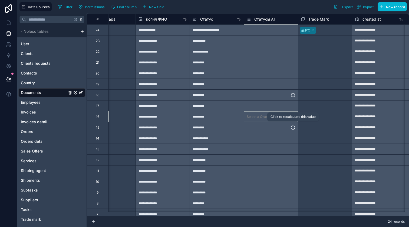
click at [293, 128] on icon at bounding box center [292, 127] width 5 height 5
click at [293, 141] on button at bounding box center [292, 138] width 5 height 11
click at [293, 151] on icon at bounding box center [293, 150] width 4 height 2
click at [293, 157] on icon at bounding box center [292, 159] width 5 height 5
click at [293, 168] on icon at bounding box center [292, 170] width 5 height 5
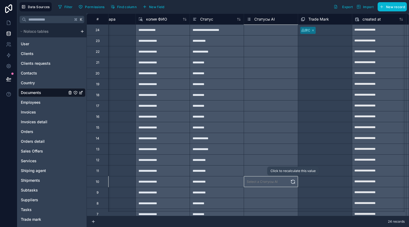
click at [293, 180] on icon at bounding box center [292, 181] width 5 height 5
click at [293, 188] on button at bounding box center [292, 192] width 5 height 11
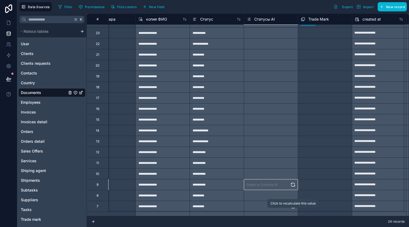
click at [294, 209] on button at bounding box center [292, 206] width 5 height 11
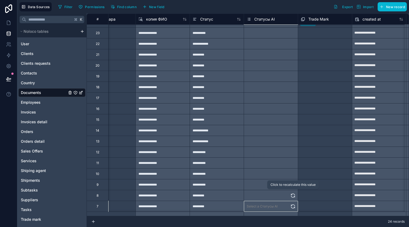
click at [294, 198] on icon at bounding box center [292, 195] width 5 height 5
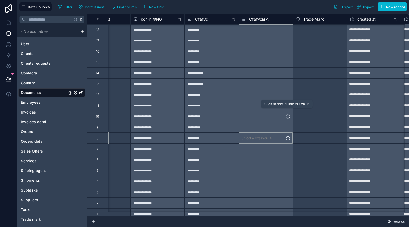
scroll to position [71, 414]
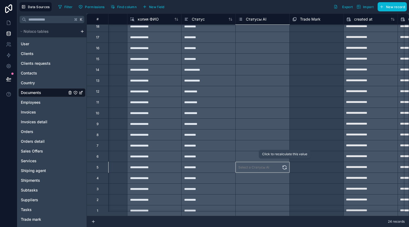
click at [287, 166] on icon at bounding box center [284, 166] width 5 height 5
click at [287, 175] on icon at bounding box center [284, 177] width 5 height 5
click at [286, 187] on icon at bounding box center [285, 188] width 4 height 2
click at [284, 197] on icon at bounding box center [284, 199] width 5 height 5
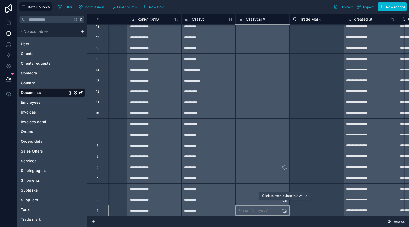
click at [283, 208] on icon at bounding box center [284, 210] width 5 height 5
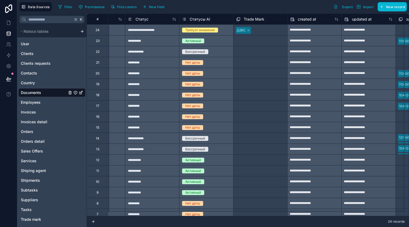
scroll to position [0, 472]
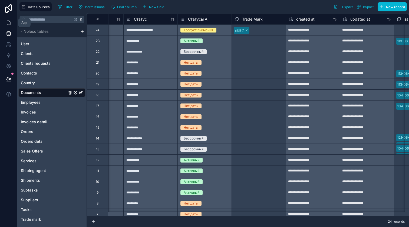
click at [7, 25] on link at bounding box center [8, 22] width 17 height 11
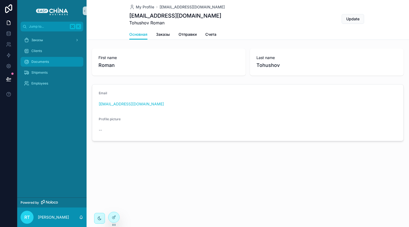
click at [50, 58] on div "Documents" at bounding box center [52, 61] width 56 height 9
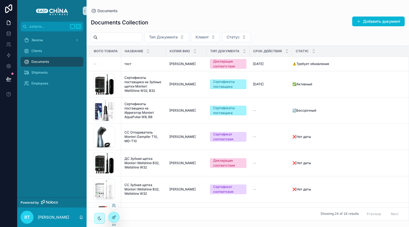
click at [115, 215] on icon at bounding box center [114, 217] width 4 height 4
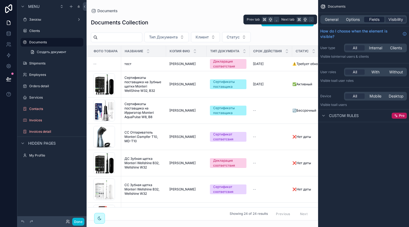
click at [373, 19] on span "Fields" at bounding box center [374, 19] width 10 height 5
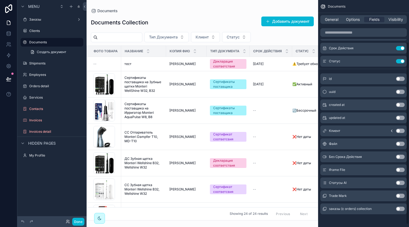
scroll to position [55, 0]
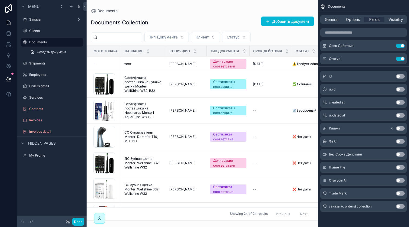
click at [400, 180] on button "Use setting" at bounding box center [400, 180] width 9 height 4
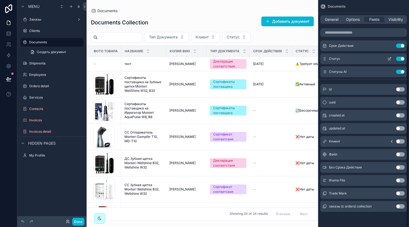
click at [400, 58] on button "Use setting" at bounding box center [400, 59] width 9 height 4
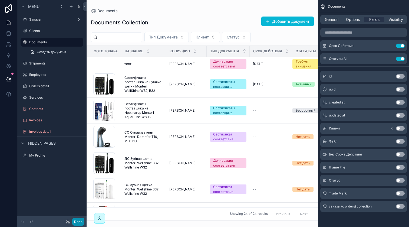
click at [75, 221] on button "Done" at bounding box center [78, 221] width 12 height 8
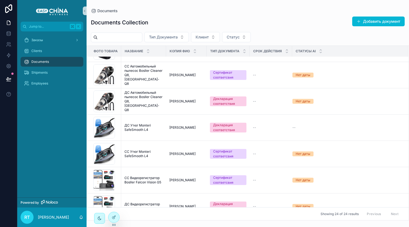
scroll to position [379, 0]
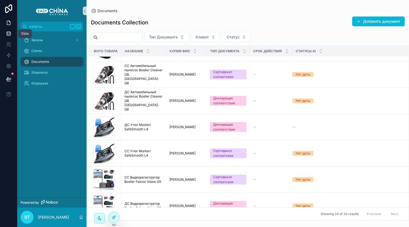
click at [10, 35] on icon at bounding box center [9, 35] width 4 height 2
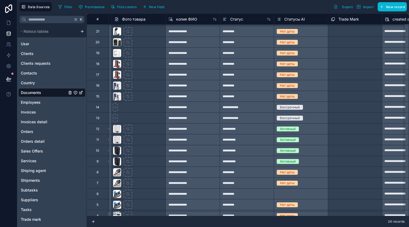
scroll to position [72, 376]
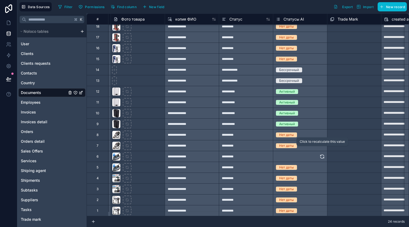
click at [321, 154] on icon at bounding box center [321, 156] width 5 height 5
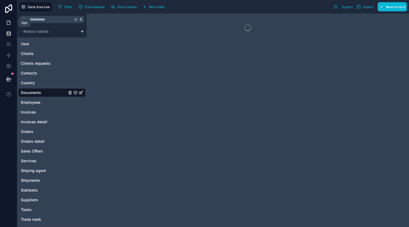
click at [12, 23] on link at bounding box center [8, 22] width 17 height 11
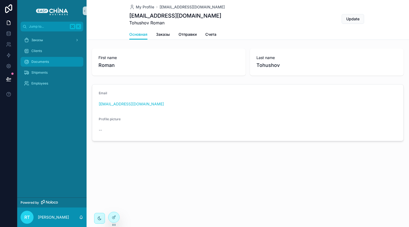
click at [43, 58] on div "Documents" at bounding box center [52, 61] width 56 height 9
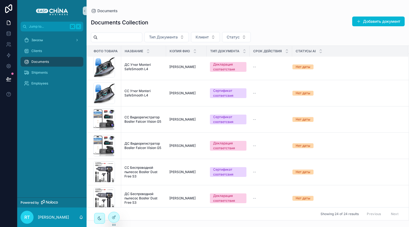
scroll to position [450, 0]
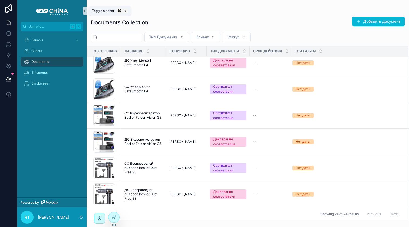
click at [84, 9] on icon "scrollable content" at bounding box center [85, 11] width 4 height 4
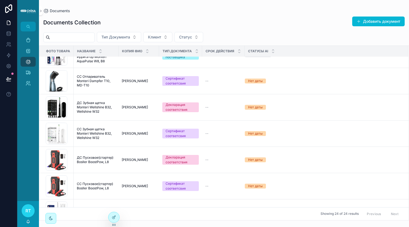
scroll to position [0, 0]
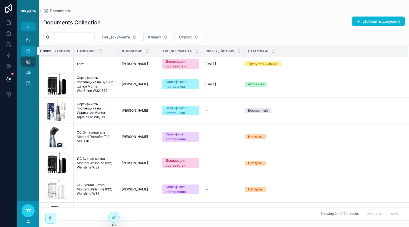
click at [25, 52] on icon "scrollable content" at bounding box center [27, 50] width 5 height 5
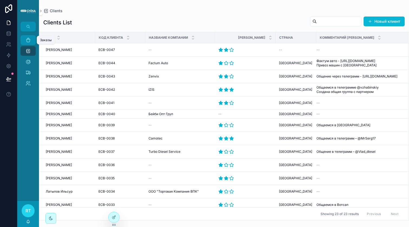
click at [27, 37] on div "Заказы" at bounding box center [28, 40] width 9 height 9
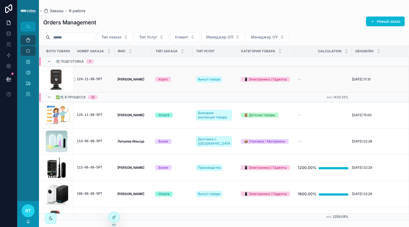
click at [100, 78] on div "124-11-09-5РТ" at bounding box center [94, 79] width 34 height 4
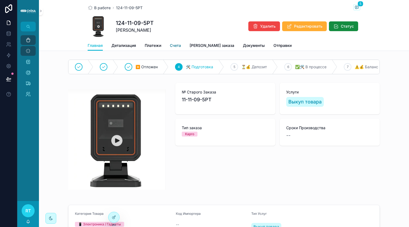
click at [172, 45] on span "Счета" at bounding box center [175, 45] width 11 height 5
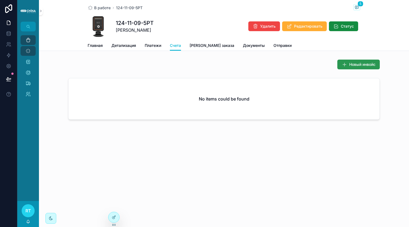
click at [352, 67] on span "Новый инвойс" at bounding box center [362, 64] width 26 height 5
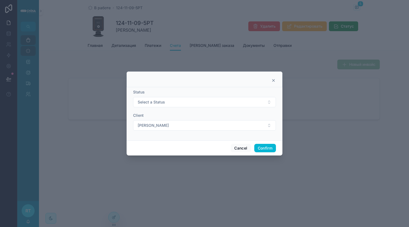
click at [228, 107] on form "Status Select a Status Client Титов Евгений" at bounding box center [204, 112] width 143 height 47
click at [233, 104] on button "Select a Status" at bounding box center [204, 102] width 143 height 10
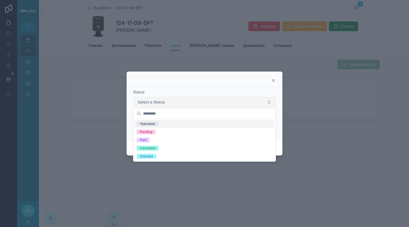
click at [233, 104] on button "Select a Status" at bounding box center [204, 102] width 143 height 10
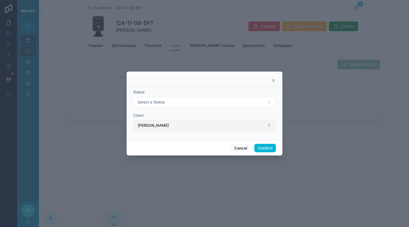
click at [223, 124] on button "[PERSON_NAME] [PERSON_NAME]" at bounding box center [204, 125] width 143 height 10
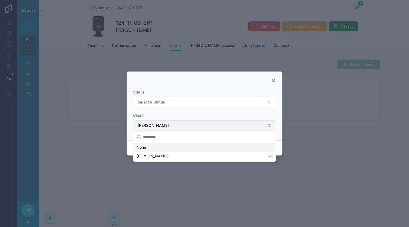
click at [223, 124] on button "[PERSON_NAME] [PERSON_NAME]" at bounding box center [204, 125] width 143 height 10
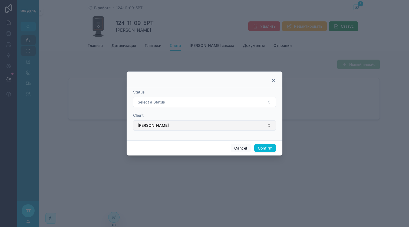
click at [223, 124] on button "[PERSON_NAME] [PERSON_NAME]" at bounding box center [204, 125] width 143 height 10
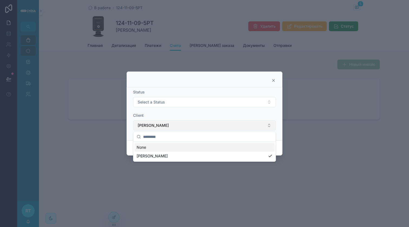
click at [223, 124] on button "[PERSON_NAME] [PERSON_NAME]" at bounding box center [204, 125] width 143 height 10
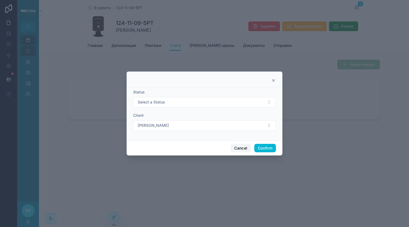
click at [248, 148] on button "Cancel" at bounding box center [241, 148] width 20 height 9
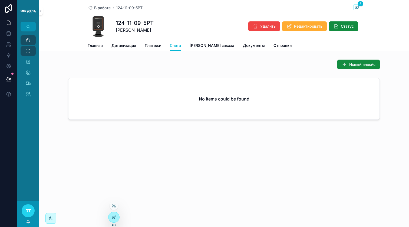
click at [112, 218] on icon at bounding box center [114, 217] width 4 height 4
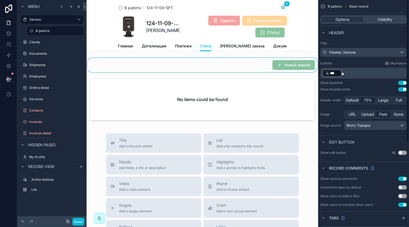
click at [290, 71] on div "scrollable content" at bounding box center [202, 65] width 231 height 14
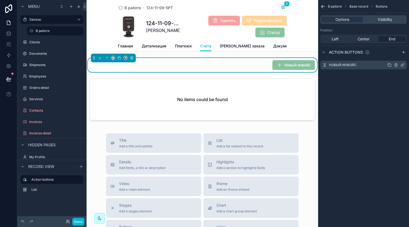
click at [401, 64] on icon "scrollable content" at bounding box center [402, 65] width 2 height 2
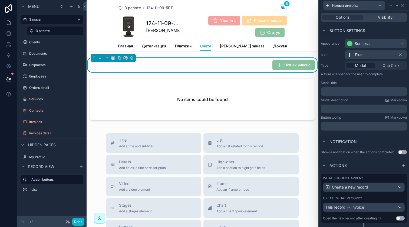
scroll to position [42, 0]
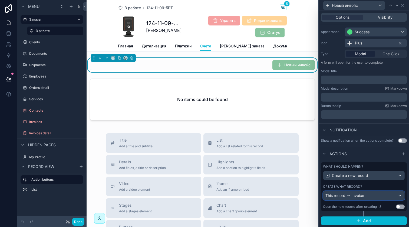
click at [372, 194] on div "This record Invoice" at bounding box center [363, 195] width 81 height 9
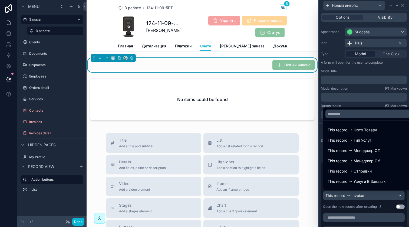
click at [372, 194] on div at bounding box center [364, 113] width 90 height 227
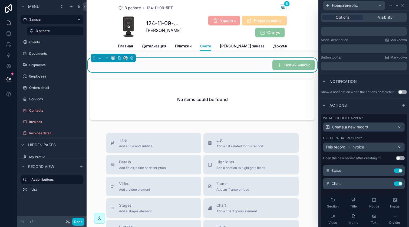
scroll to position [9, 0]
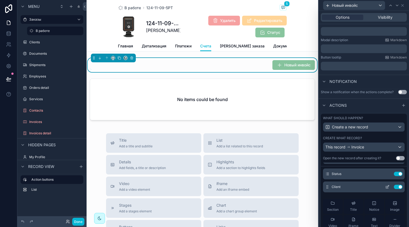
click at [387, 187] on icon at bounding box center [388, 186] width 2 height 2
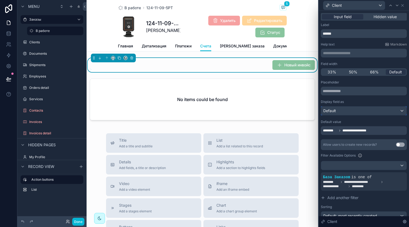
click at [367, 115] on div "Default" at bounding box center [363, 110] width 85 height 9
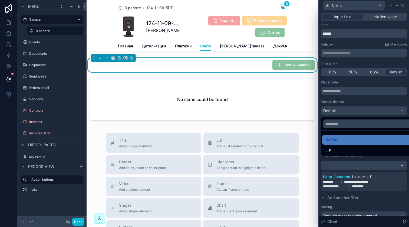
click at [367, 114] on div at bounding box center [364, 113] width 90 height 227
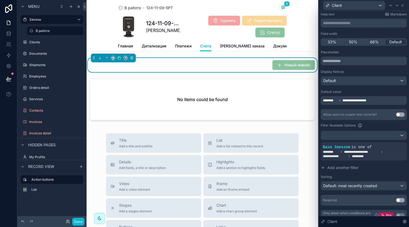
scroll to position [37, 0]
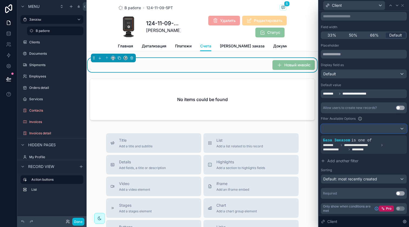
click at [372, 130] on div at bounding box center [363, 128] width 85 height 9
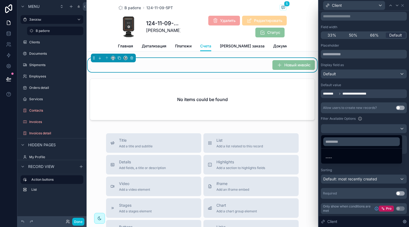
click at [372, 130] on div at bounding box center [364, 113] width 90 height 227
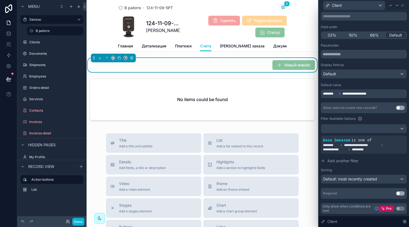
click at [396, 192] on button "Use setting" at bounding box center [400, 193] width 9 height 4
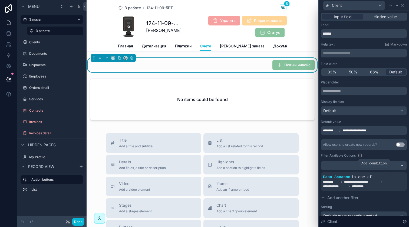
scroll to position [48, 0]
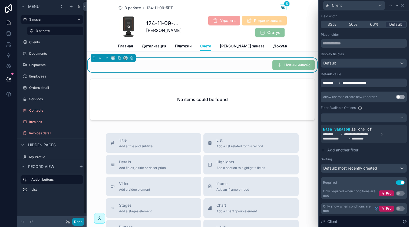
click at [79, 220] on button "Done" at bounding box center [78, 221] width 12 height 8
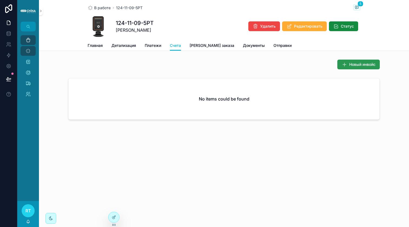
click at [352, 67] on span "Новый инвойс" at bounding box center [362, 64] width 26 height 5
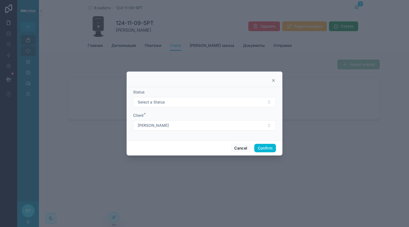
click at [168, 132] on form "Status Select a Status Client * Титов Евгений" at bounding box center [204, 112] width 143 height 47
click at [174, 126] on button "[PERSON_NAME] [PERSON_NAME]" at bounding box center [204, 125] width 143 height 10
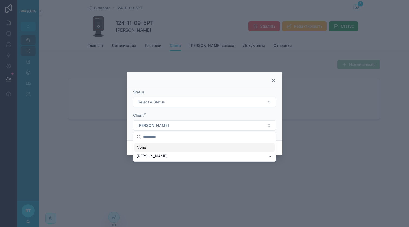
click at [170, 147] on div "None" at bounding box center [204, 147] width 140 height 9
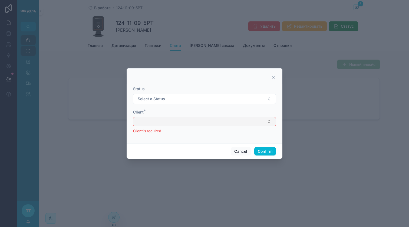
click at [177, 121] on button "Select Button" at bounding box center [204, 121] width 143 height 9
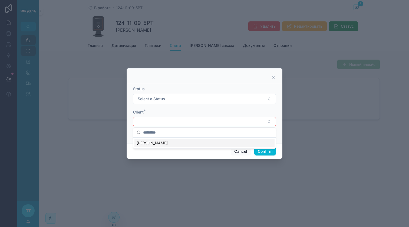
click at [161, 144] on span "[PERSON_NAME] [PERSON_NAME]" at bounding box center [152, 142] width 31 height 5
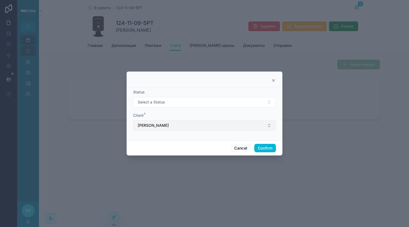
click at [164, 127] on span "[PERSON_NAME] [PERSON_NAME]" at bounding box center [153, 124] width 31 height 5
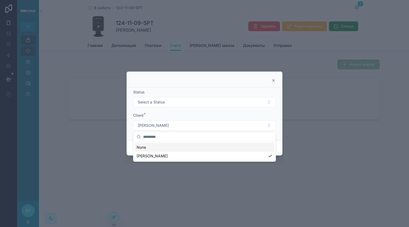
click at [160, 148] on div "None" at bounding box center [204, 147] width 140 height 9
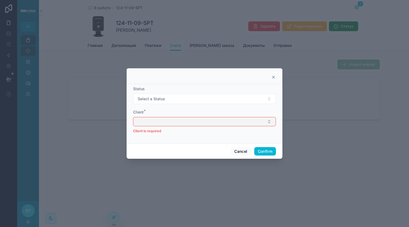
click at [170, 118] on button "Select Button" at bounding box center [204, 121] width 143 height 9
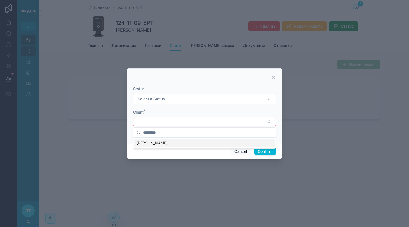
click at [164, 143] on div "[PERSON_NAME] [PERSON_NAME]" at bounding box center [204, 142] width 140 height 9
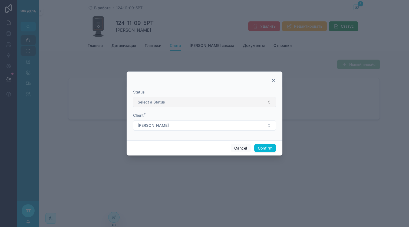
click at [171, 103] on button "Select a Status" at bounding box center [204, 102] width 143 height 10
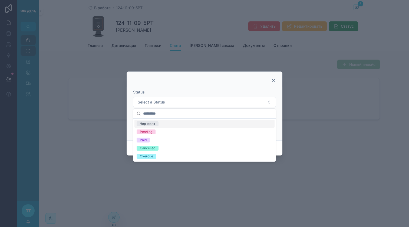
click at [165, 123] on div "Черновик" at bounding box center [204, 124] width 140 height 8
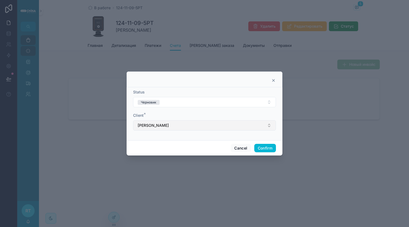
click at [191, 124] on button "[PERSON_NAME] [PERSON_NAME]" at bounding box center [204, 125] width 143 height 10
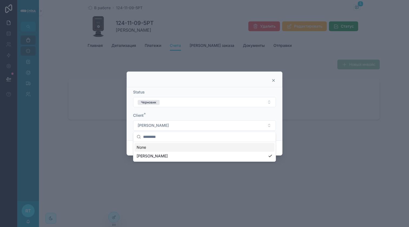
click at [236, 80] on div at bounding box center [204, 80] width 142 height 4
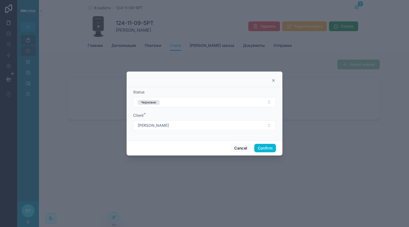
click at [273, 79] on icon at bounding box center [273, 80] width 4 height 4
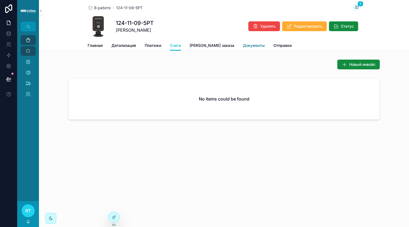
click at [243, 46] on span "Документы" at bounding box center [254, 45] width 22 height 5
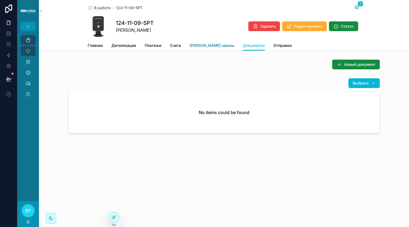
click at [193, 47] on span "[PERSON_NAME] заказа" at bounding box center [212, 45] width 45 height 5
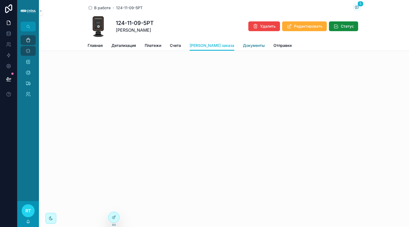
click at [243, 44] on span "Документы" at bounding box center [254, 45] width 22 height 5
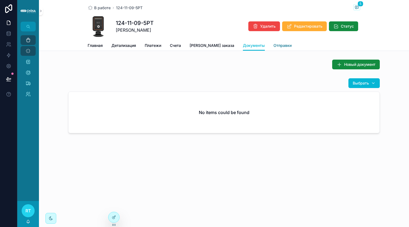
click at [273, 44] on span "Отправки" at bounding box center [282, 45] width 18 height 5
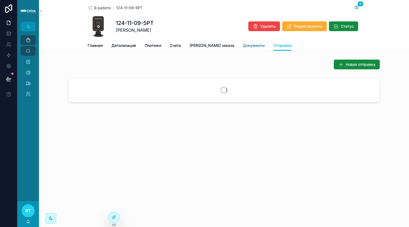
click at [243, 43] on span "Документы" at bounding box center [254, 45] width 22 height 5
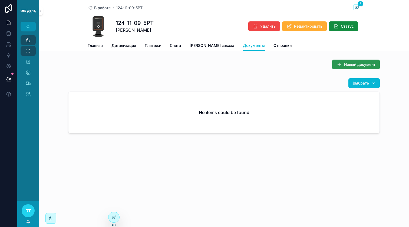
click at [353, 67] on span "Новый документ" at bounding box center [359, 64] width 31 height 5
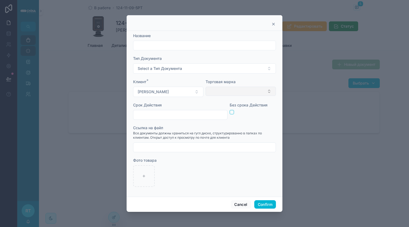
click at [235, 95] on button "Select Button" at bounding box center [241, 91] width 70 height 9
click at [236, 204] on button "Cancel" at bounding box center [241, 204] width 20 height 9
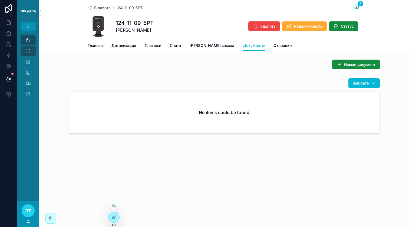
click at [113, 215] on icon at bounding box center [114, 217] width 4 height 4
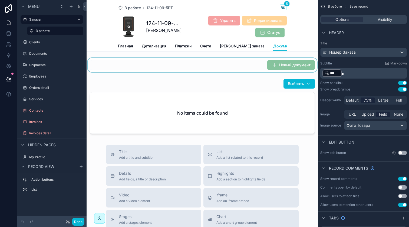
click at [284, 64] on div "scrollable content" at bounding box center [202, 65] width 231 height 14
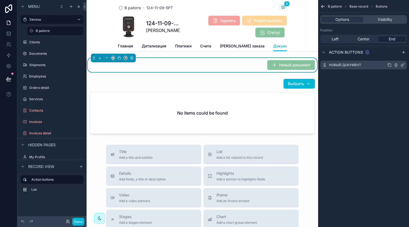
click at [402, 65] on icon "scrollable content" at bounding box center [403, 64] width 2 height 2
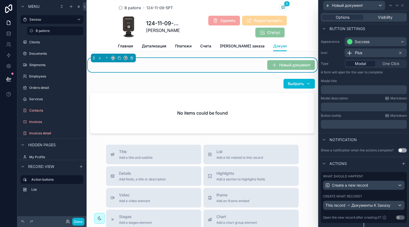
scroll to position [103, 0]
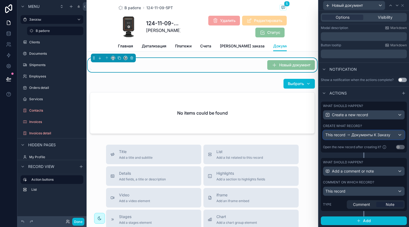
click at [351, 134] on div "This record Документы К Заказу" at bounding box center [357, 134] width 65 height 5
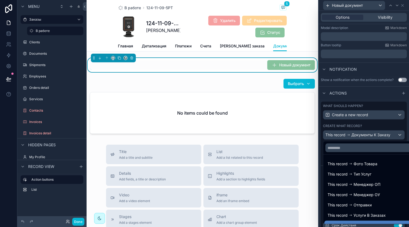
click at [351, 134] on div at bounding box center [364, 113] width 90 height 227
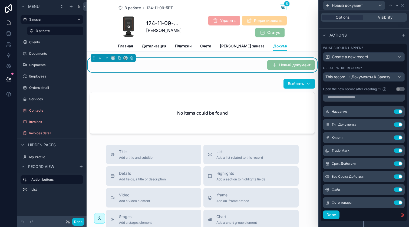
scroll to position [4, 0]
click at [385, 151] on icon at bounding box center [387, 150] width 4 height 4
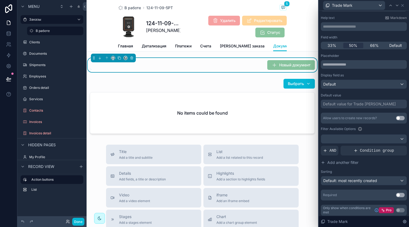
scroll to position [28, 0]
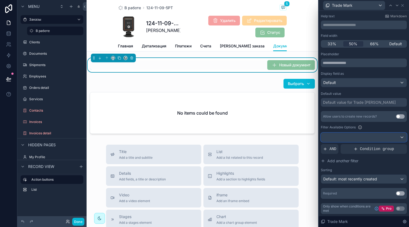
click at [355, 137] on div at bounding box center [363, 137] width 85 height 9
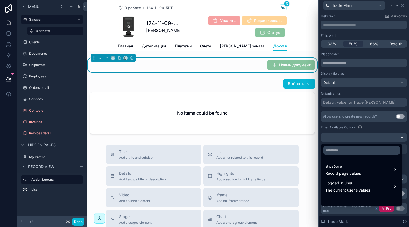
click at [355, 137] on div at bounding box center [364, 113] width 90 height 227
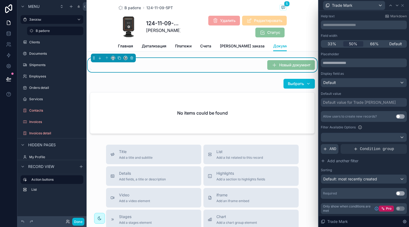
click at [333, 151] on span "AND" at bounding box center [332, 148] width 7 height 5
click at [392, 145] on icon at bounding box center [393, 145] width 2 height 2
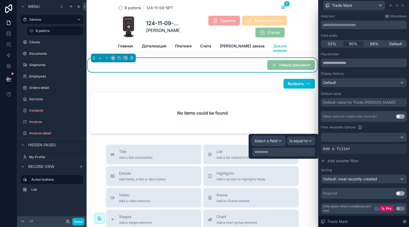
click at [267, 139] on span "Select a field" at bounding box center [265, 140] width 23 height 5
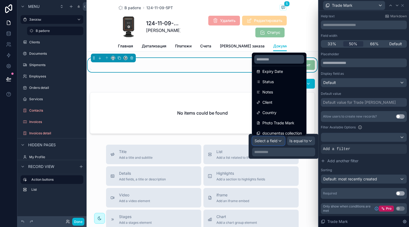
scroll to position [79, 0]
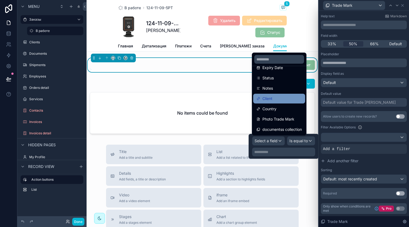
click at [282, 97] on div "Client" at bounding box center [278, 98] width 45 height 6
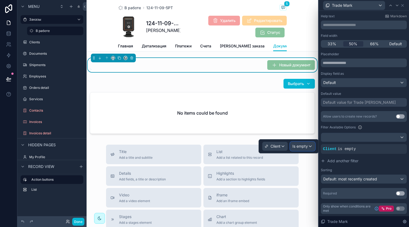
click at [306, 145] on span "Is empty" at bounding box center [299, 145] width 15 height 5
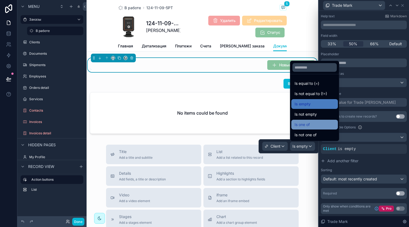
click at [316, 122] on div "Is one of" at bounding box center [314, 124] width 40 height 6
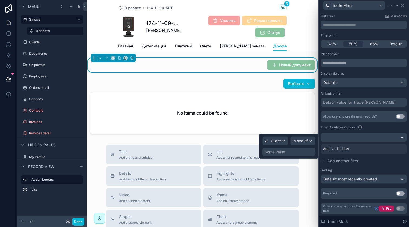
click at [276, 149] on div "Some value" at bounding box center [274, 151] width 21 height 5
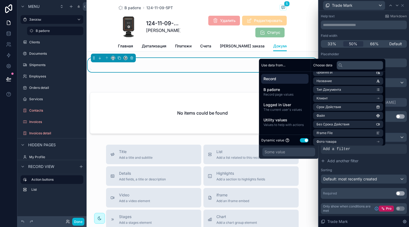
scroll to position [33, 0]
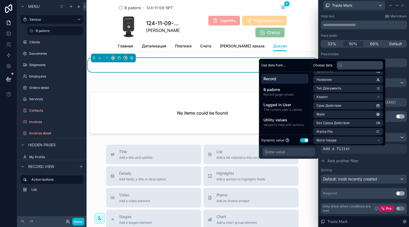
click at [356, 94] on li "Клиент" at bounding box center [348, 97] width 70 height 8
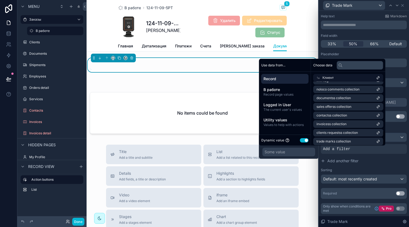
scroll to position [216, 0]
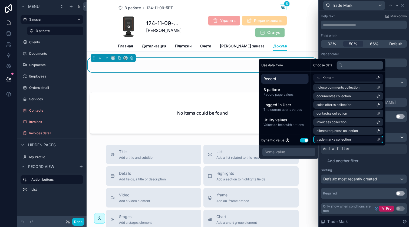
click at [350, 137] on li "trade marks collection" at bounding box center [348, 139] width 70 height 8
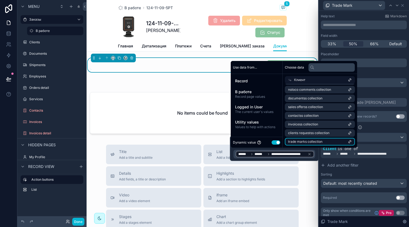
click at [325, 141] on li "trade marks collection" at bounding box center [320, 142] width 70 height 8
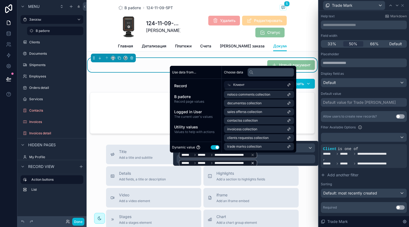
click at [251, 164] on icon at bounding box center [253, 163] width 4 height 4
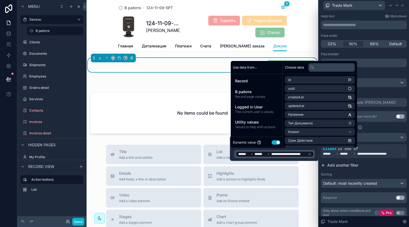
click at [370, 165] on button "Add another filter" at bounding box center [364, 165] width 86 height 10
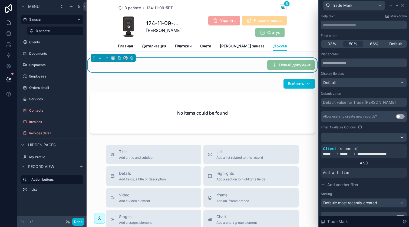
click at [373, 161] on div "AND" at bounding box center [364, 162] width 86 height 5
click at [362, 164] on div "AND" at bounding box center [364, 162] width 86 height 5
click at [346, 164] on div "AND" at bounding box center [364, 162] width 86 height 5
click at [346, 171] on span "Add a filter" at bounding box center [336, 172] width 27 height 5
click at [400, 169] on icon at bounding box center [401, 169] width 2 height 2
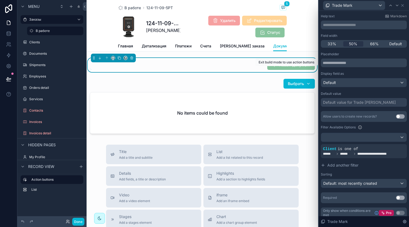
click at [282, 68] on span "Новый документ" at bounding box center [291, 65] width 48 height 5
click at [78, 220] on button "Done" at bounding box center [78, 221] width 12 height 8
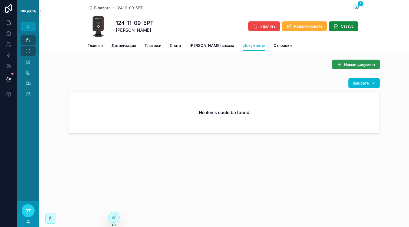
click at [344, 69] on button "Новый документ" at bounding box center [356, 64] width 48 height 10
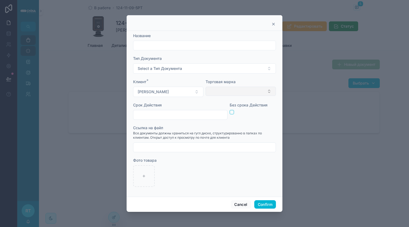
click at [232, 93] on button "Select Button" at bounding box center [241, 91] width 70 height 9
click at [245, 206] on button "Cancel" at bounding box center [241, 204] width 20 height 9
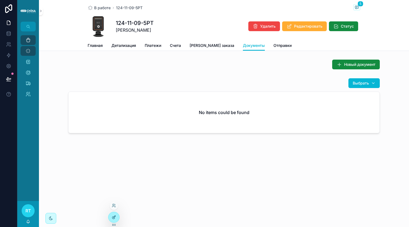
click at [109, 214] on div at bounding box center [113, 217] width 11 height 10
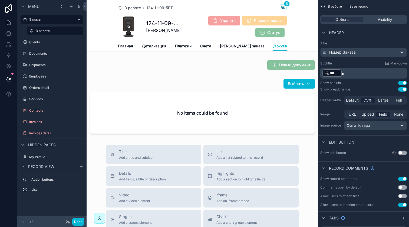
click at [297, 57] on div "В работе 124-11-09-5РТ 5 124-11-09-5РТ Титов Евгений Удалить Редактировать Стат…" at bounding box center [202, 190] width 231 height 380
click at [291, 72] on div "scrollable content" at bounding box center [202, 65] width 231 height 14
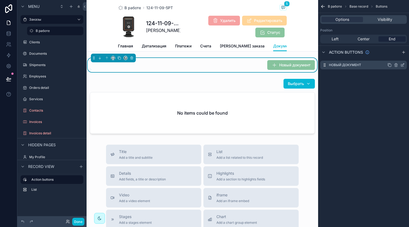
click at [403, 65] on icon "scrollable content" at bounding box center [402, 65] width 4 height 4
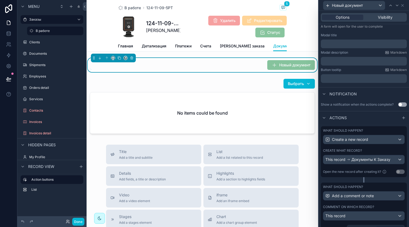
scroll to position [103, 0]
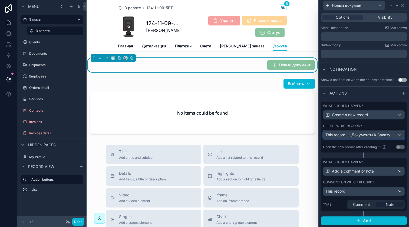
click at [359, 135] on span "Документы К Заказу" at bounding box center [370, 134] width 39 height 5
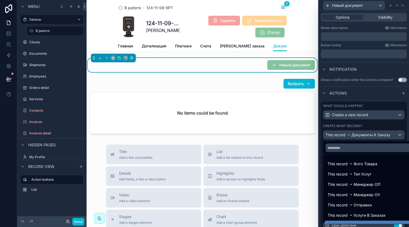
click at [359, 135] on div at bounding box center [364, 113] width 90 height 227
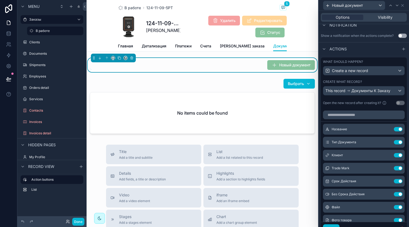
scroll to position [157, 0]
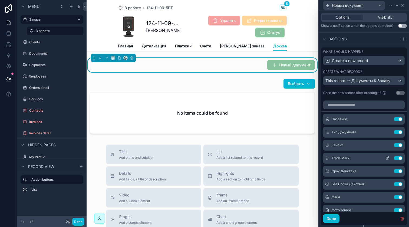
click at [394, 159] on button "Use setting" at bounding box center [398, 158] width 9 height 4
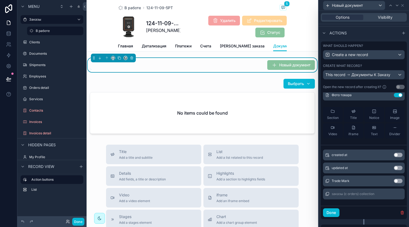
scroll to position [165, 0]
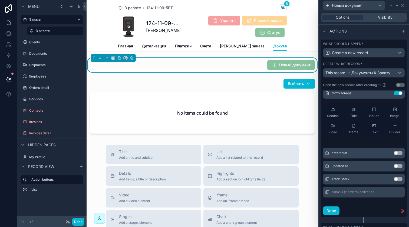
click at [394, 180] on button "Use setting" at bounding box center [398, 179] width 9 height 4
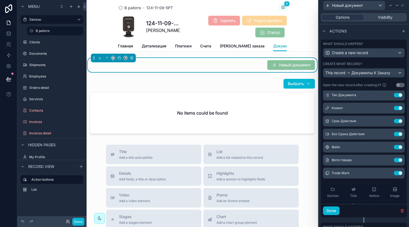
scroll to position [24, 0]
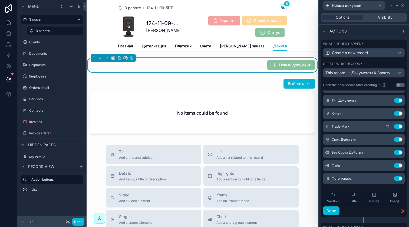
click at [387, 126] on icon at bounding box center [388, 126] width 2 height 2
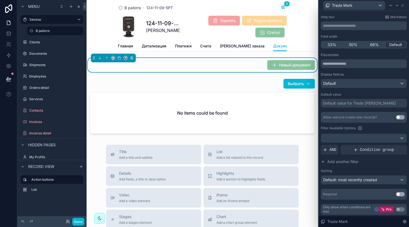
scroll to position [28, 0]
click at [358, 101] on div "Default value for Trade [PERSON_NAME]" at bounding box center [359, 102] width 73 height 5
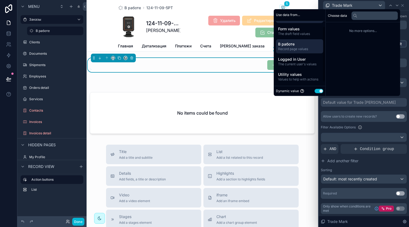
scroll to position [0, 0]
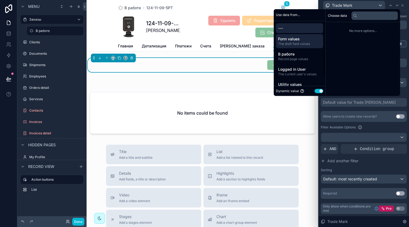
click at [301, 45] on span "The draft field values" at bounding box center [299, 44] width 43 height 4
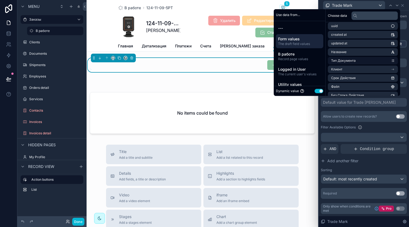
scroll to position [10, 0]
click at [373, 70] on li "Клиент" at bounding box center [363, 70] width 70 height 8
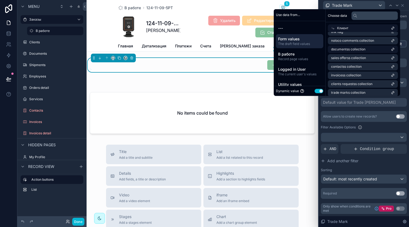
scroll to position [216, 0]
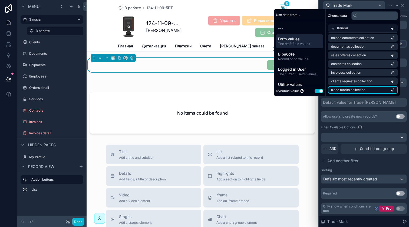
click at [365, 88] on li "trade marks collection" at bounding box center [363, 90] width 70 height 8
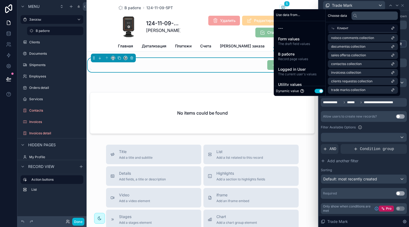
click at [366, 109] on div "**********" at bounding box center [364, 125] width 86 height 147
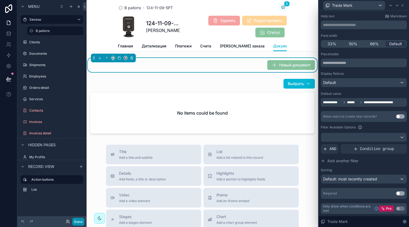
click at [78, 222] on button "Done" at bounding box center [78, 221] width 12 height 8
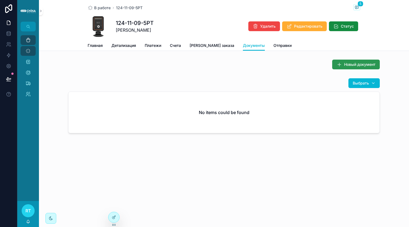
click at [341, 67] on button "Новый документ" at bounding box center [356, 64] width 48 height 10
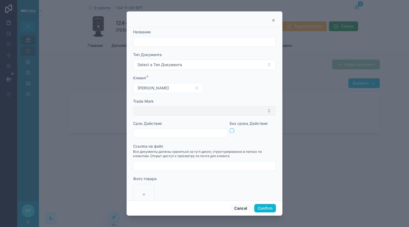
click at [224, 110] on button "Select Button" at bounding box center [204, 110] width 143 height 9
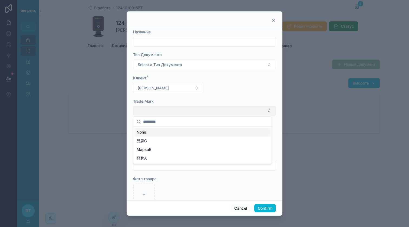
click at [224, 110] on button "Select Button" at bounding box center [204, 110] width 143 height 9
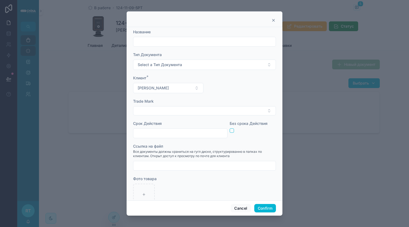
click at [303, 92] on div at bounding box center [204, 113] width 409 height 227
click at [234, 204] on button "Cancel" at bounding box center [241, 208] width 20 height 9
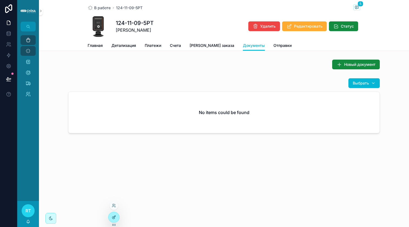
click at [113, 217] on icon at bounding box center [114, 216] width 2 height 2
click at [348, 60] on button "Новый документ" at bounding box center [356, 64] width 48 height 10
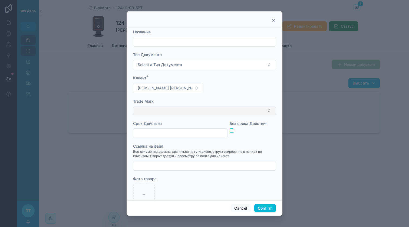
click at [231, 114] on button "Select Button" at bounding box center [204, 110] width 143 height 9
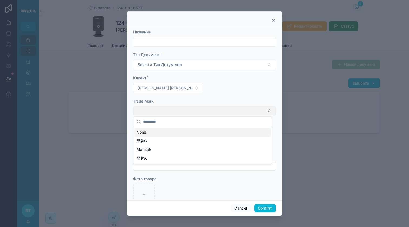
click at [232, 113] on button "Select Button" at bounding box center [204, 110] width 143 height 9
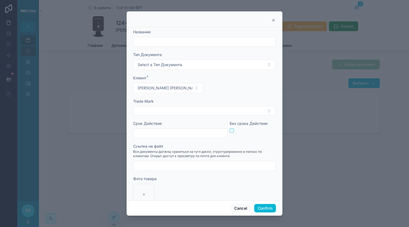
click at [274, 19] on icon at bounding box center [273, 20] width 4 height 4
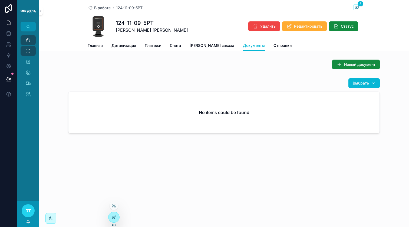
click at [114, 214] on div at bounding box center [113, 217] width 11 height 10
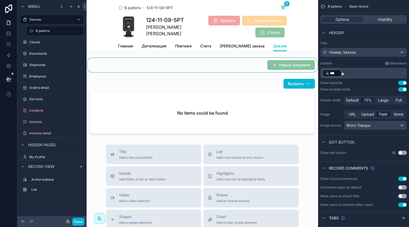
click at [285, 69] on div "scrollable content" at bounding box center [202, 65] width 231 height 14
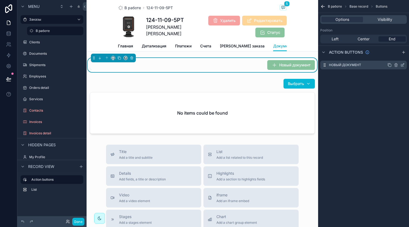
click at [400, 66] on icon "scrollable content" at bounding box center [402, 65] width 4 height 4
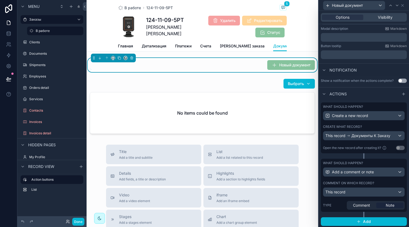
scroll to position [103, 0]
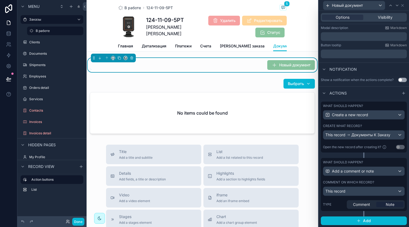
click at [365, 140] on div "What should happen? Create a new record Create what record? This record Докумен…" at bounding box center [364, 126] width 86 height 51
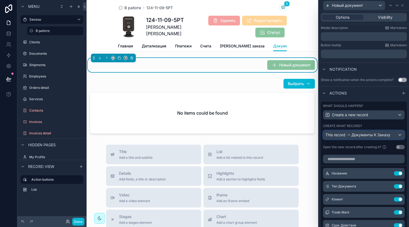
click at [364, 135] on span "Документы К Заказу" at bounding box center [370, 134] width 39 height 5
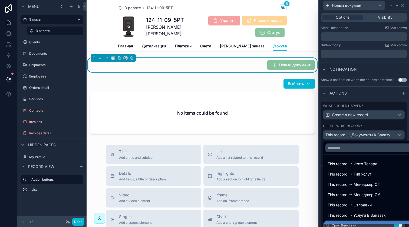
click at [364, 135] on div at bounding box center [364, 113] width 90 height 227
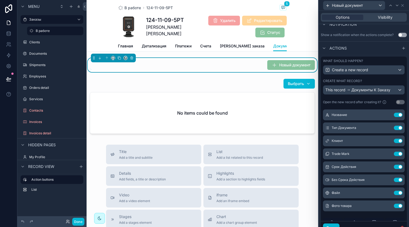
scroll to position [18, 0]
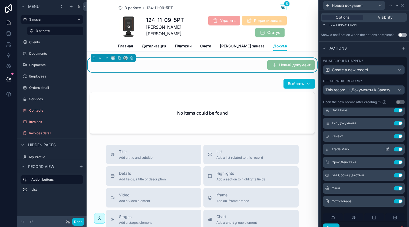
click at [383, 150] on button at bounding box center [387, 149] width 9 height 4
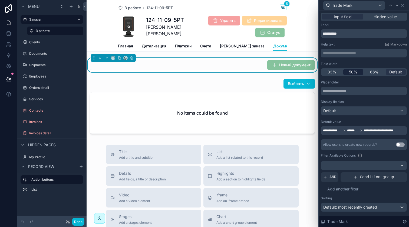
click at [355, 73] on span "50%" at bounding box center [353, 71] width 8 height 5
click at [381, 135] on div "**********" at bounding box center [364, 153] width 86 height 147
click at [387, 131] on span "**********" at bounding box center [381, 130] width 34 height 4
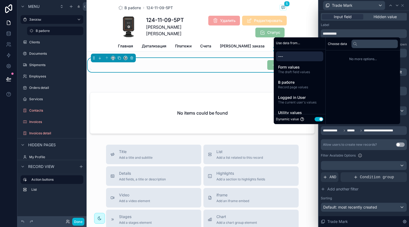
click at [376, 135] on div "**********" at bounding box center [364, 153] width 86 height 147
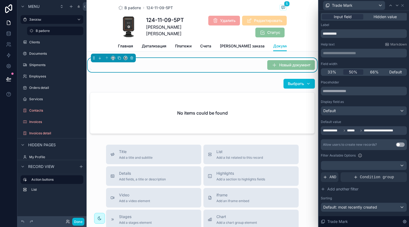
click at [365, 134] on div "**********" at bounding box center [364, 130] width 86 height 9
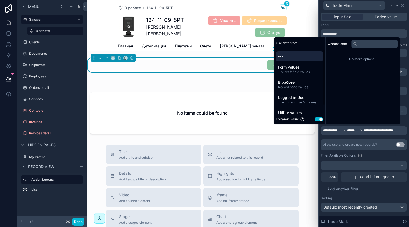
click at [300, 54] on span "---" at bounding box center [299, 56] width 43 height 5
click at [296, 57] on span "---" at bounding box center [299, 56] width 43 height 5
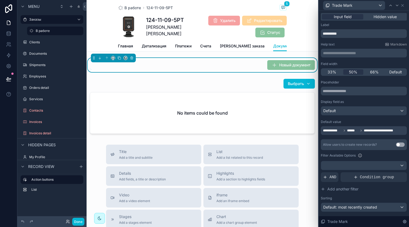
click at [347, 127] on div "**********" at bounding box center [360, 130] width 75 height 6
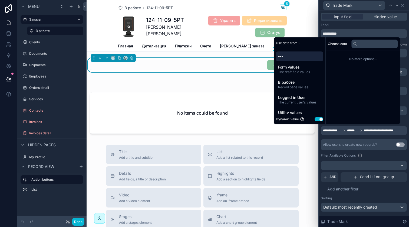
click at [347, 130] on span "******" at bounding box center [352, 130] width 11 height 4
click at [314, 117] on button "Use setting" at bounding box center [318, 119] width 9 height 4
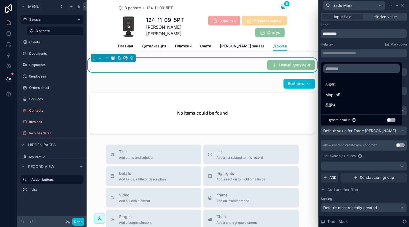
click at [390, 121] on button "Use setting" at bounding box center [391, 120] width 9 height 4
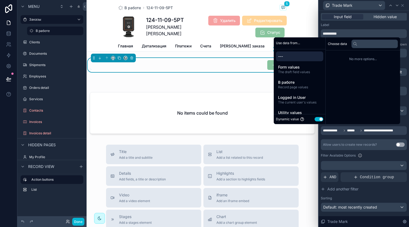
click at [387, 130] on span "**********" at bounding box center [381, 130] width 34 height 4
click at [382, 137] on div "**********" at bounding box center [364, 153] width 86 height 147
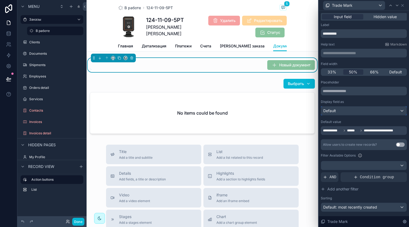
click at [355, 111] on div "Default" at bounding box center [363, 110] width 85 height 9
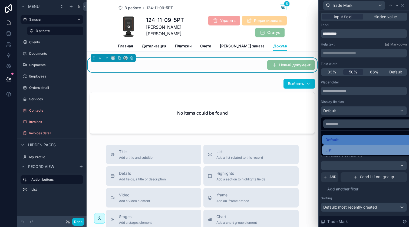
click at [351, 149] on div "List" at bounding box center [367, 150] width 85 height 6
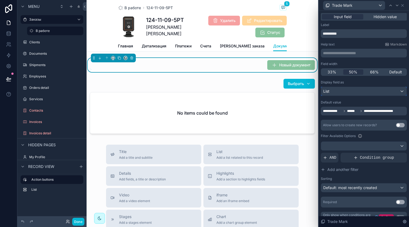
click at [353, 94] on div "List" at bounding box center [363, 91] width 85 height 9
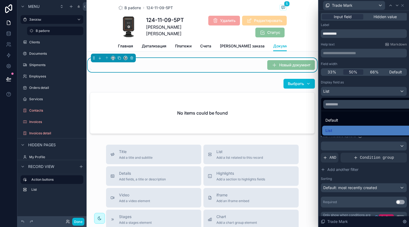
click at [361, 80] on div at bounding box center [364, 113] width 90 height 227
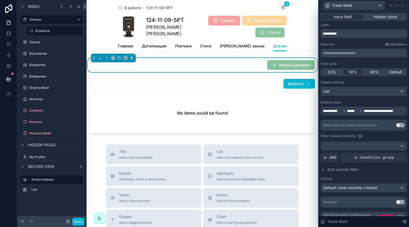
click at [366, 94] on div "List" at bounding box center [363, 91] width 85 height 9
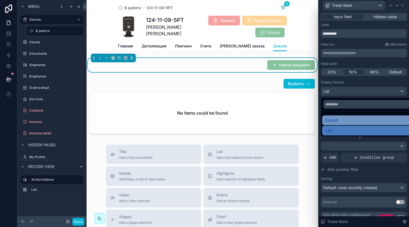
click at [353, 119] on div "Default" at bounding box center [367, 120] width 85 height 6
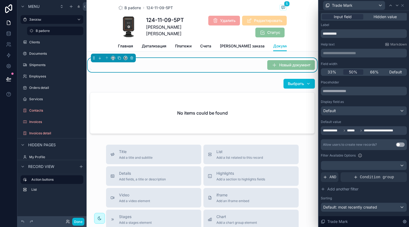
click at [361, 130] on icon at bounding box center [360, 130] width 3 height 3
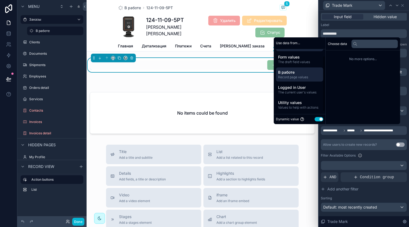
scroll to position [0, 0]
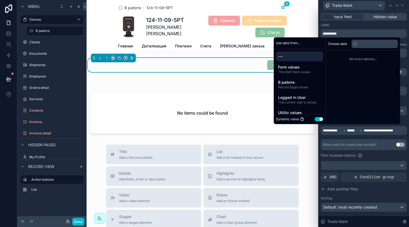
click at [300, 60] on div "---" at bounding box center [299, 56] width 47 height 10
click at [296, 71] on span "The draft field values" at bounding box center [299, 72] width 43 height 4
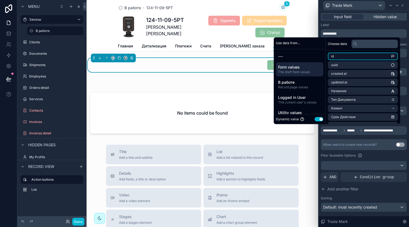
click at [345, 54] on li "id" at bounding box center [363, 56] width 70 height 8
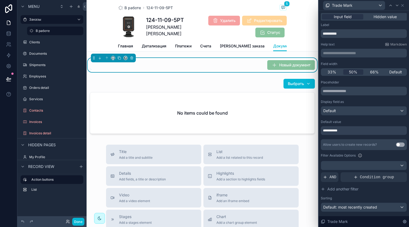
click at [353, 131] on div "**********" at bounding box center [364, 130] width 86 height 9
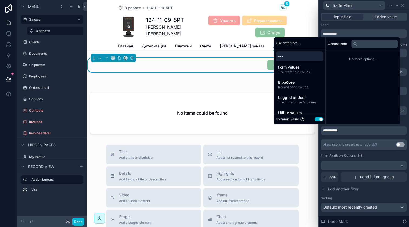
click at [355, 138] on div "**********" at bounding box center [364, 153] width 86 height 147
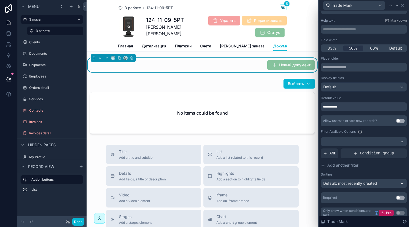
scroll to position [28, 0]
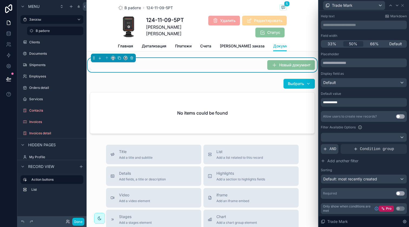
click at [332, 147] on span "AND" at bounding box center [332, 148] width 7 height 5
click at [392, 145] on icon at bounding box center [393, 144] width 3 height 3
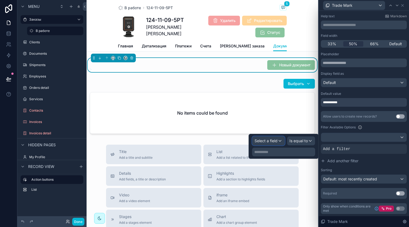
click at [275, 138] on span "Select a field" at bounding box center [265, 140] width 23 height 5
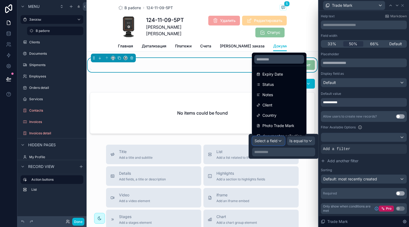
scroll to position [79, 0]
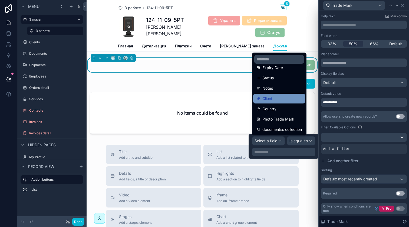
click at [278, 98] on div "Client" at bounding box center [278, 98] width 45 height 6
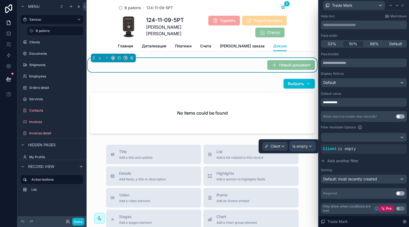
click at [310, 148] on div "Is empty" at bounding box center [302, 146] width 25 height 9
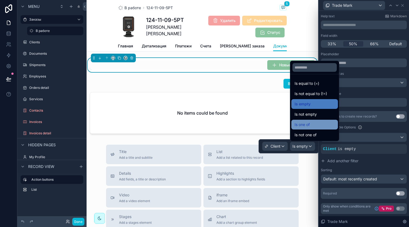
click at [317, 123] on div "Is one of" at bounding box center [314, 124] width 40 height 6
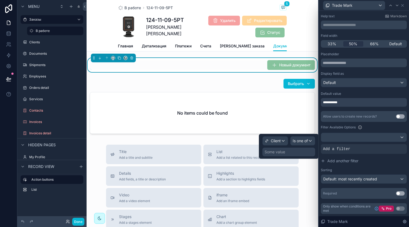
click at [282, 155] on div "Some value" at bounding box center [288, 151] width 53 height 9
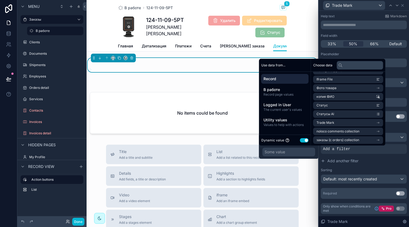
scroll to position [85, 0]
click at [353, 121] on li "Trade Mark" at bounding box center [348, 122] width 70 height 8
click at [339, 75] on span "Trade Mark" at bounding box center [331, 77] width 18 height 4
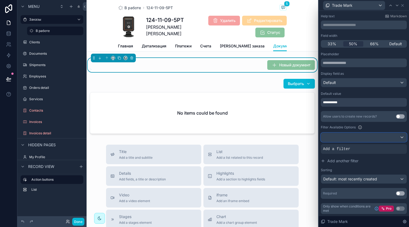
click at [393, 135] on div at bounding box center [363, 137] width 85 height 9
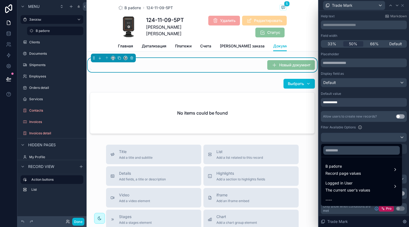
click at [358, 112] on div at bounding box center [364, 113] width 90 height 227
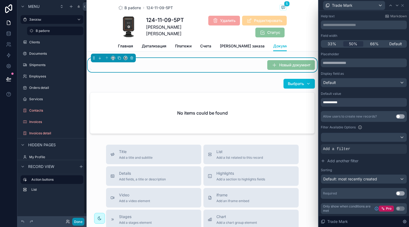
click at [77, 222] on button "Done" at bounding box center [78, 221] width 12 height 8
